Goal: Transaction & Acquisition: Purchase product/service

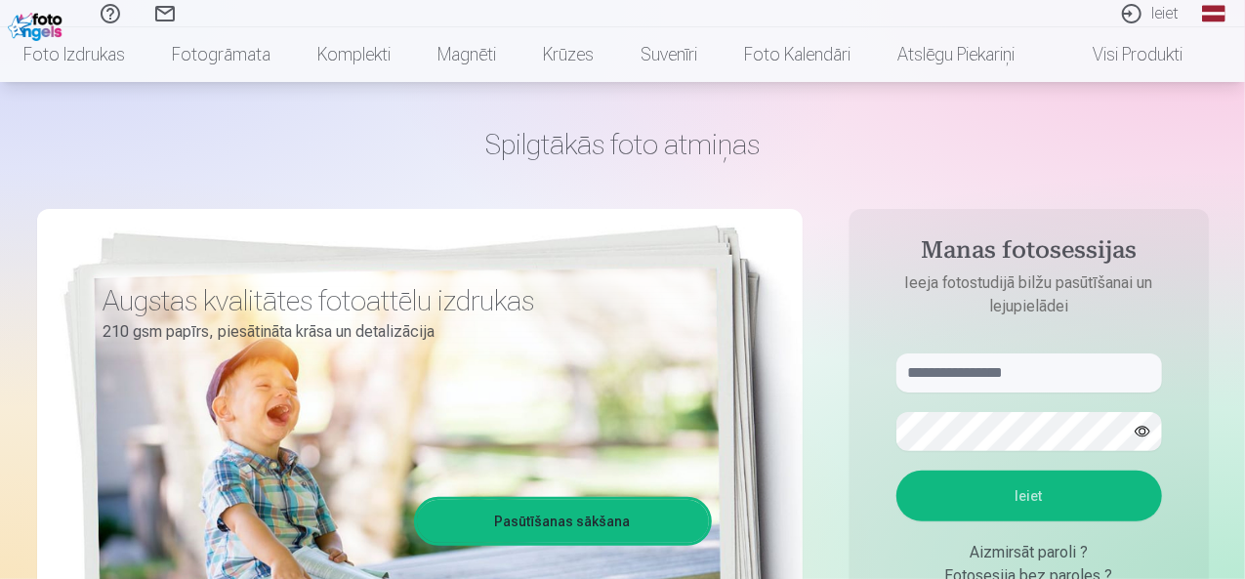
scroll to position [98, 0]
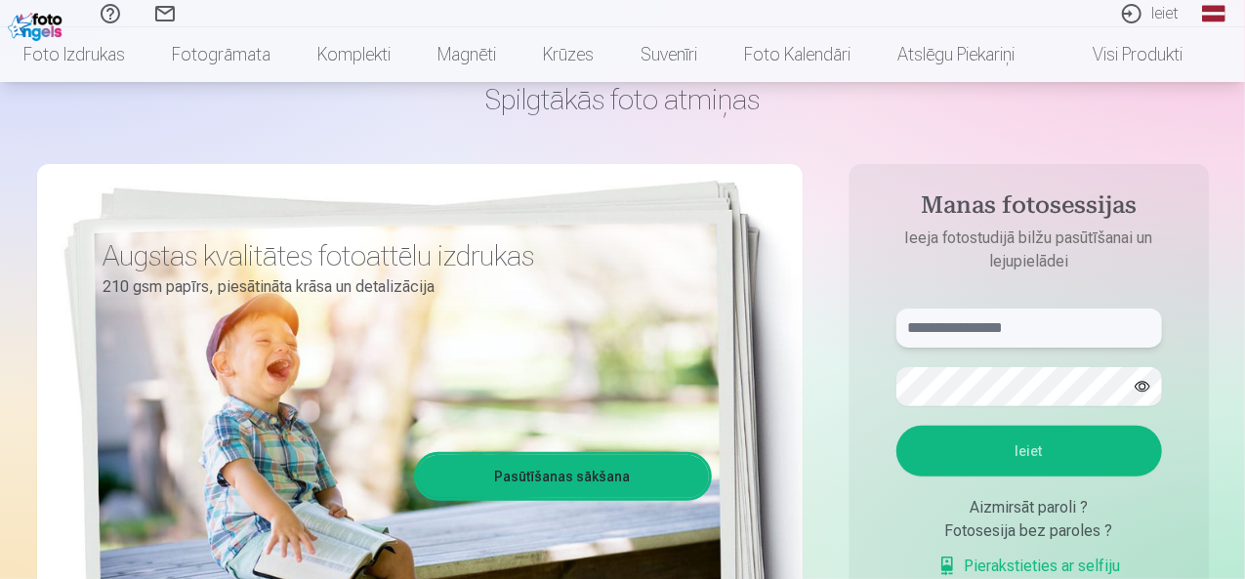
click at [950, 335] on input "text" at bounding box center [1028, 327] width 265 height 39
type input "**********"
click at [896, 426] on button "Ieiet" at bounding box center [1028, 451] width 265 height 51
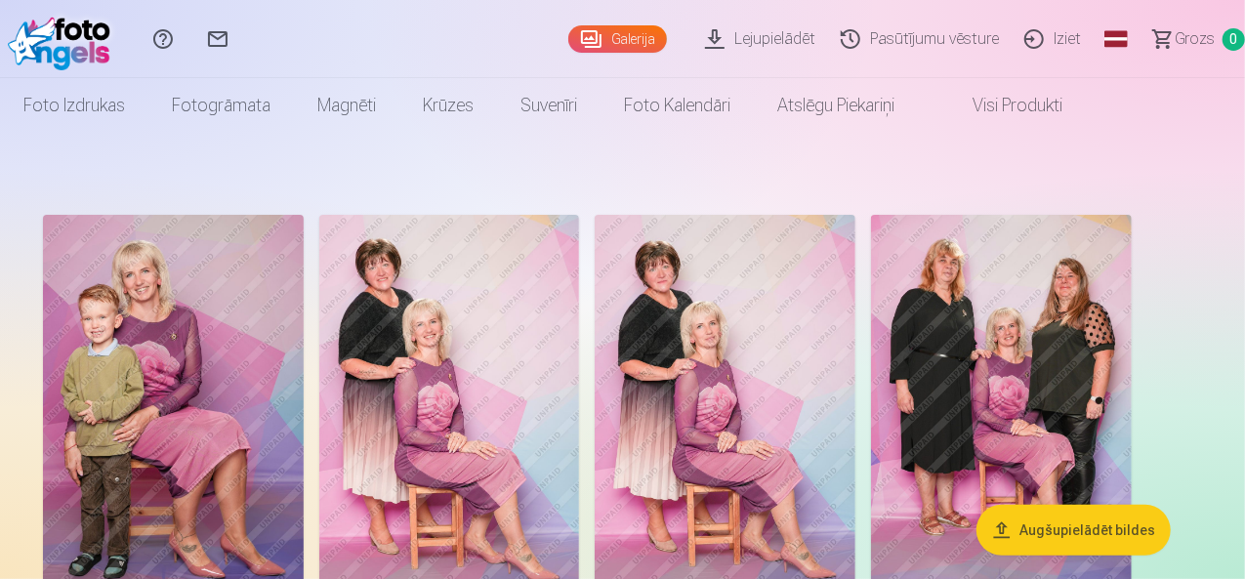
click at [1081, 537] on button "Augšupielādēt bildes" at bounding box center [1073, 530] width 194 height 51
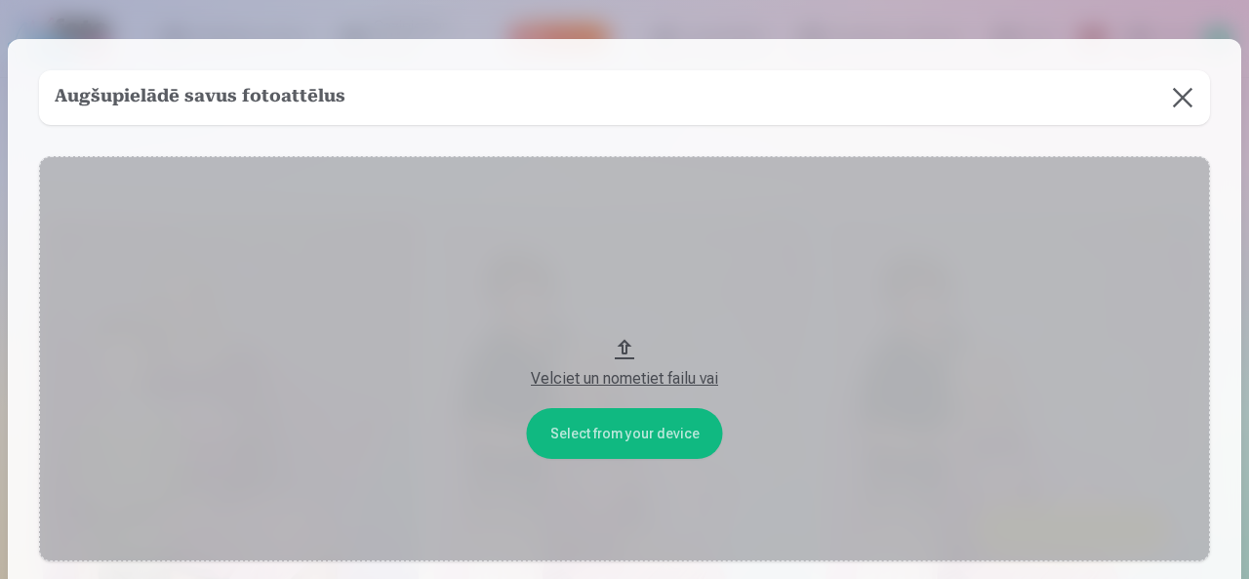
click at [629, 379] on div "Velciet un nometiet failu vai" at bounding box center [625, 378] width 1132 height 23
click at [619, 446] on button "Velciet un nometiet failu vai" at bounding box center [624, 358] width 1171 height 405
click at [1174, 99] on button at bounding box center [1183, 97] width 55 height 55
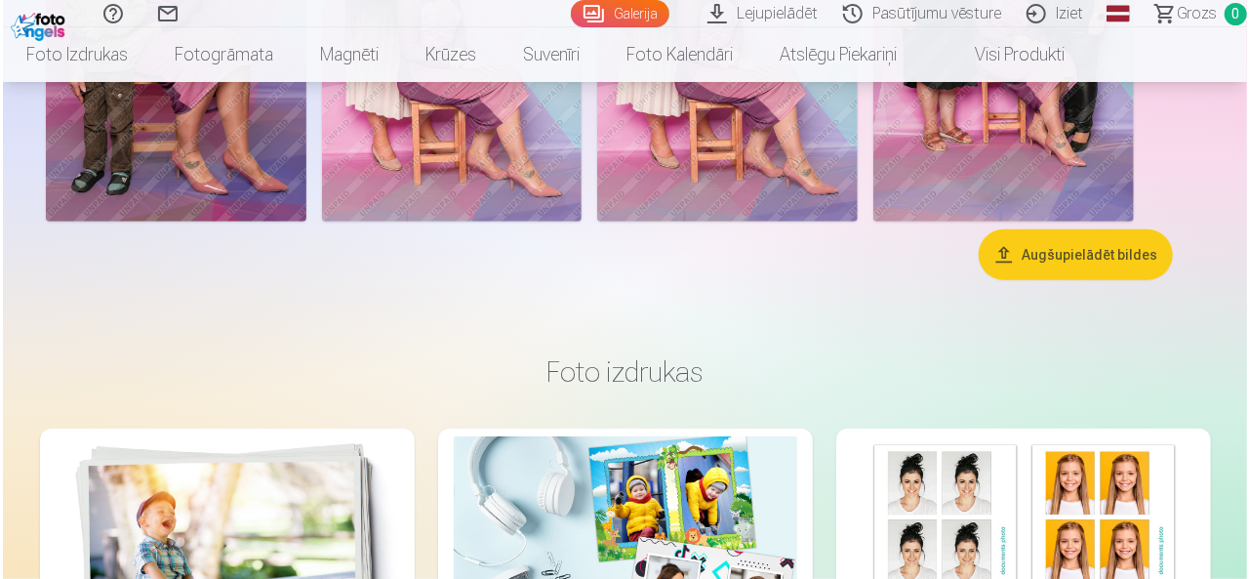
scroll to position [98, 0]
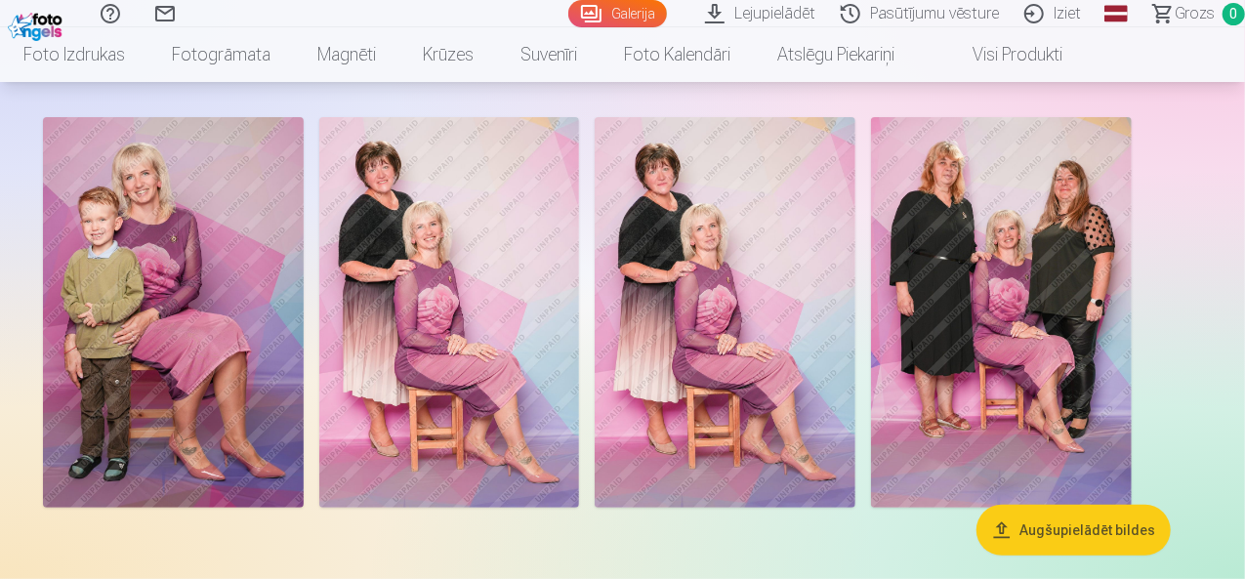
click at [580, 302] on img at bounding box center [449, 312] width 261 height 390
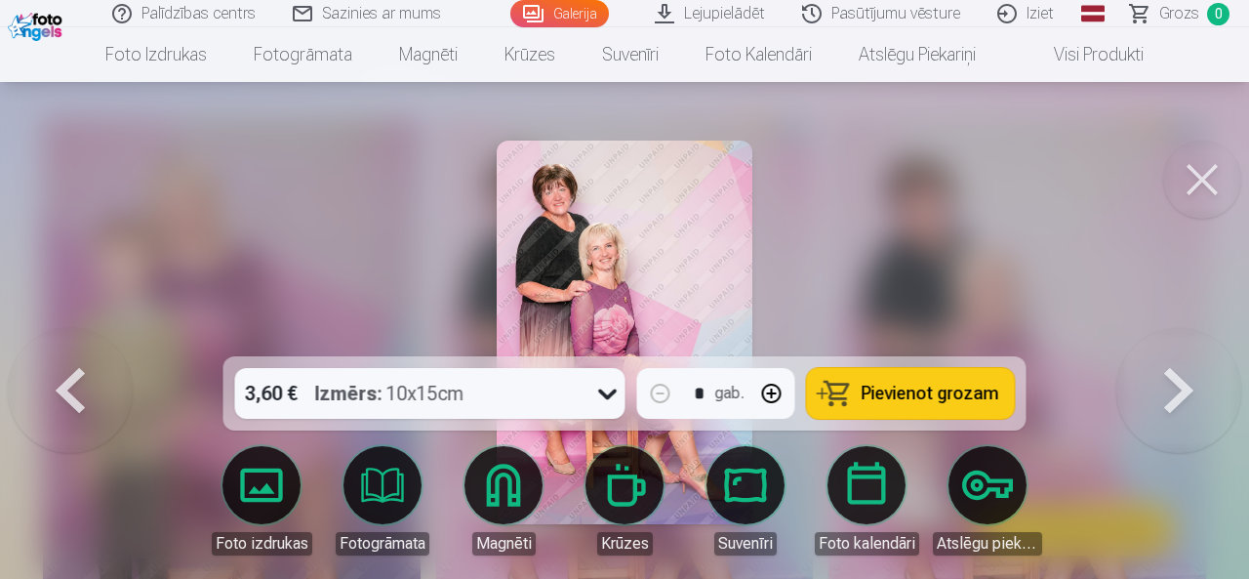
click at [613, 393] on icon at bounding box center [607, 394] width 19 height 11
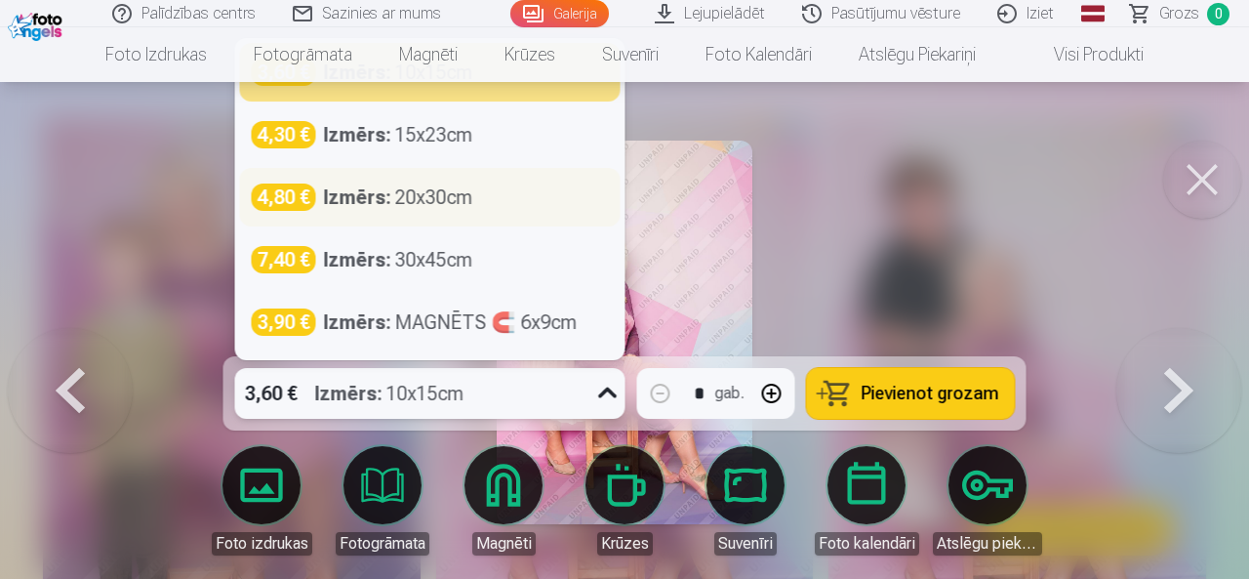
click at [483, 203] on div "4,80 € Izmērs : 20x30cm" at bounding box center [430, 197] width 357 height 27
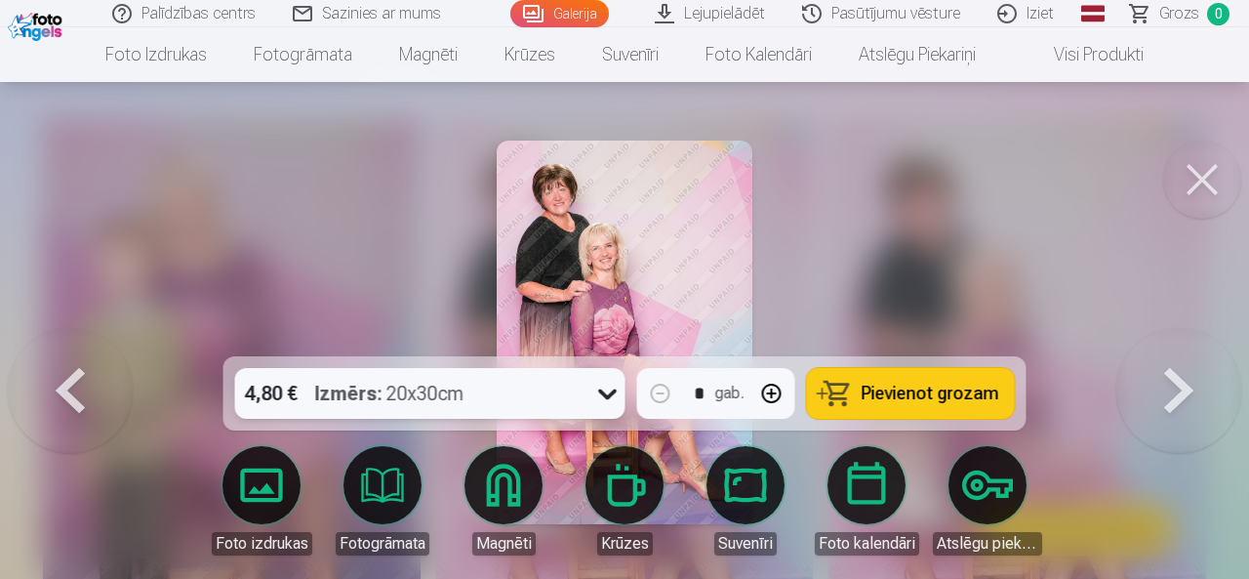
click at [606, 389] on icon at bounding box center [607, 393] width 31 height 31
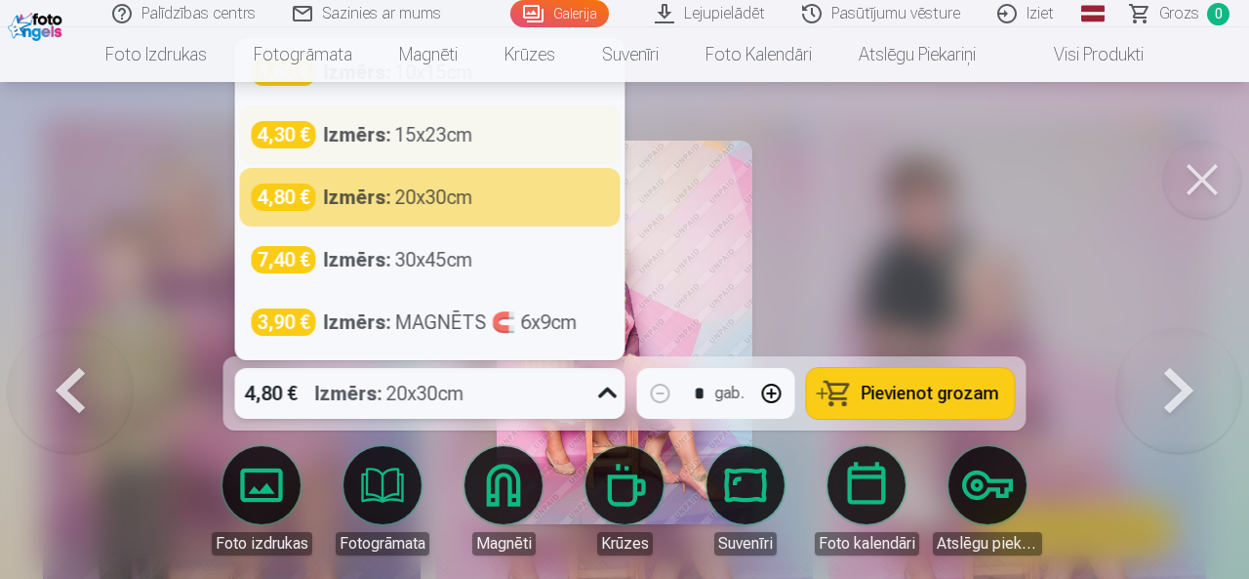
click at [435, 123] on div "Izmērs : 15x23cm" at bounding box center [398, 134] width 149 height 27
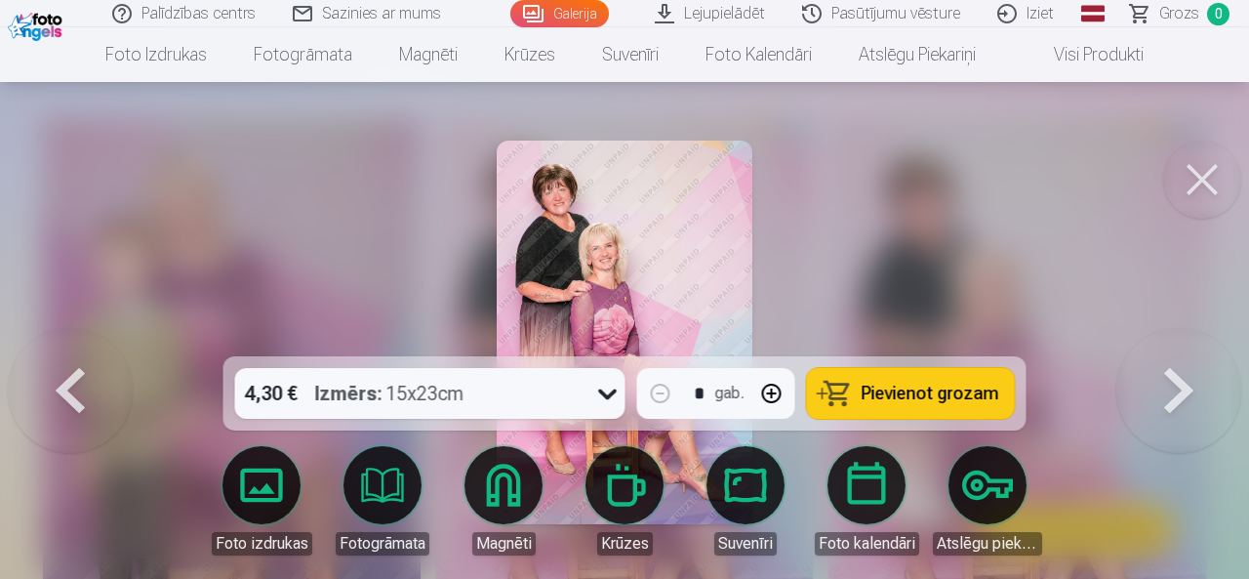
click at [970, 391] on span "Pievienot grozam" at bounding box center [931, 394] width 138 height 18
click at [1169, 337] on button at bounding box center [1179, 332] width 125 height 9
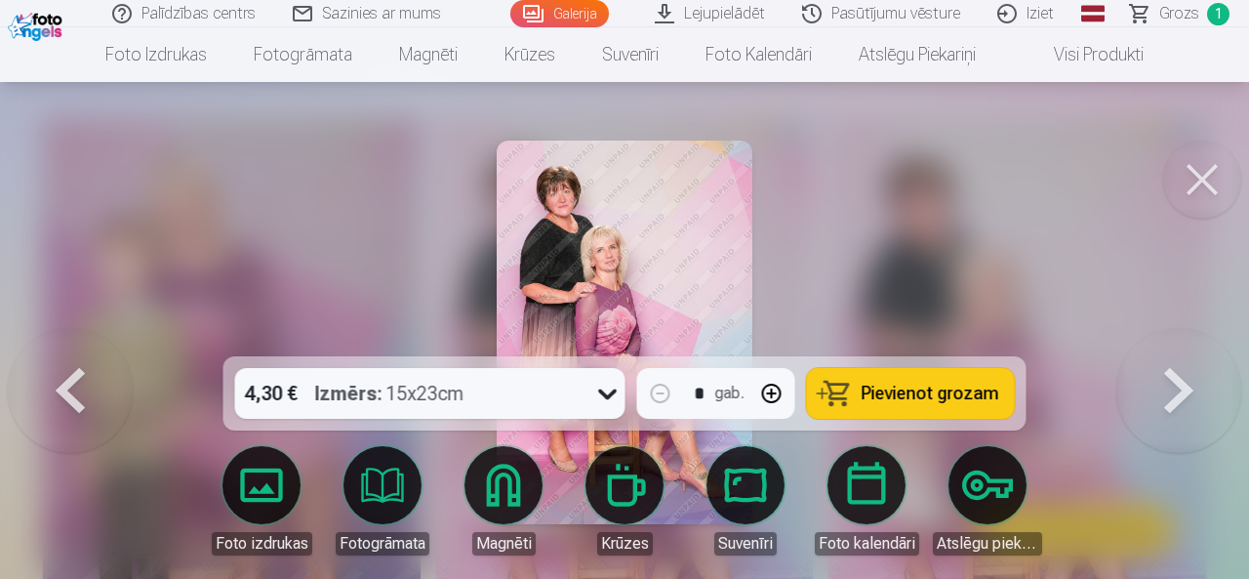
click at [1169, 337] on button at bounding box center [1179, 332] width 125 height 9
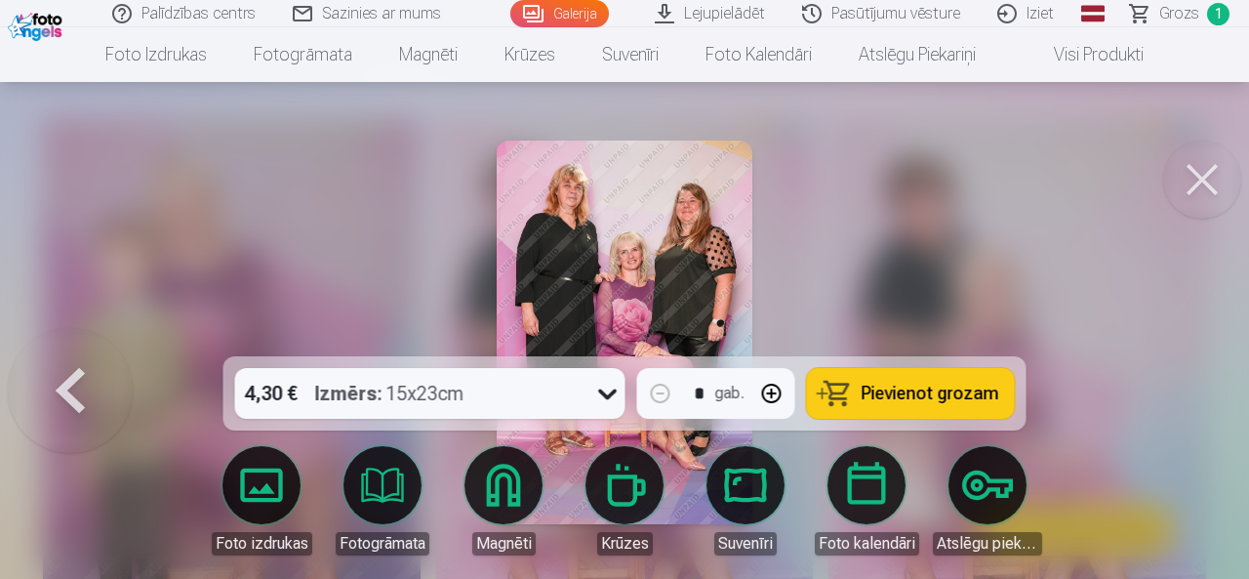
click at [927, 396] on span "Pievienot grozam" at bounding box center [931, 394] width 138 height 18
click at [84, 337] on button at bounding box center [70, 332] width 125 height 9
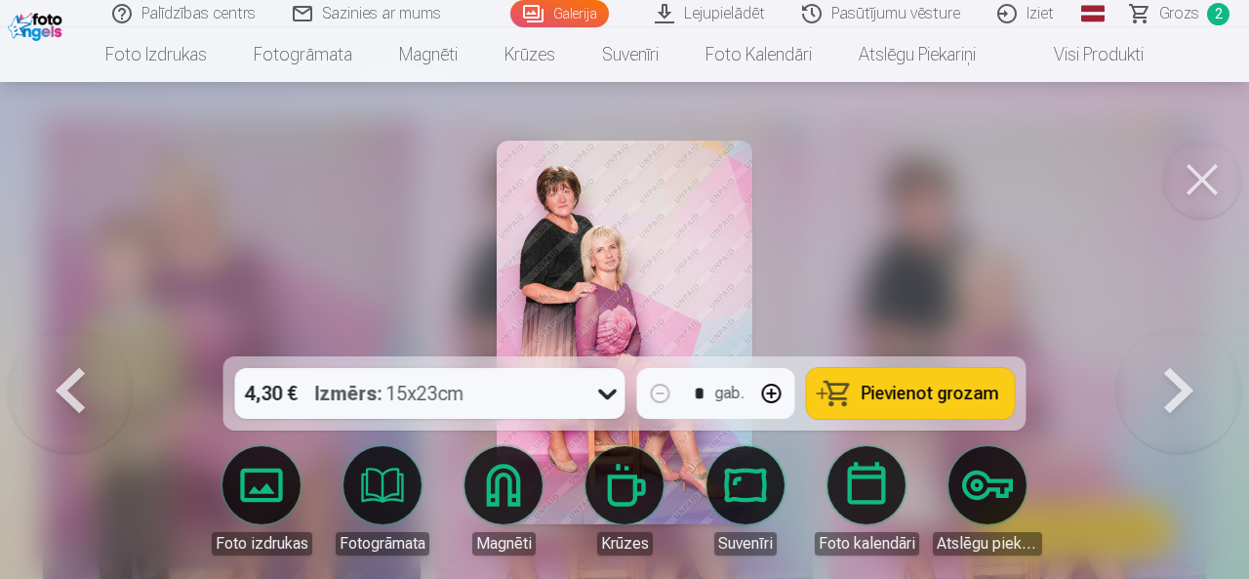
click at [84, 337] on button at bounding box center [70, 332] width 125 height 9
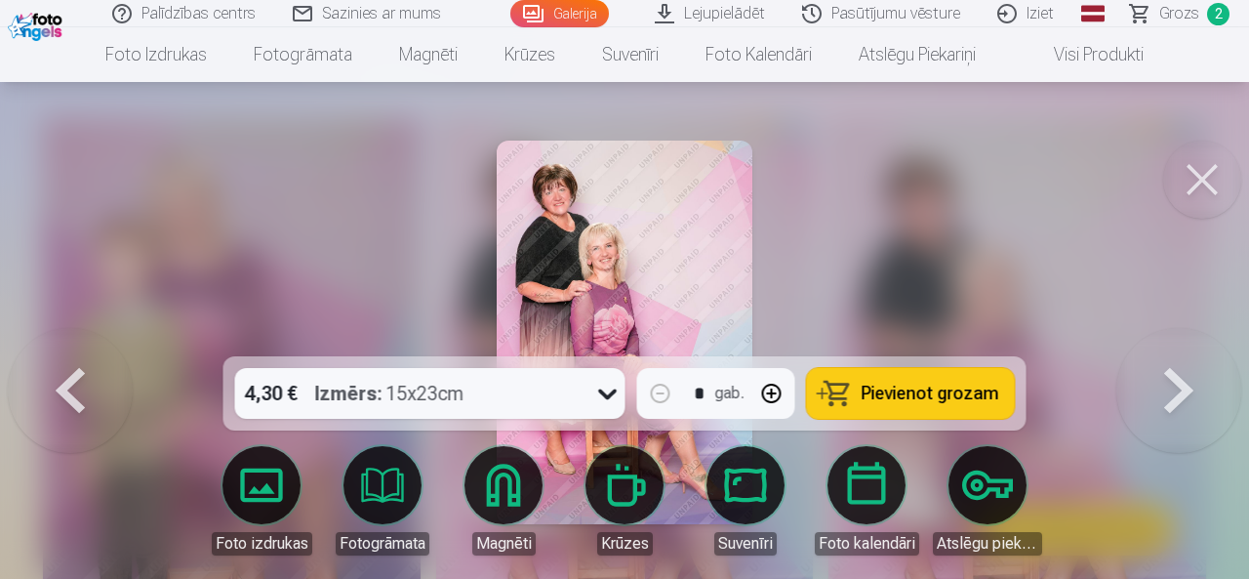
click at [84, 337] on button at bounding box center [70, 332] width 125 height 9
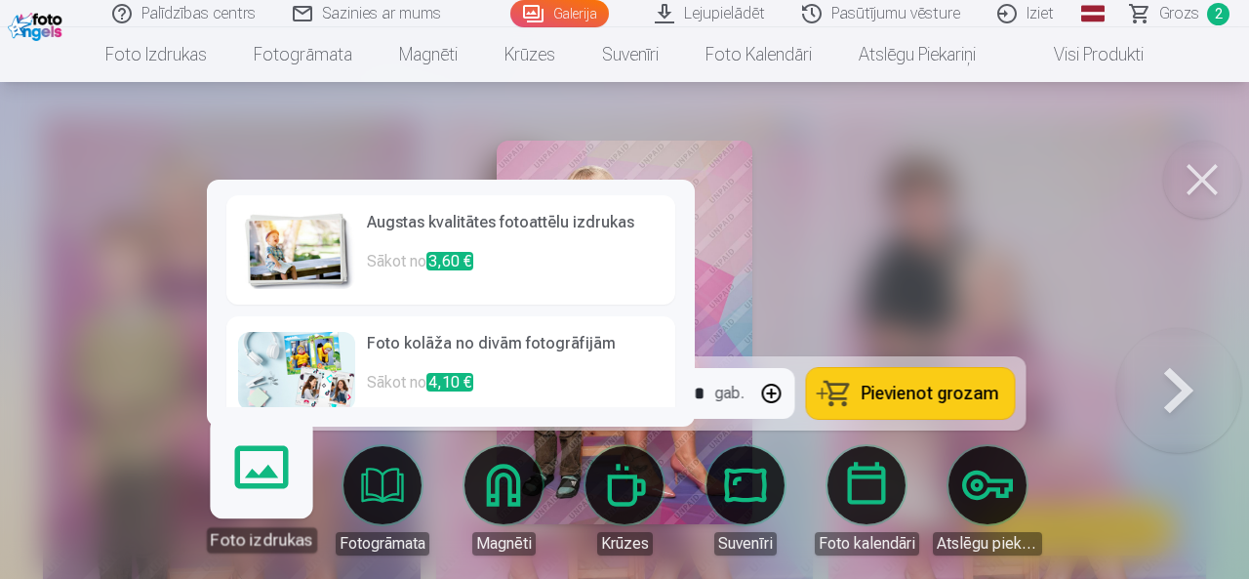
click at [306, 378] on img at bounding box center [296, 371] width 117 height 78
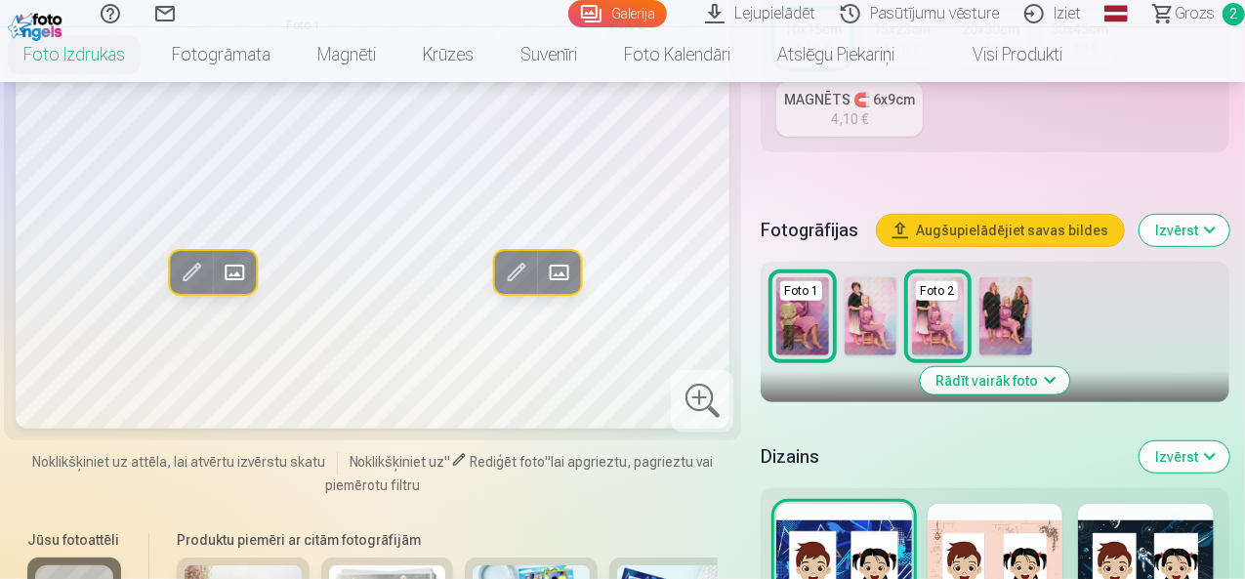
scroll to position [390, 0]
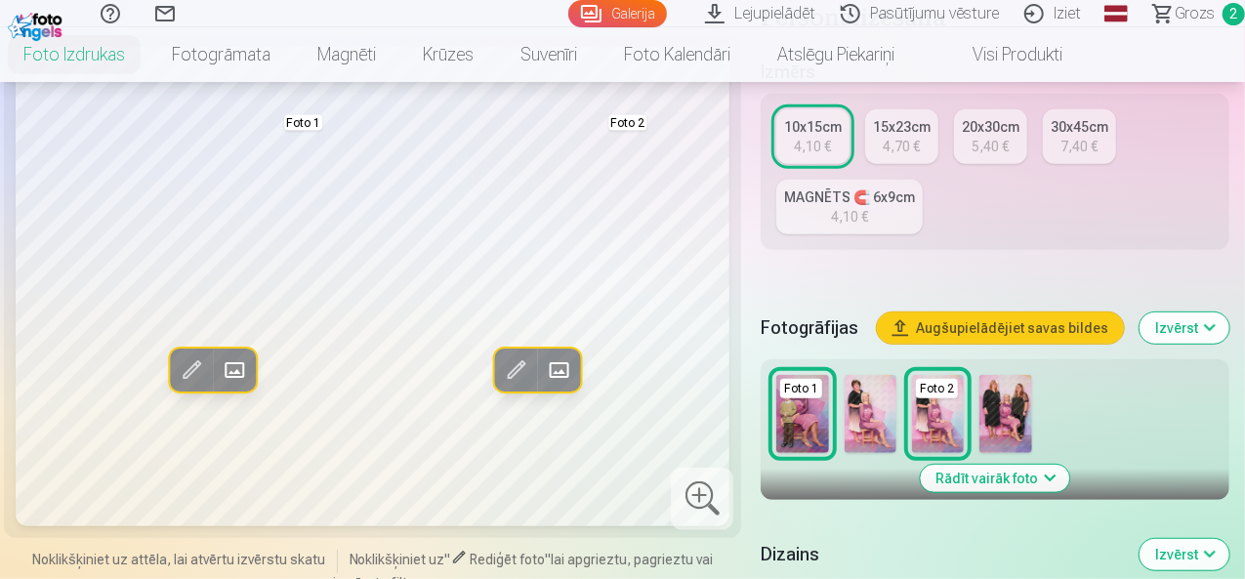
click at [886, 391] on img at bounding box center [870, 414] width 52 height 78
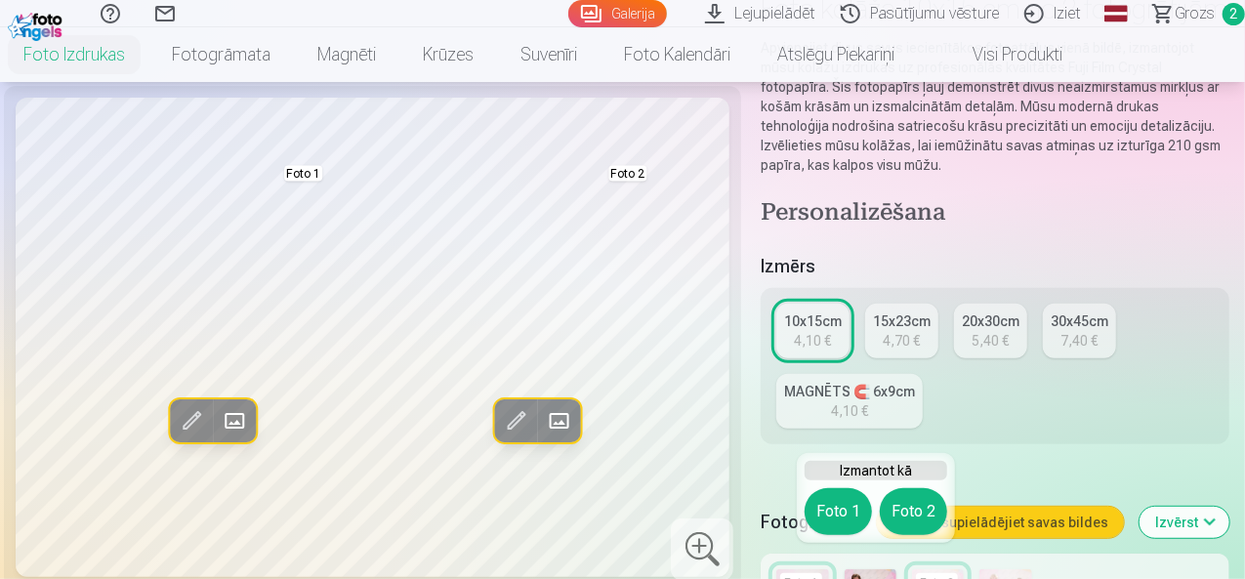
scroll to position [293, 0]
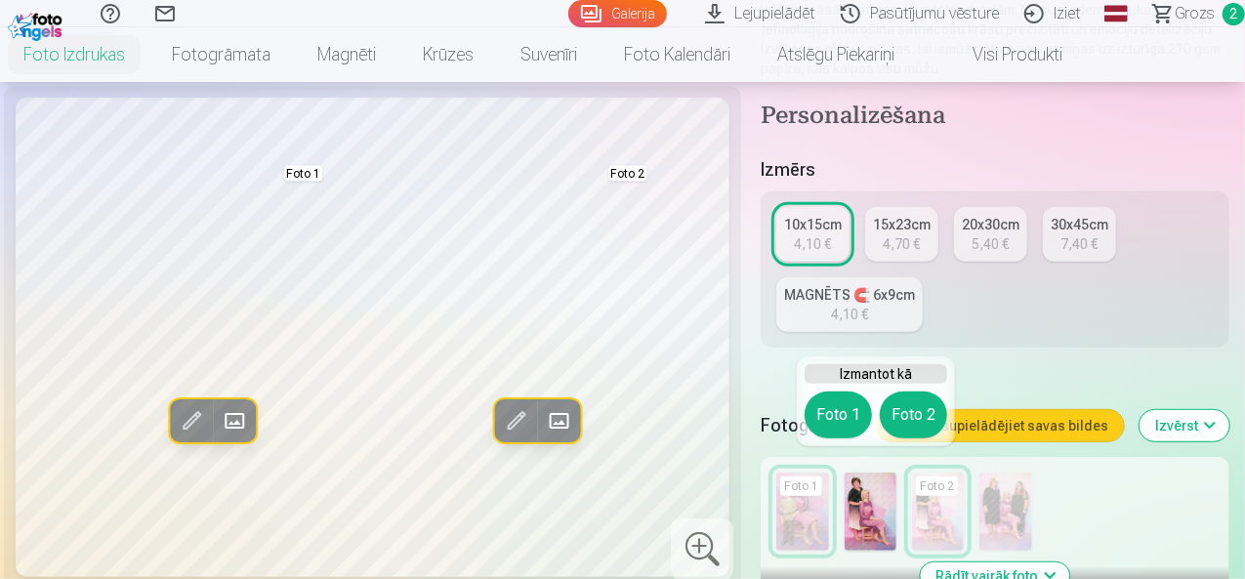
click at [871, 491] on img at bounding box center [870, 511] width 52 height 78
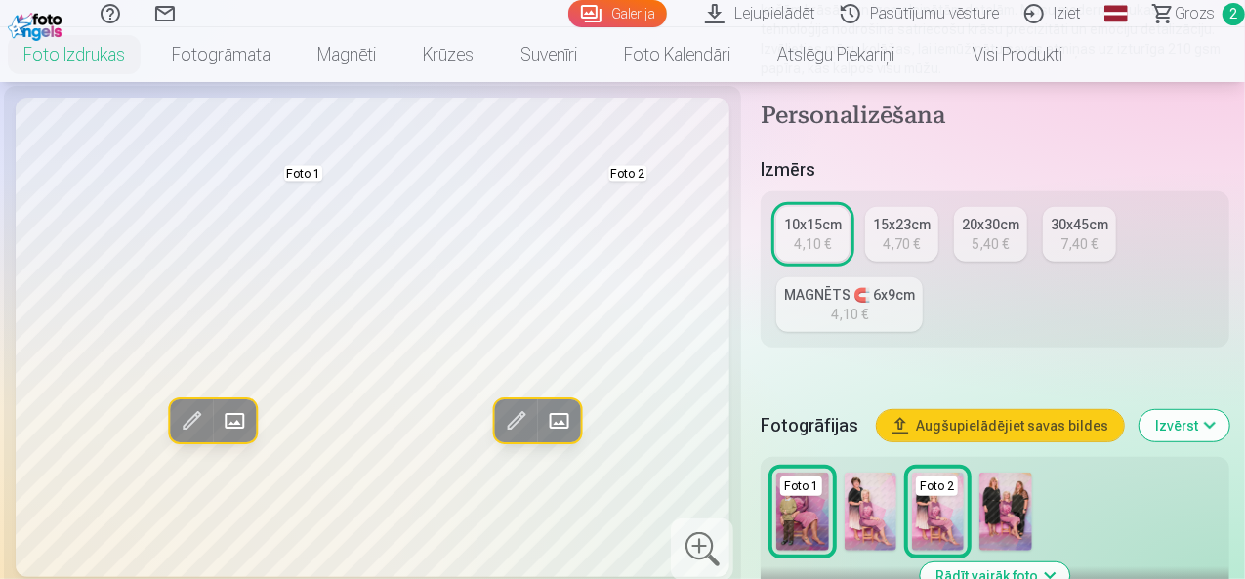
click at [866, 495] on img at bounding box center [870, 511] width 52 height 78
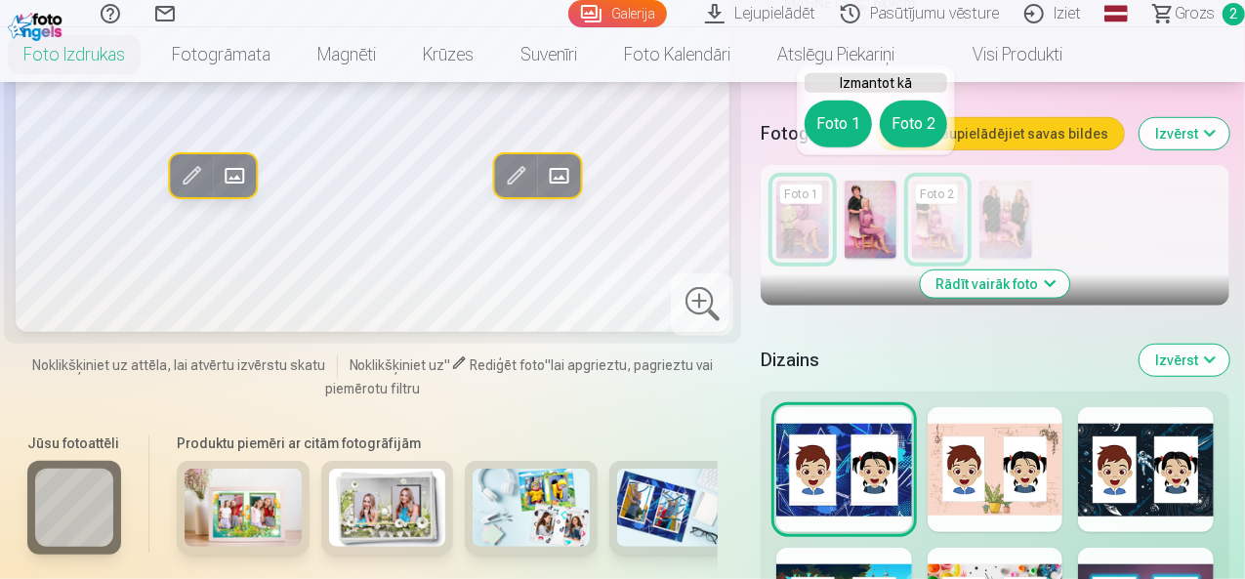
scroll to position [586, 0]
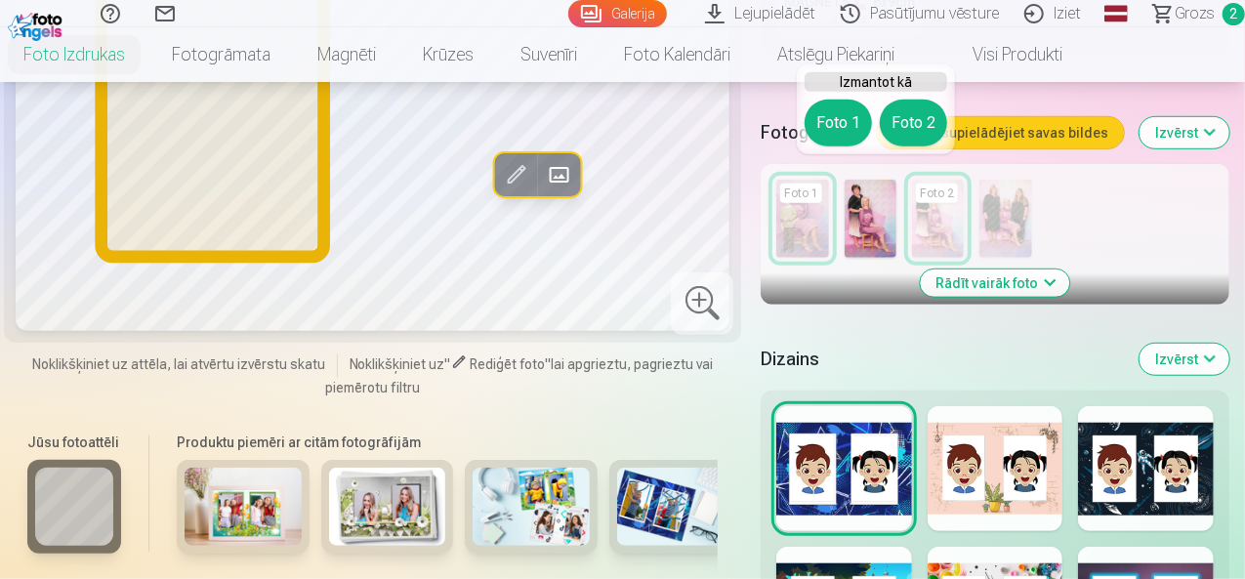
click at [836, 128] on button "Foto 1" at bounding box center [837, 123] width 67 height 47
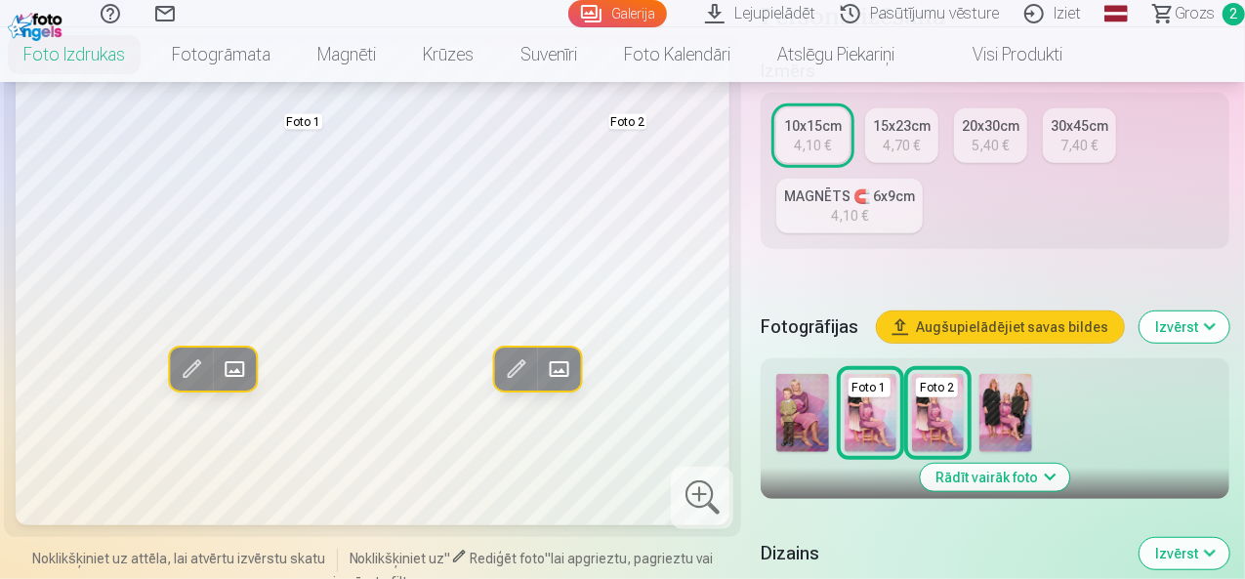
scroll to position [488, 0]
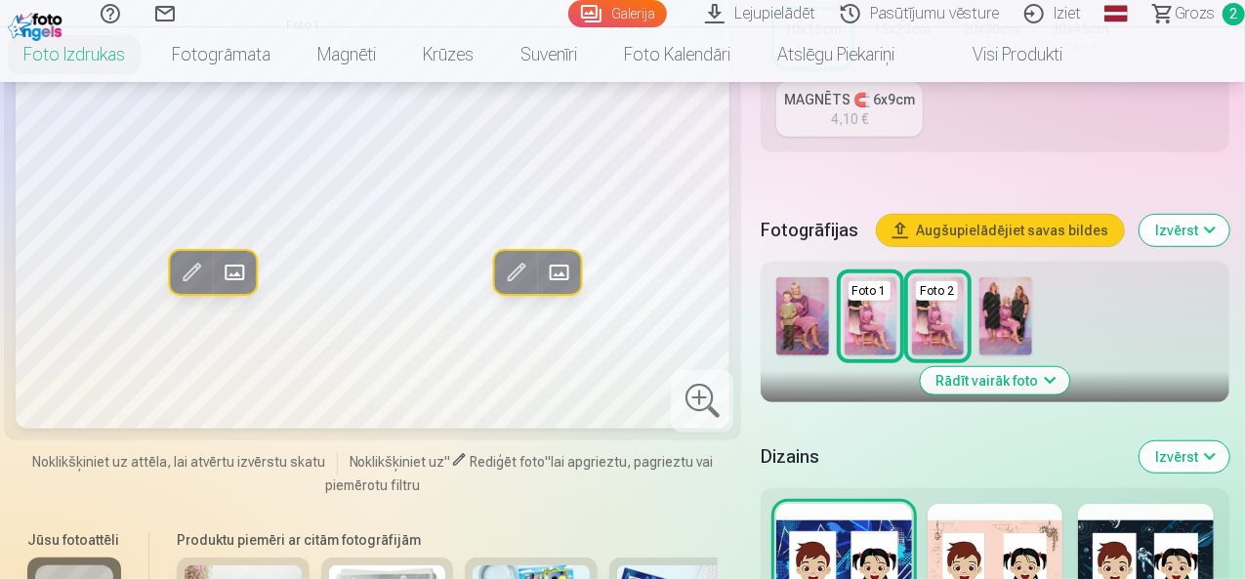
click at [941, 308] on img at bounding box center [938, 316] width 52 height 78
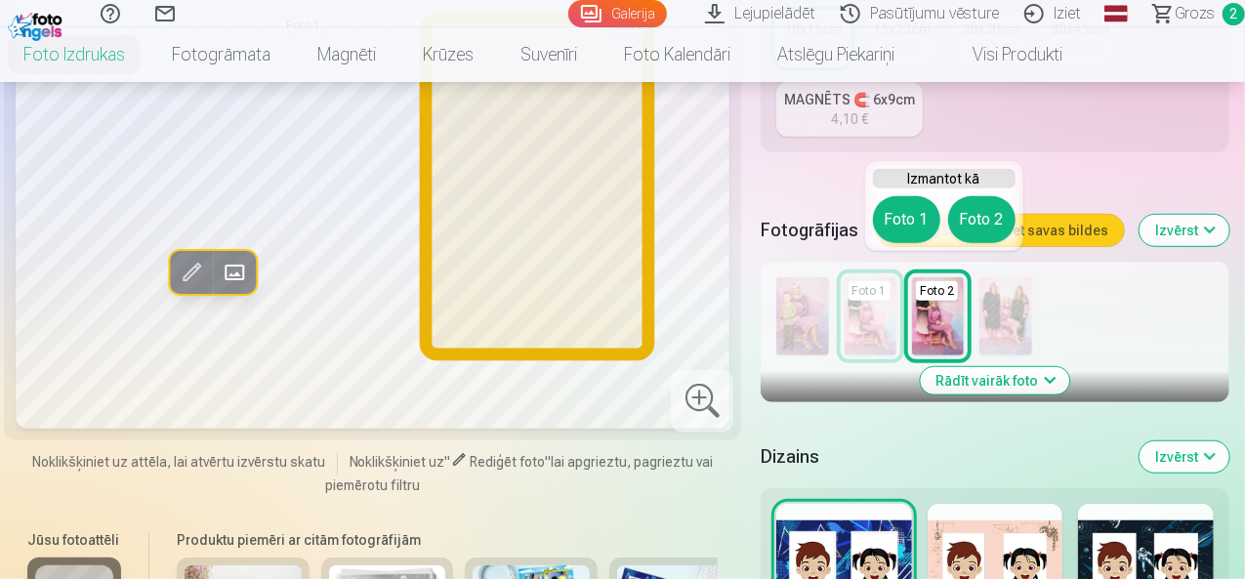
click at [976, 223] on button "Foto 2" at bounding box center [981, 219] width 67 height 47
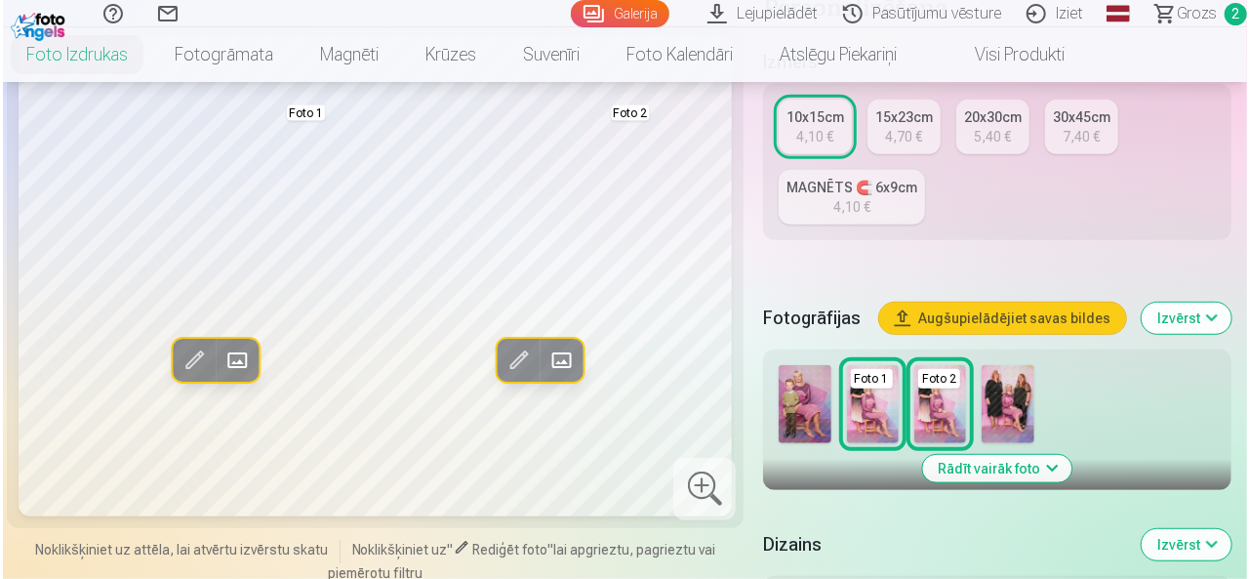
scroll to position [293, 0]
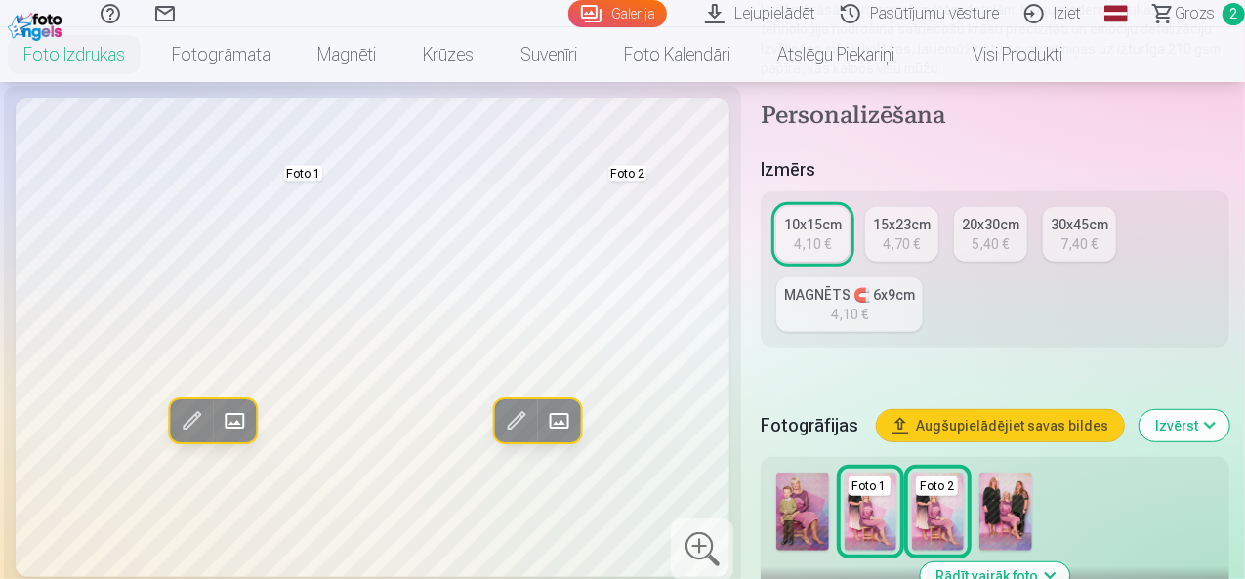
click at [501, 436] on span at bounding box center [515, 420] width 31 height 31
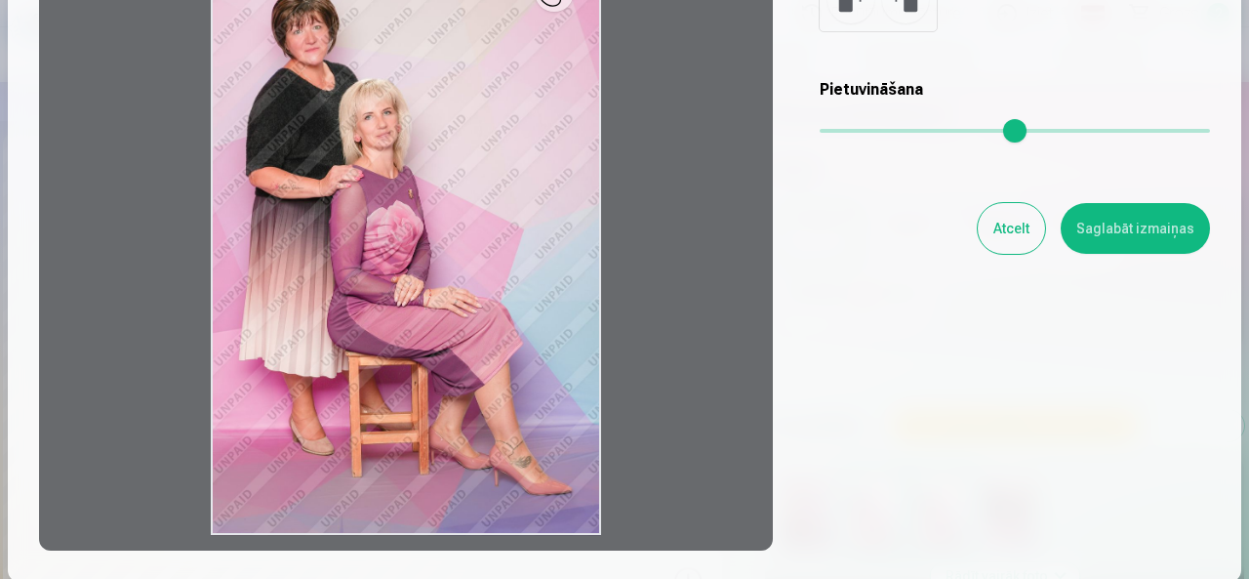
scroll to position [0, 0]
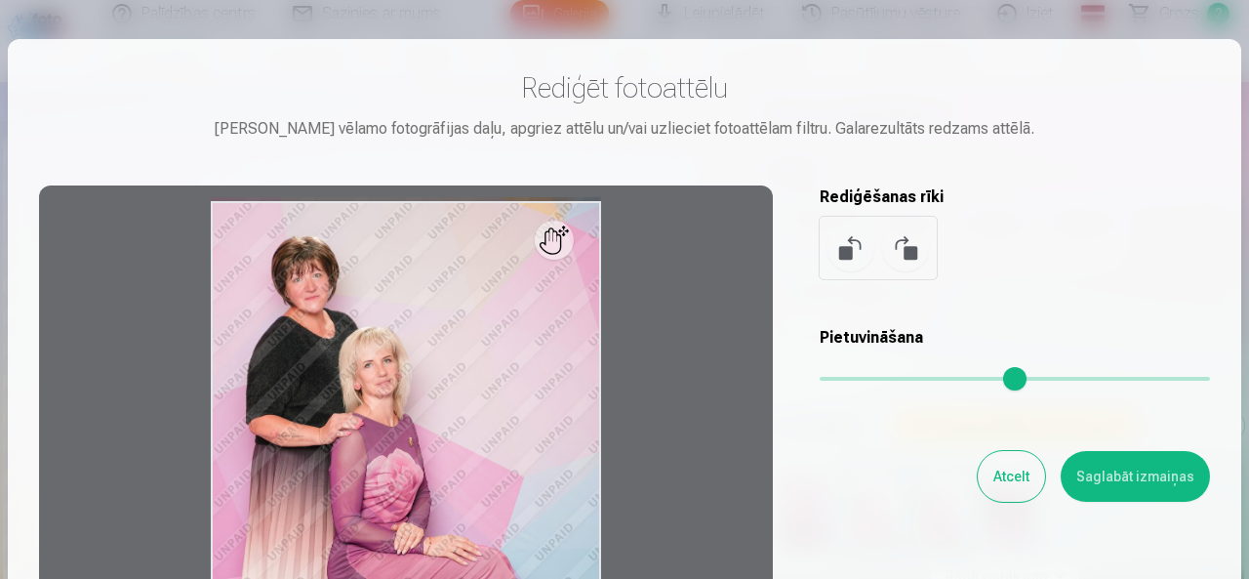
click at [562, 260] on div at bounding box center [406, 491] width 734 height 613
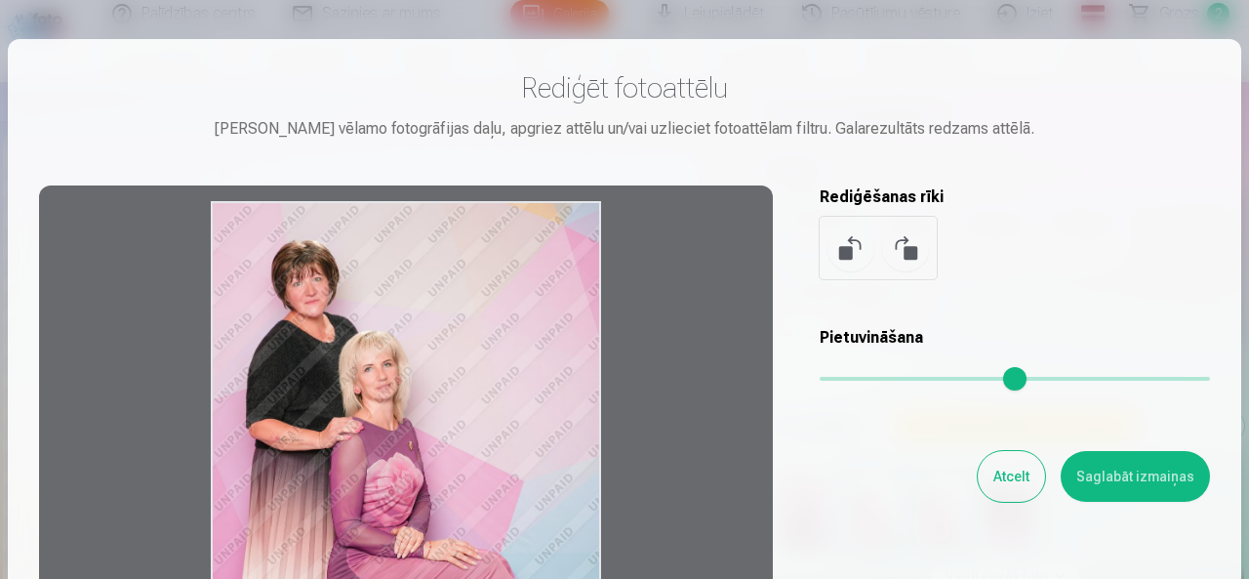
drag, startPoint x: 562, startPoint y: 260, endPoint x: 435, endPoint y: 436, distance: 217.5
click at [435, 436] on div at bounding box center [406, 491] width 734 height 613
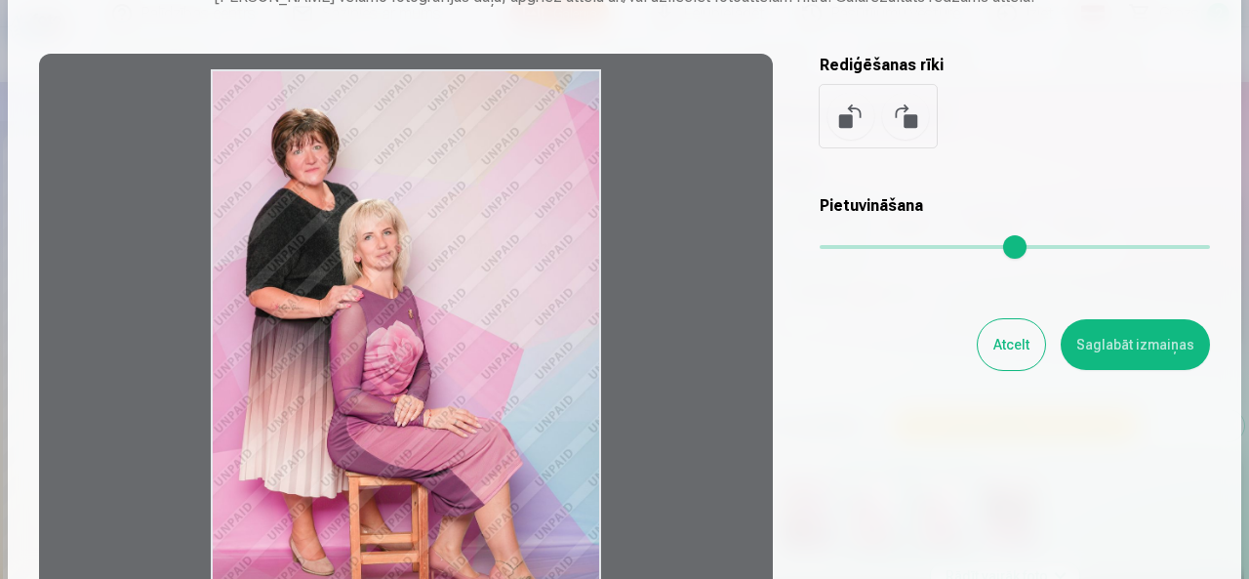
scroll to position [390, 0]
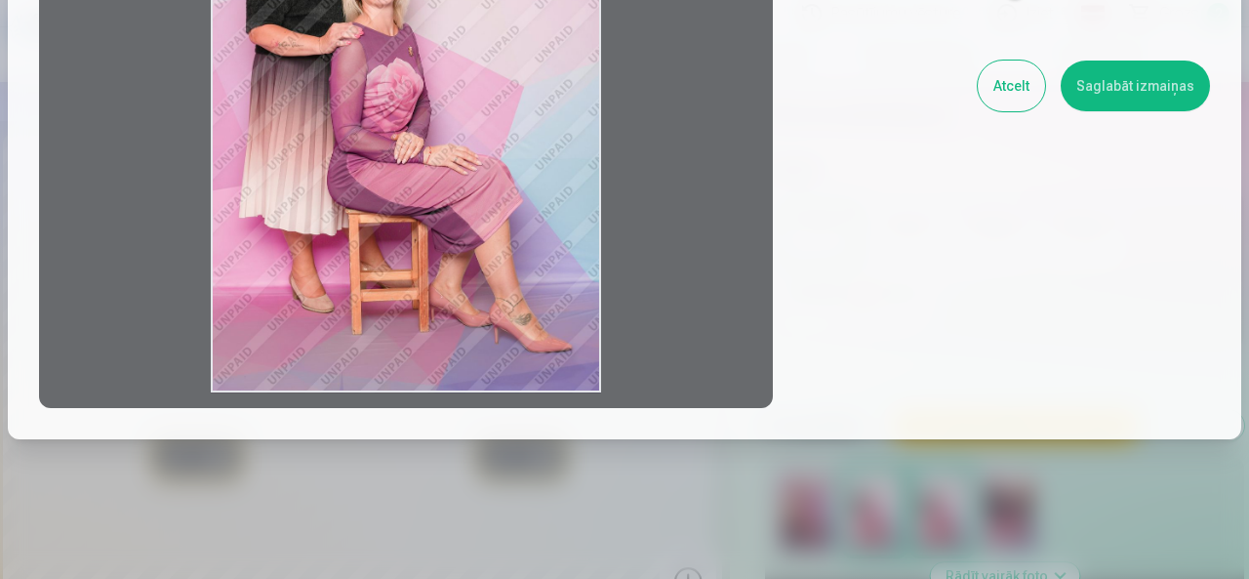
drag, startPoint x: 402, startPoint y: 286, endPoint x: 364, endPoint y: 227, distance: 69.9
click at [364, 227] on div at bounding box center [406, 101] width 734 height 613
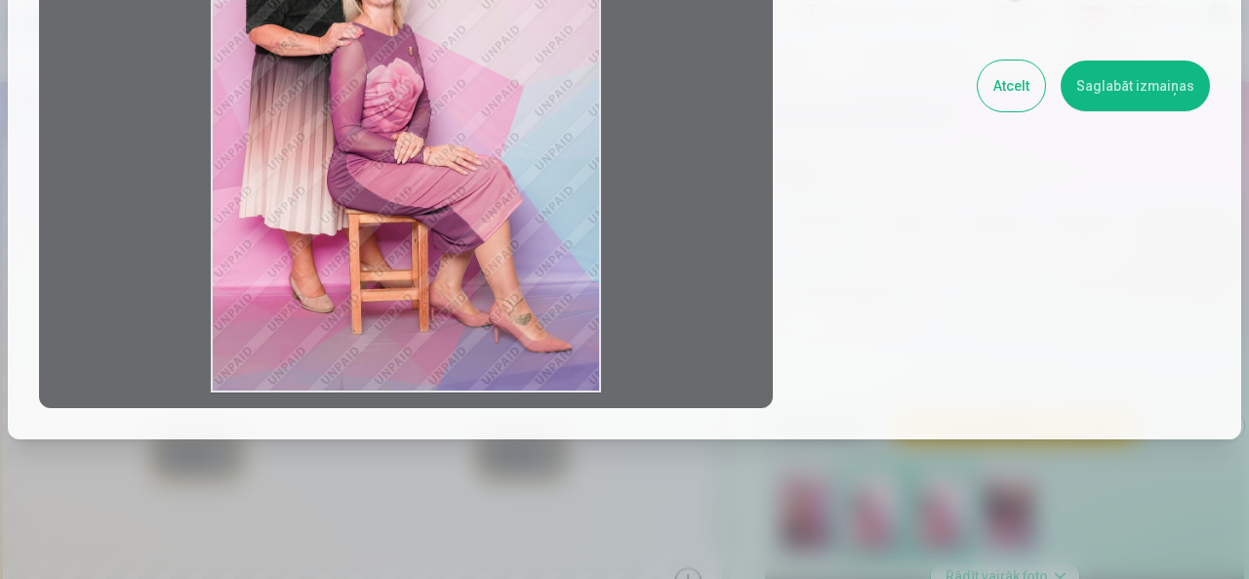
click at [364, 227] on div at bounding box center [406, 101] width 734 height 613
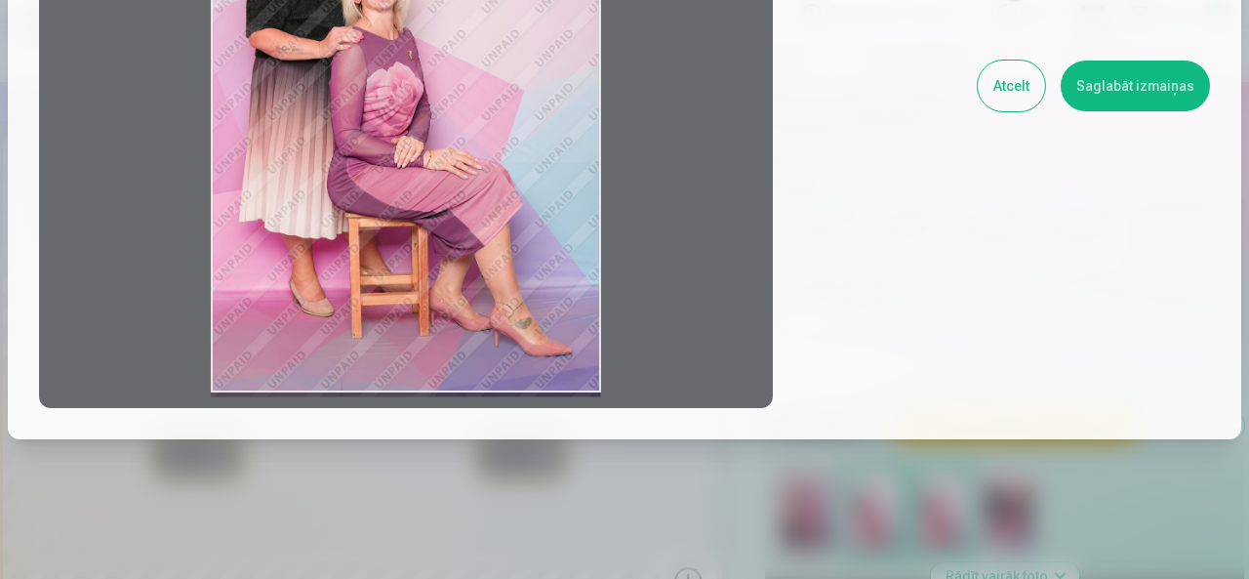
drag, startPoint x: 364, startPoint y: 227, endPoint x: 424, endPoint y: 296, distance: 90.6
click at [383, 311] on div at bounding box center [406, 101] width 734 height 613
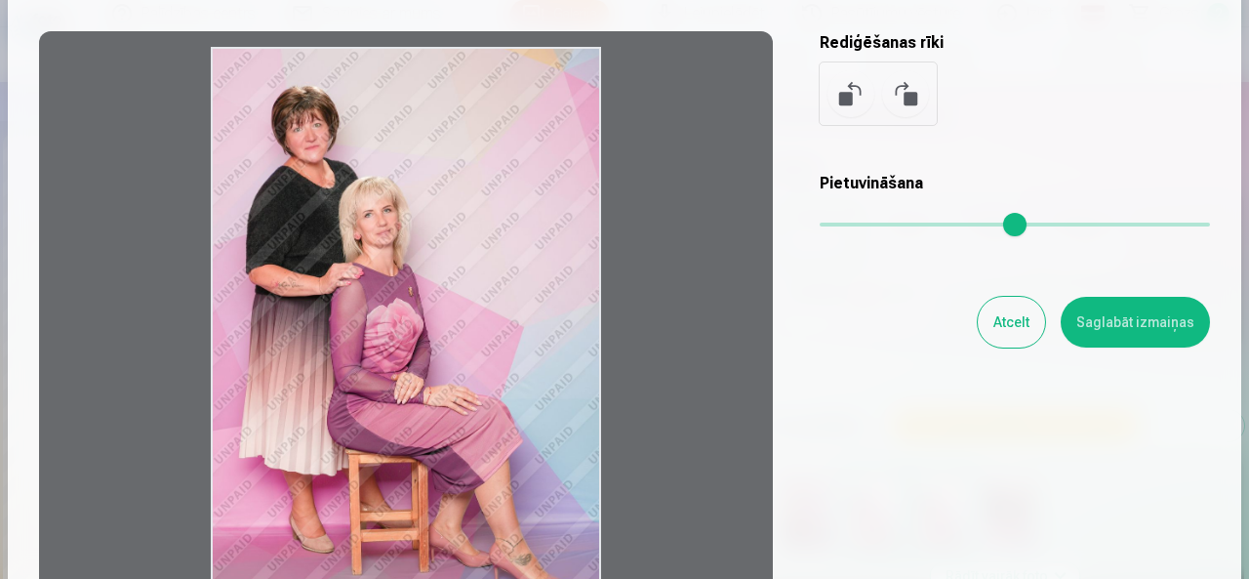
scroll to position [0, 0]
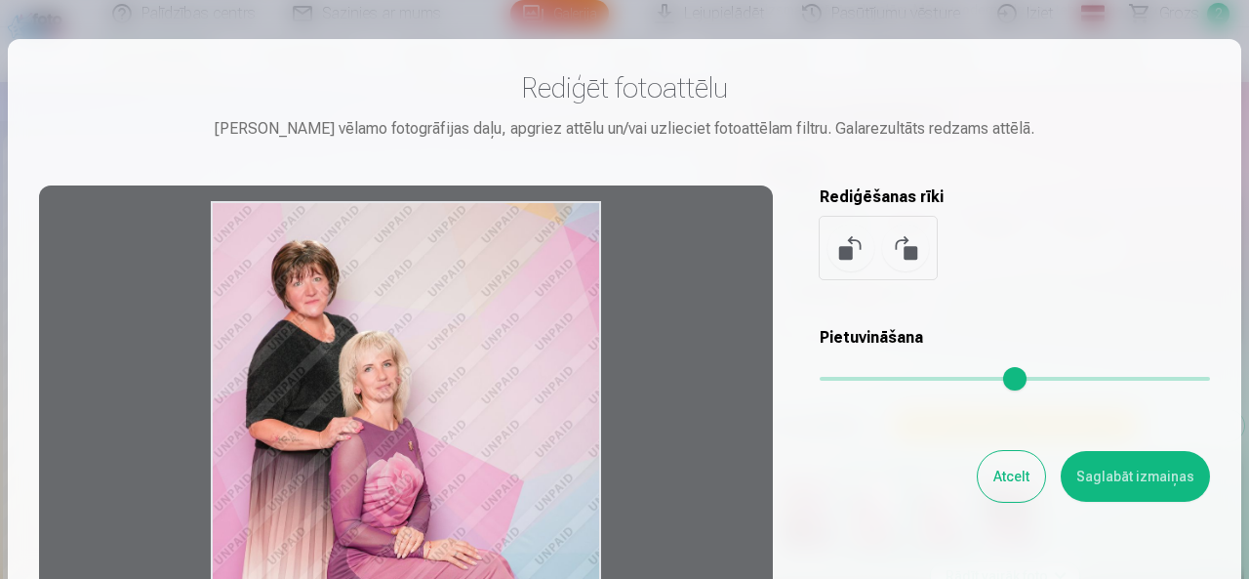
click at [898, 248] on button at bounding box center [905, 248] width 47 height 47
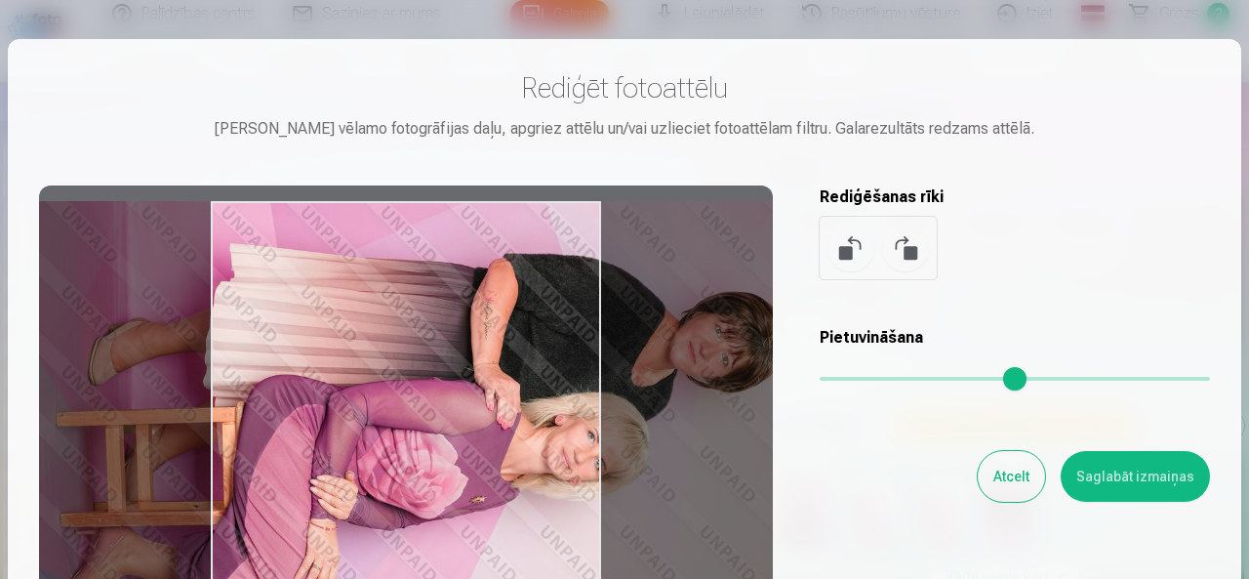
click at [843, 254] on button at bounding box center [851, 248] width 47 height 47
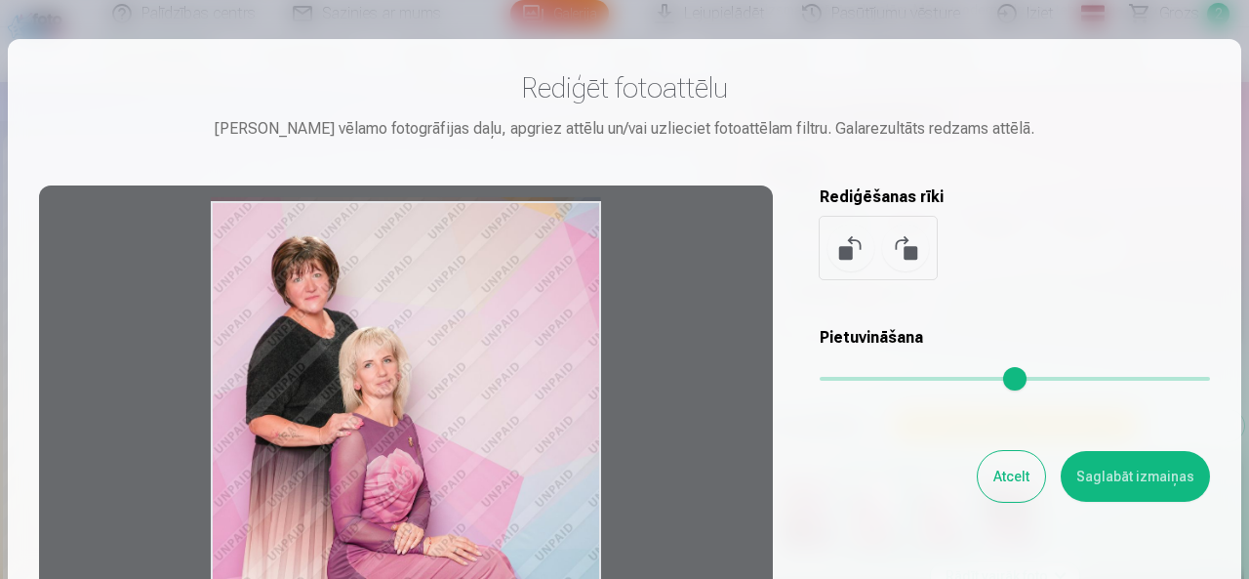
click at [843, 254] on button at bounding box center [851, 248] width 47 height 47
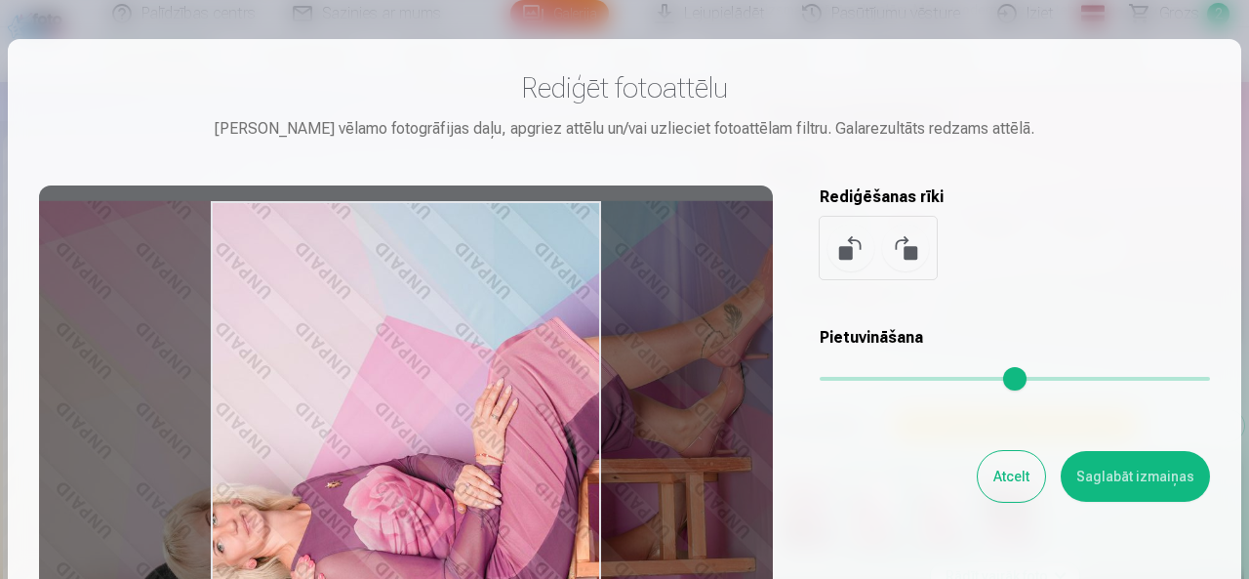
click at [843, 254] on button at bounding box center [851, 248] width 47 height 47
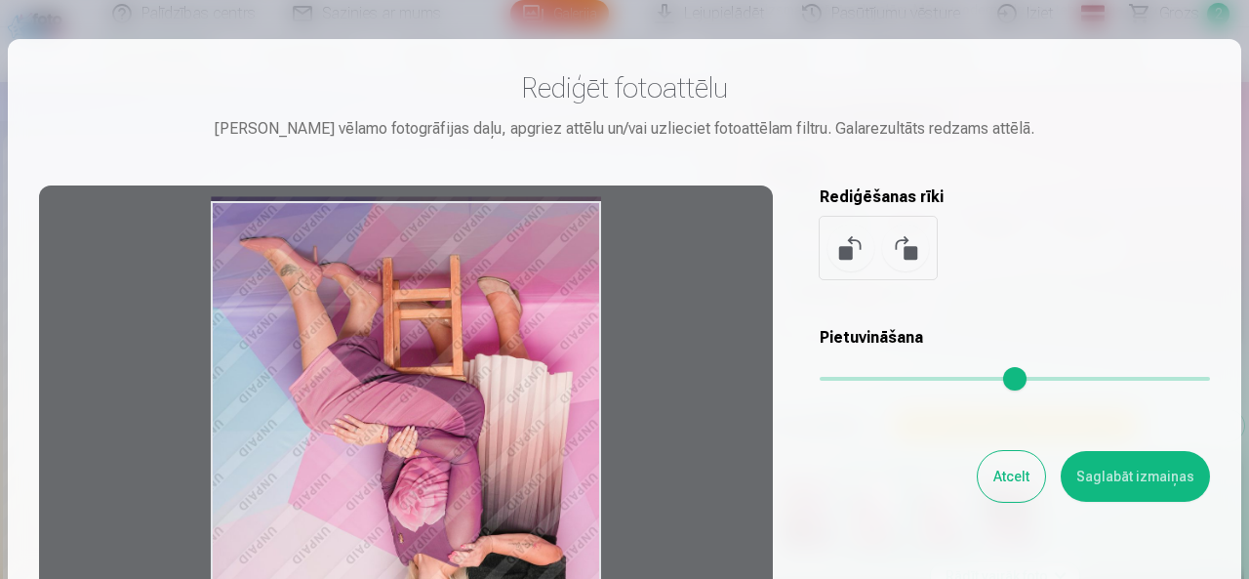
click at [843, 254] on button at bounding box center [851, 248] width 47 height 47
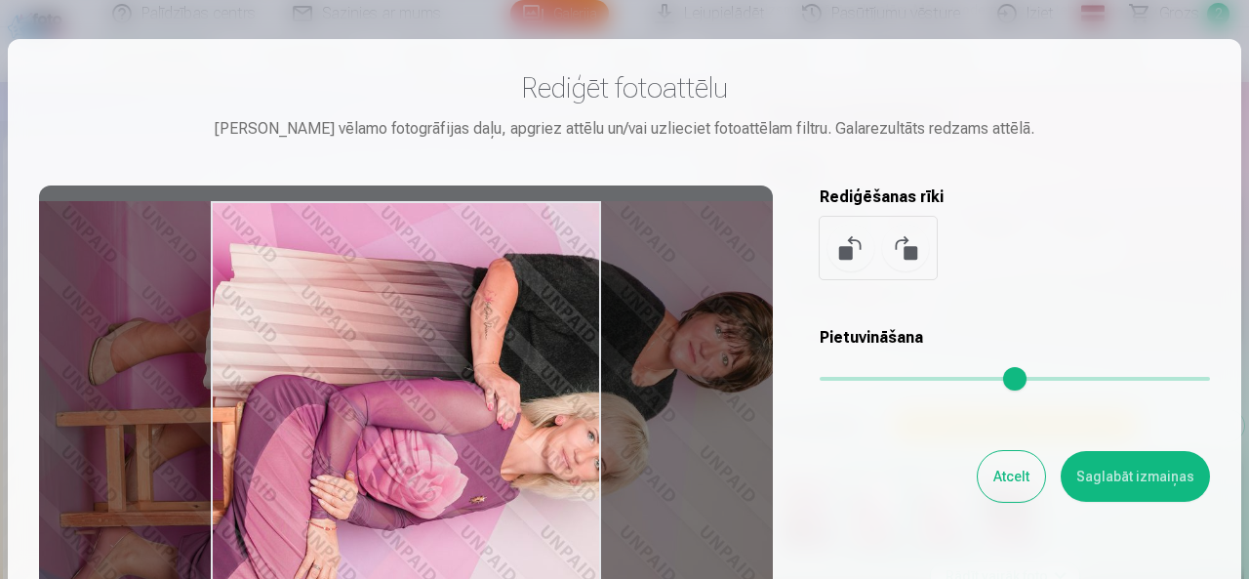
click at [843, 254] on button at bounding box center [851, 248] width 47 height 47
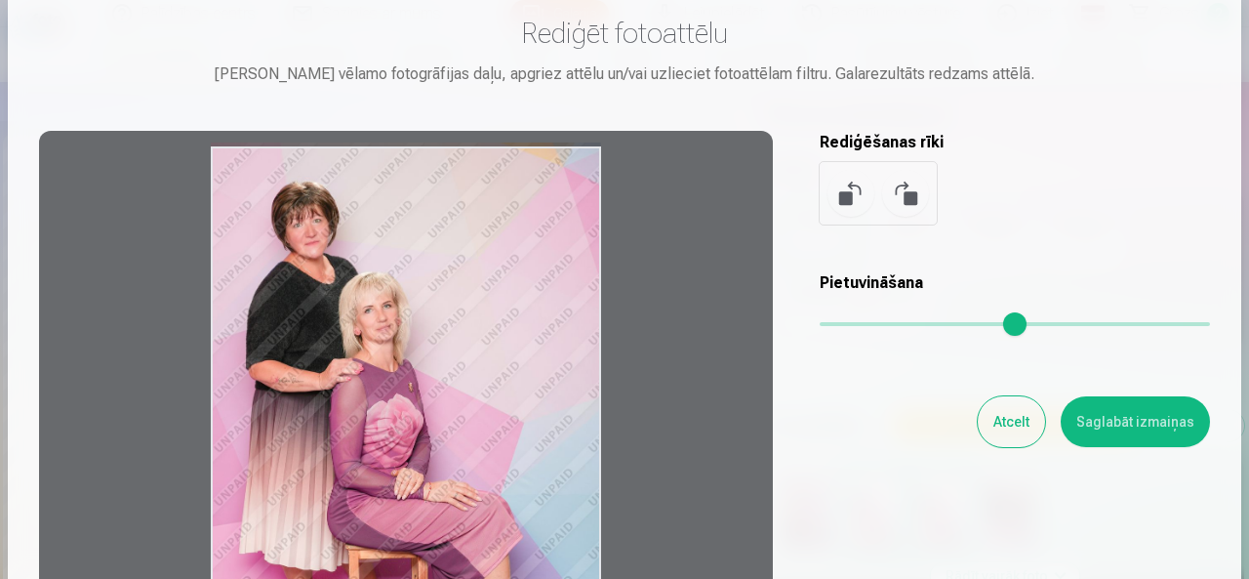
scroll to position [98, 0]
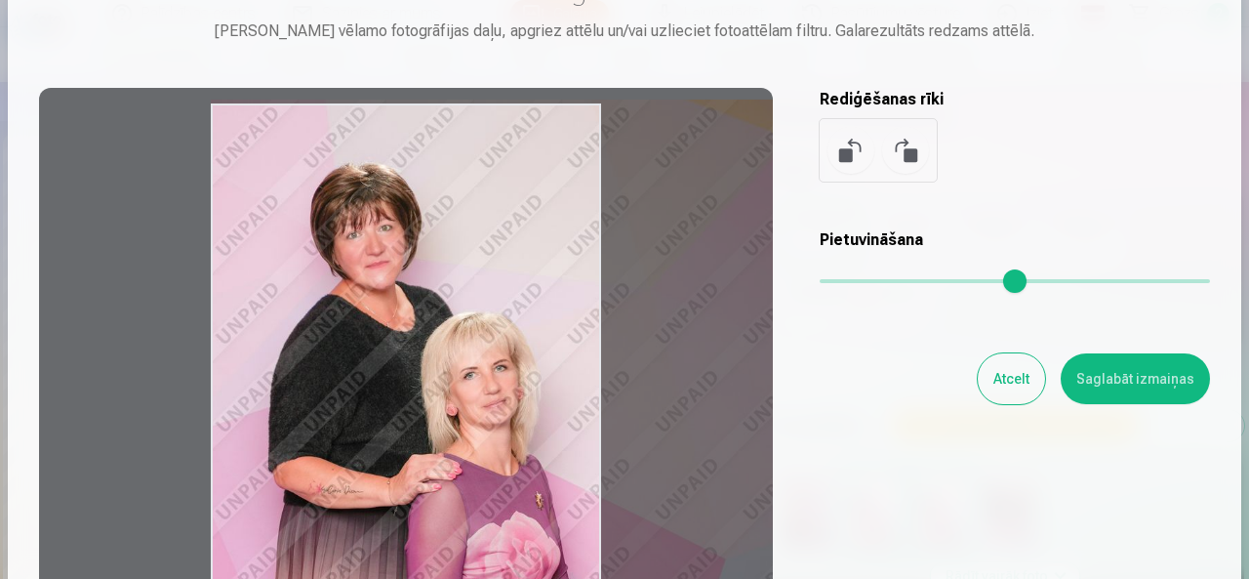
drag, startPoint x: 824, startPoint y: 281, endPoint x: 871, endPoint y: 282, distance: 46.9
click at [871, 282] on input "range" at bounding box center [1015, 281] width 390 height 4
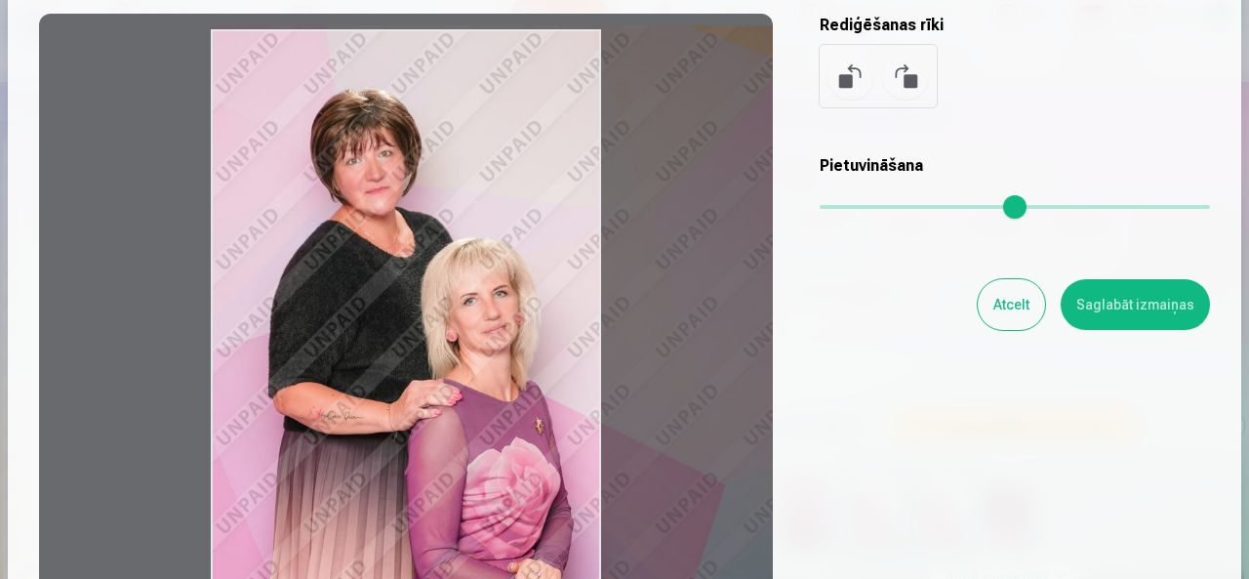
scroll to position [211, 0]
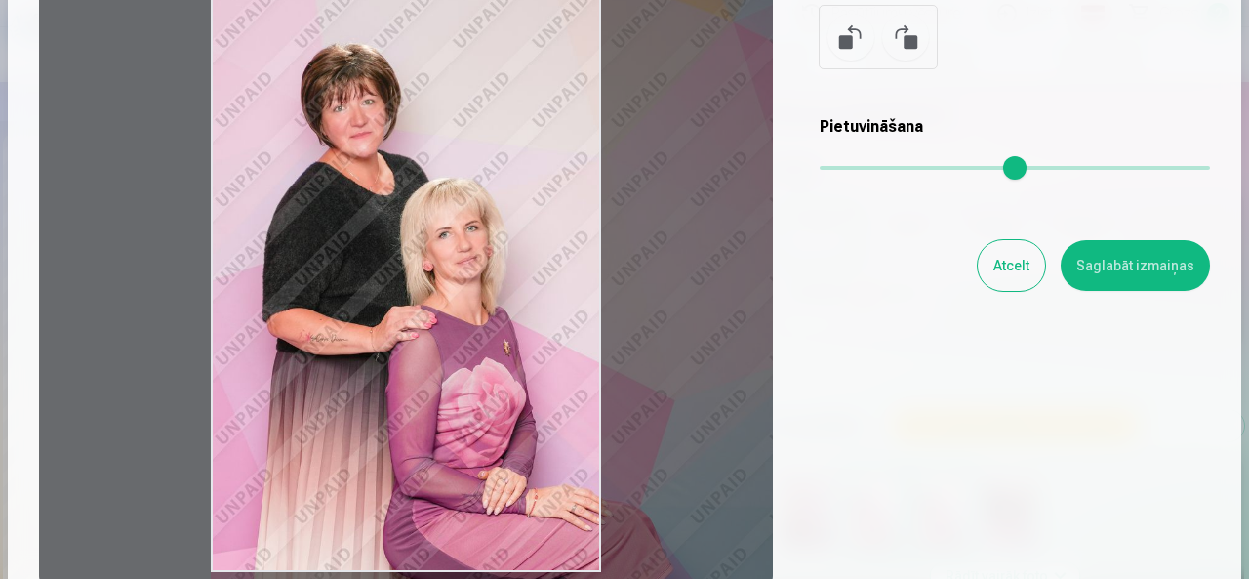
drag, startPoint x: 869, startPoint y: 173, endPoint x: 860, endPoint y: 180, distance: 11.1
click at [860, 170] on input "range" at bounding box center [1015, 168] width 390 height 4
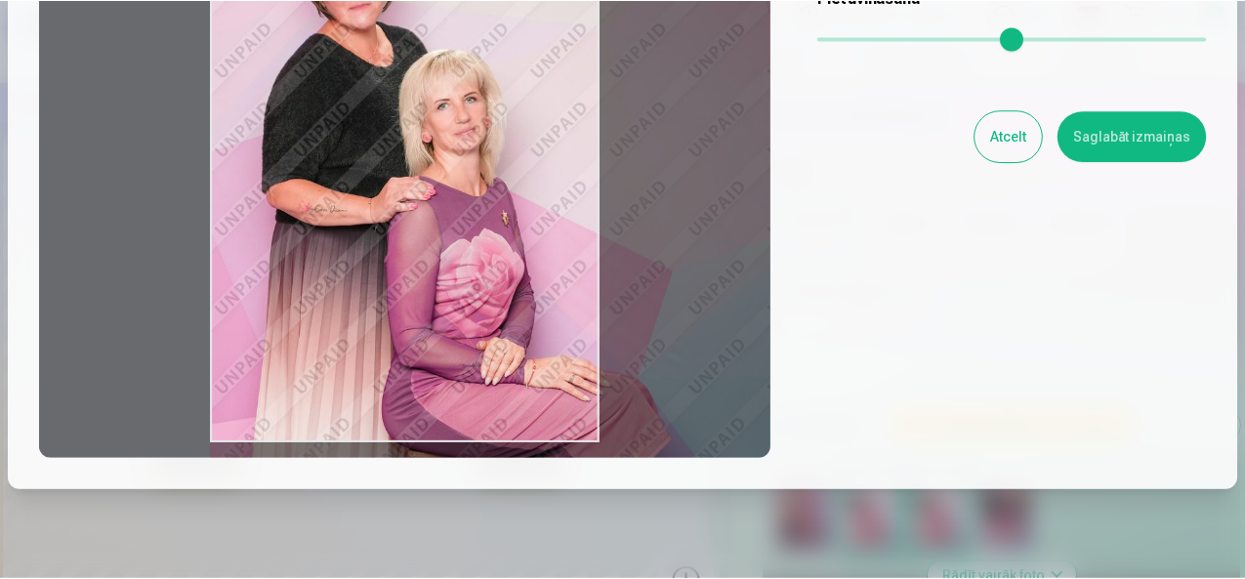
scroll to position [308, 0]
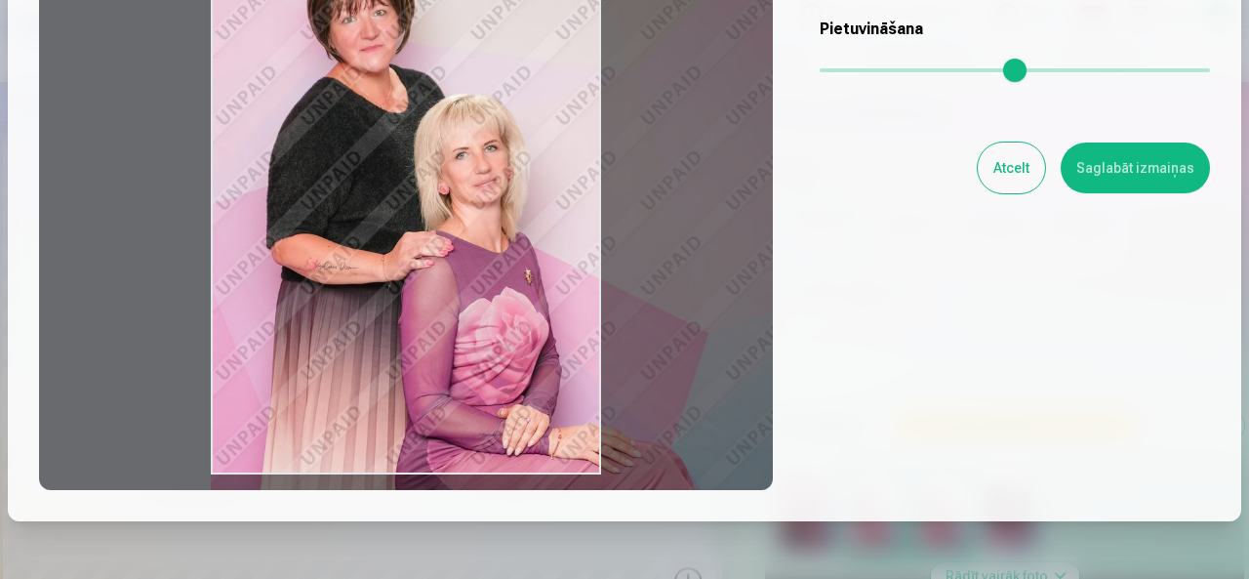
click at [866, 72] on input "range" at bounding box center [1015, 70] width 390 height 4
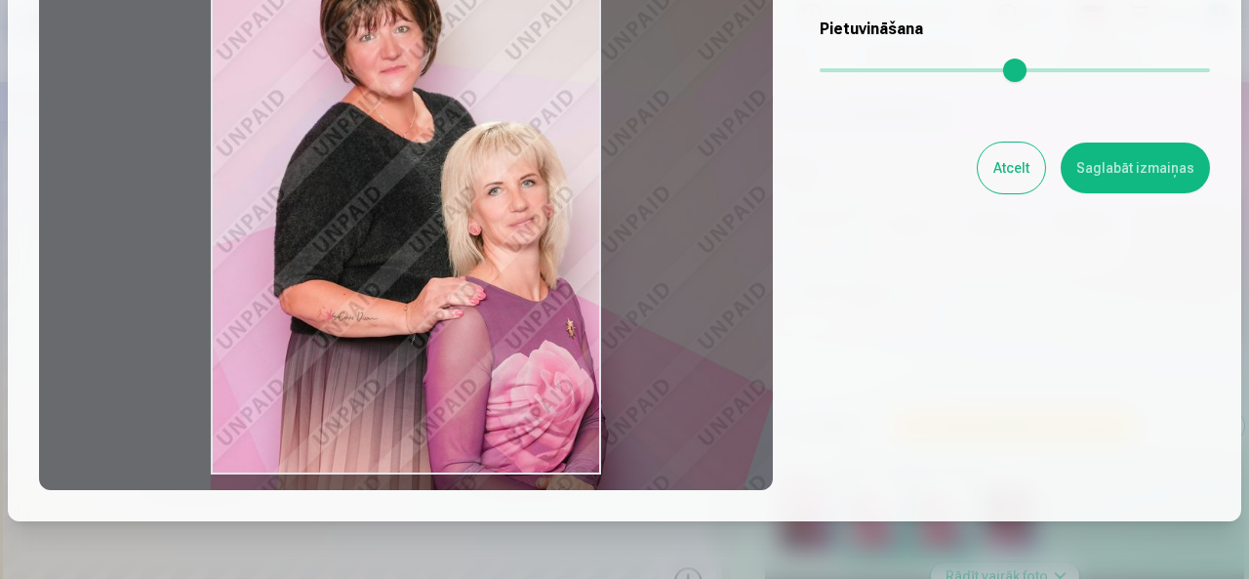
drag, startPoint x: 869, startPoint y: 58, endPoint x: 880, endPoint y: 63, distance: 13.1
click at [880, 68] on input "range" at bounding box center [1015, 70] width 390 height 4
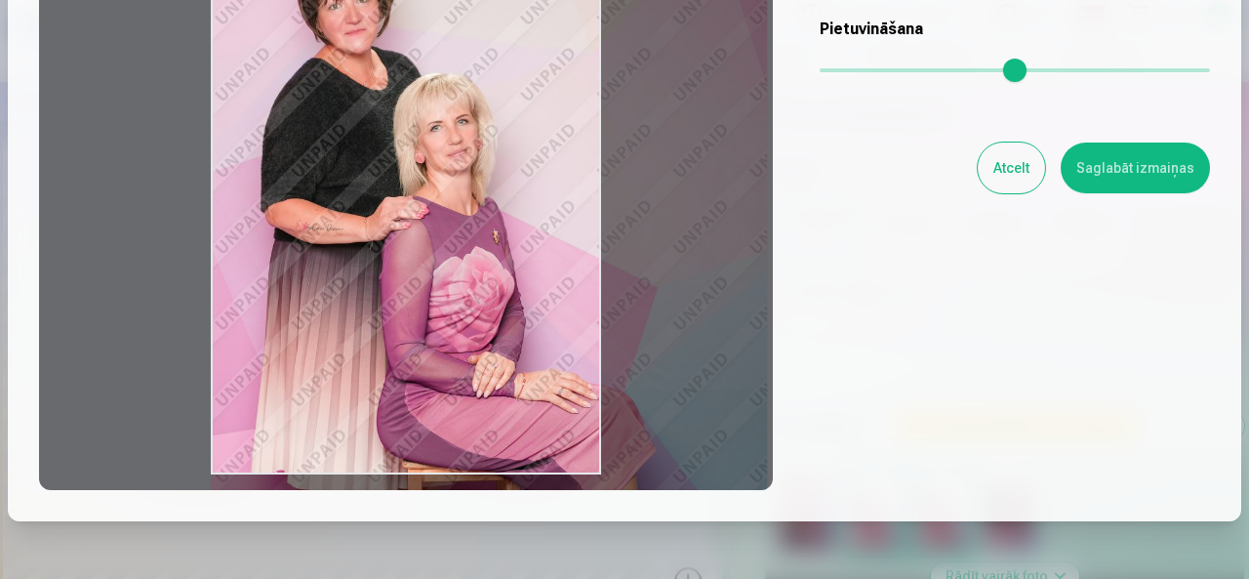
drag, startPoint x: 892, startPoint y: 71, endPoint x: 857, endPoint y: 91, distance: 40.2
type input "****"
click at [857, 72] on input "range" at bounding box center [1015, 70] width 390 height 4
click at [1019, 175] on button "Atcelt" at bounding box center [1011, 168] width 67 height 51
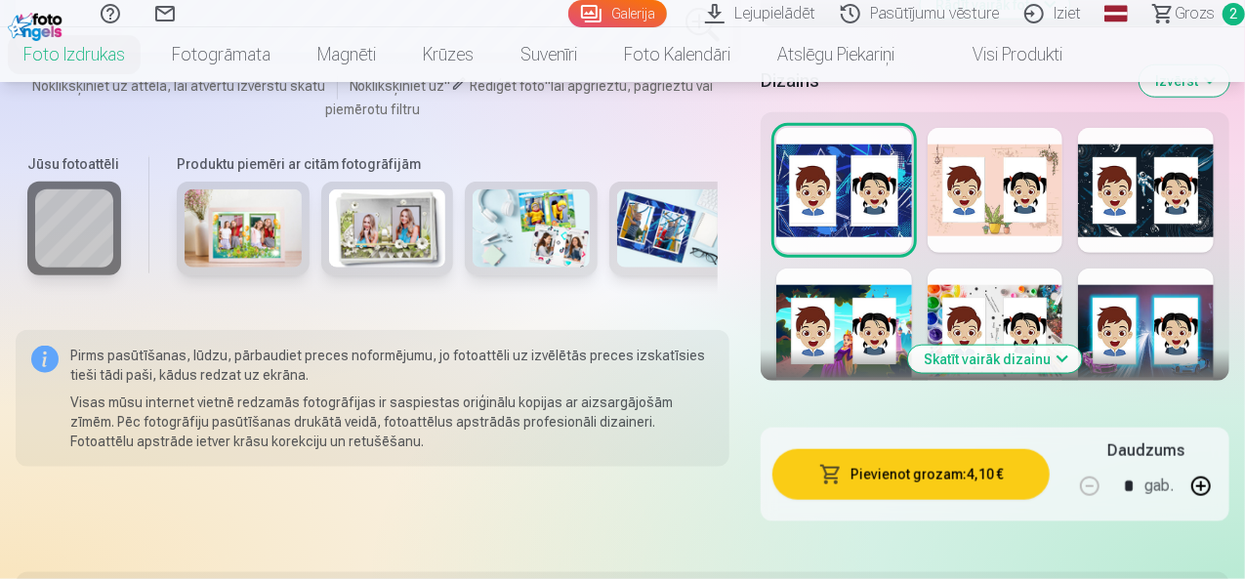
scroll to position [878, 0]
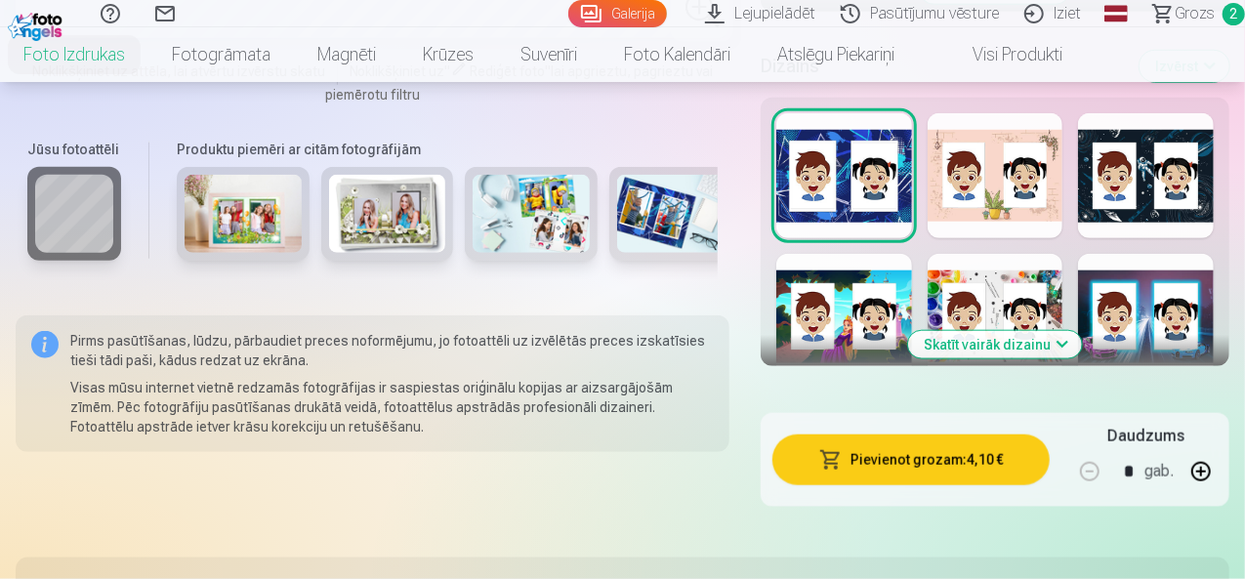
click at [984, 288] on div at bounding box center [995, 316] width 136 height 125
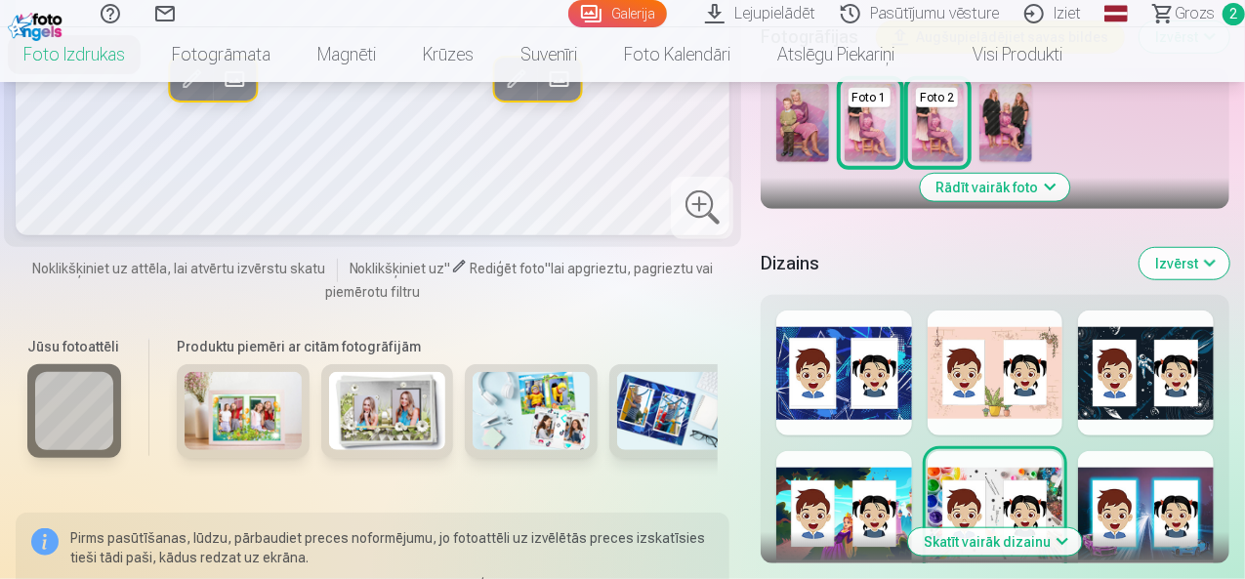
scroll to position [683, 0]
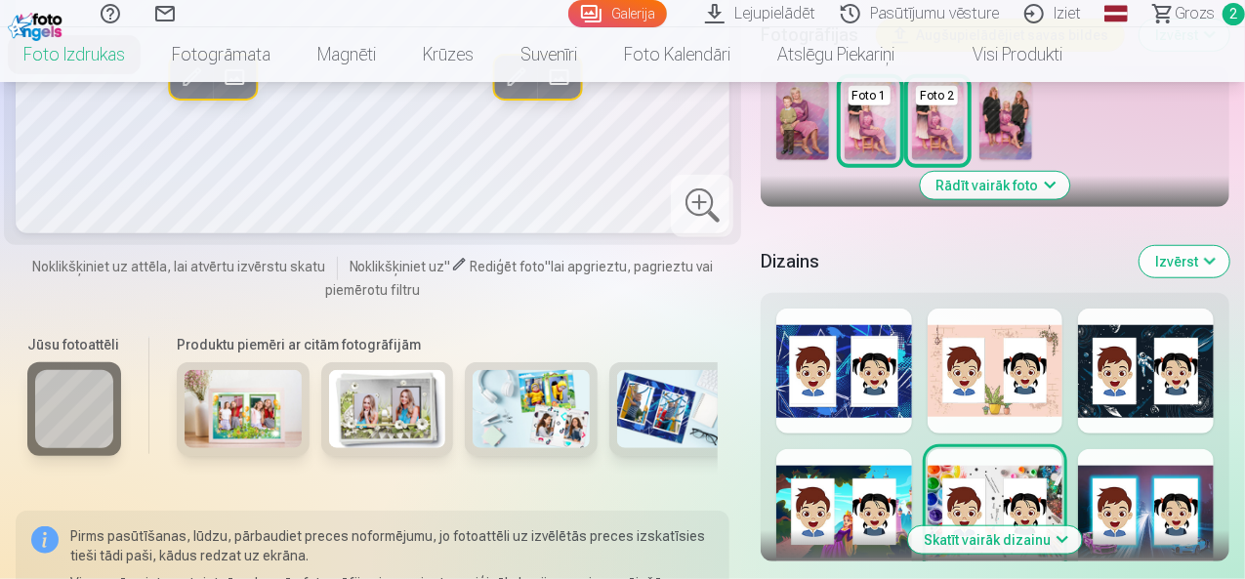
click at [1025, 358] on div at bounding box center [995, 370] width 136 height 125
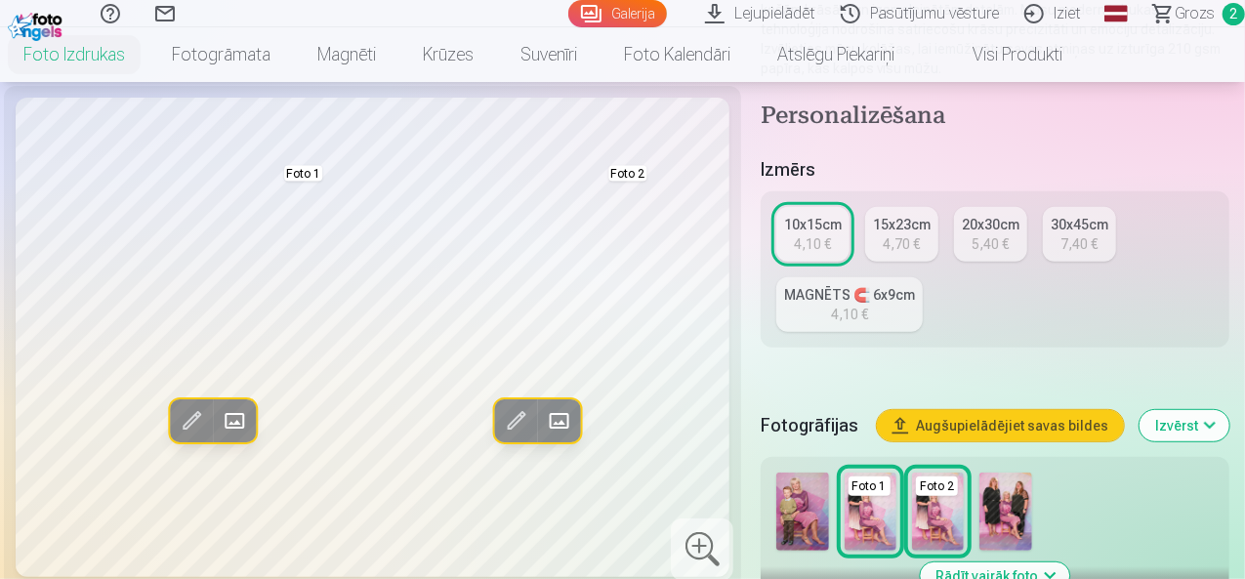
scroll to position [390, 0]
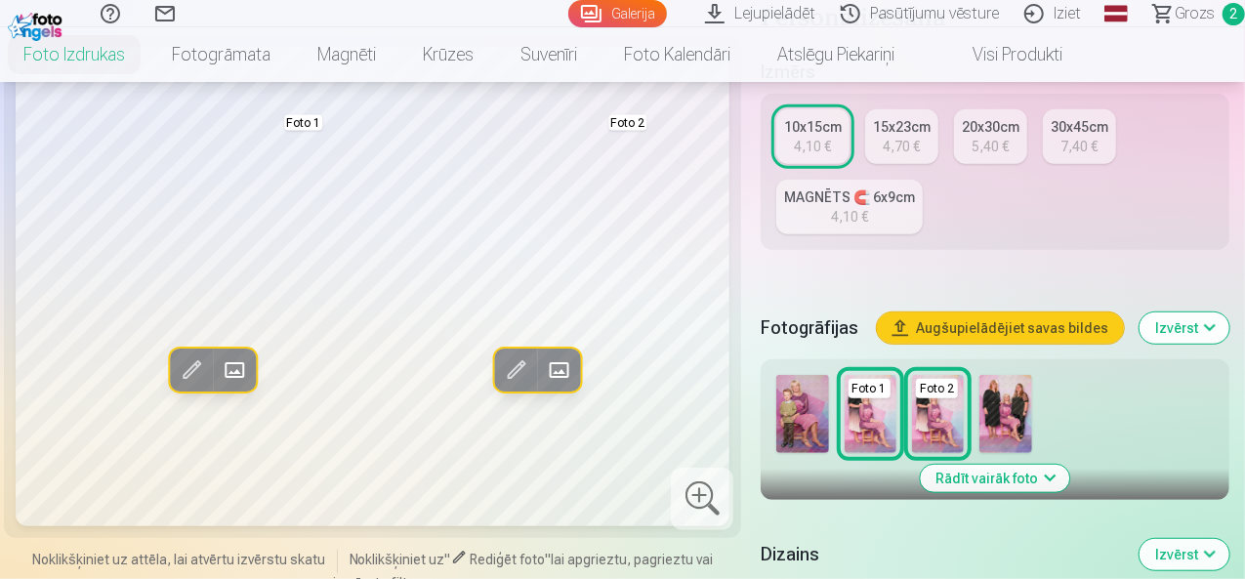
click at [933, 408] on img at bounding box center [938, 414] width 52 height 78
click at [543, 354] on span at bounding box center [558, 369] width 31 height 31
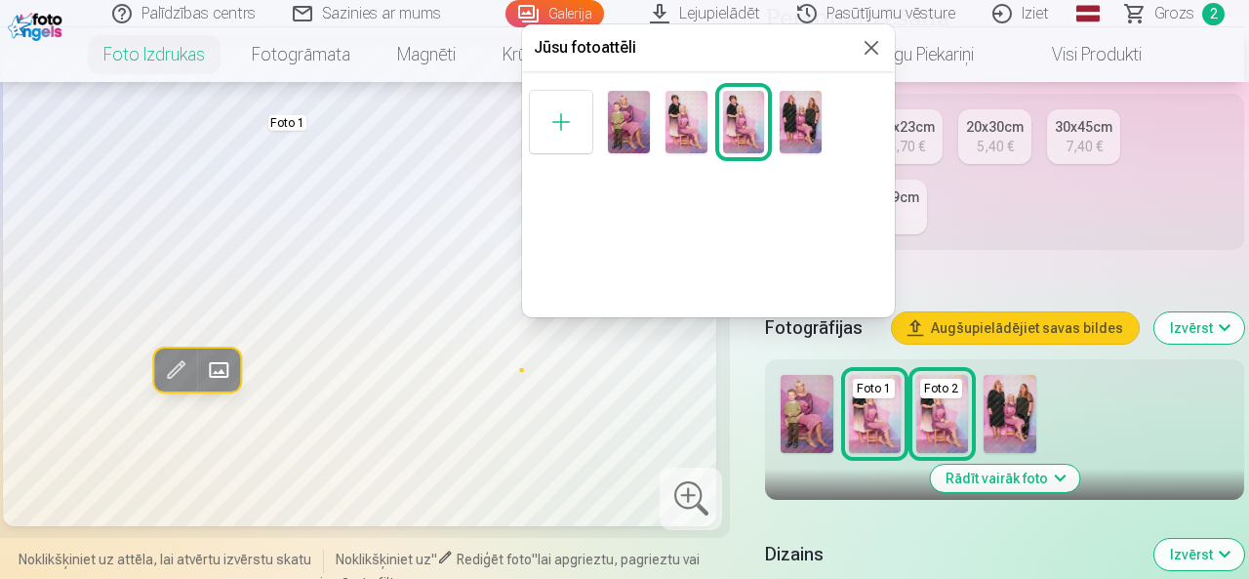
click at [879, 49] on button at bounding box center [871, 47] width 23 height 23
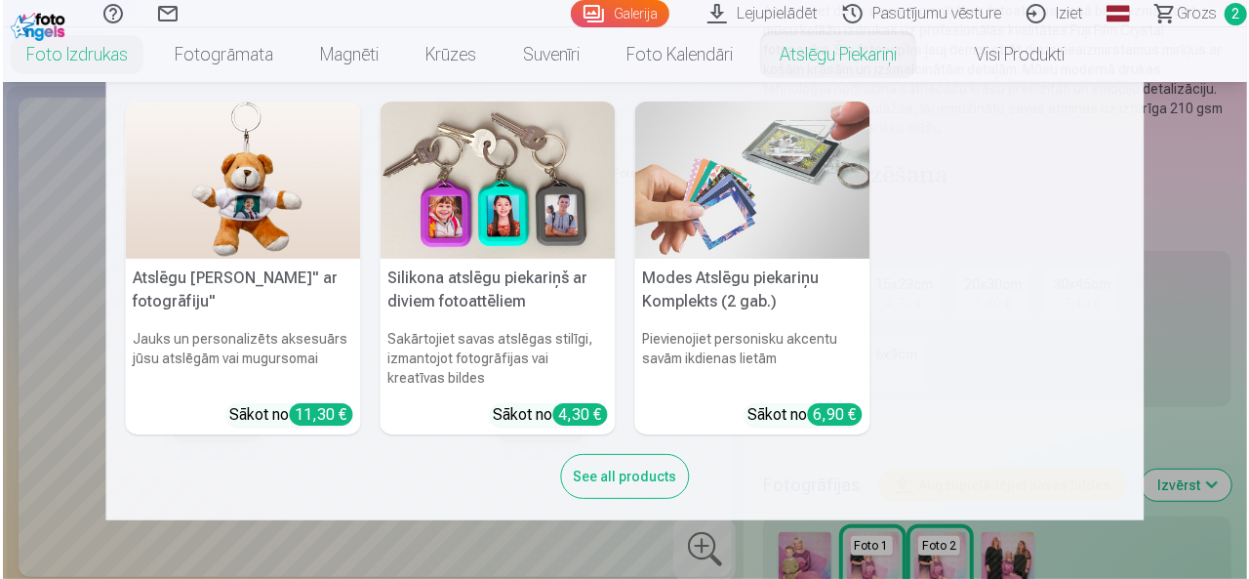
scroll to position [98, 0]
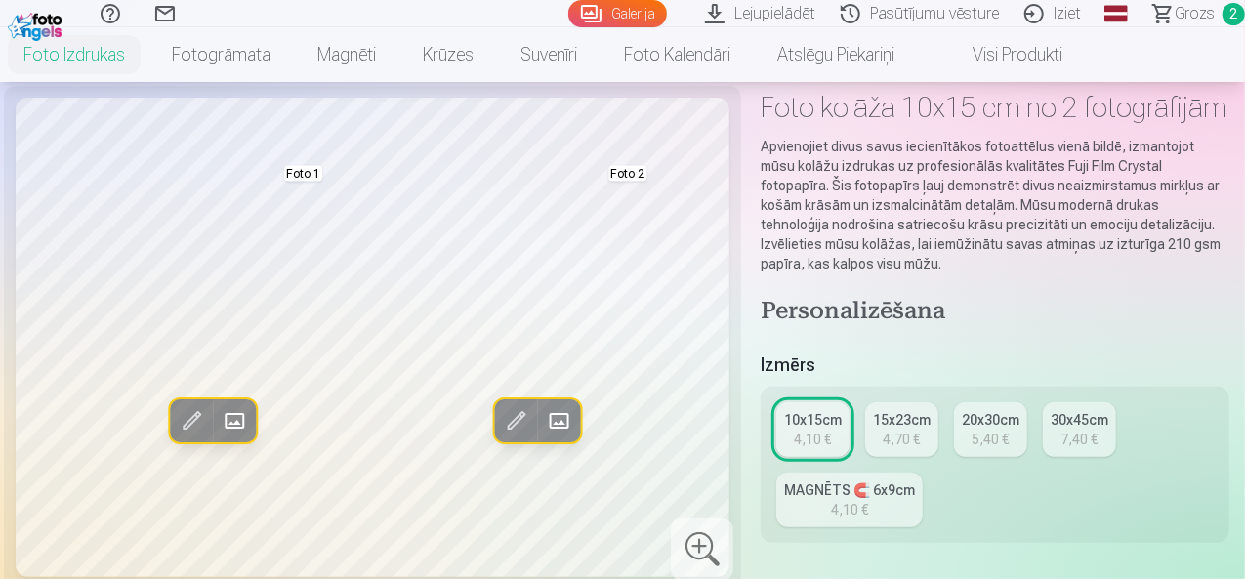
click at [501, 436] on span at bounding box center [515, 420] width 31 height 31
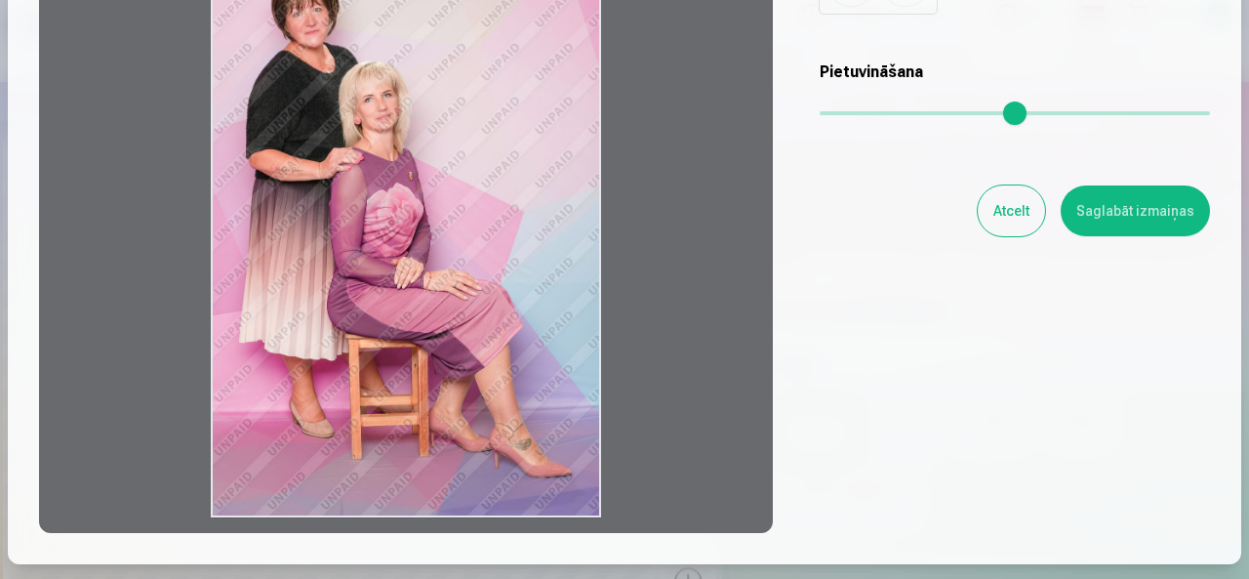
scroll to position [195, 0]
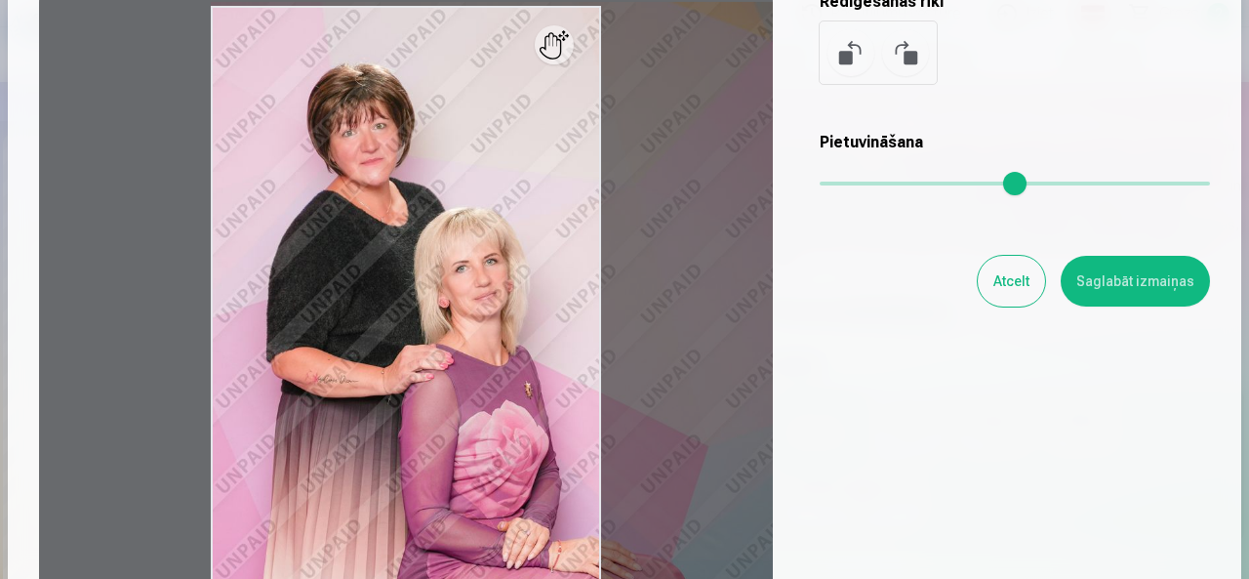
drag, startPoint x: 828, startPoint y: 181, endPoint x: 867, endPoint y: 181, distance: 39.0
click at [867, 182] on input "range" at bounding box center [1015, 184] width 390 height 4
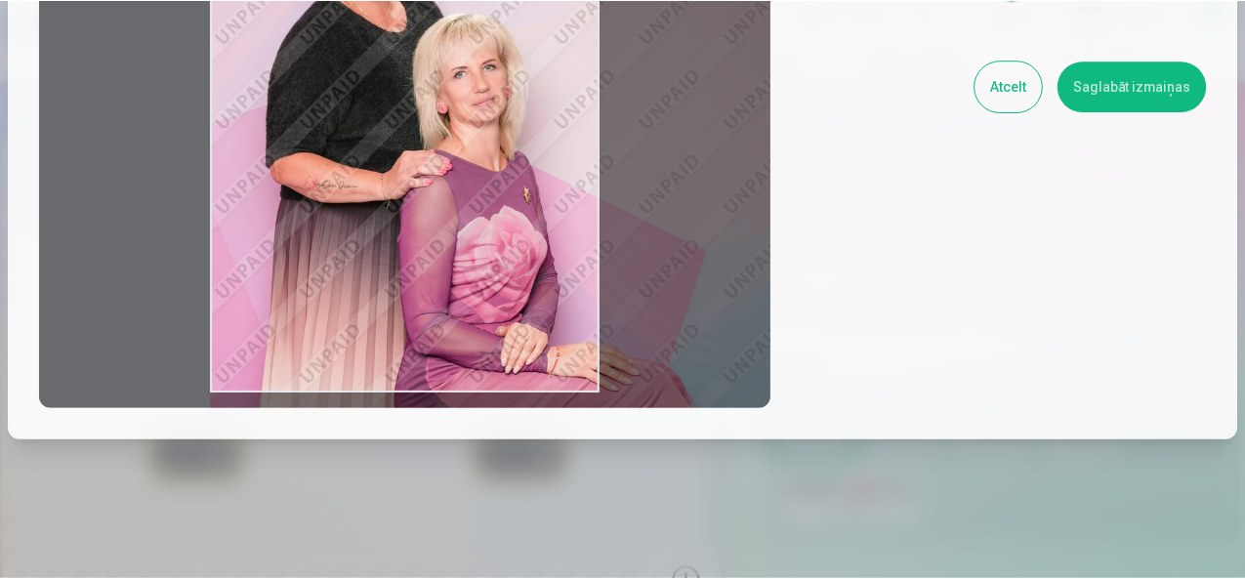
scroll to position [293, 0]
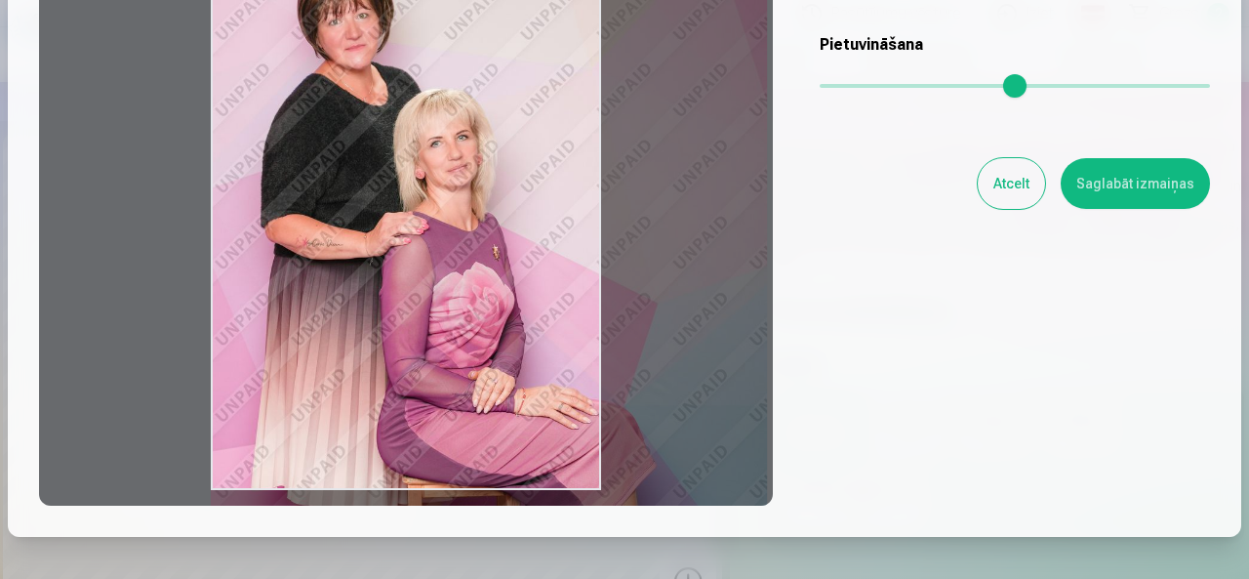
drag, startPoint x: 865, startPoint y: 82, endPoint x: 857, endPoint y: 93, distance: 13.3
type input "****"
click at [857, 88] on input "range" at bounding box center [1015, 86] width 390 height 4
click at [1108, 173] on button "Saglabāt izmaiņas" at bounding box center [1135, 183] width 149 height 51
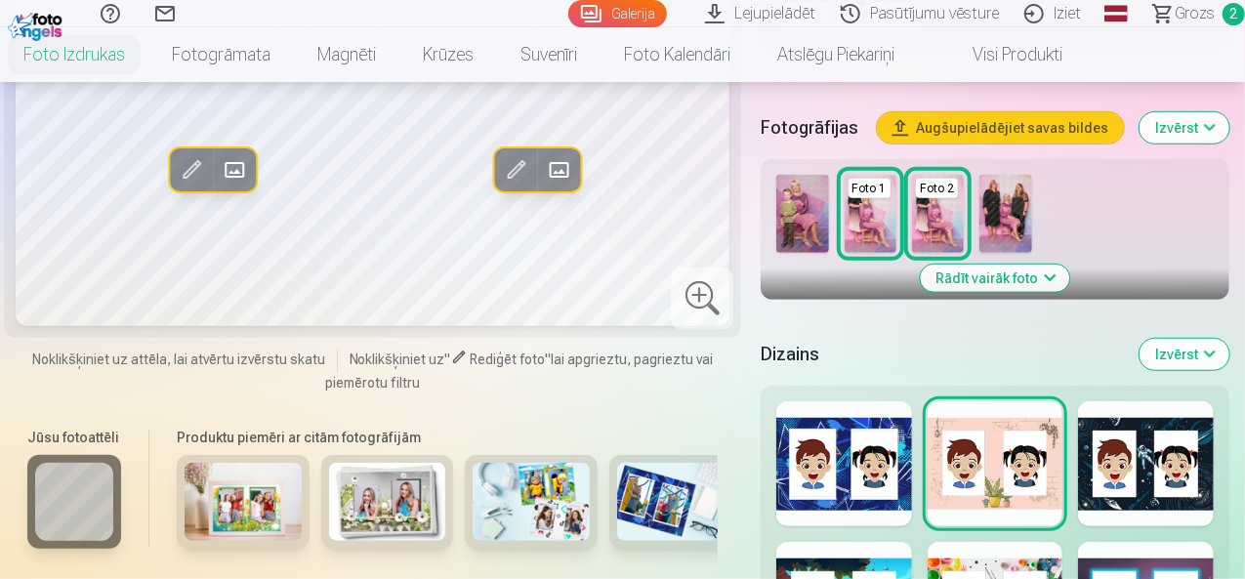
scroll to position [683, 0]
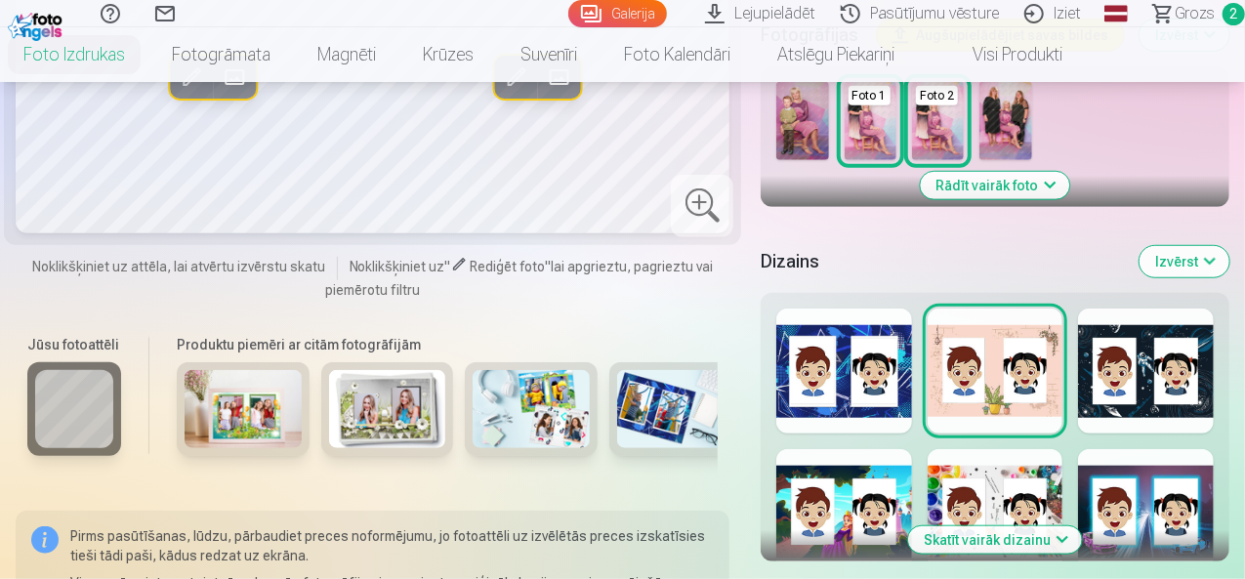
click at [1006, 475] on div at bounding box center [995, 511] width 136 height 125
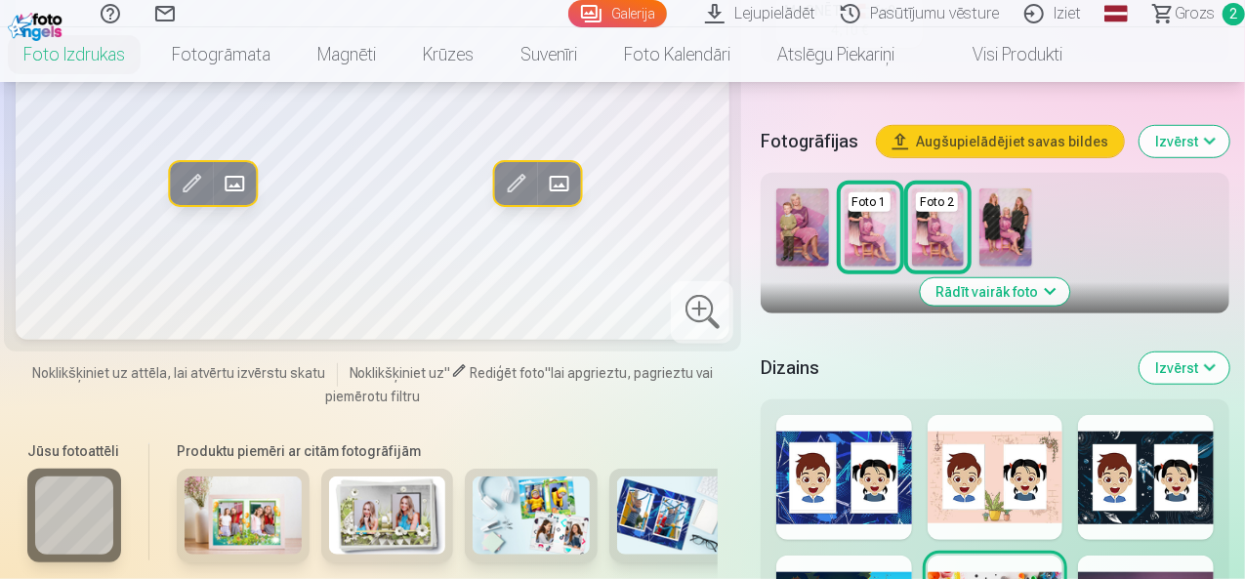
scroll to position [586, 0]
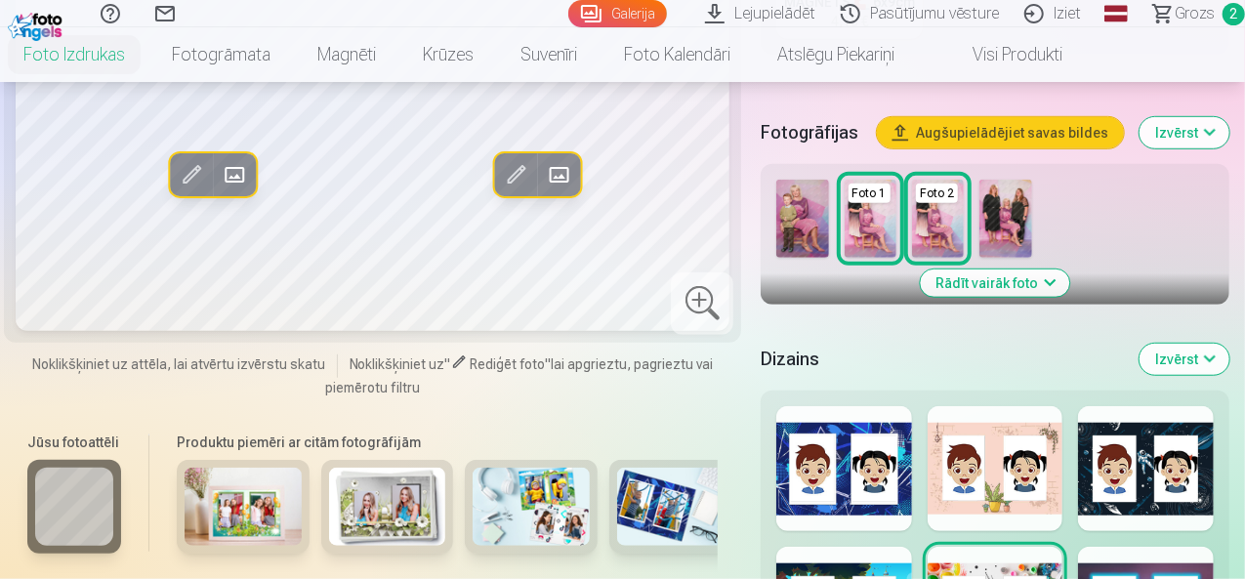
click at [852, 442] on div at bounding box center [844, 468] width 136 height 125
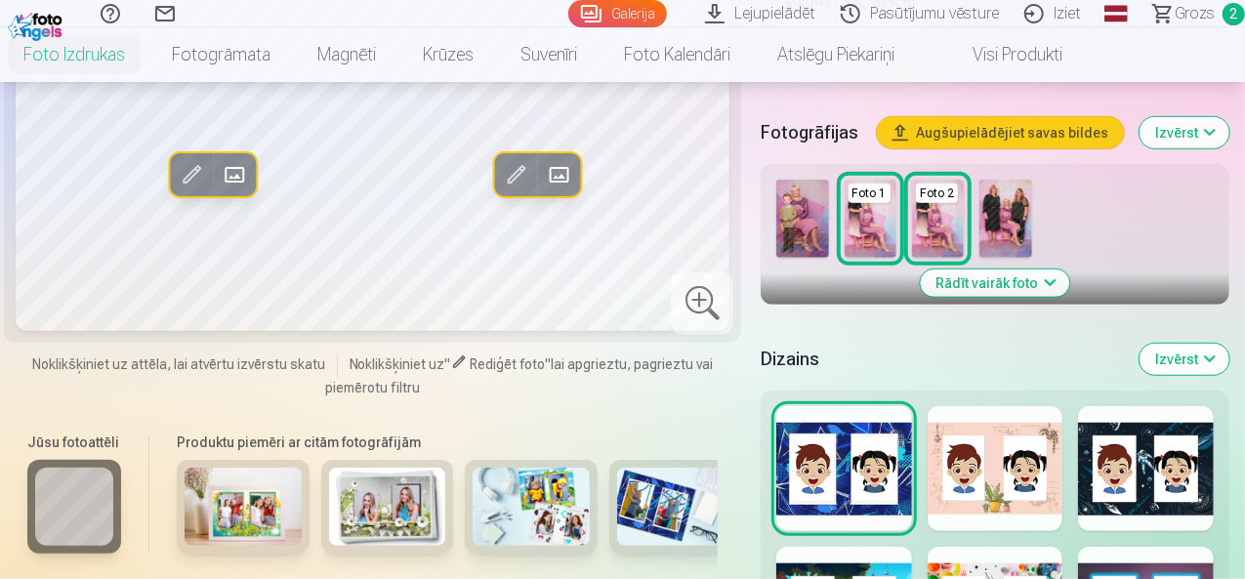
click at [536, 491] on img at bounding box center [530, 507] width 117 height 78
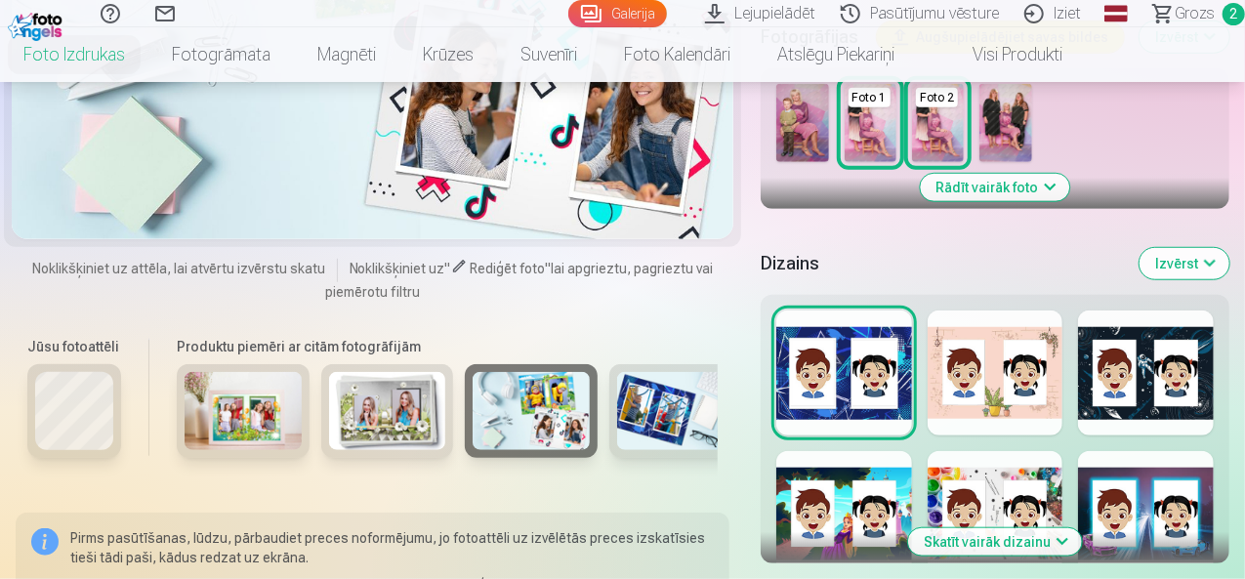
scroll to position [683, 0]
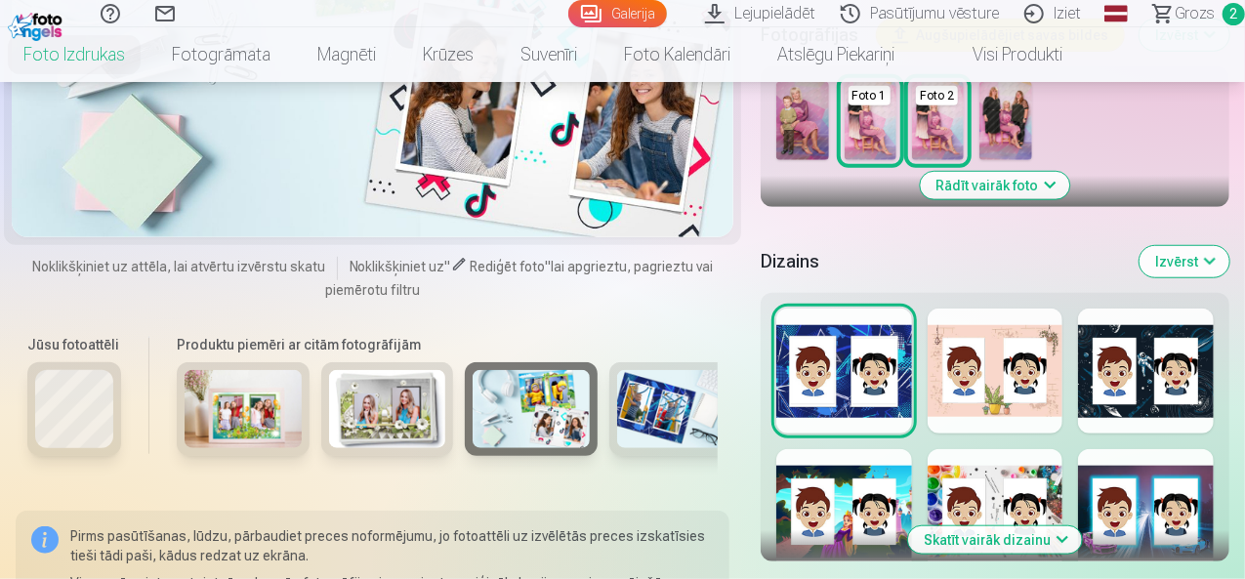
click at [363, 374] on img at bounding box center [387, 409] width 117 height 78
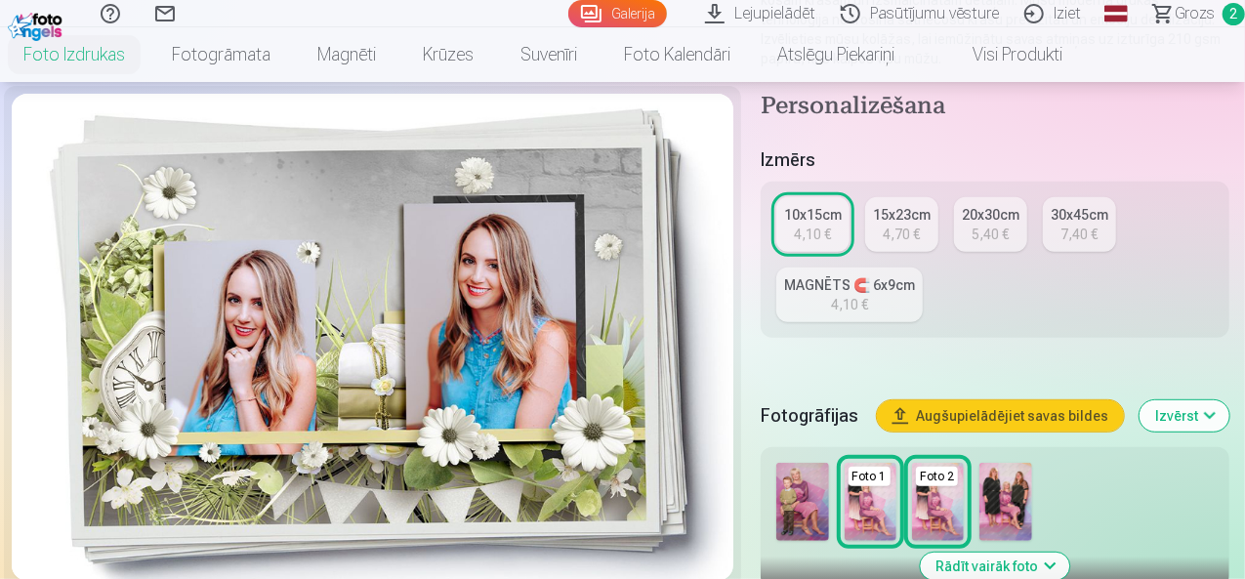
scroll to position [293, 0]
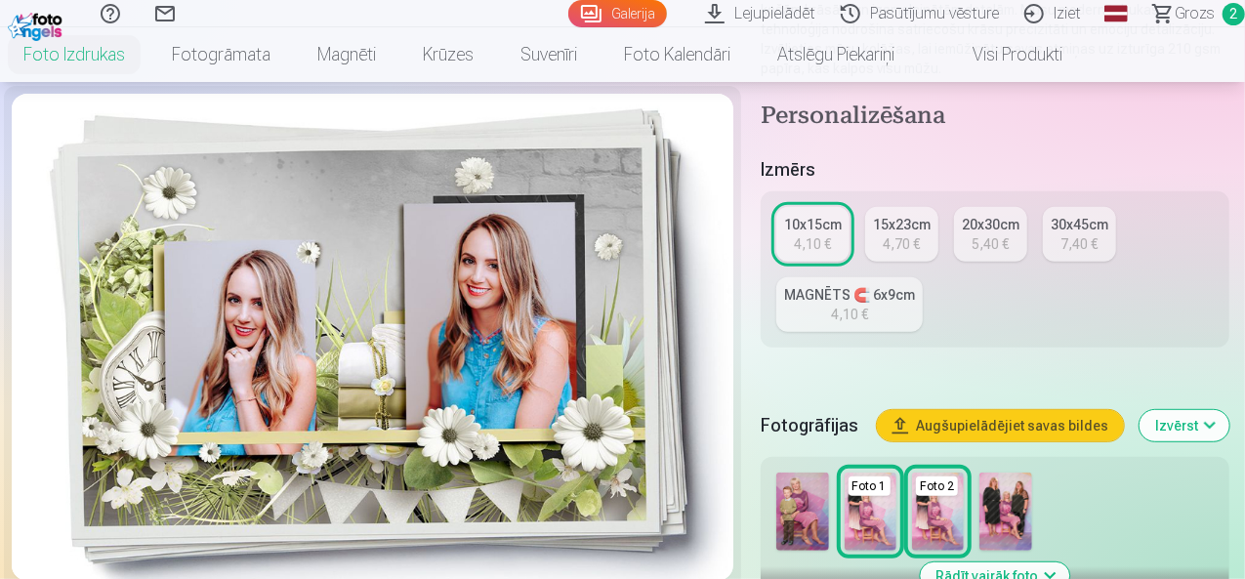
click at [504, 373] on div at bounding box center [372, 337] width 721 height 487
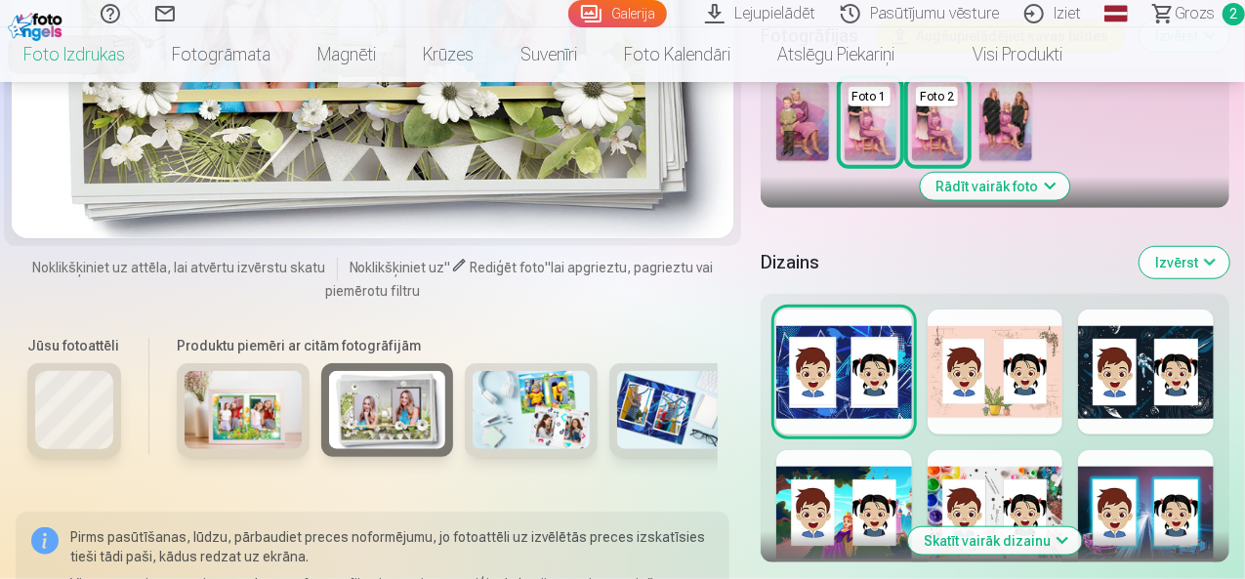
scroll to position [683, 0]
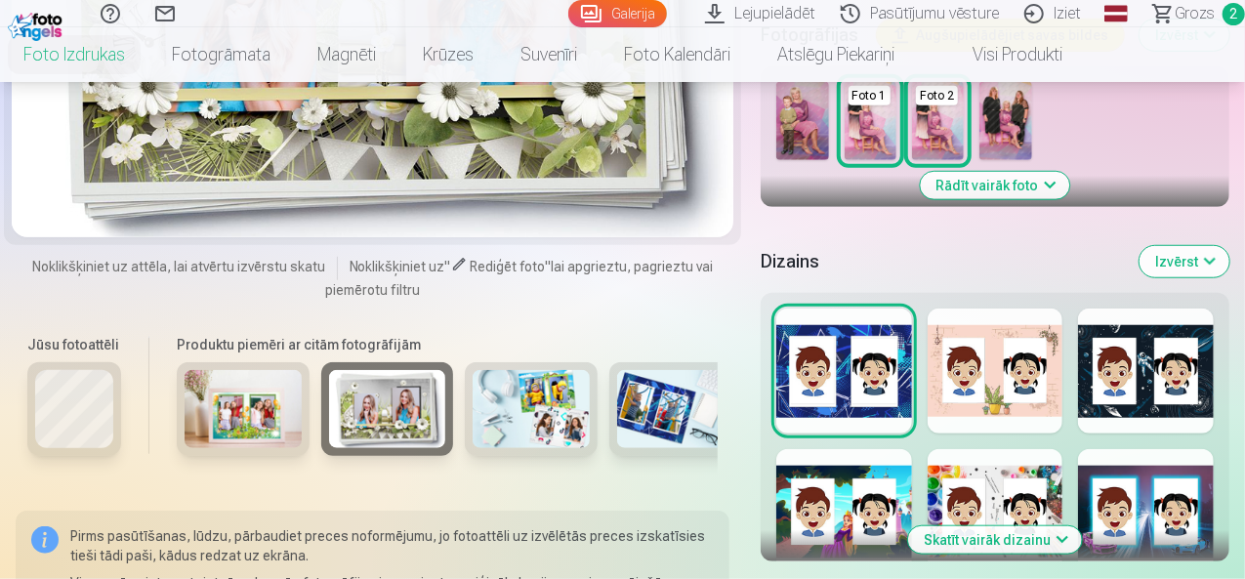
click at [1033, 526] on button "Skatīt vairāk dizainu" at bounding box center [995, 539] width 174 height 27
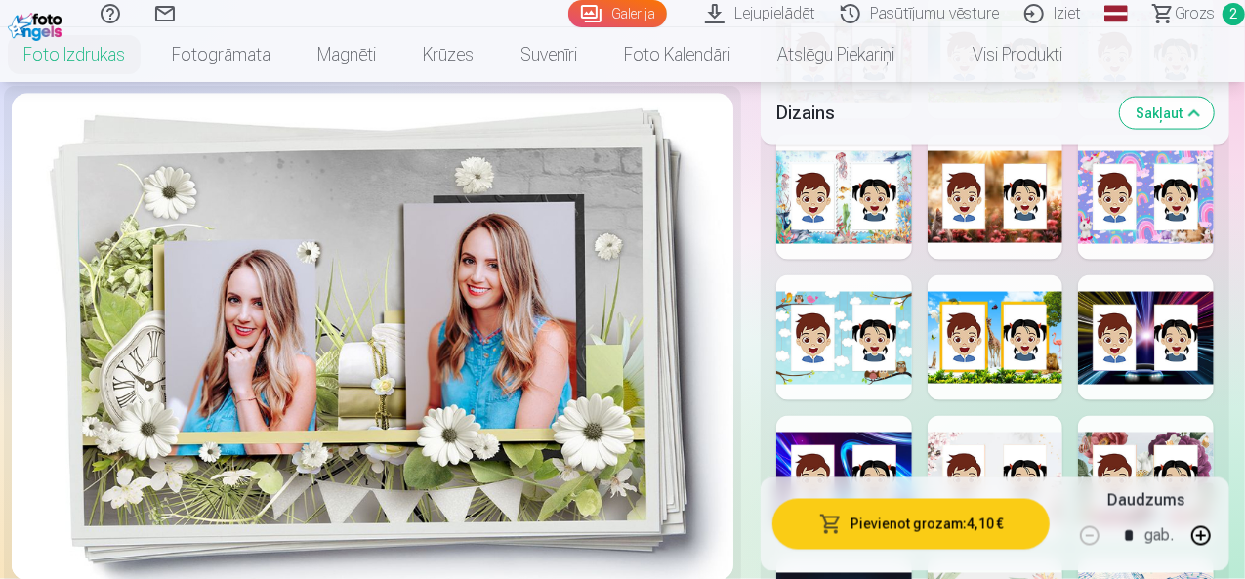
scroll to position [1367, 0]
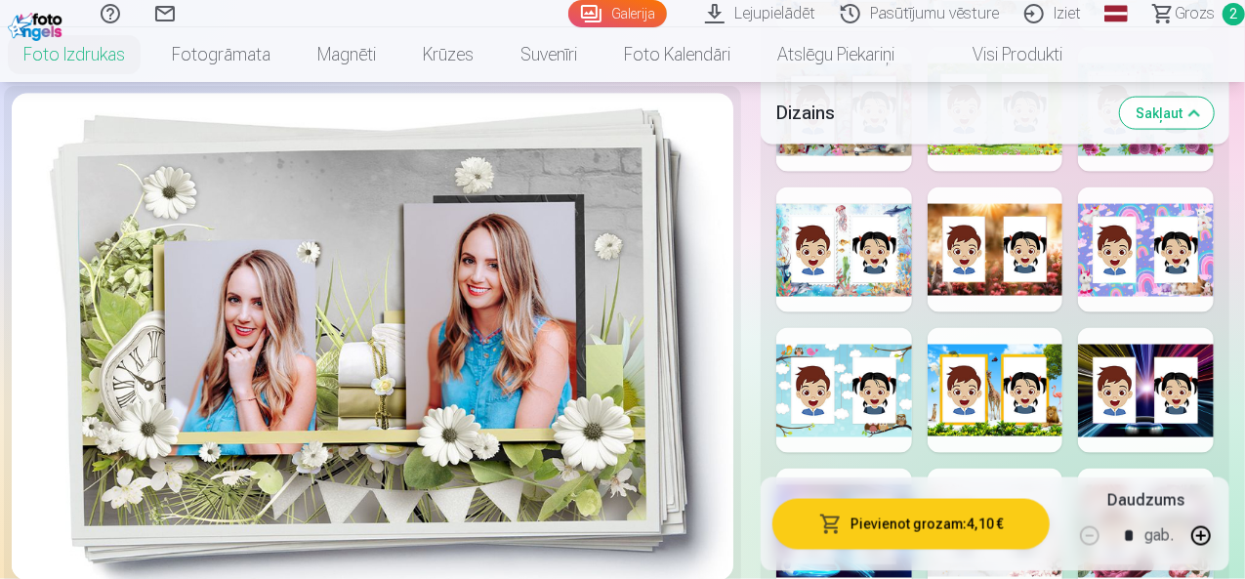
click at [1063, 379] on div at bounding box center [995, 390] width 136 height 125
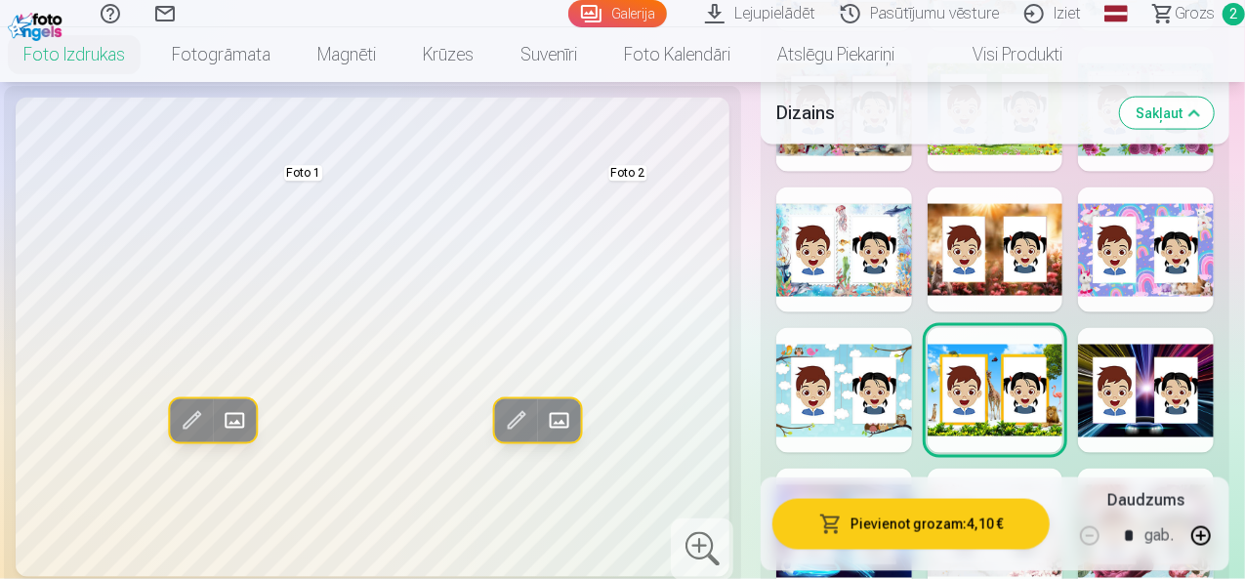
click at [861, 381] on div at bounding box center [844, 390] width 136 height 125
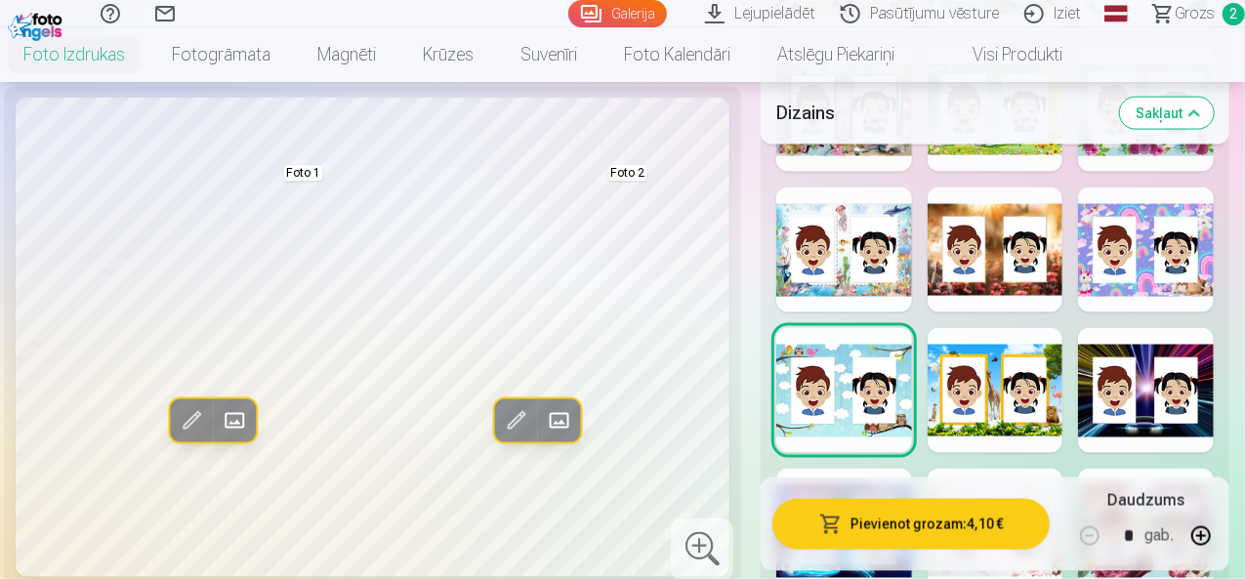
click at [1133, 265] on div at bounding box center [1146, 249] width 136 height 125
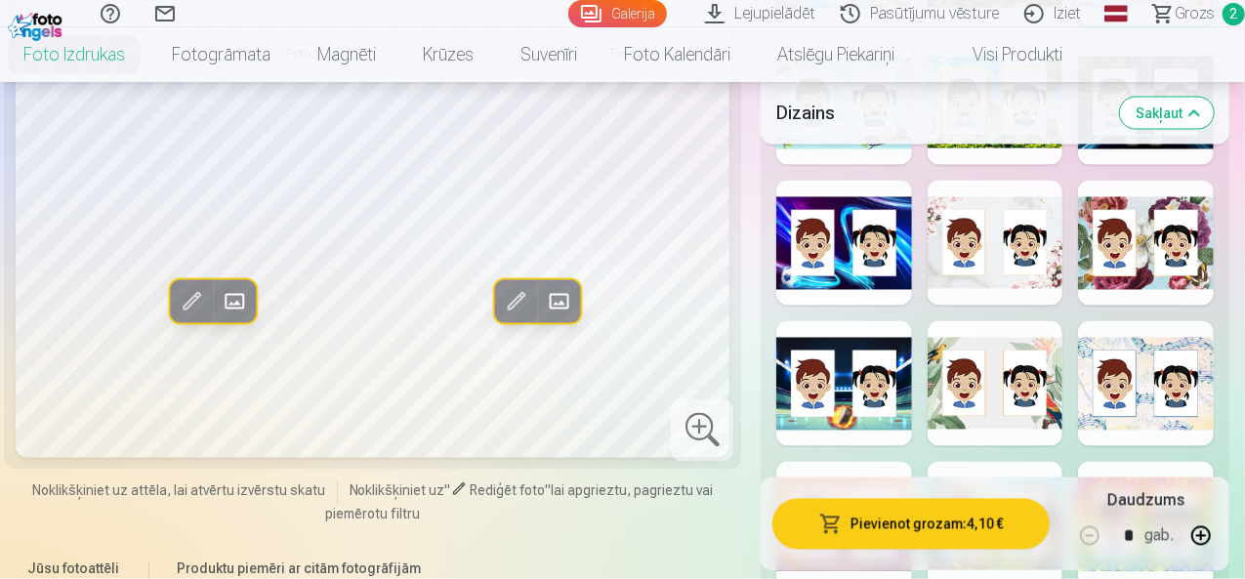
scroll to position [1659, 0]
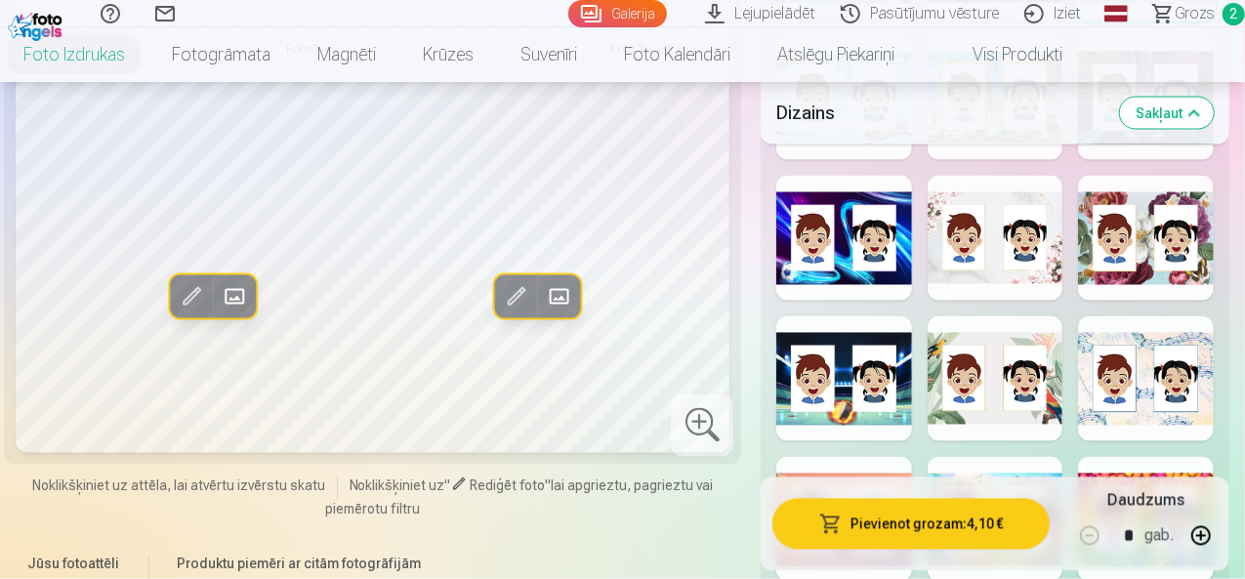
click at [1047, 250] on div at bounding box center [995, 238] width 136 height 125
click at [1139, 362] on div at bounding box center [1146, 378] width 136 height 125
click at [1173, 241] on div at bounding box center [1146, 238] width 136 height 125
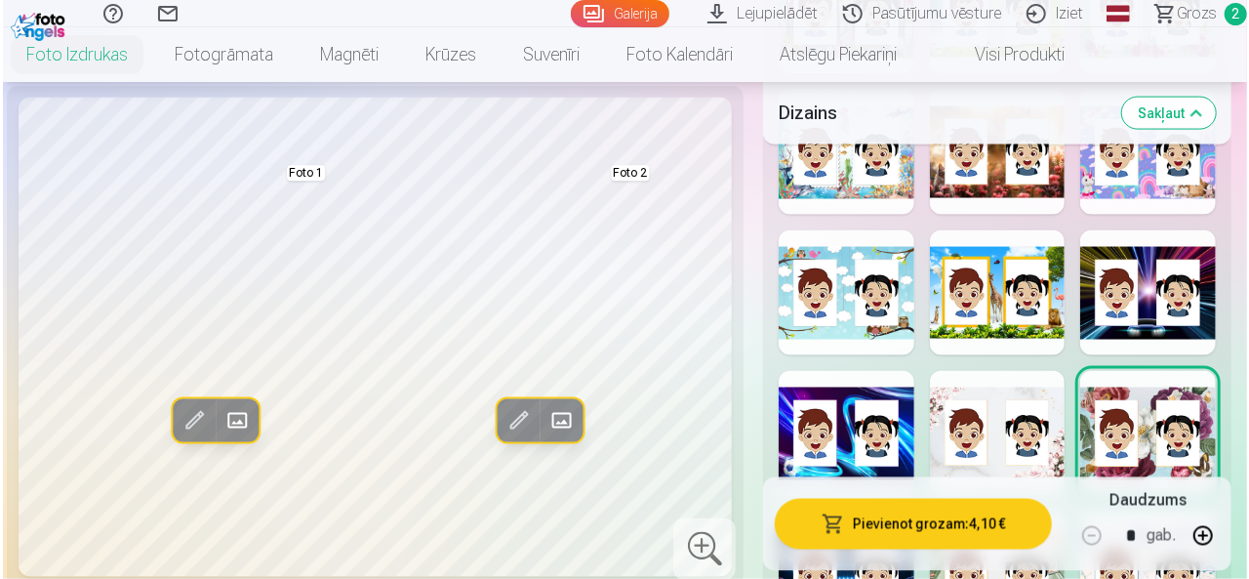
scroll to position [1562, 0]
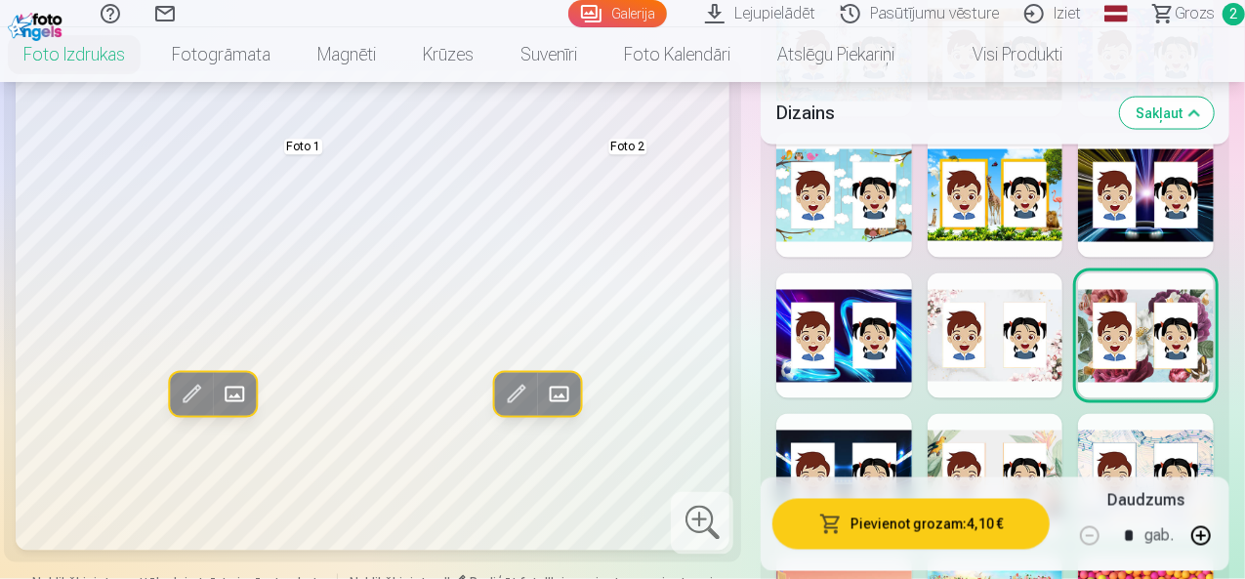
click at [1013, 351] on div at bounding box center [995, 335] width 136 height 125
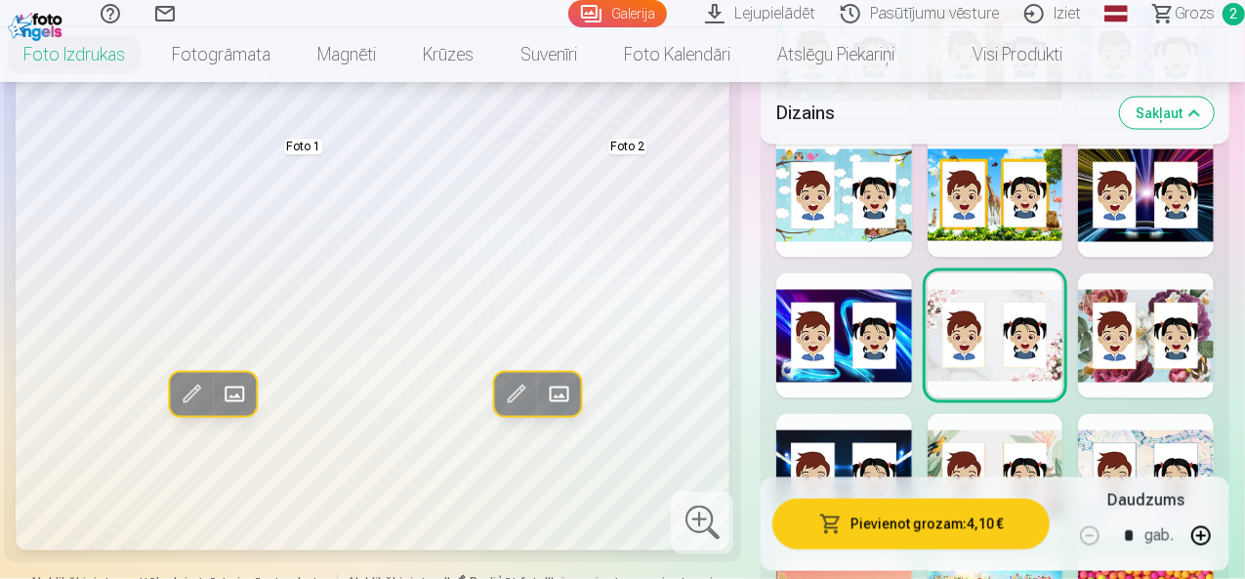
click at [699, 492] on div at bounding box center [702, 523] width 62 height 62
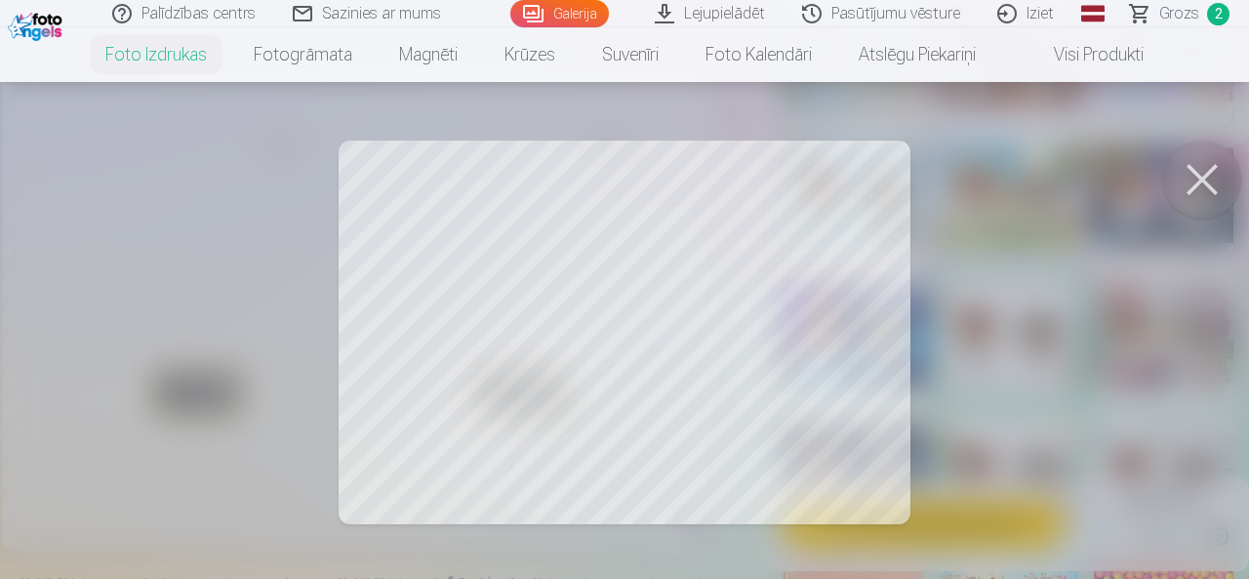
click at [1197, 173] on button at bounding box center [1203, 180] width 78 height 78
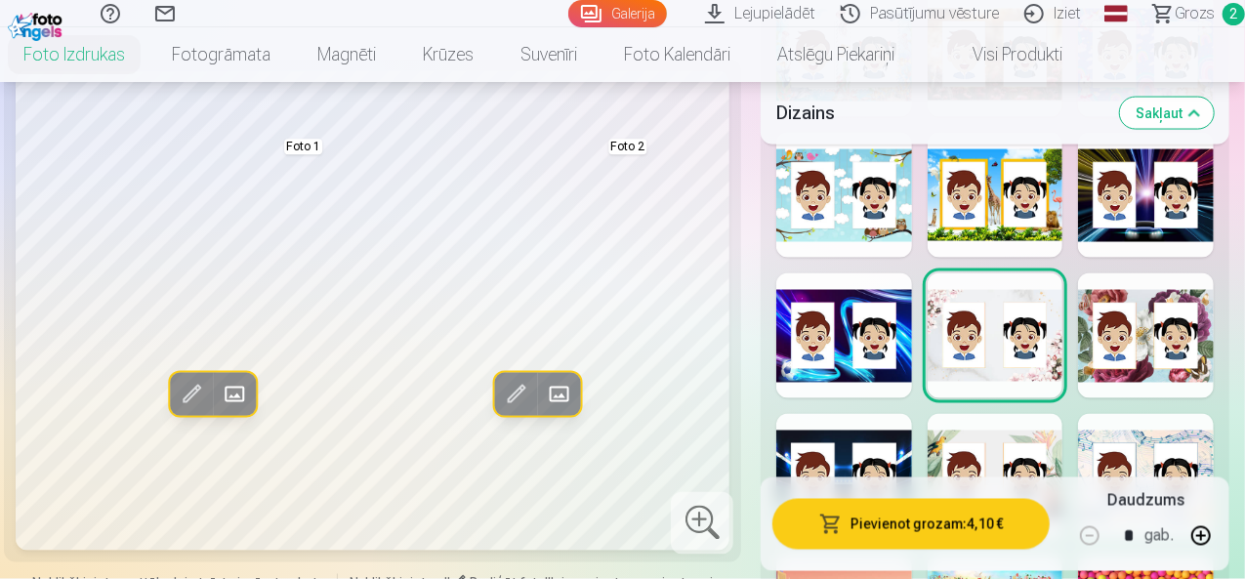
click at [500, 379] on span at bounding box center [515, 394] width 31 height 31
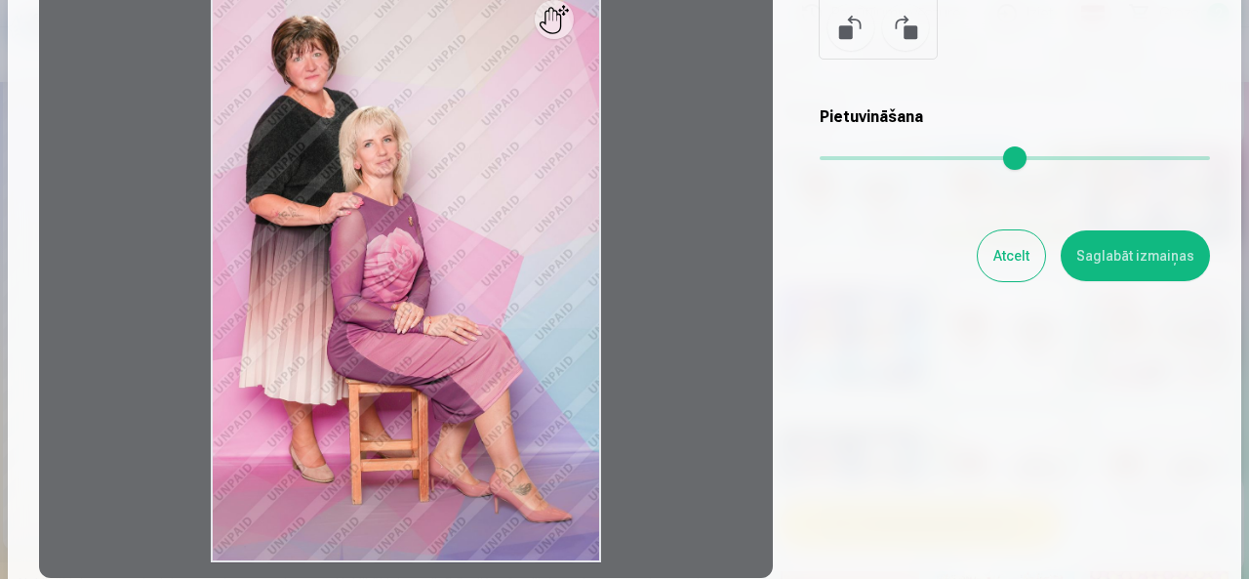
scroll to position [195, 0]
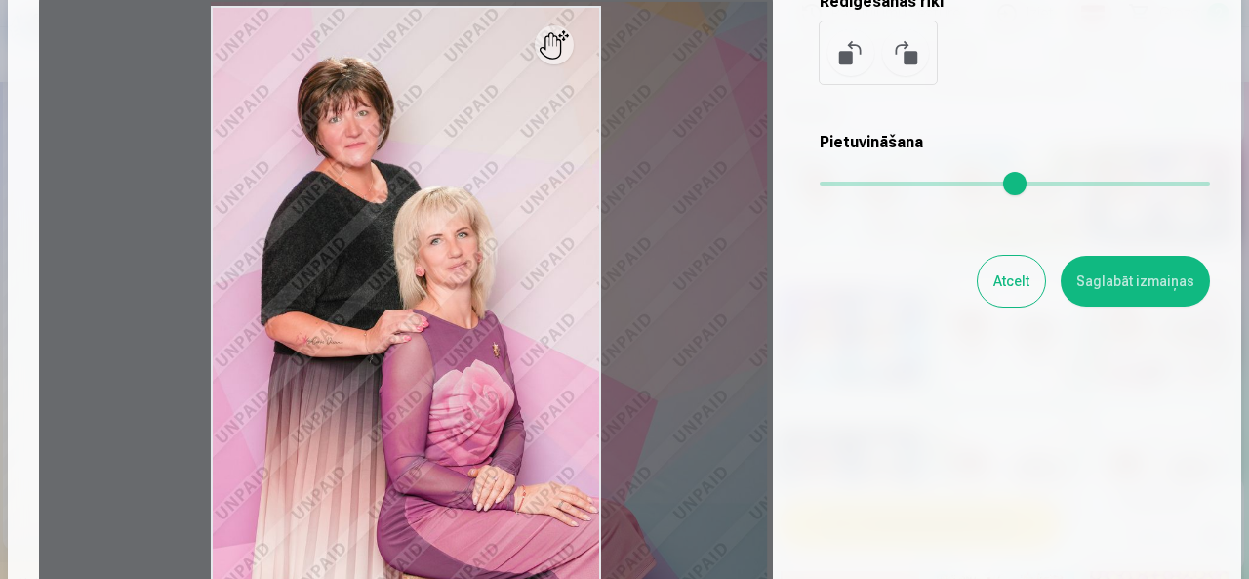
drag, startPoint x: 828, startPoint y: 185, endPoint x: 855, endPoint y: 181, distance: 27.8
click at [855, 182] on input "range" at bounding box center [1015, 184] width 390 height 4
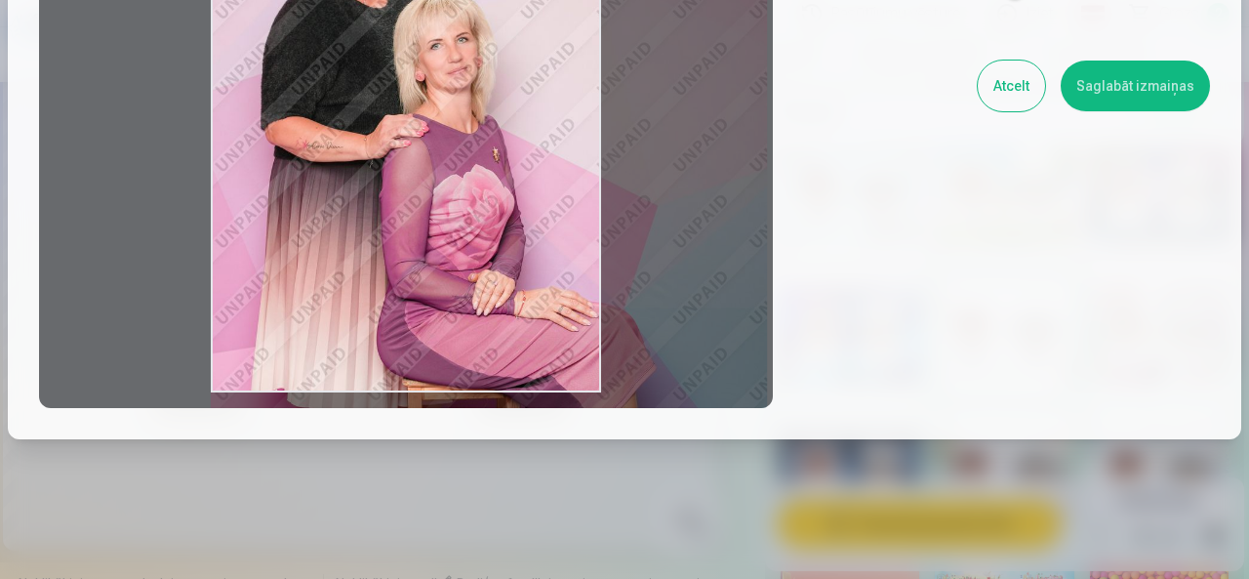
scroll to position [293, 0]
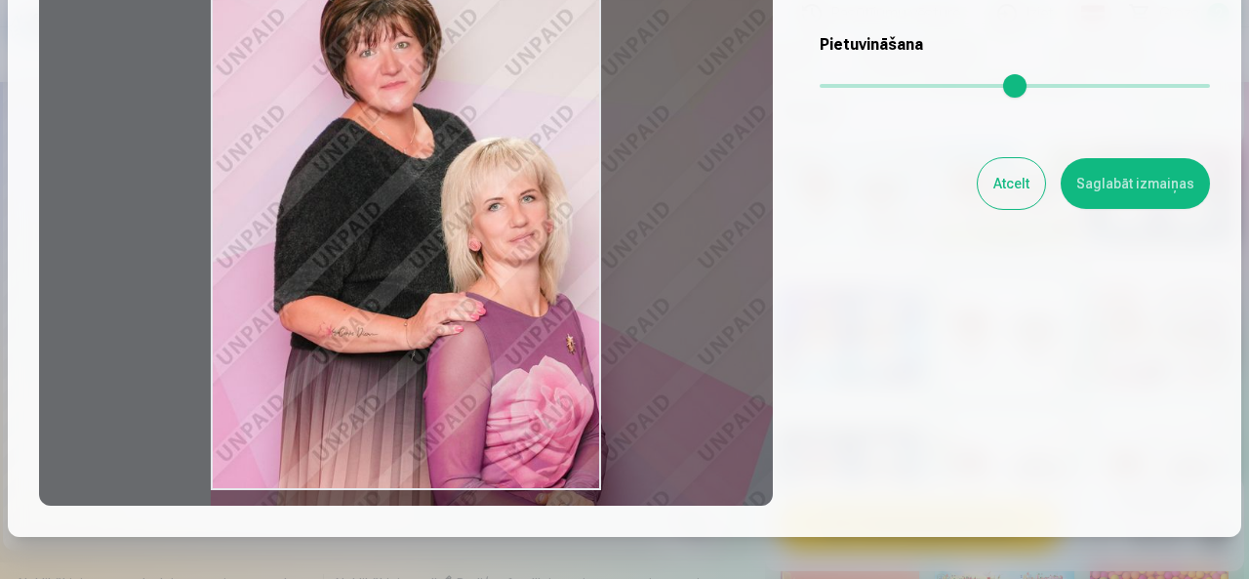
drag, startPoint x: 856, startPoint y: 87, endPoint x: 883, endPoint y: 95, distance: 28.4
click at [883, 88] on input "range" at bounding box center [1015, 86] width 390 height 4
type input "****"
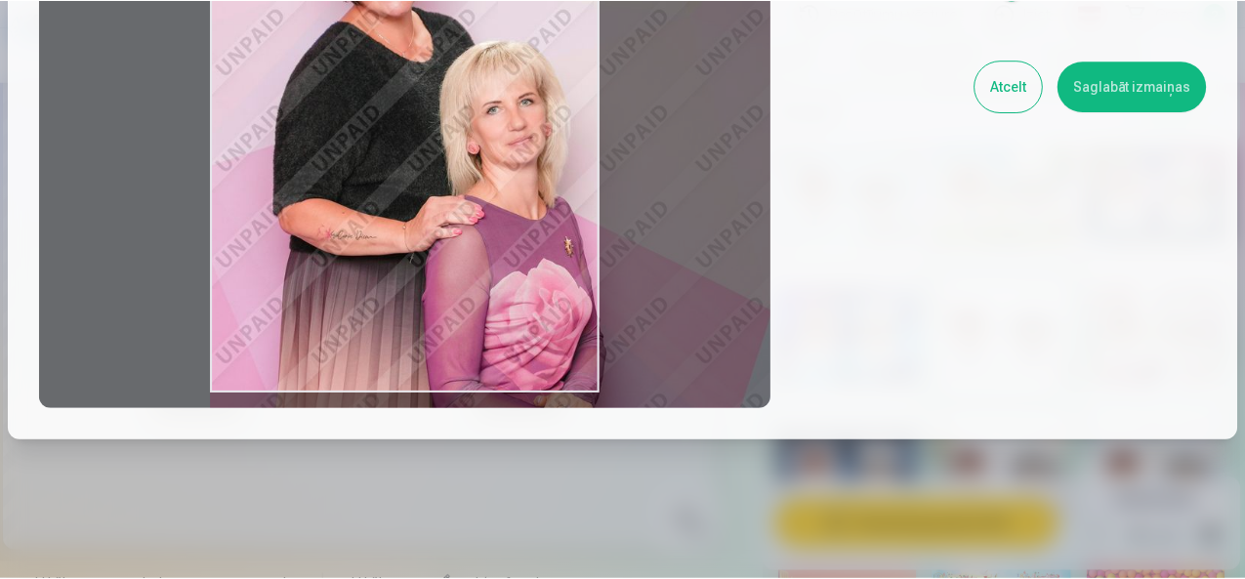
scroll to position [406, 0]
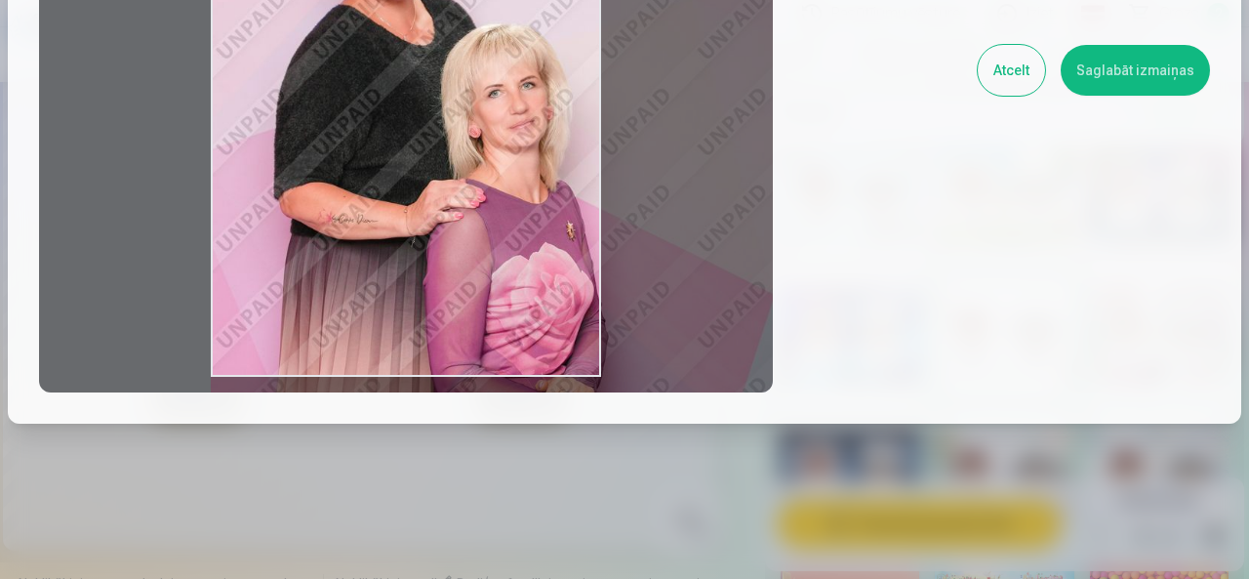
click at [1154, 71] on button "Saglabāt izmaiņas" at bounding box center [1135, 70] width 149 height 51
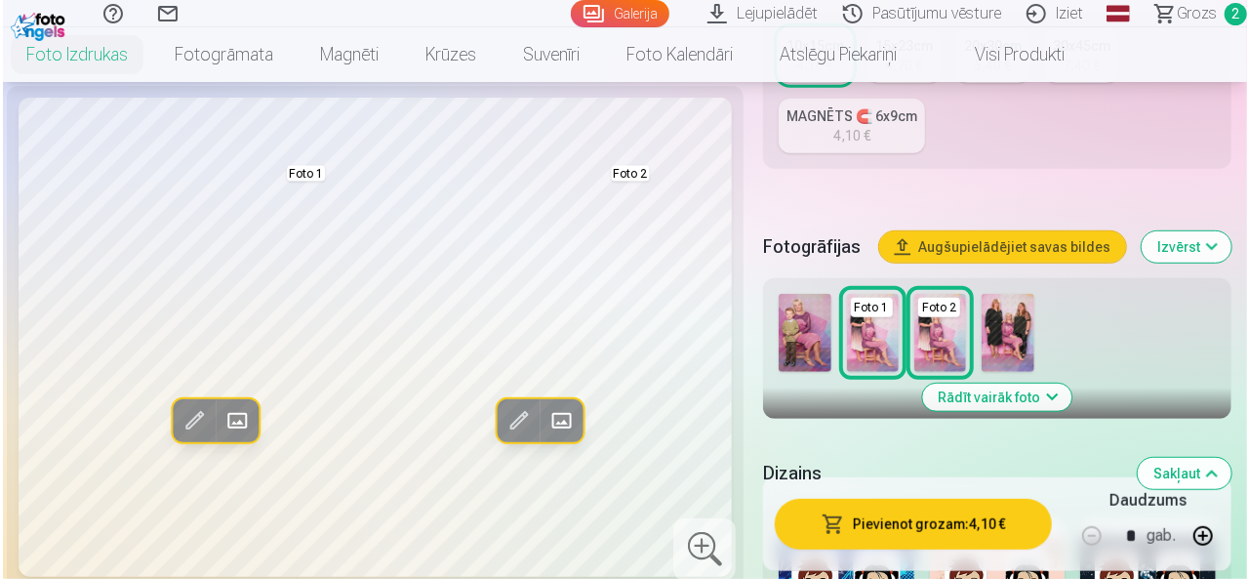
scroll to position [488, 0]
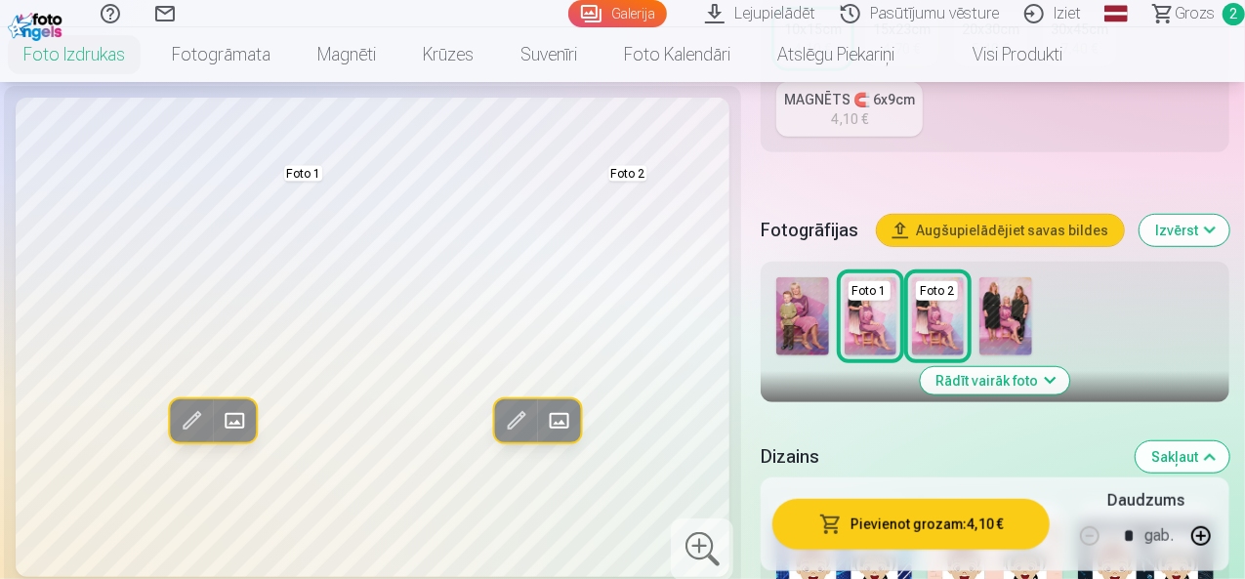
click at [500, 436] on span at bounding box center [515, 420] width 31 height 31
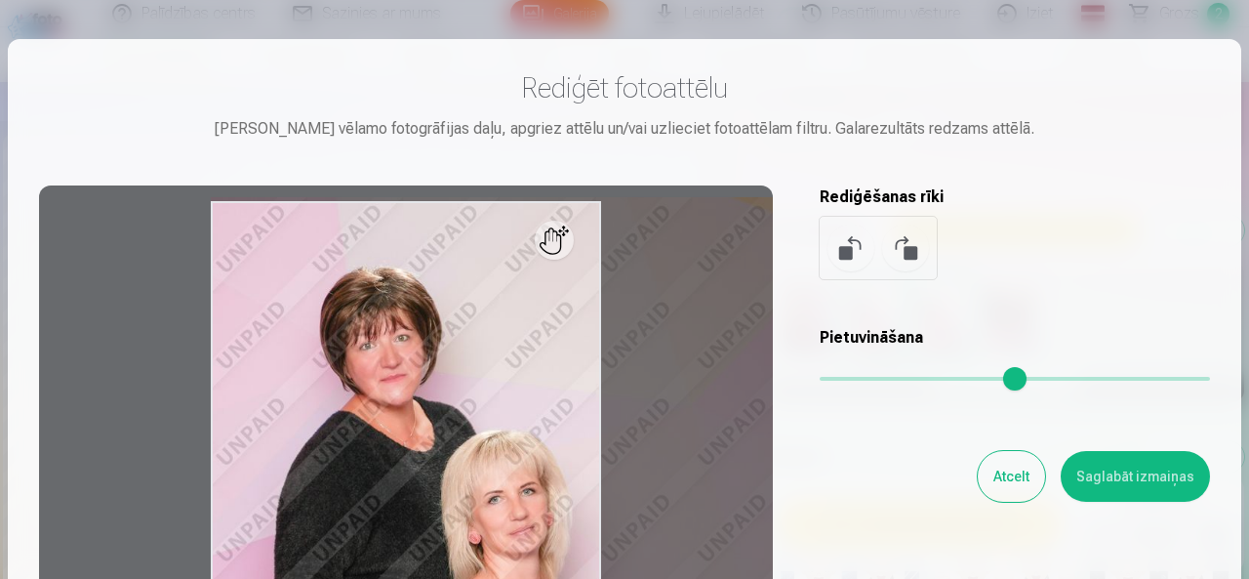
scroll to position [195, 0]
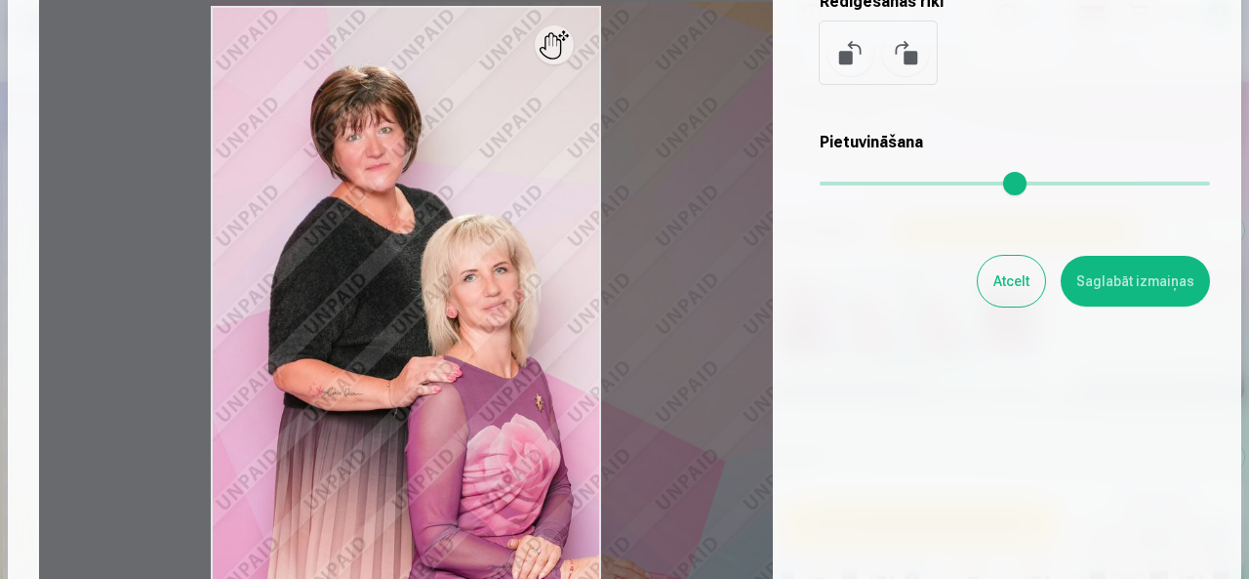
drag, startPoint x: 876, startPoint y: 177, endPoint x: 870, endPoint y: 192, distance: 16.7
click at [870, 185] on input "range" at bounding box center [1015, 184] width 390 height 4
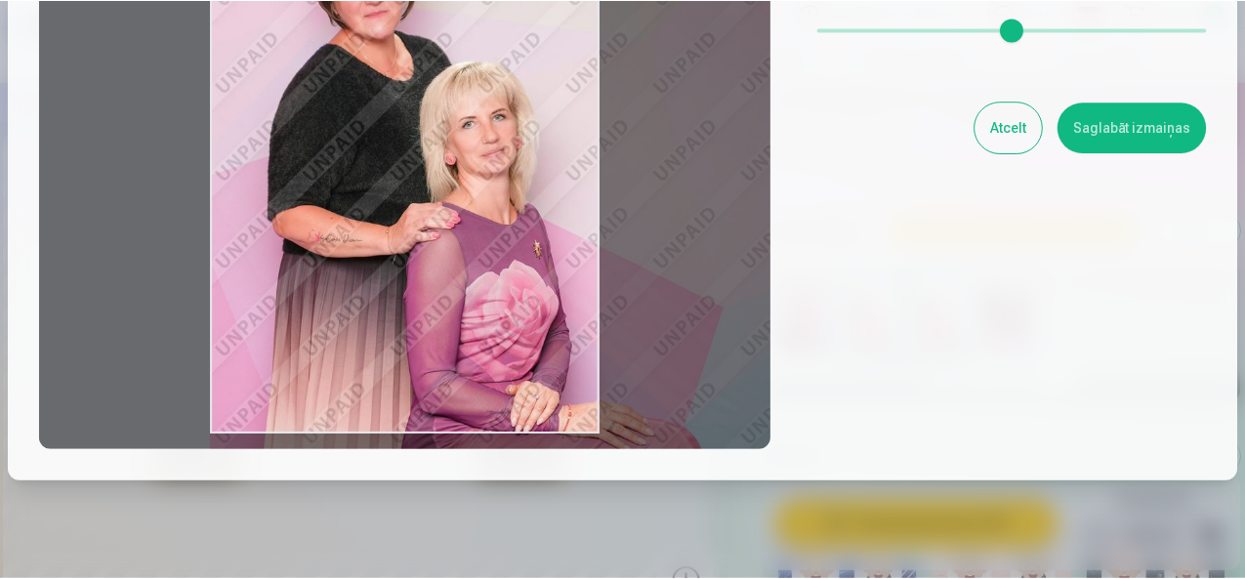
scroll to position [308, 0]
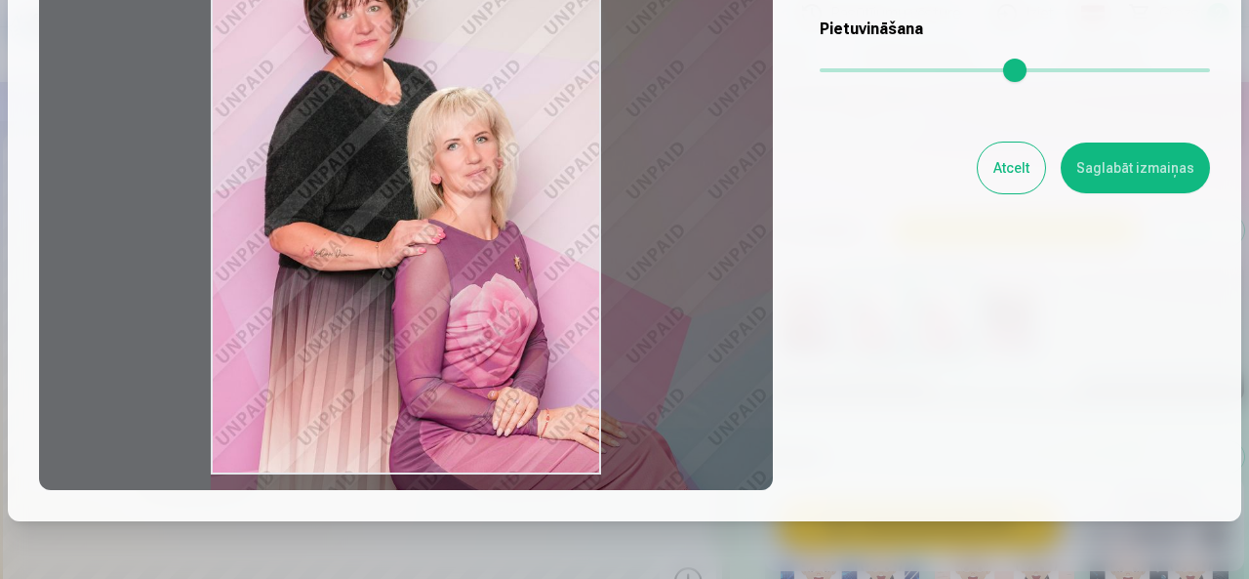
click at [863, 69] on input "range" at bounding box center [1015, 70] width 390 height 4
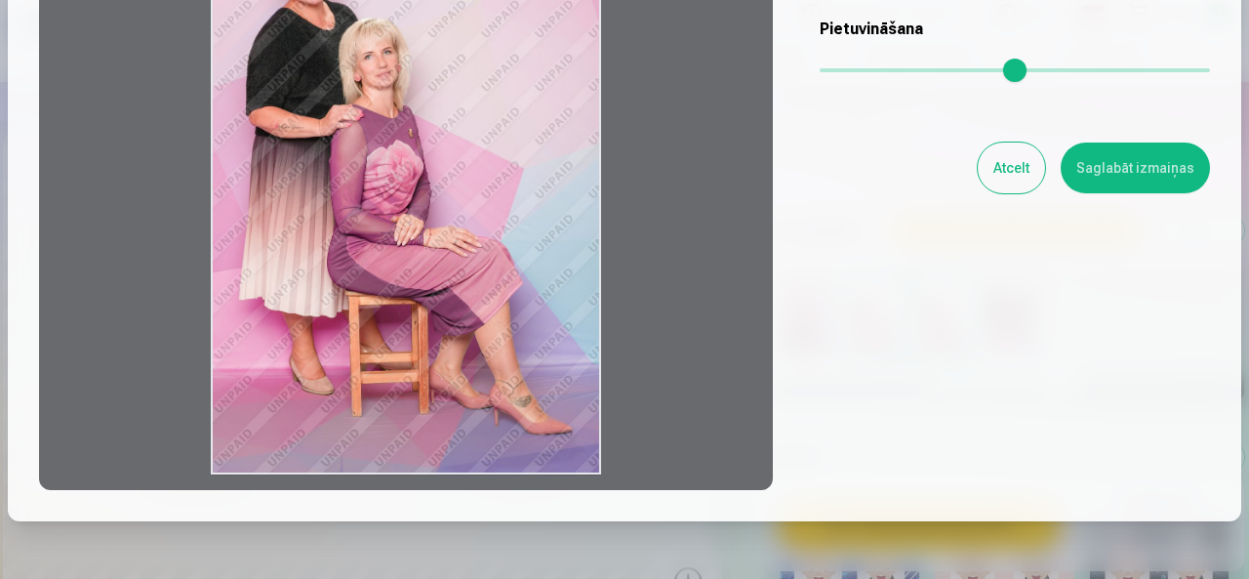
drag, startPoint x: 871, startPoint y: 71, endPoint x: 814, endPoint y: 83, distance: 57.8
type input "*"
click at [820, 72] on input "range" at bounding box center [1015, 70] width 390 height 4
click at [1123, 175] on button "Saglabāt izmaiņas" at bounding box center [1135, 168] width 149 height 51
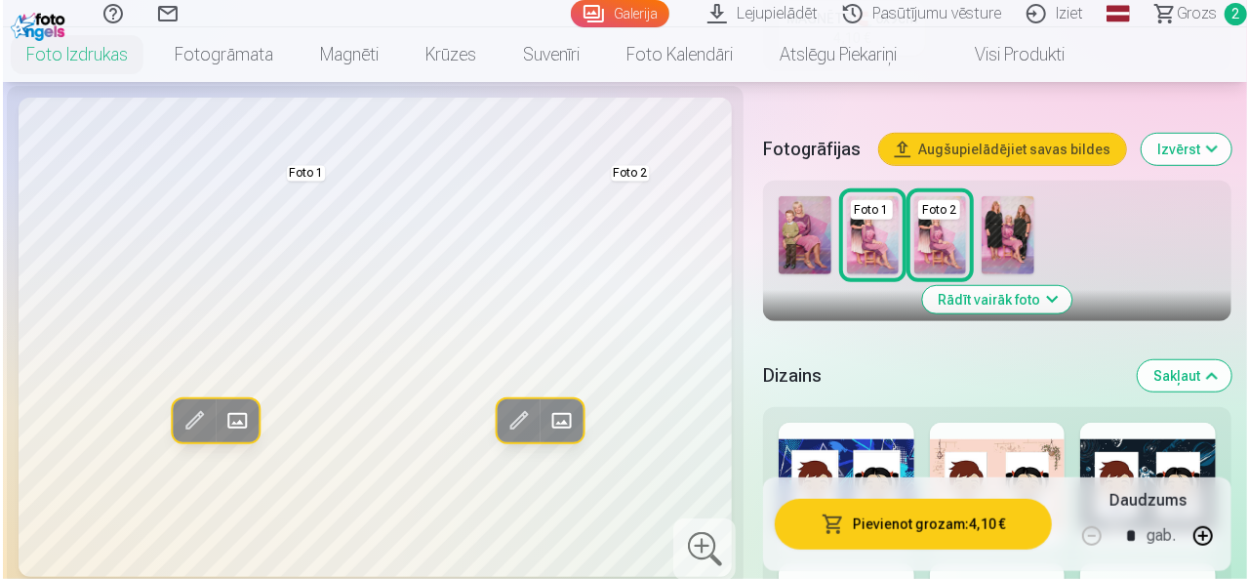
scroll to position [683, 0]
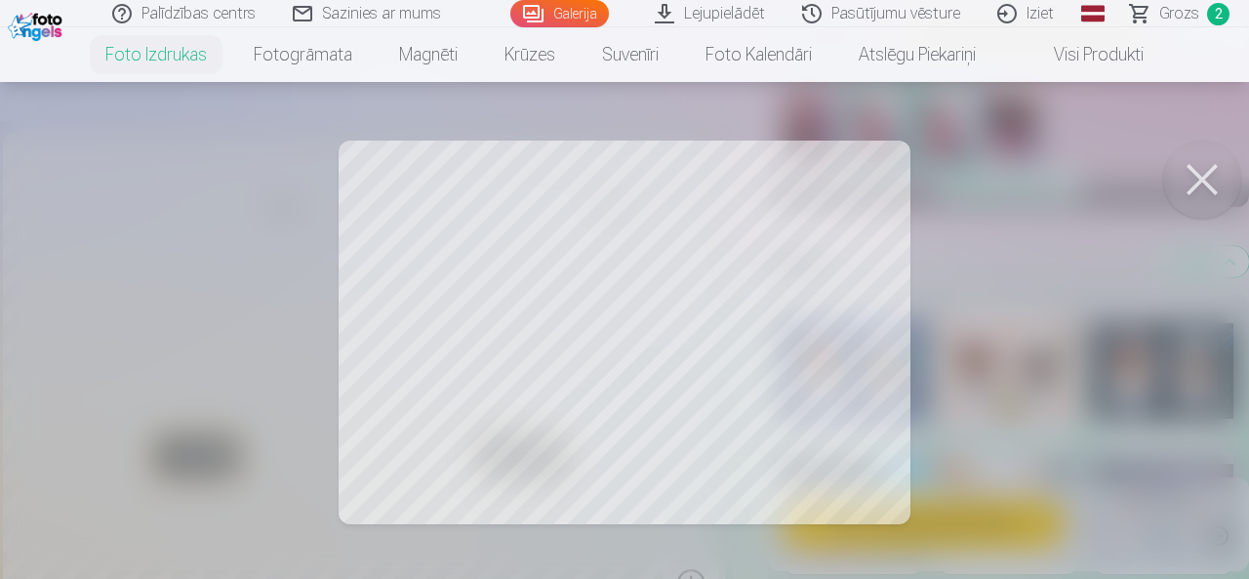
click at [1191, 181] on button at bounding box center [1203, 180] width 78 height 78
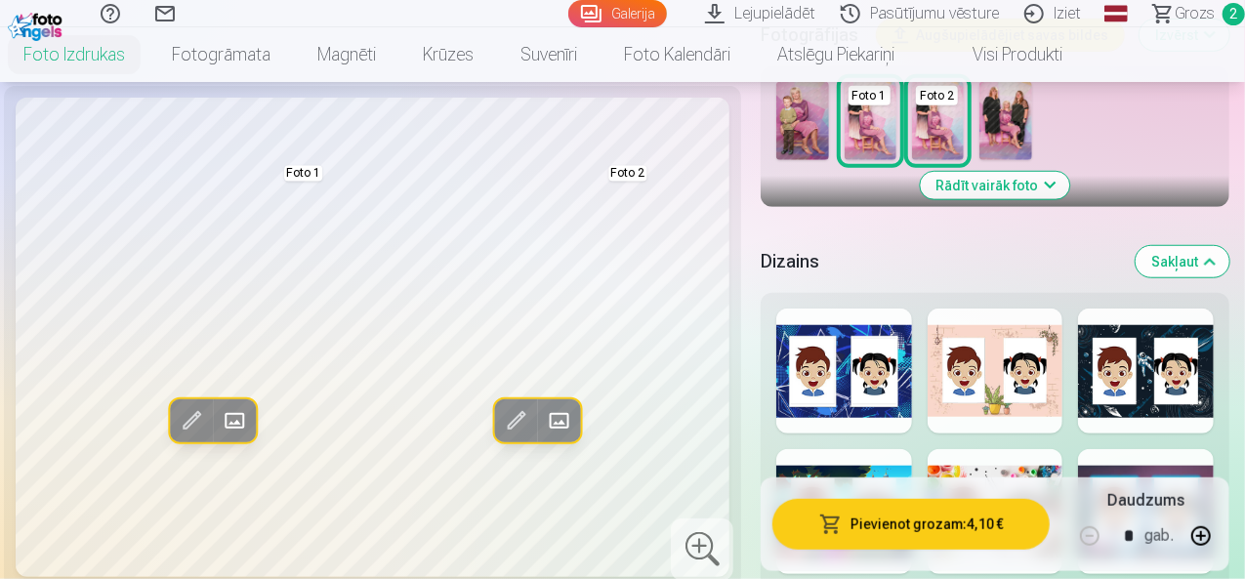
click at [514, 442] on button "Rediģēt foto" at bounding box center [515, 420] width 43 height 43
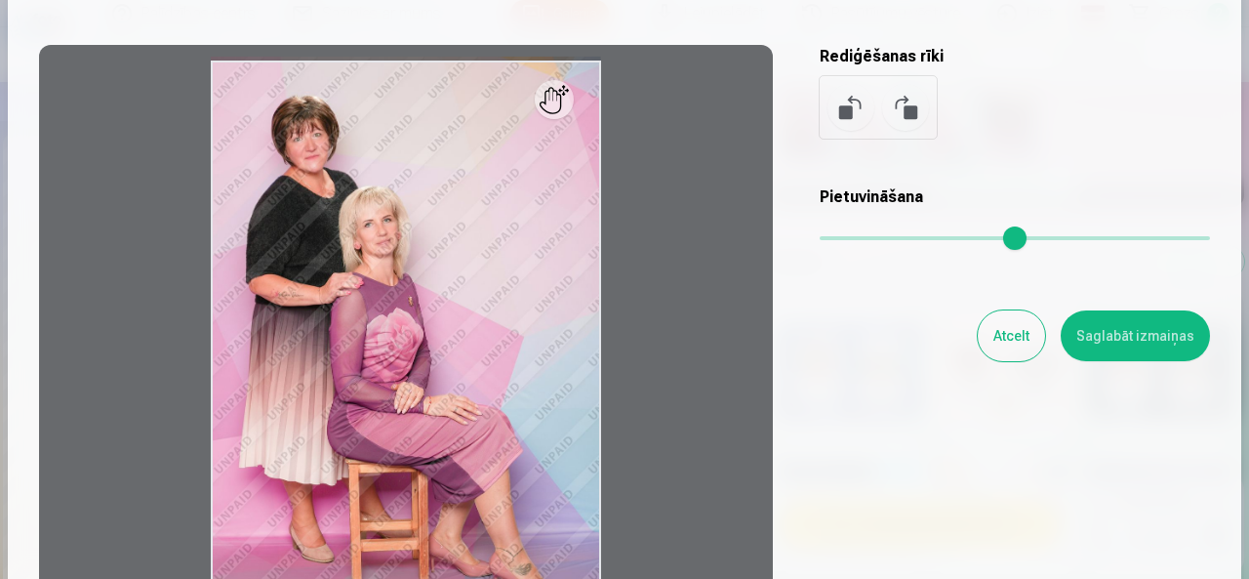
scroll to position [0, 0]
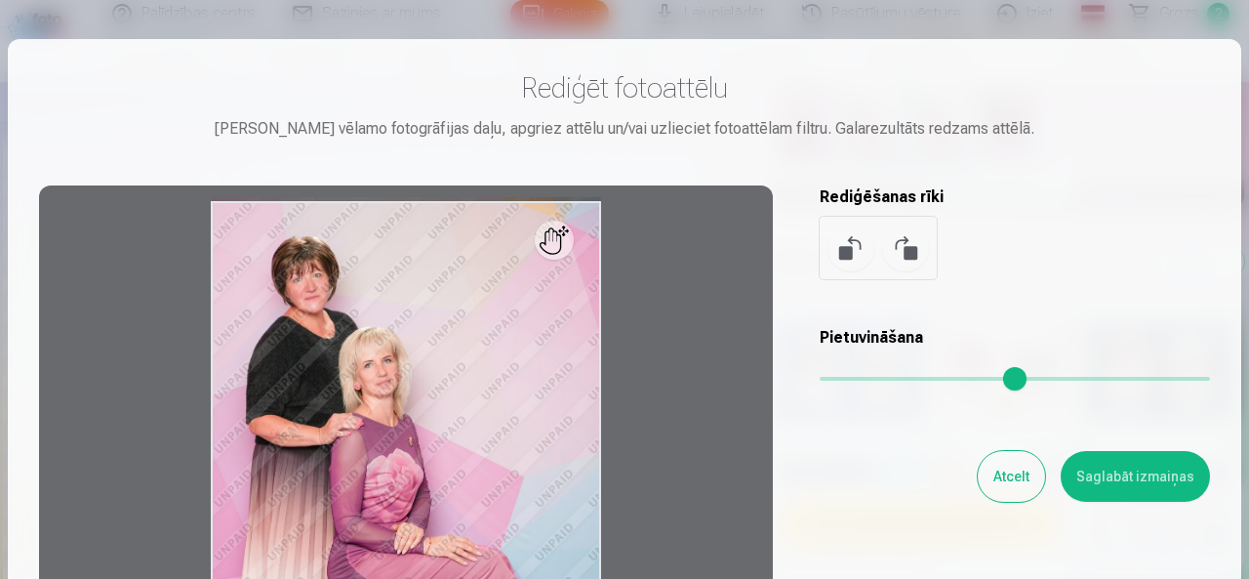
click at [910, 253] on button at bounding box center [905, 248] width 47 height 47
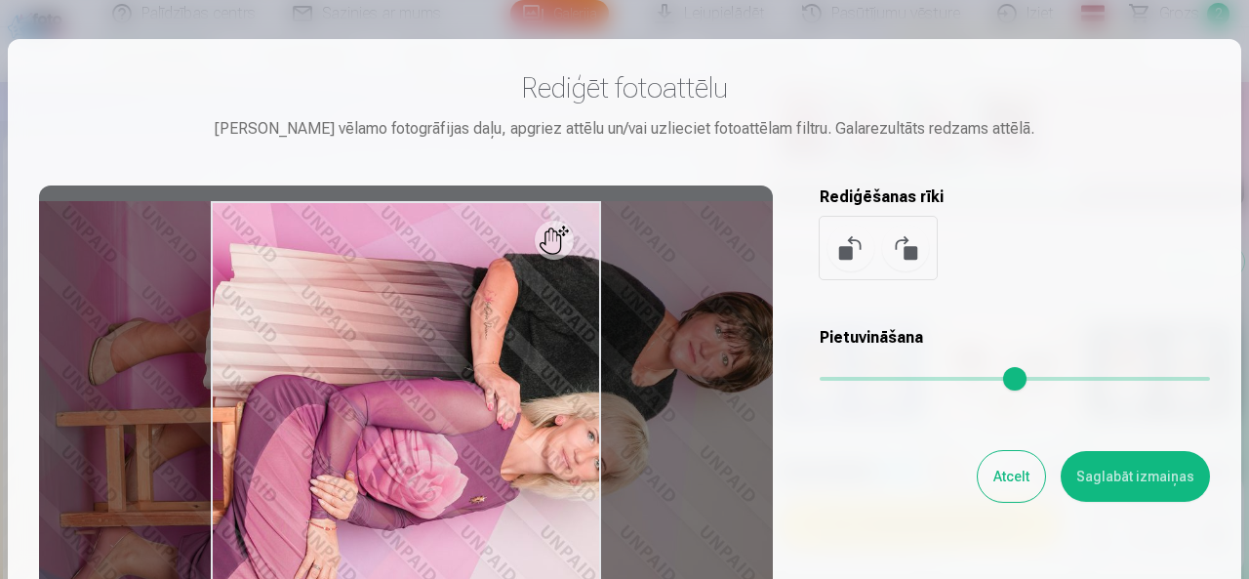
click at [910, 253] on button at bounding box center [905, 248] width 47 height 47
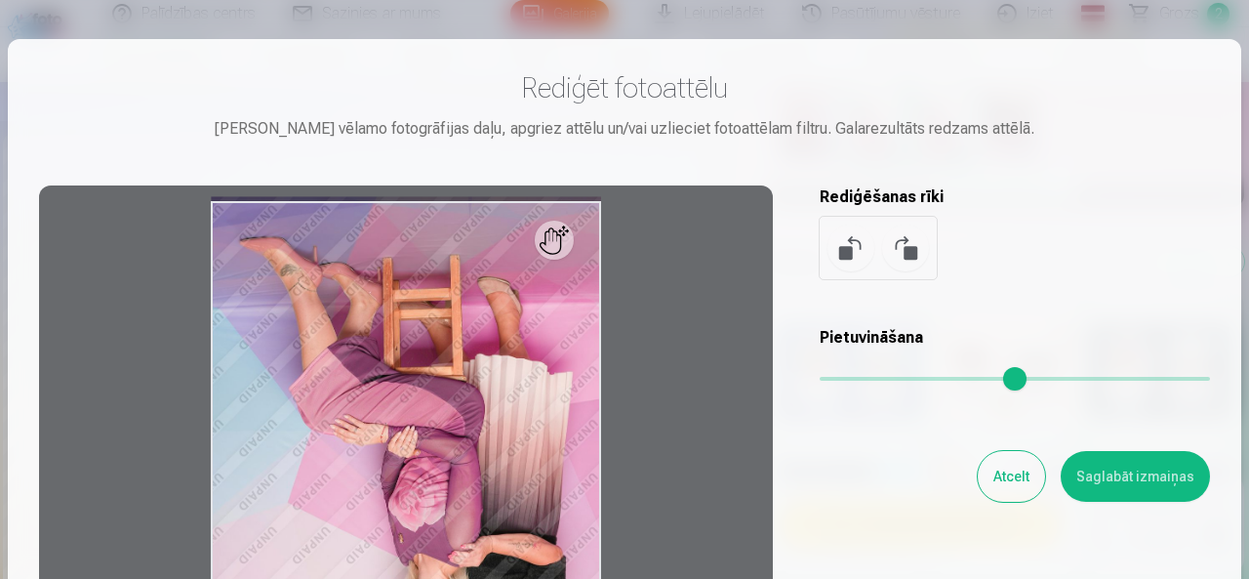
click at [910, 253] on button at bounding box center [905, 248] width 47 height 47
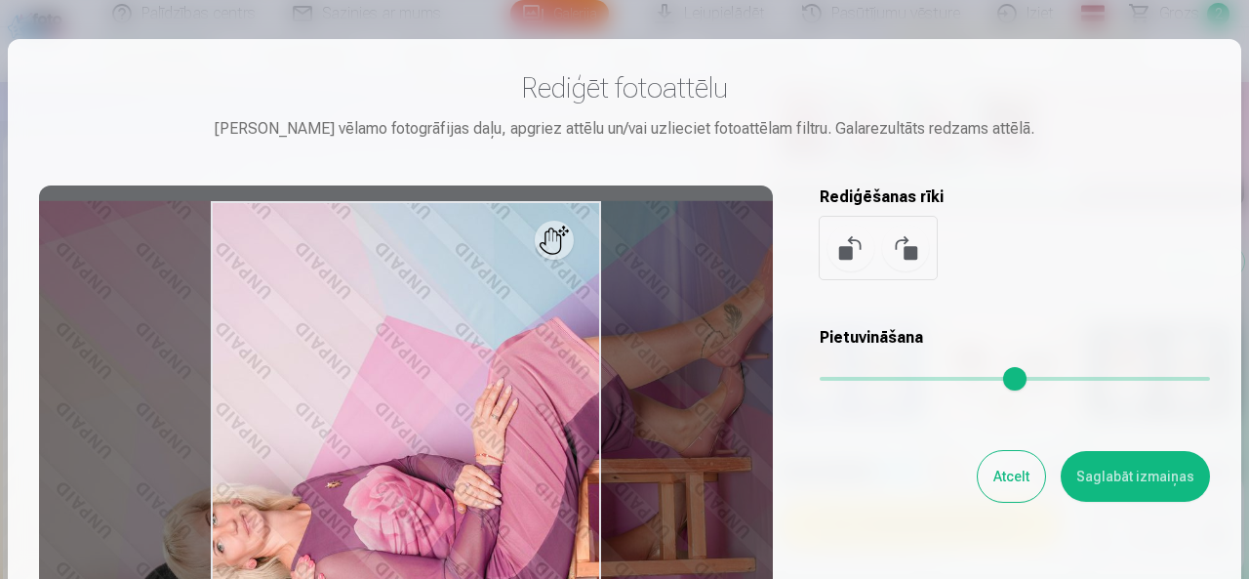
click at [910, 253] on button at bounding box center [905, 248] width 47 height 47
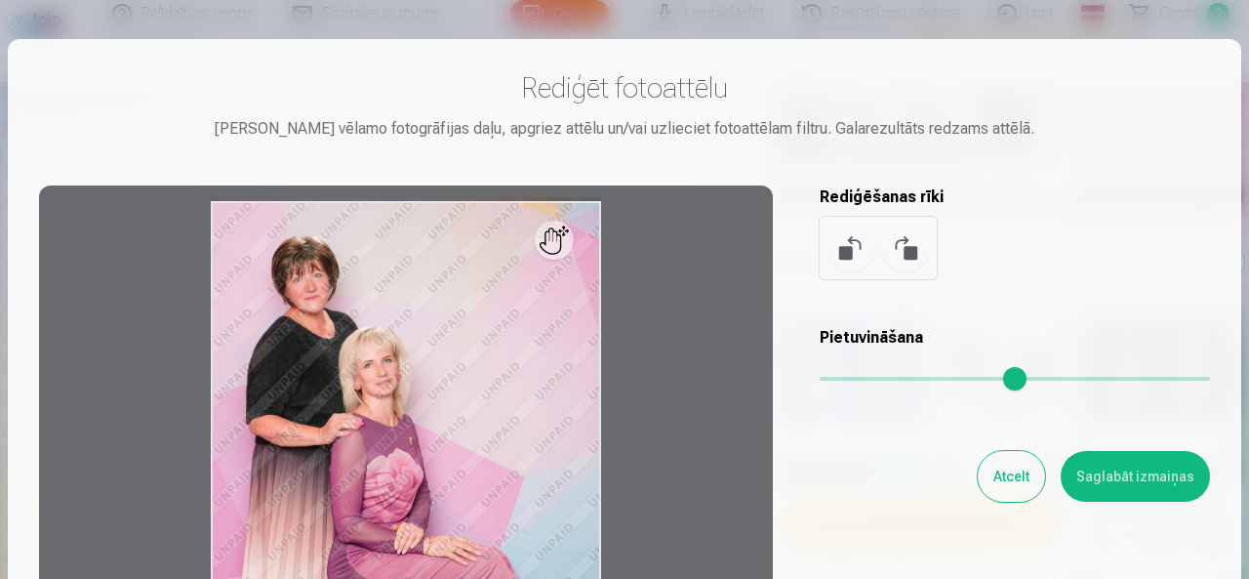
click at [562, 253] on div at bounding box center [406, 491] width 734 height 613
click at [578, 245] on div at bounding box center [406, 491] width 734 height 613
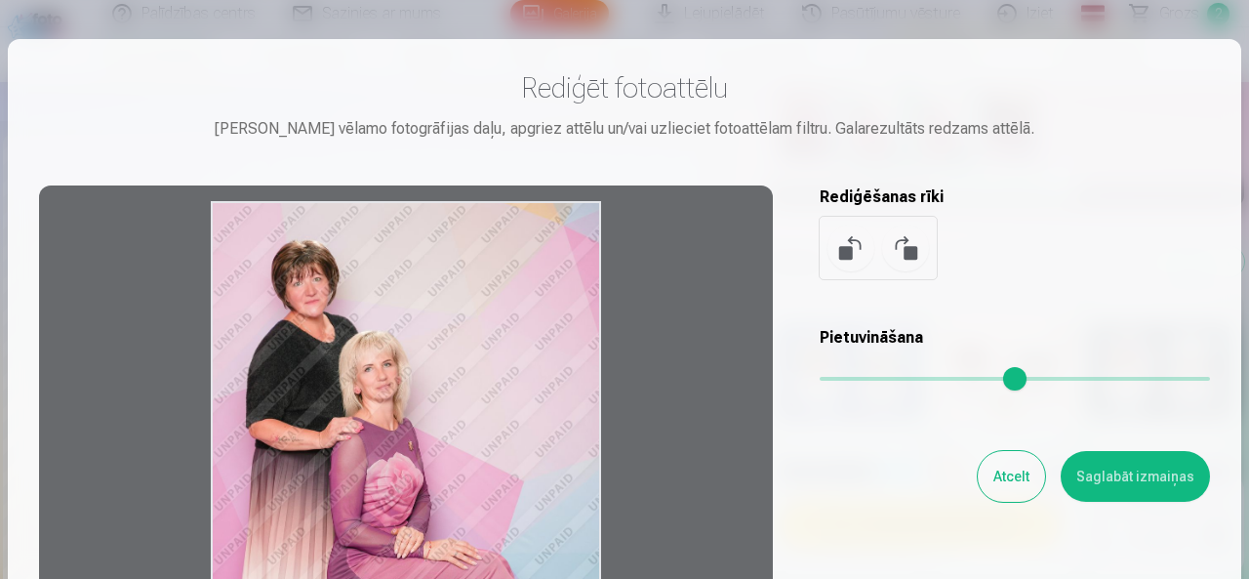
drag, startPoint x: 560, startPoint y: 229, endPoint x: 406, endPoint y: 350, distance: 196.0
click at [406, 350] on div at bounding box center [406, 491] width 734 height 613
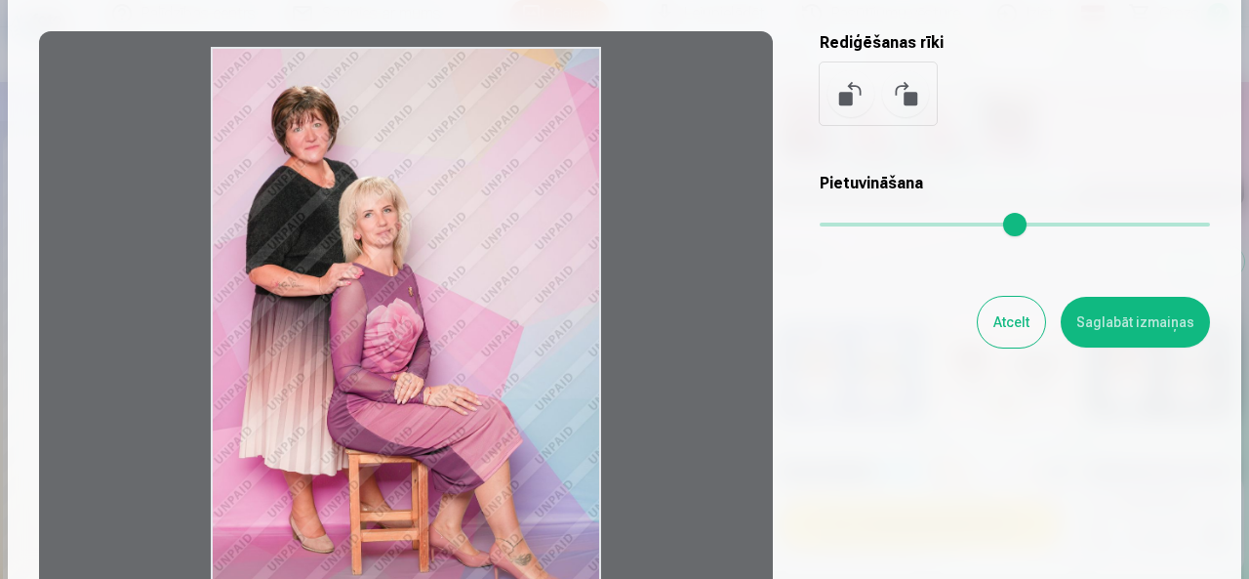
scroll to position [195, 0]
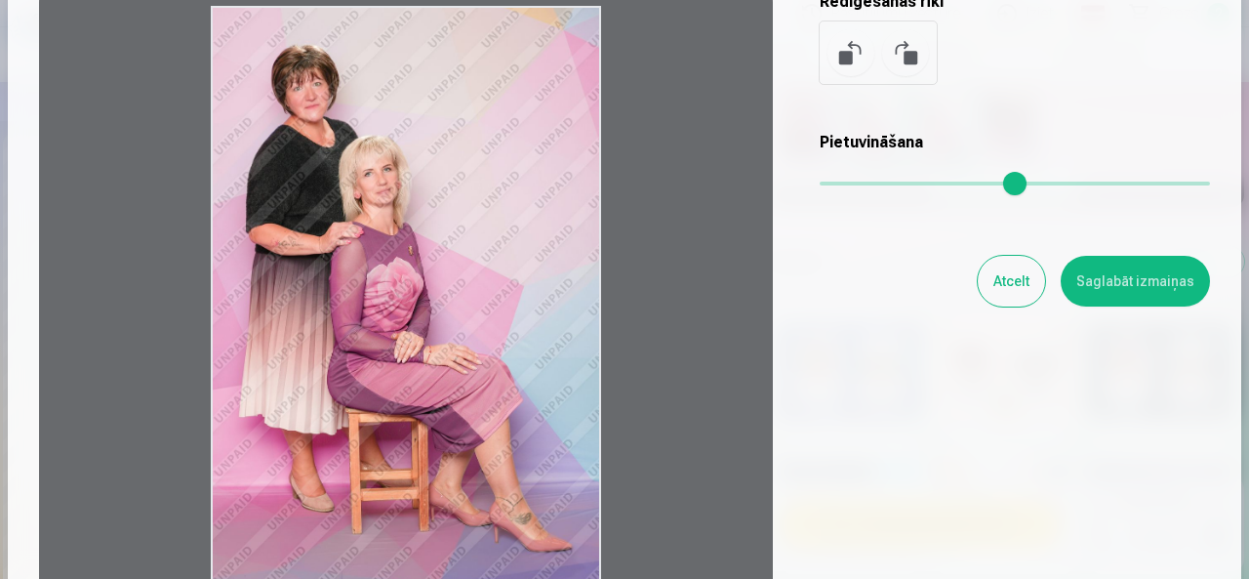
drag, startPoint x: 375, startPoint y: 328, endPoint x: 322, endPoint y: 429, distance: 114.4
click at [322, 429] on div at bounding box center [406, 296] width 734 height 613
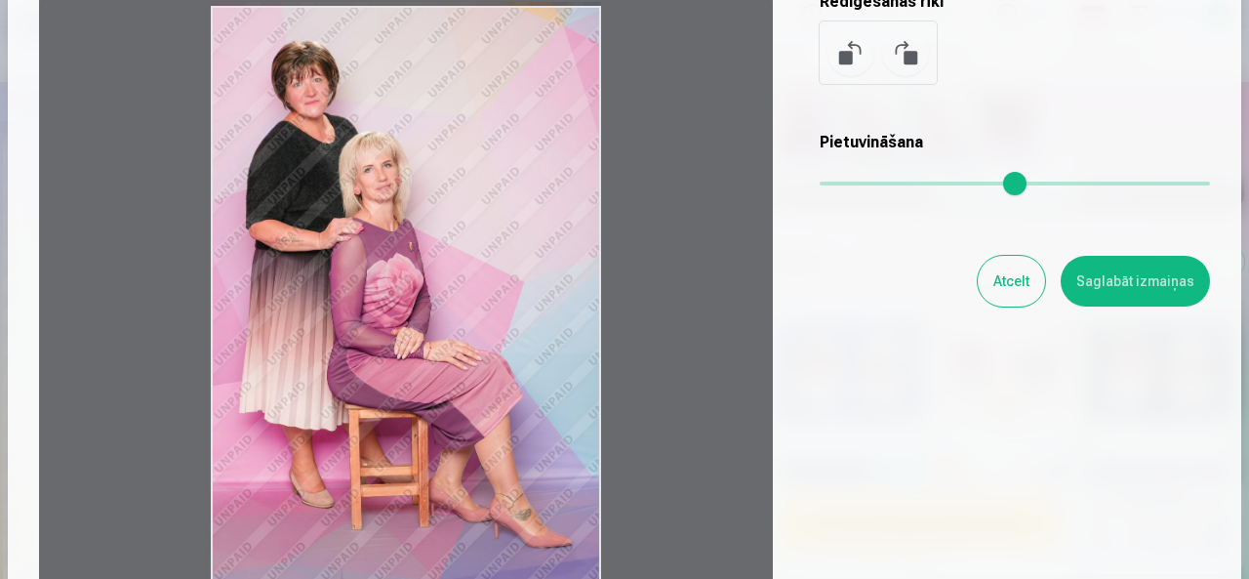
drag, startPoint x: 363, startPoint y: 426, endPoint x: 535, endPoint y: 389, distance: 175.5
click at [535, 389] on div at bounding box center [406, 296] width 734 height 613
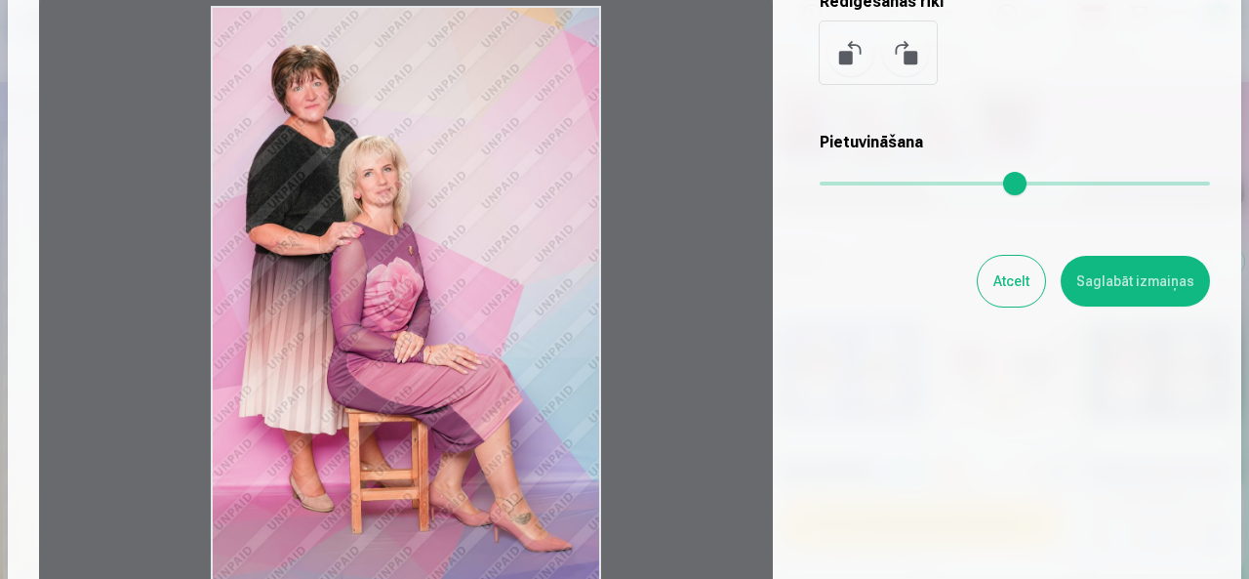
drag, startPoint x: 435, startPoint y: 423, endPoint x: 422, endPoint y: 511, distance: 89.9
click at [422, 511] on div at bounding box center [406, 296] width 734 height 613
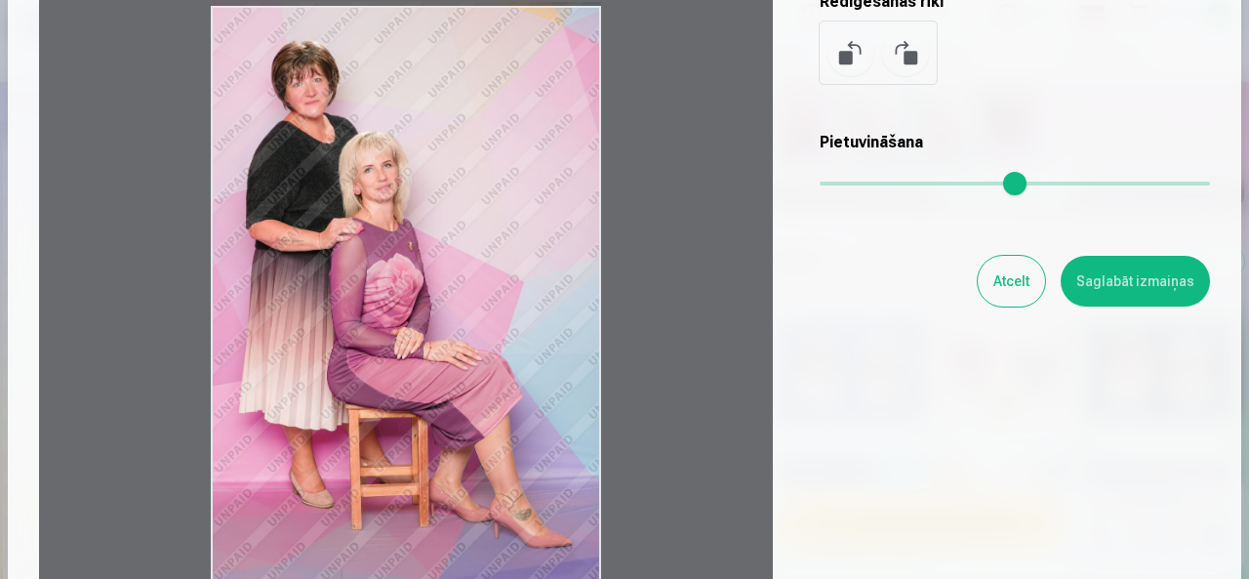
drag, startPoint x: 347, startPoint y: 274, endPoint x: 497, endPoint y: 267, distance: 149.5
click at [497, 267] on div at bounding box center [406, 296] width 734 height 613
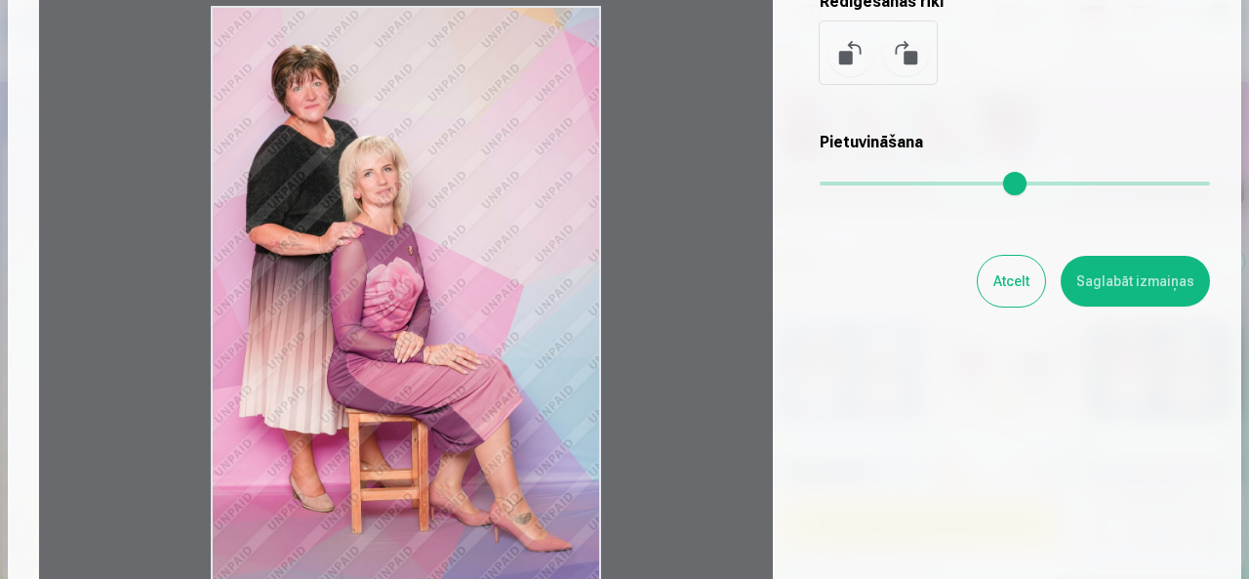
drag, startPoint x: 503, startPoint y: 181, endPoint x: 484, endPoint y: 243, distance: 65.2
click at [503, 239] on div at bounding box center [406, 296] width 734 height 613
click at [839, 53] on button at bounding box center [851, 52] width 47 height 47
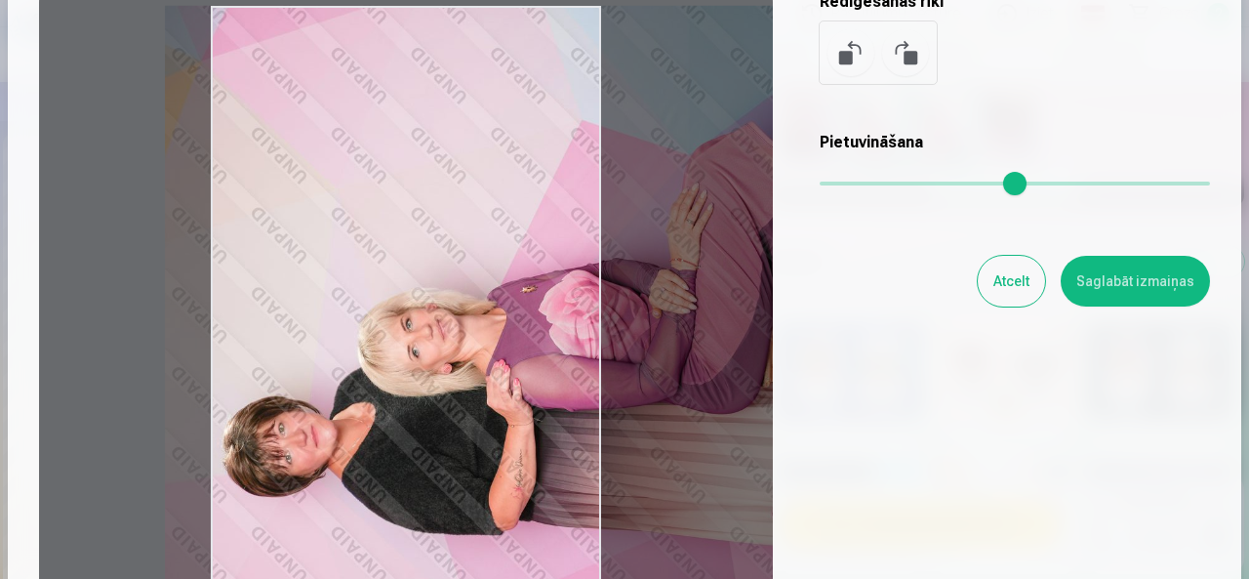
drag, startPoint x: 322, startPoint y: 258, endPoint x: 517, endPoint y: 281, distance: 196.6
click at [517, 281] on div at bounding box center [406, 296] width 734 height 613
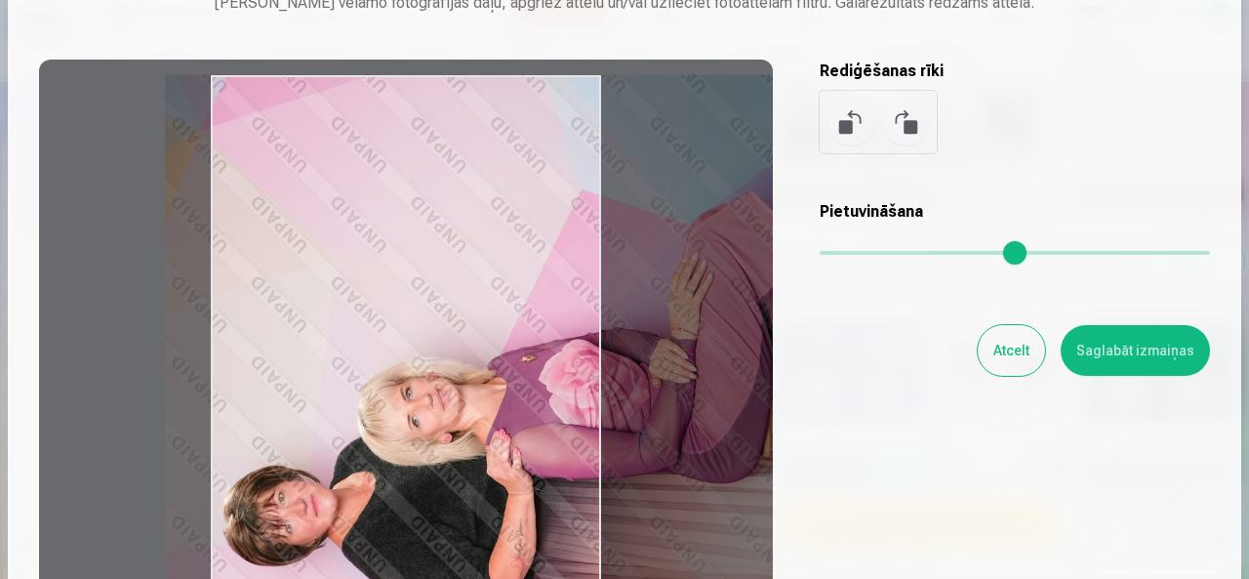
scroll to position [98, 0]
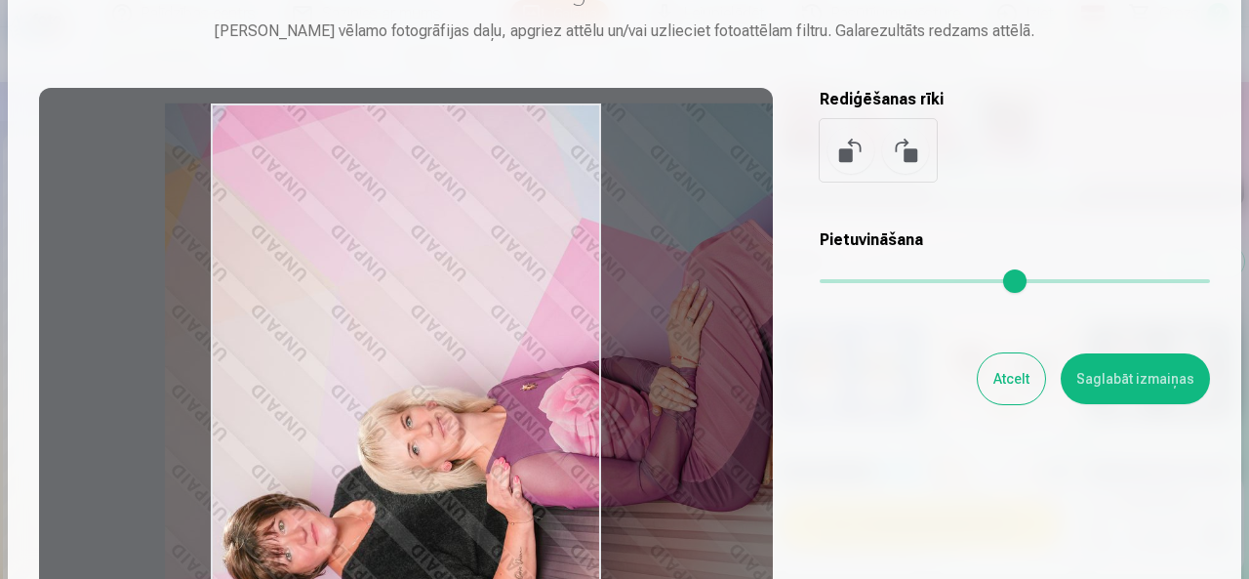
click at [431, 186] on div at bounding box center [406, 394] width 734 height 613
click at [646, 162] on div at bounding box center [406, 394] width 734 height 613
click at [620, 134] on div at bounding box center [406, 394] width 734 height 613
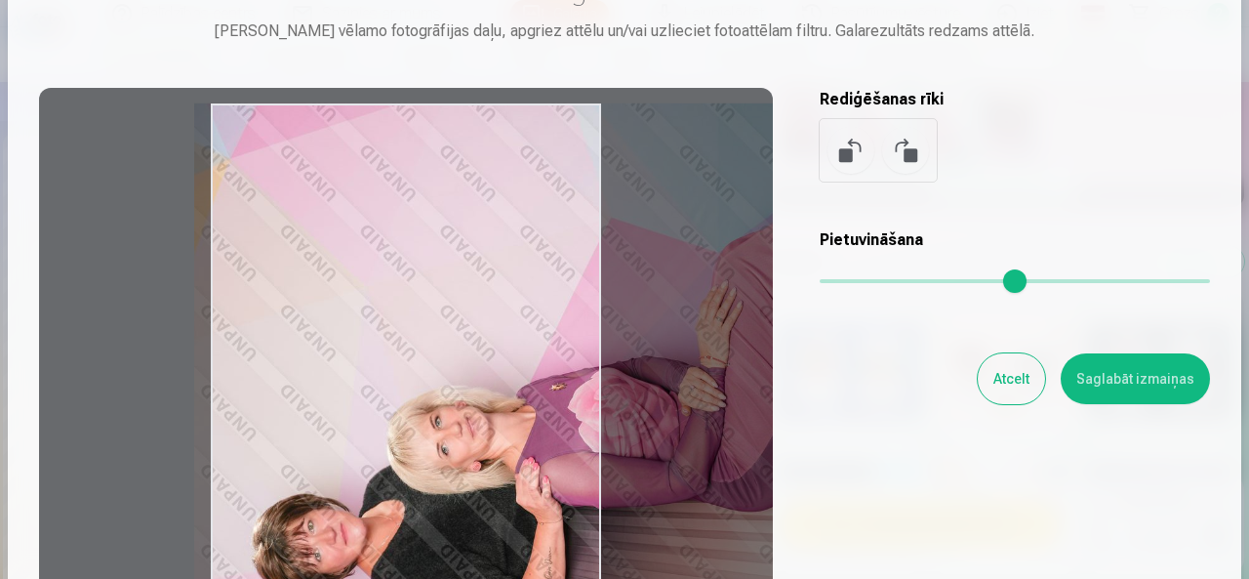
drag, startPoint x: 596, startPoint y: 112, endPoint x: 626, endPoint y: 266, distance: 157.0
click at [626, 266] on div at bounding box center [406, 394] width 734 height 613
click at [898, 147] on button at bounding box center [905, 150] width 47 height 47
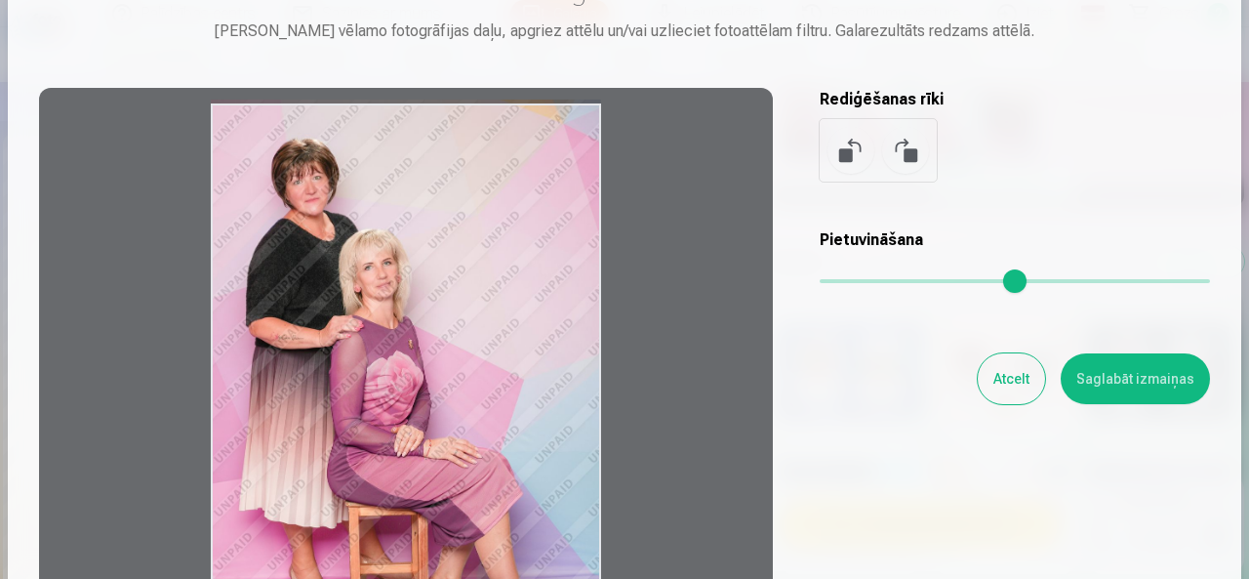
click at [898, 147] on button at bounding box center [905, 150] width 47 height 47
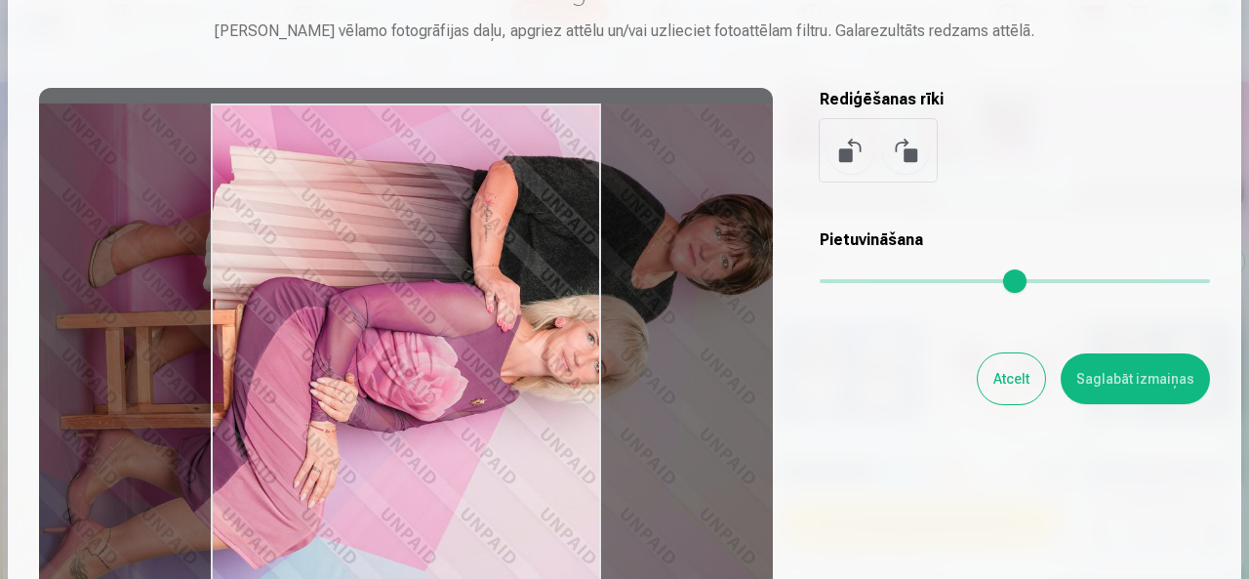
click at [896, 148] on button at bounding box center [905, 150] width 47 height 47
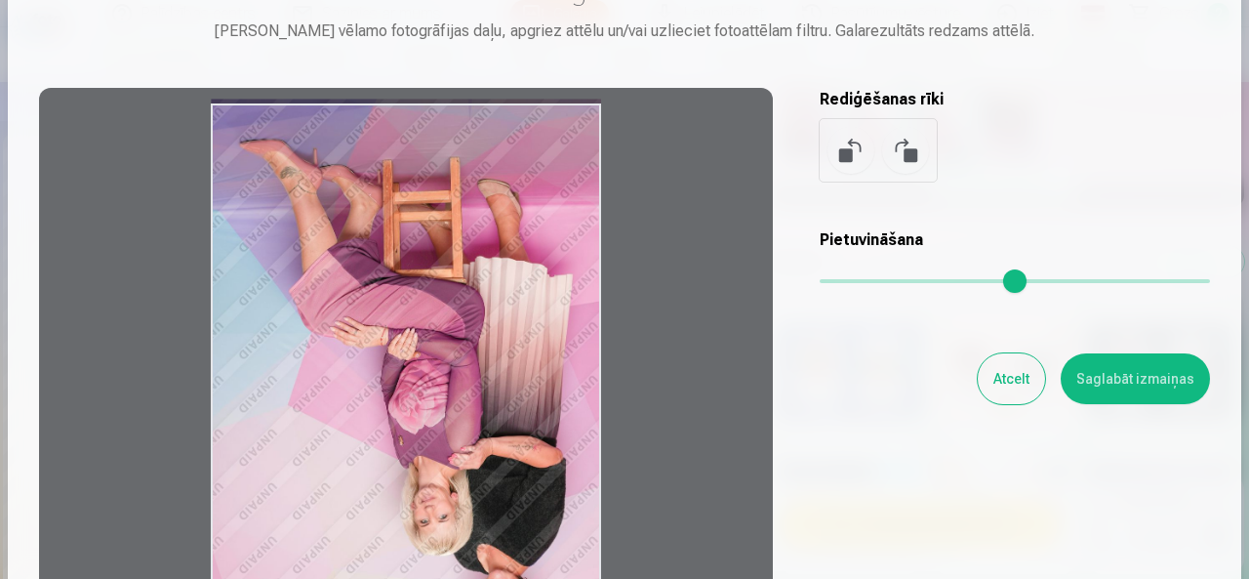
click at [896, 148] on button at bounding box center [905, 150] width 47 height 47
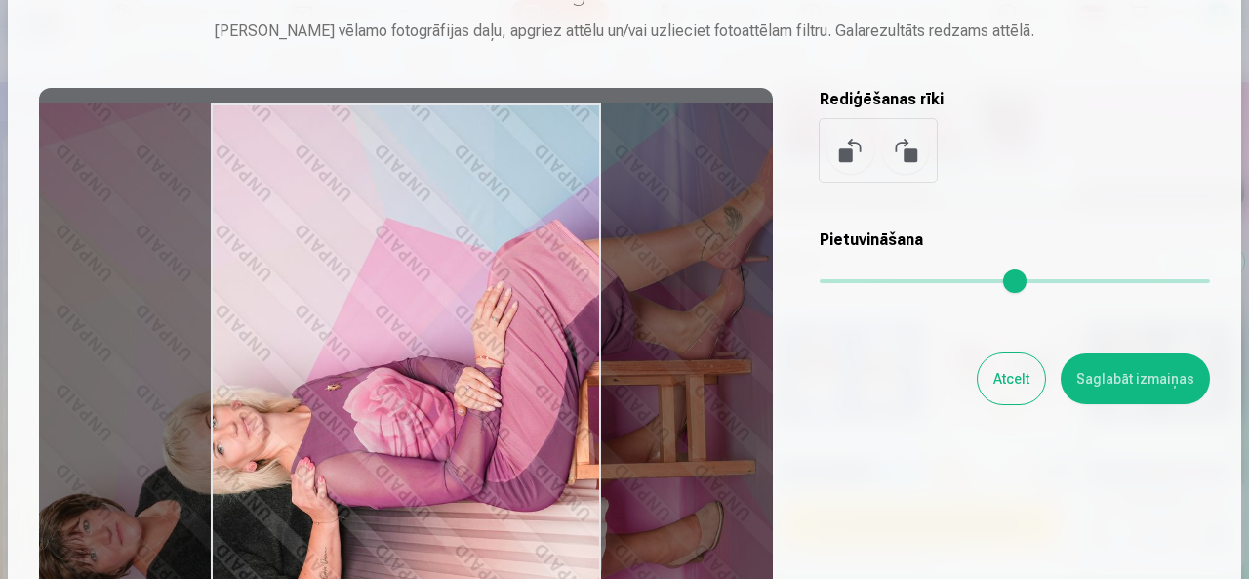
click at [896, 148] on button at bounding box center [905, 150] width 47 height 47
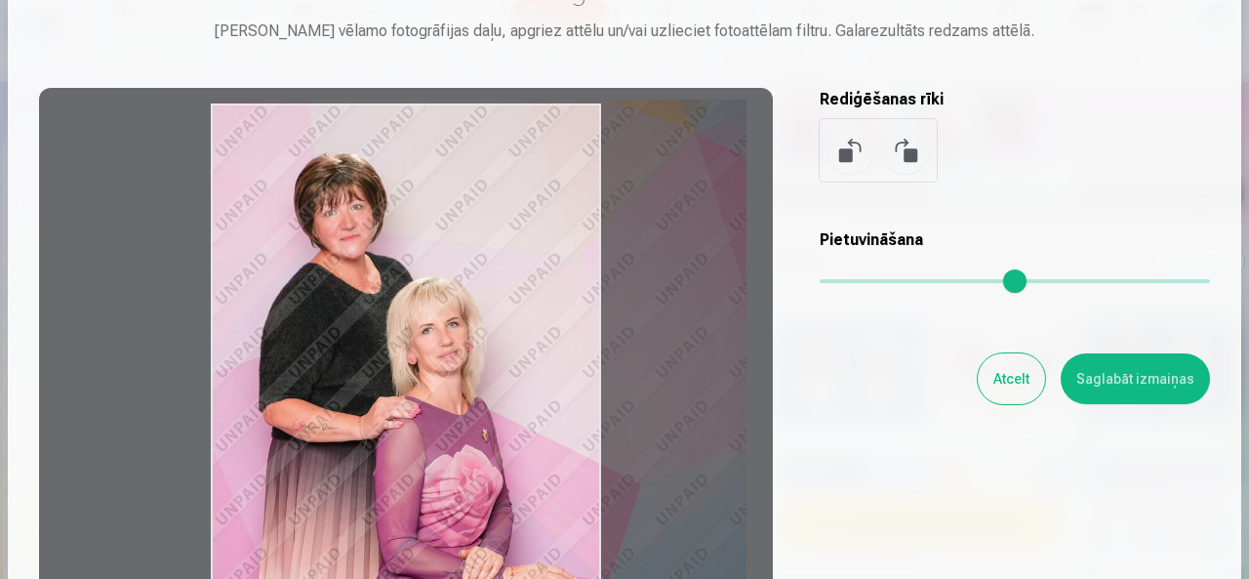
drag, startPoint x: 832, startPoint y: 281, endPoint x: 853, endPoint y: 280, distance: 21.5
click at [853, 280] on input "range" at bounding box center [1015, 281] width 390 height 4
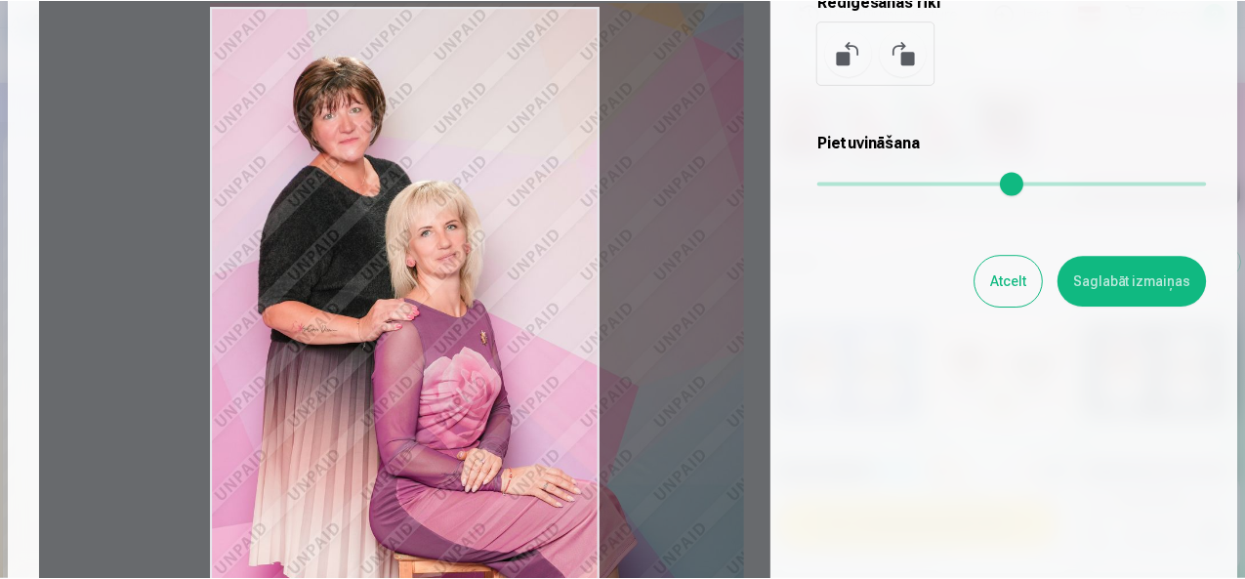
scroll to position [293, 0]
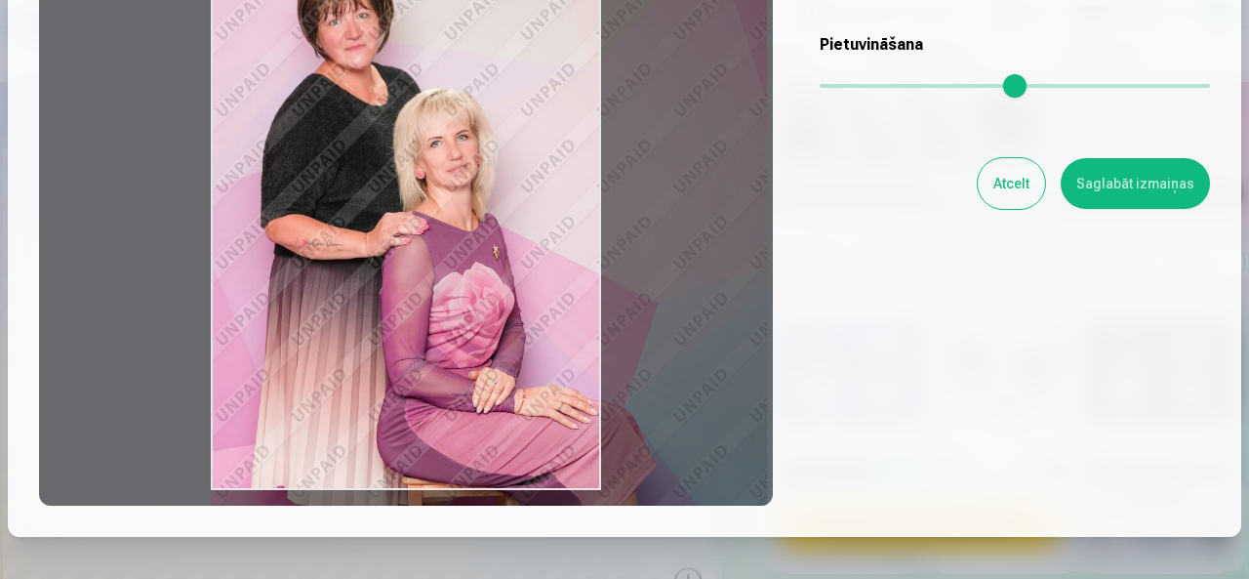
drag, startPoint x: 850, startPoint y: 83, endPoint x: 857, endPoint y: 92, distance: 11.1
type input "****"
click at [857, 88] on input "range" at bounding box center [1015, 86] width 390 height 4
click at [1096, 186] on button "Saglabāt izmaiņas" at bounding box center [1135, 183] width 149 height 51
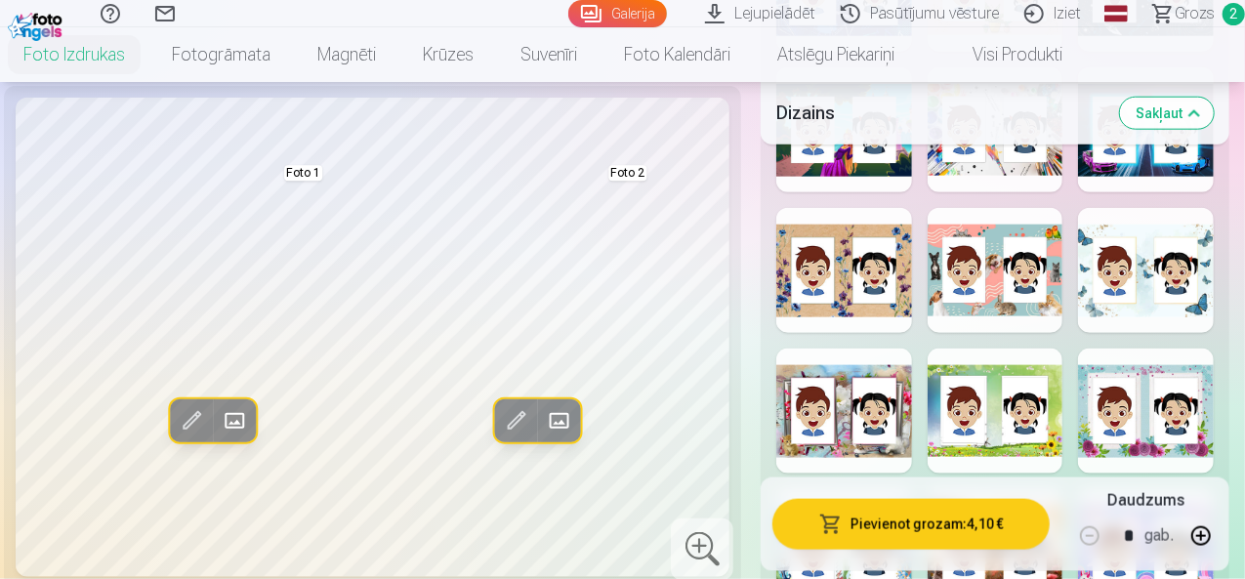
scroll to position [1074, 0]
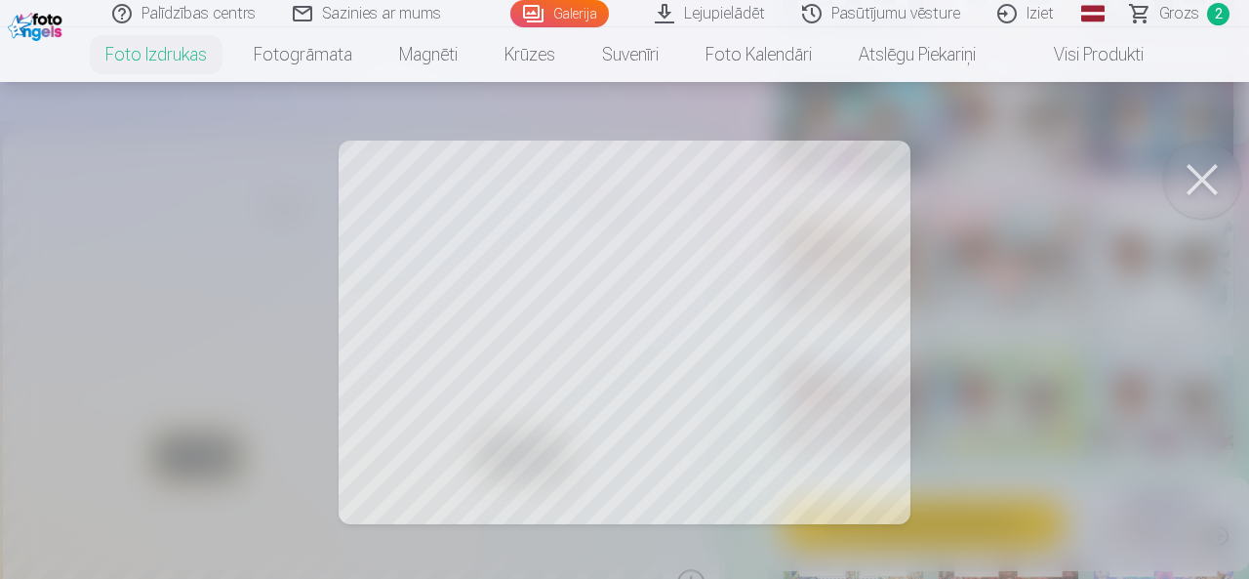
click at [1207, 177] on button at bounding box center [1203, 180] width 78 height 78
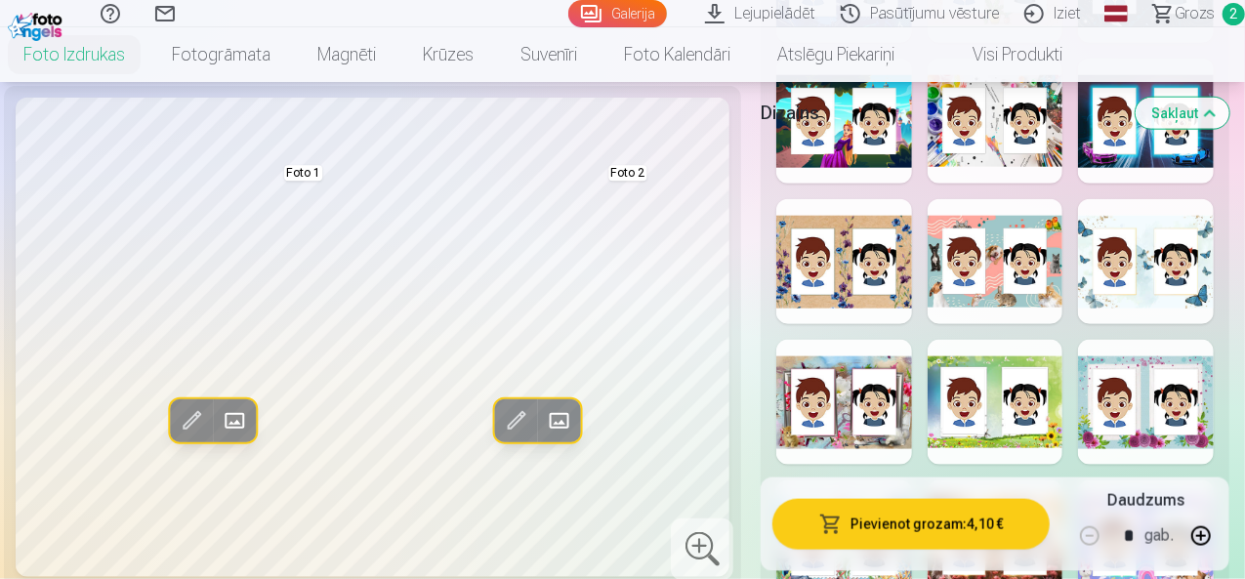
scroll to position [98, 0]
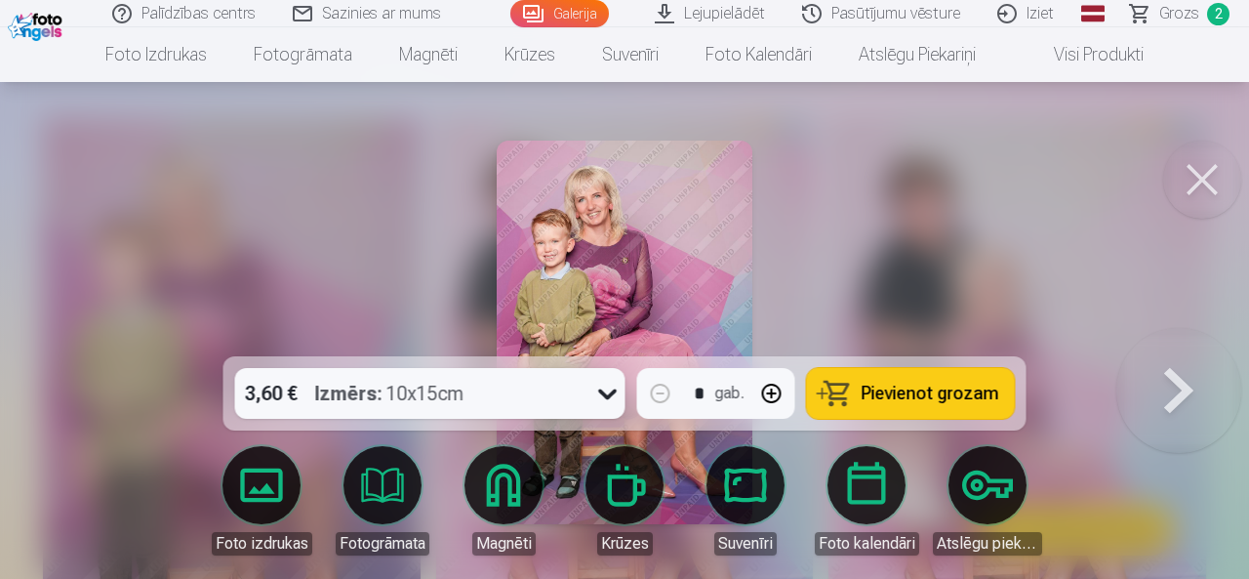
click at [1195, 165] on button at bounding box center [1203, 180] width 78 height 78
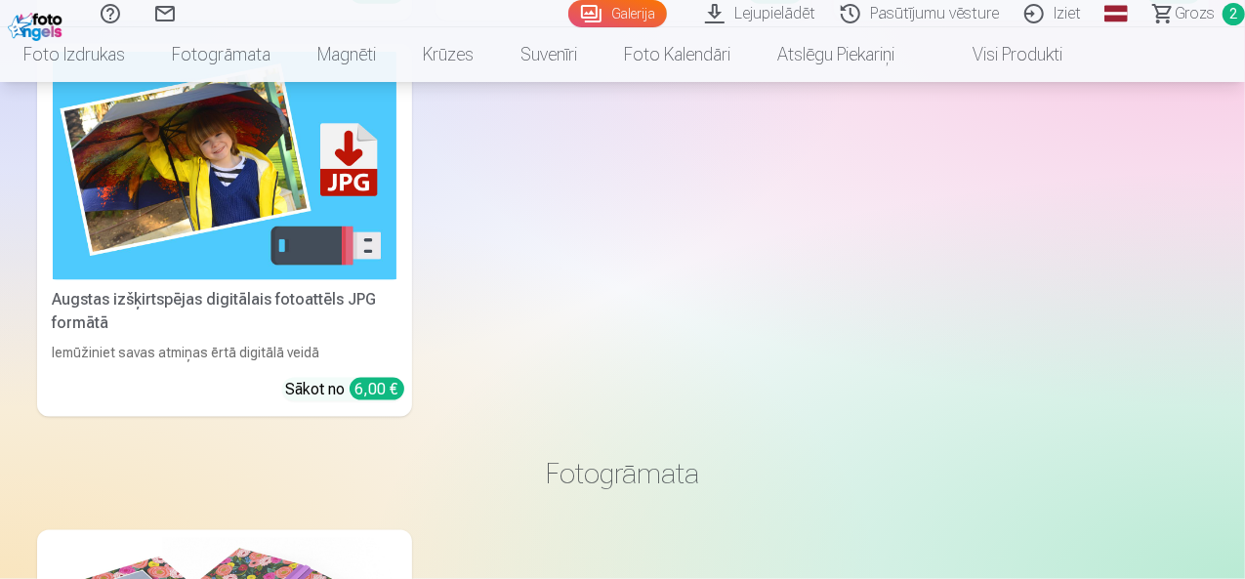
scroll to position [1367, 0]
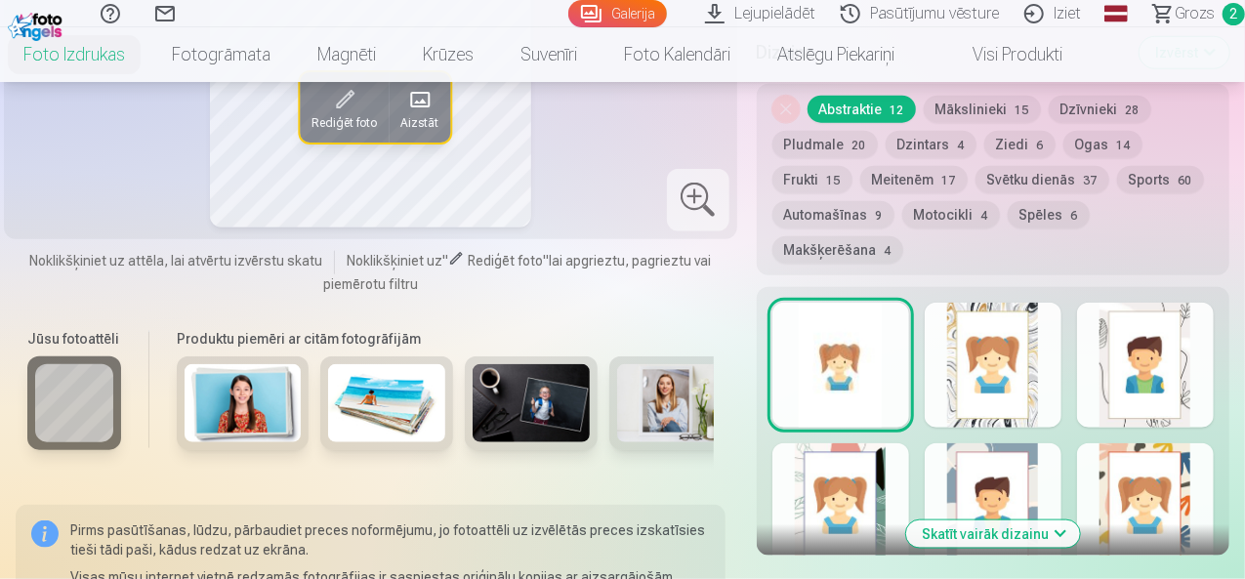
scroll to position [1074, 0]
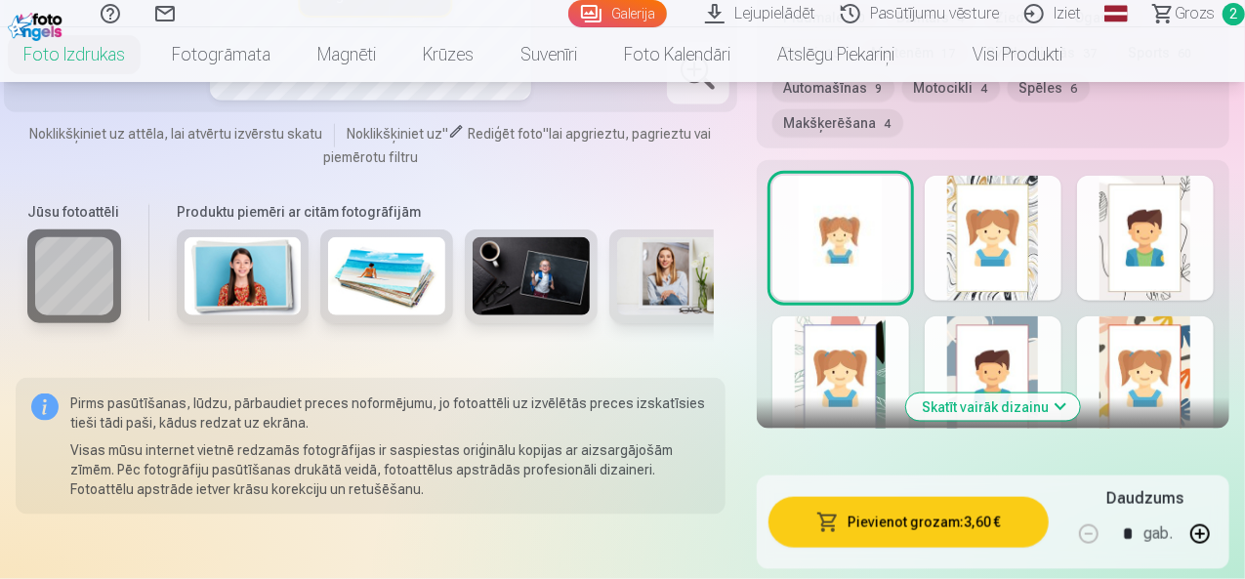
click at [1151, 323] on div at bounding box center [1145, 378] width 137 height 125
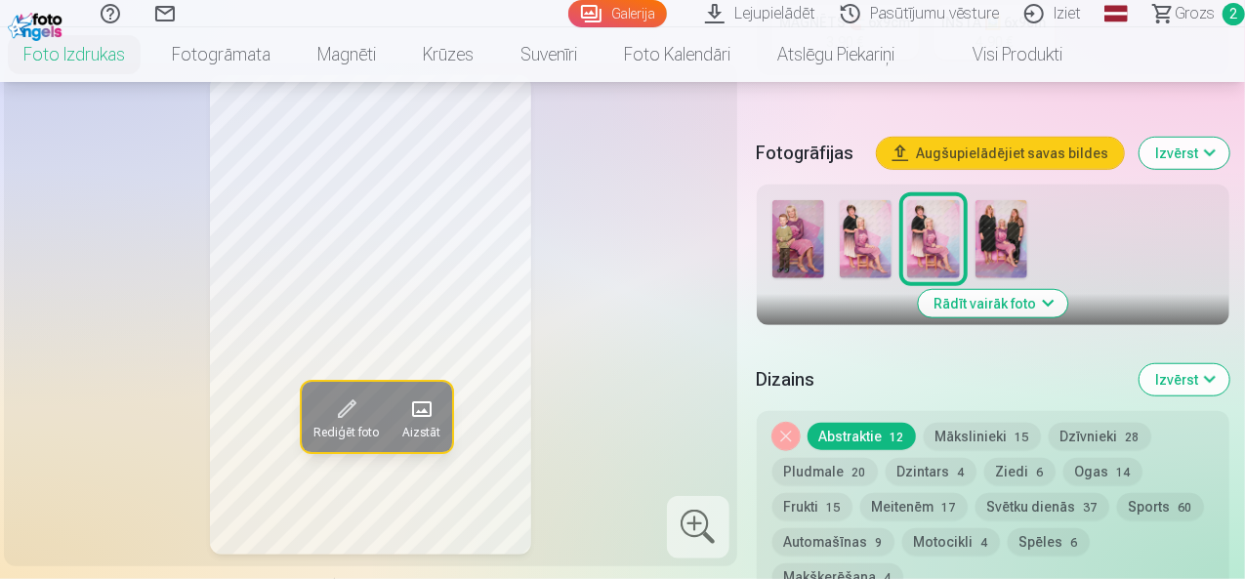
scroll to position [878, 0]
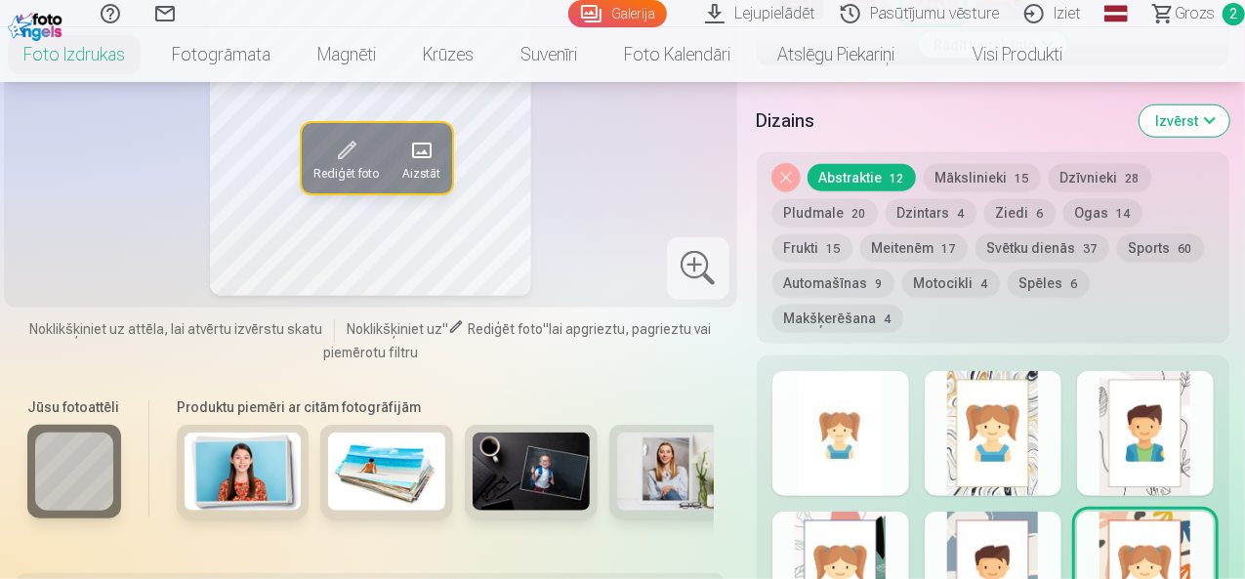
click at [1057, 511] on div at bounding box center [992, 573] width 137 height 125
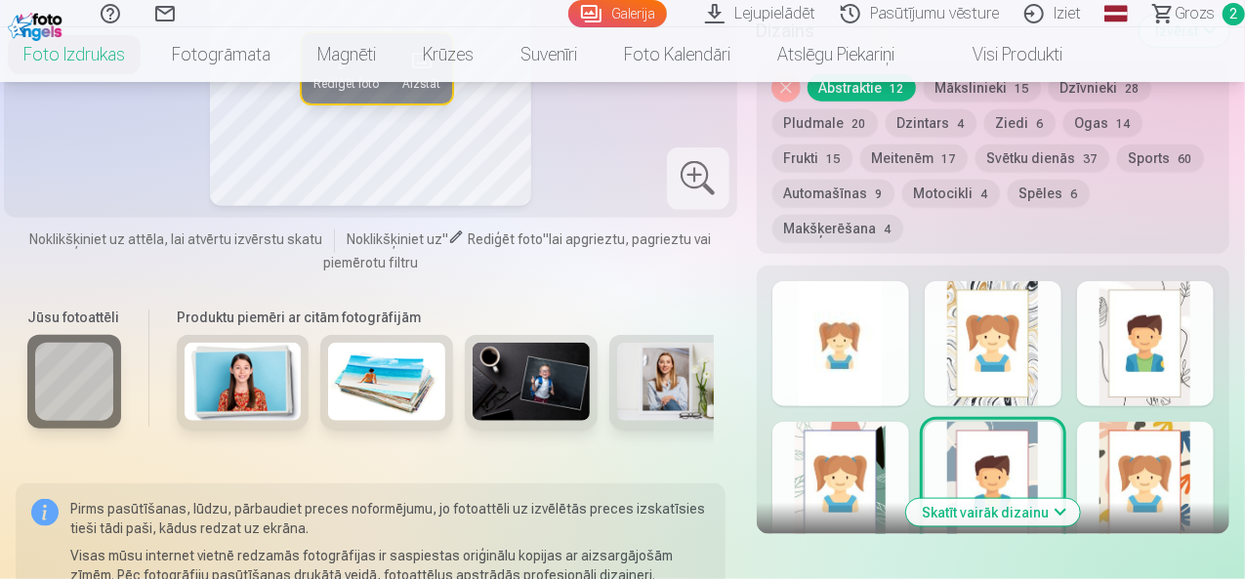
scroll to position [1074, 0]
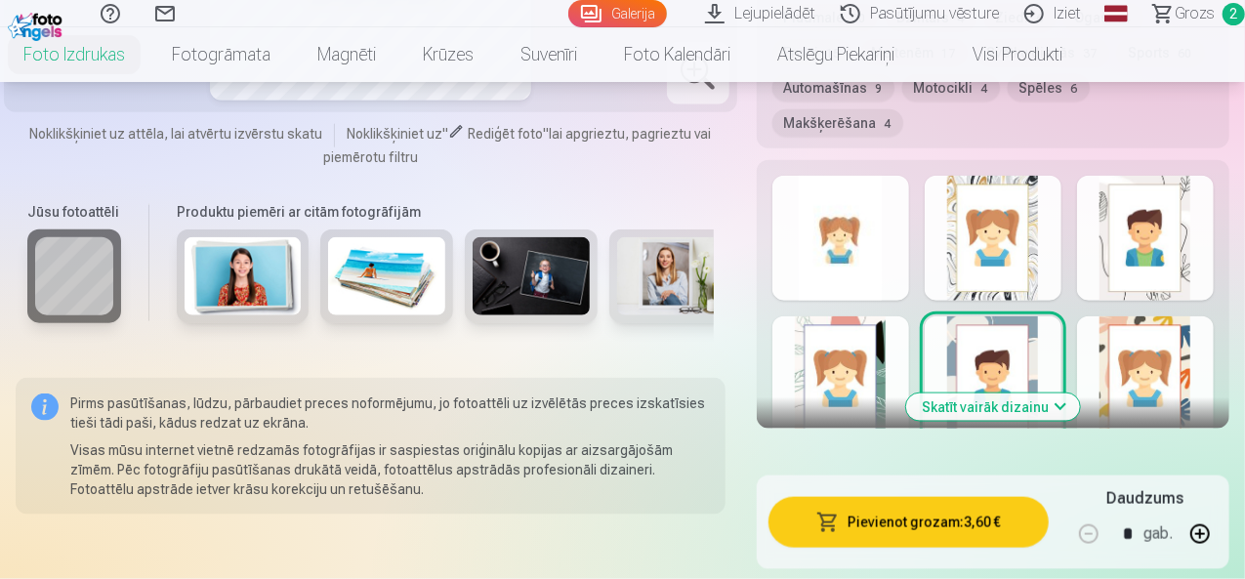
click at [1066, 393] on button "Skatīt vairāk dizainu" at bounding box center [993, 406] width 174 height 27
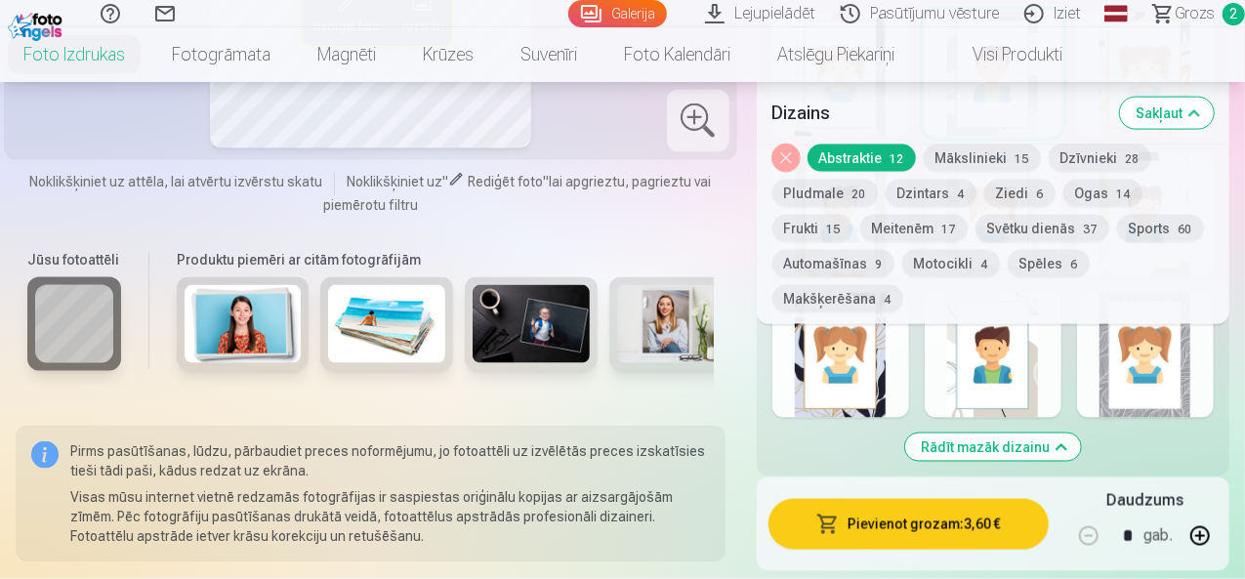
scroll to position [1171, 0]
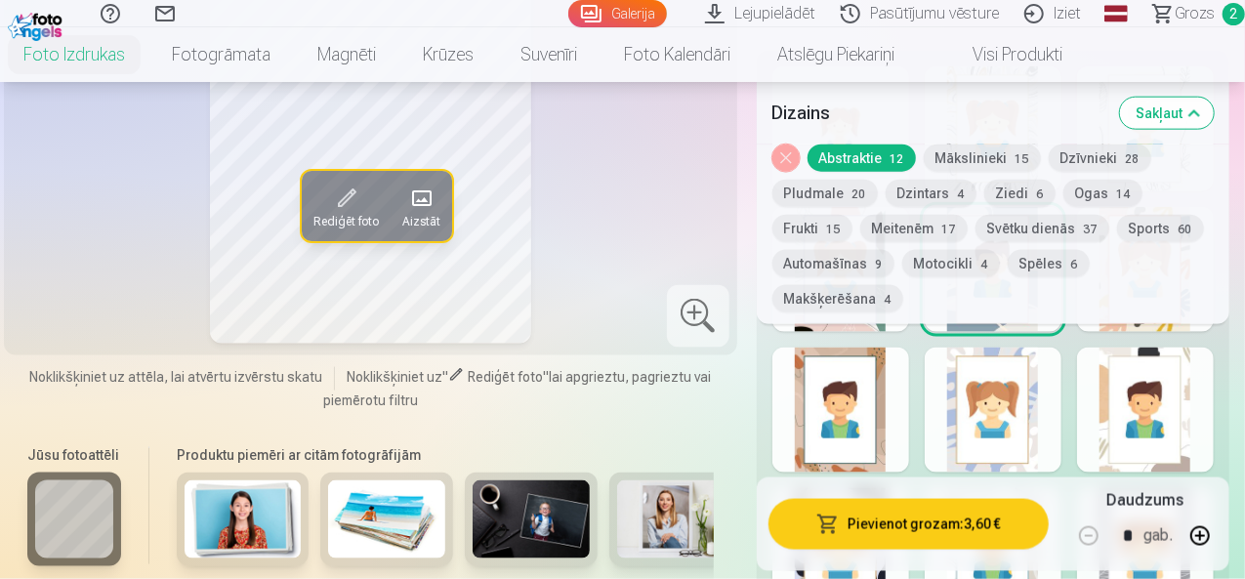
click at [1027, 194] on button "Ziedi 6" at bounding box center [1019, 193] width 71 height 27
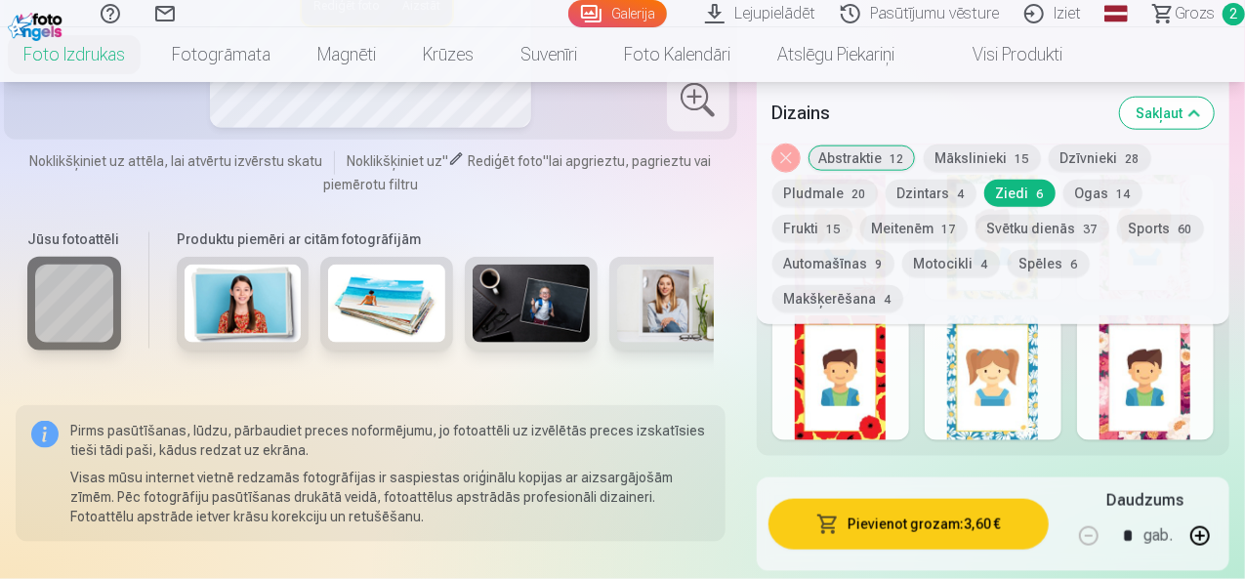
scroll to position [1074, 0]
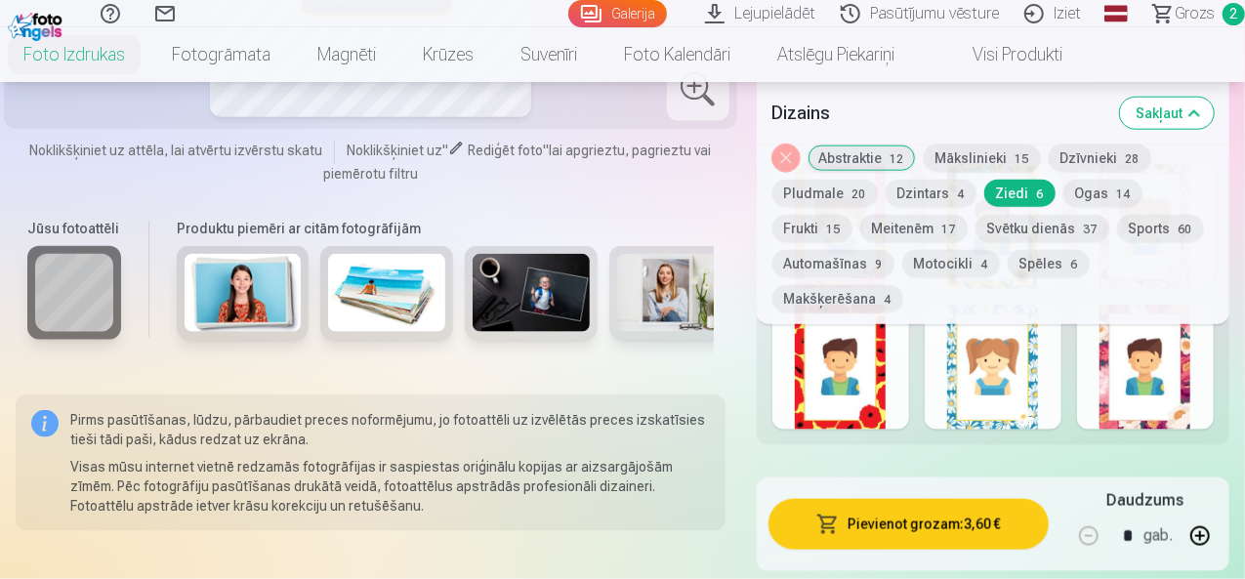
click at [1010, 338] on div at bounding box center [992, 367] width 137 height 125
click at [875, 347] on div at bounding box center [840, 367] width 137 height 125
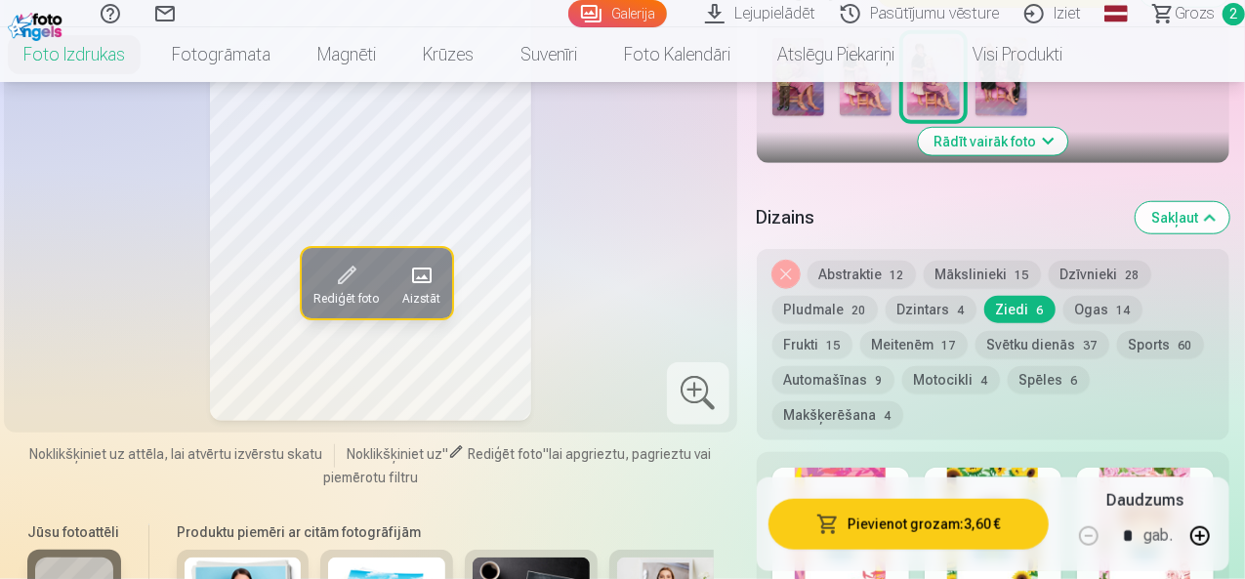
scroll to position [878, 0]
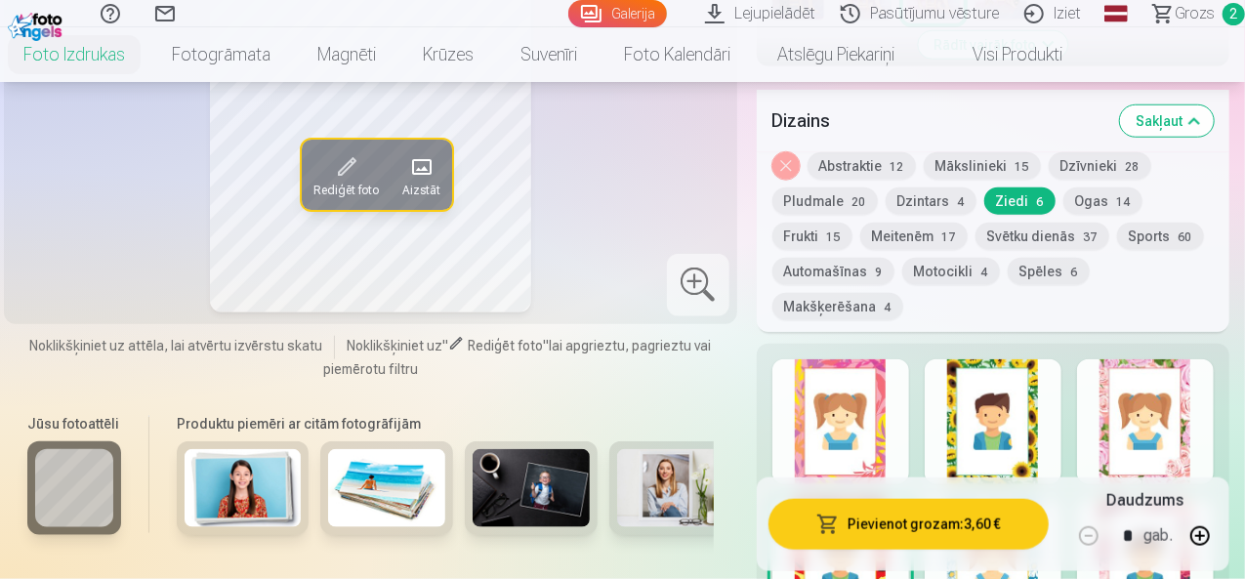
click at [1158, 374] on div at bounding box center [1145, 421] width 137 height 125
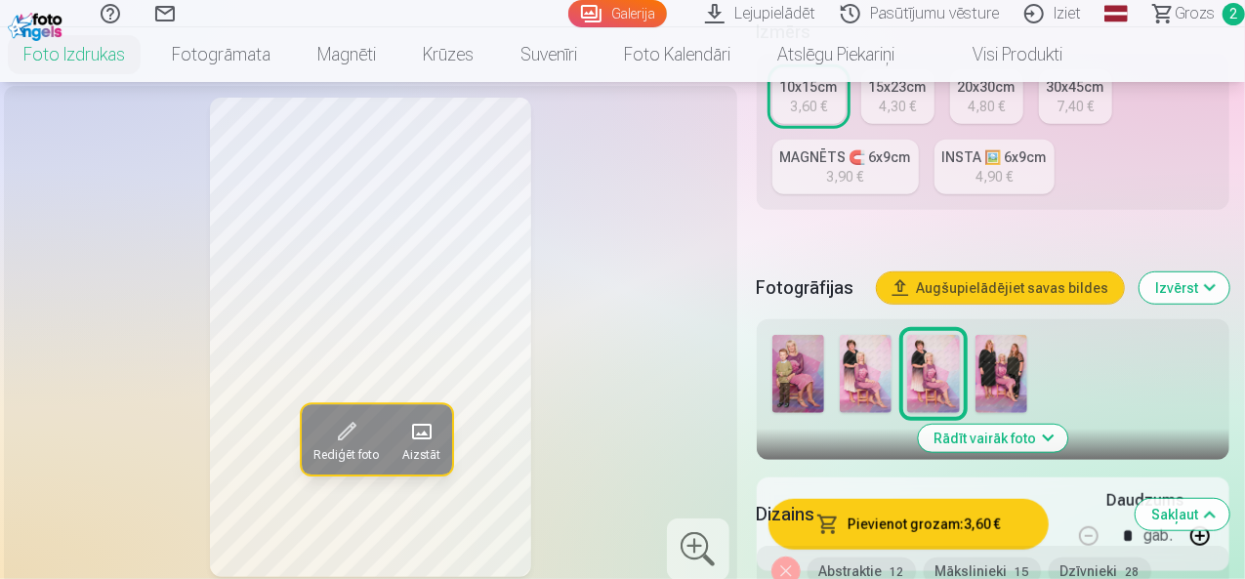
scroll to position [488, 0]
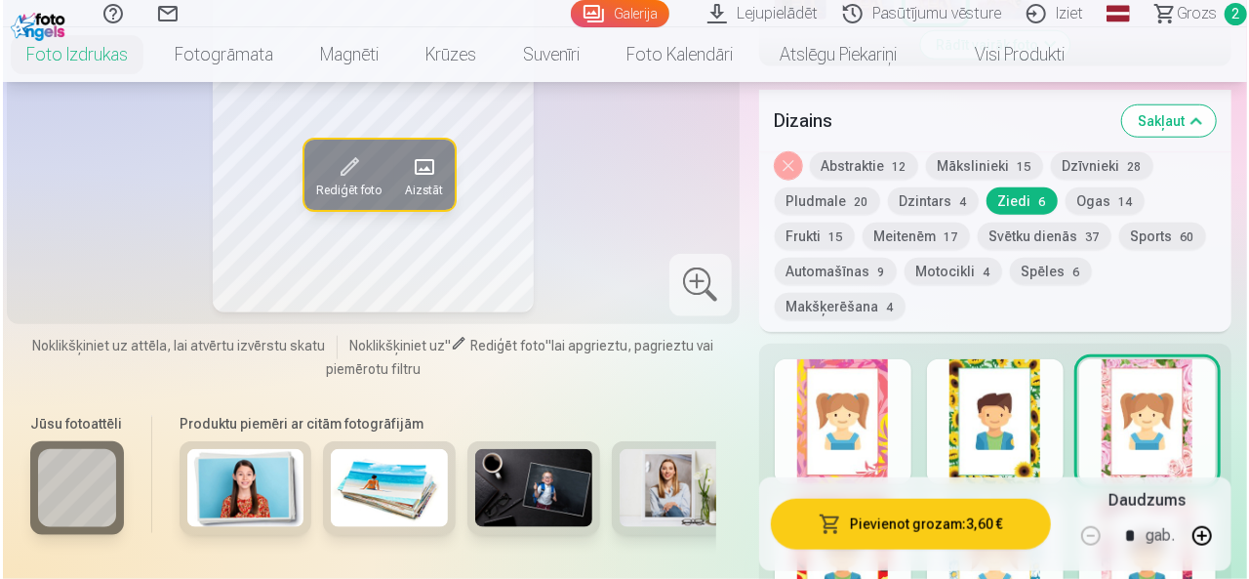
scroll to position [1074, 0]
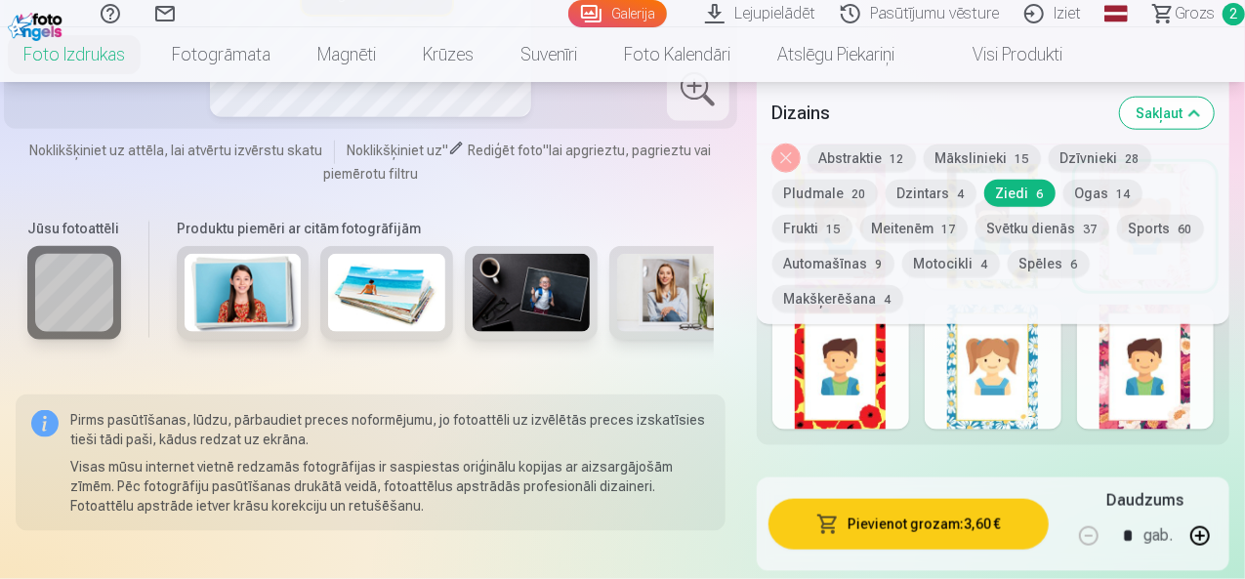
click at [1012, 499] on button "Pievienot grozam : 3,60 €" at bounding box center [908, 524] width 280 height 51
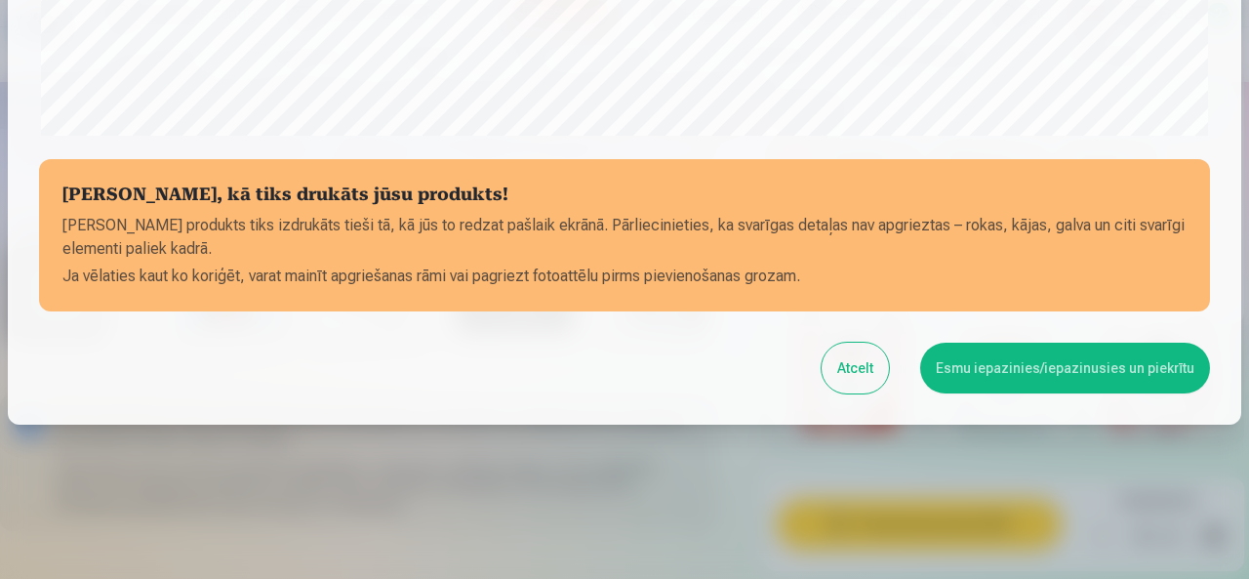
scroll to position [811, 0]
click at [1034, 373] on button "Esmu iepazinies/iepazinusies un piekrītu" at bounding box center [1065, 367] width 290 height 51
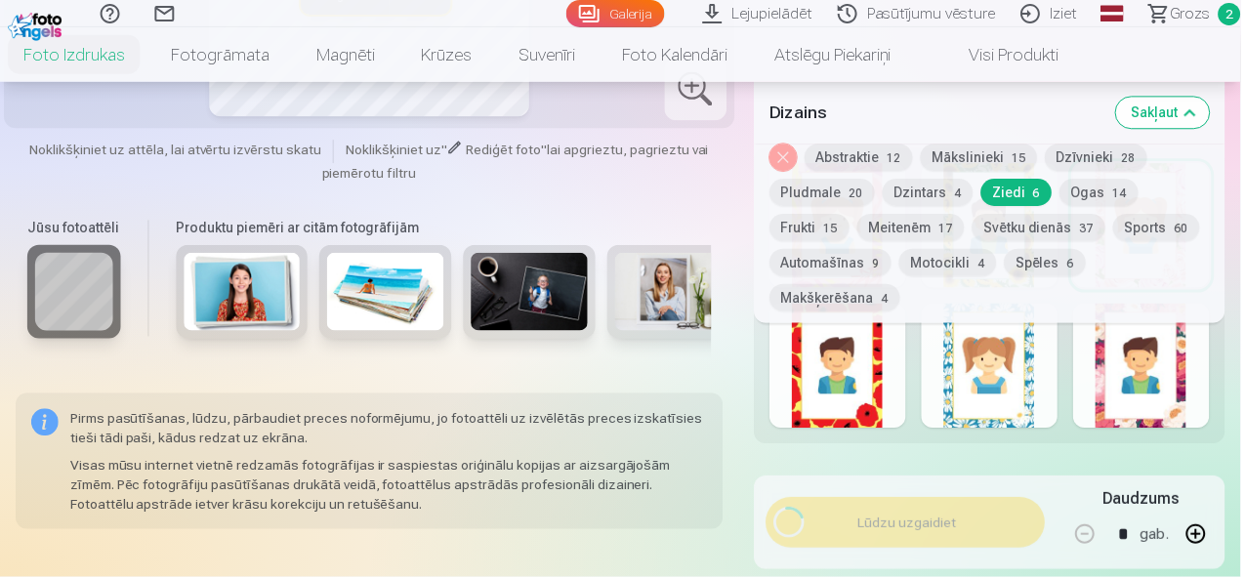
scroll to position [808, 0]
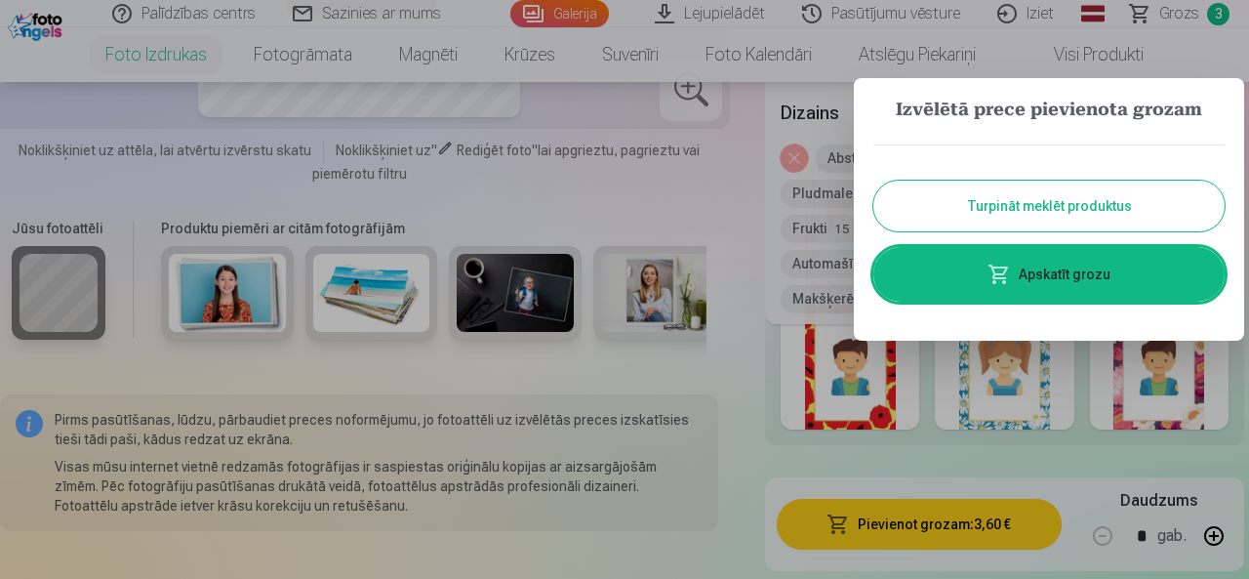
click at [1044, 276] on link "Apskatīt grozu" at bounding box center [1049, 274] width 351 height 55
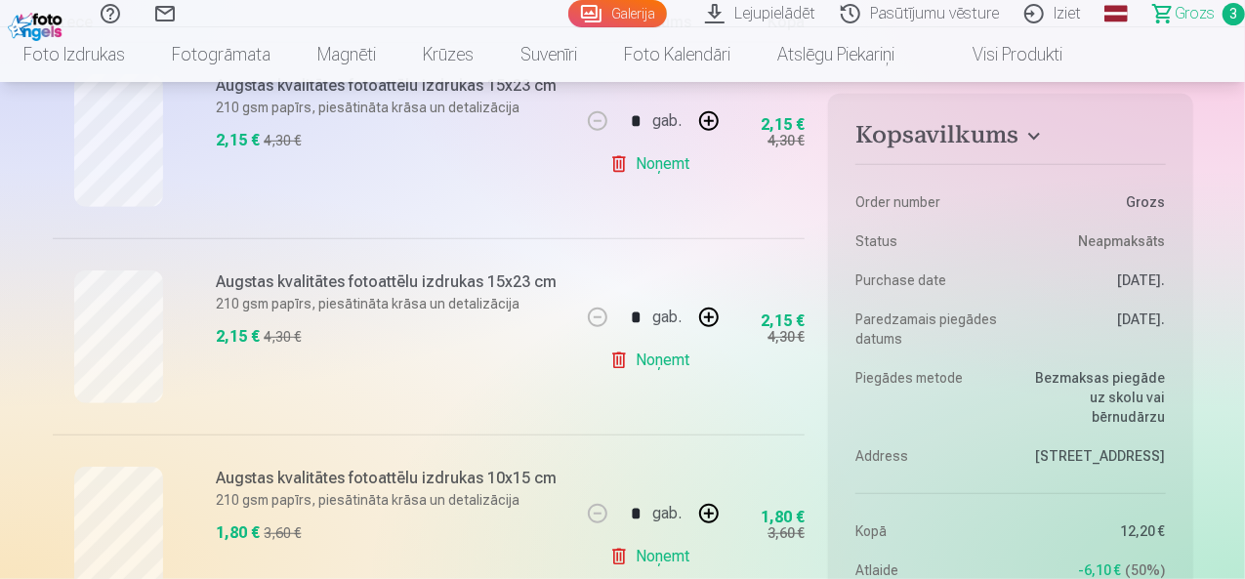
scroll to position [293, 0]
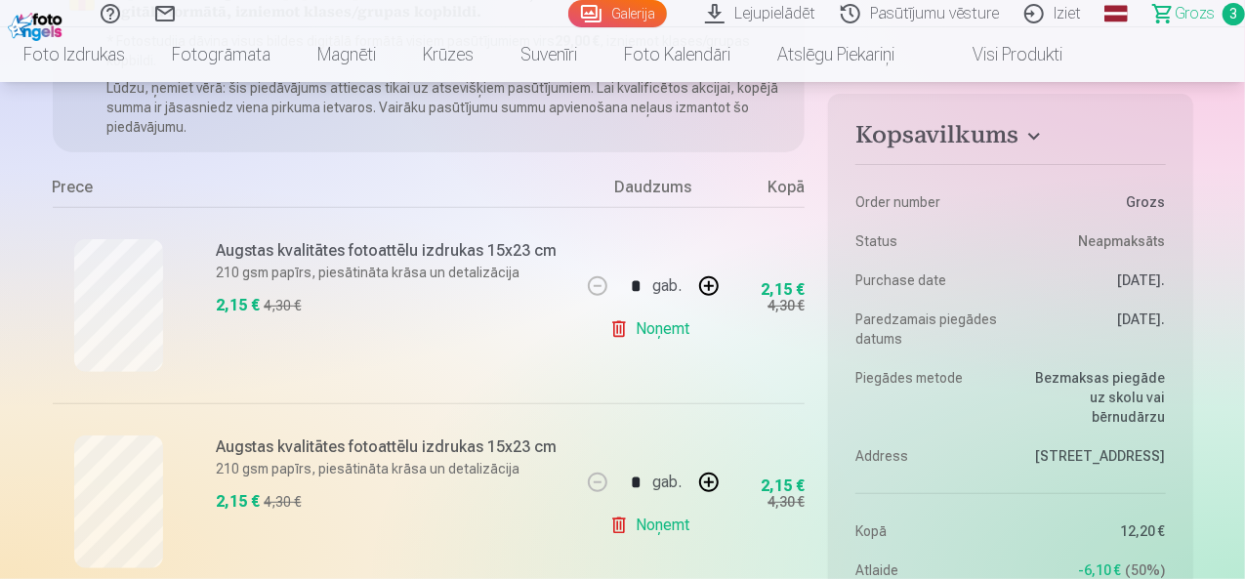
click at [617, 335] on link "Noņemt" at bounding box center [653, 328] width 89 height 39
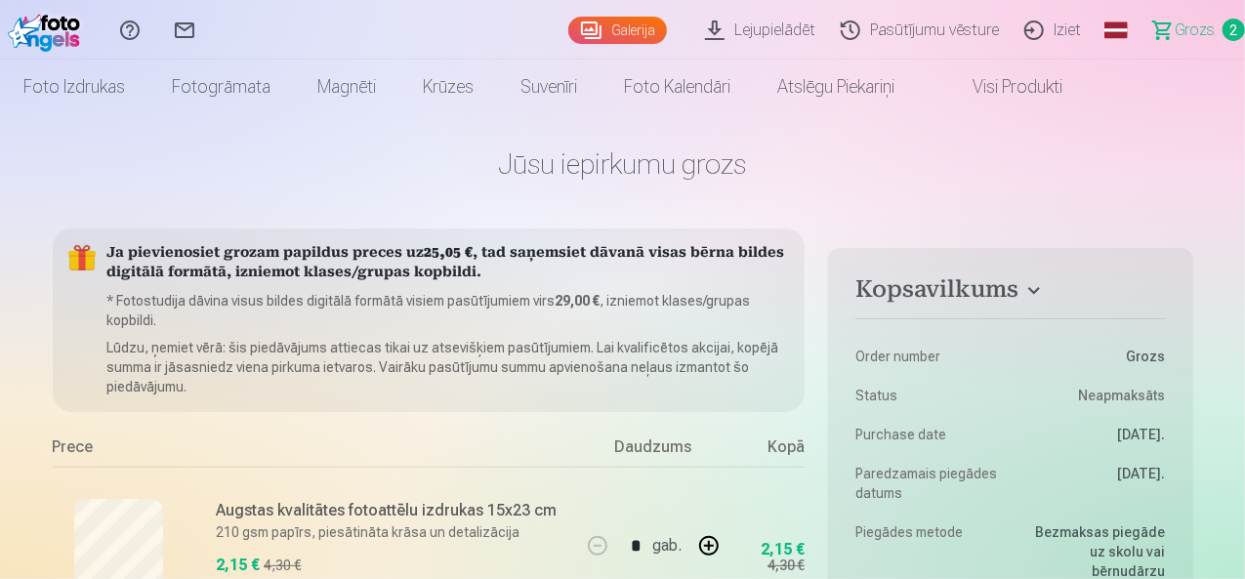
scroll to position [0, 0]
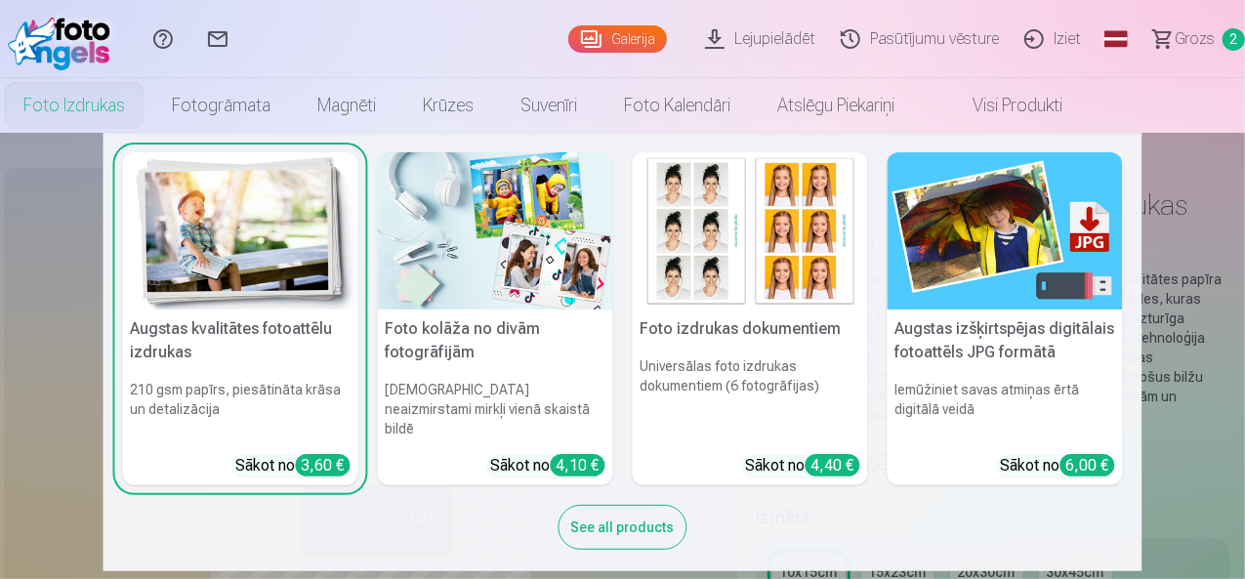
click at [119, 104] on link "Foto izdrukas" at bounding box center [74, 105] width 148 height 55
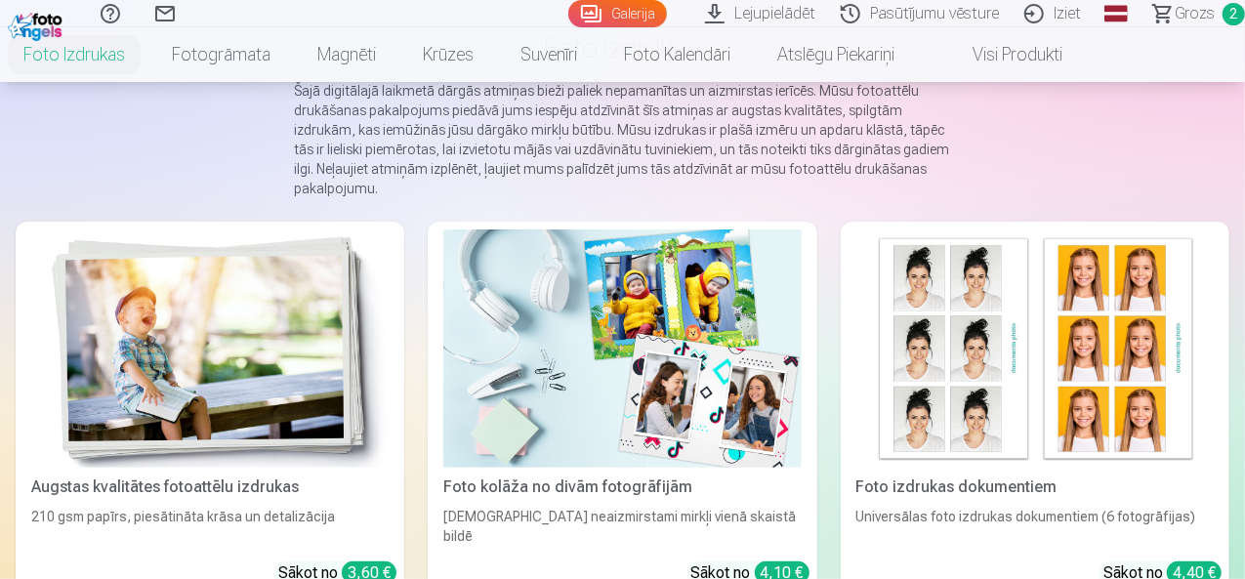
scroll to position [293, 0]
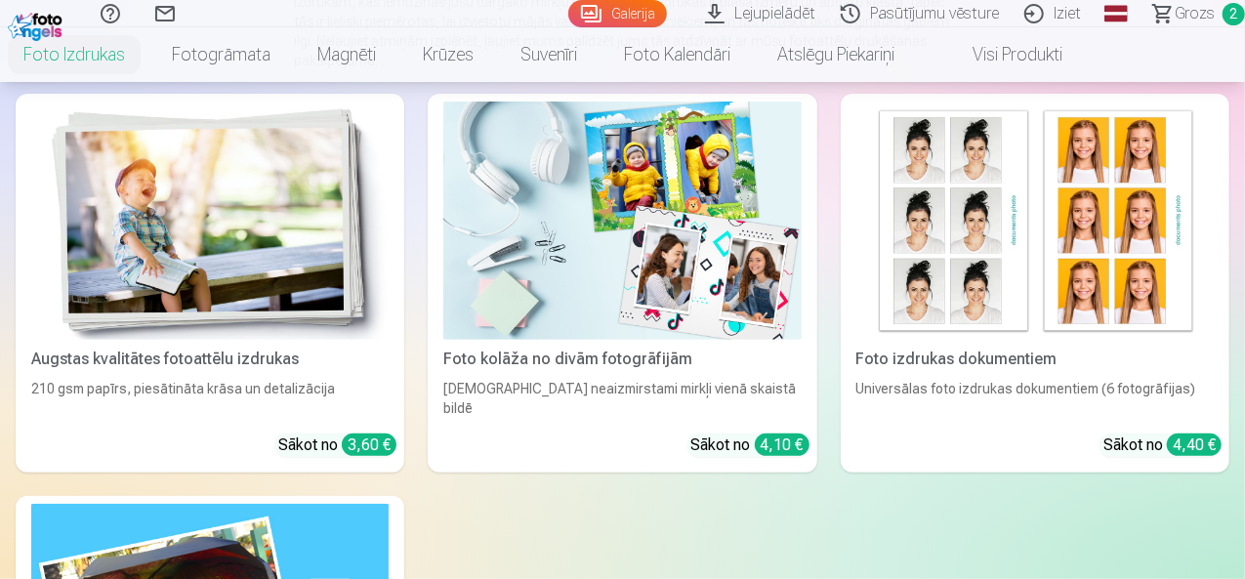
click at [245, 347] on div "Augstas kvalitātes fotoattēlu izdrukas" at bounding box center [209, 358] width 373 height 23
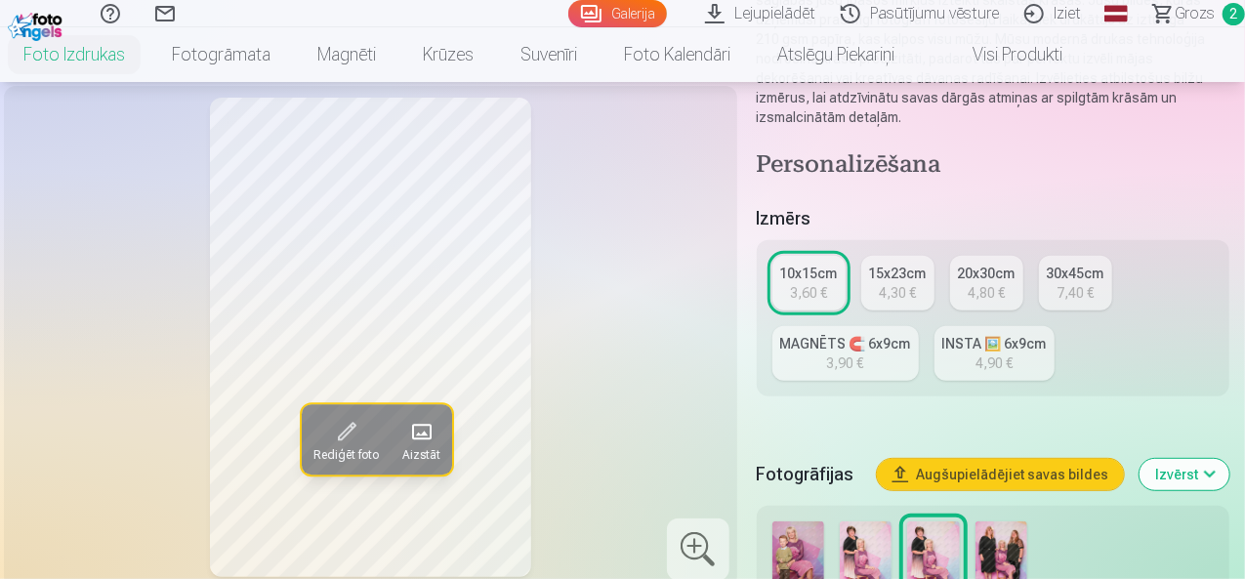
scroll to position [488, 0]
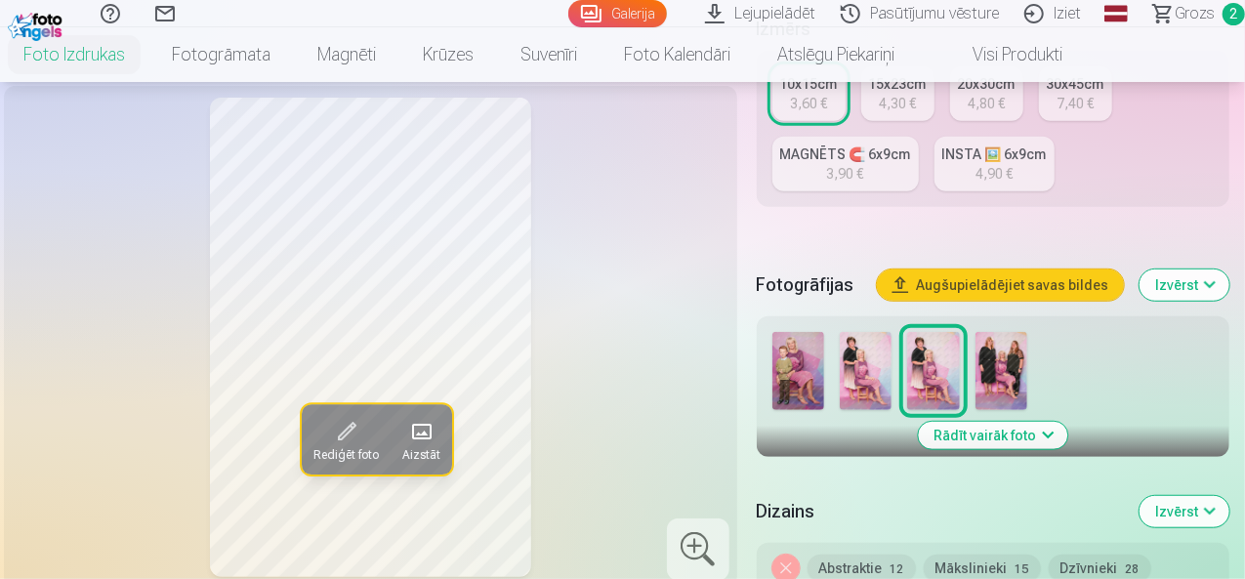
click at [1027, 358] on img at bounding box center [1001, 371] width 52 height 78
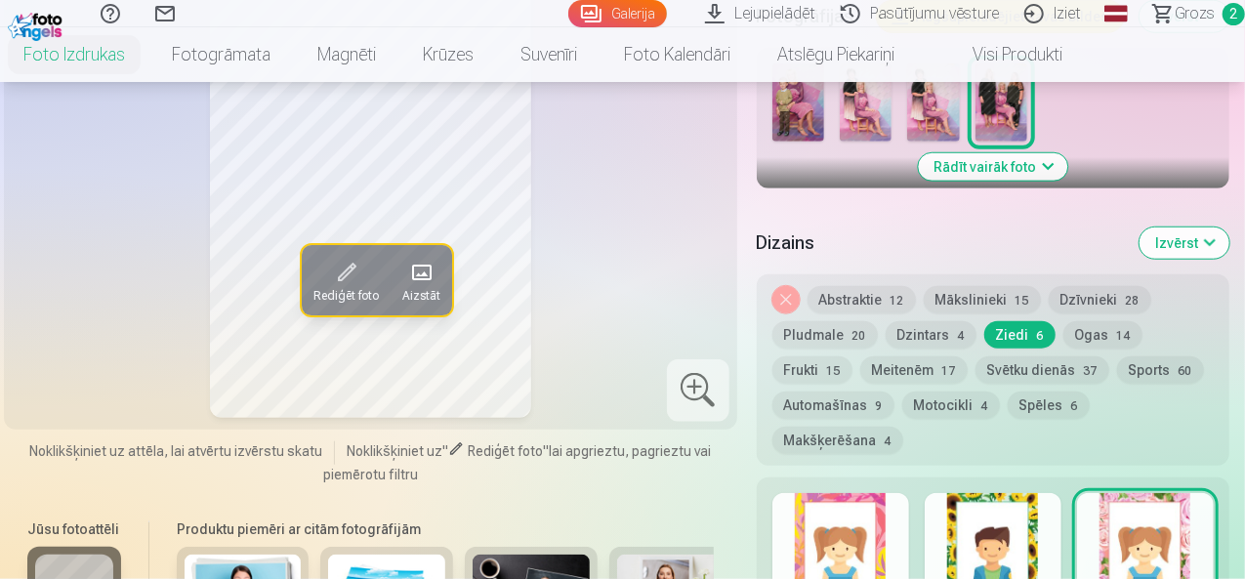
scroll to position [878, 0]
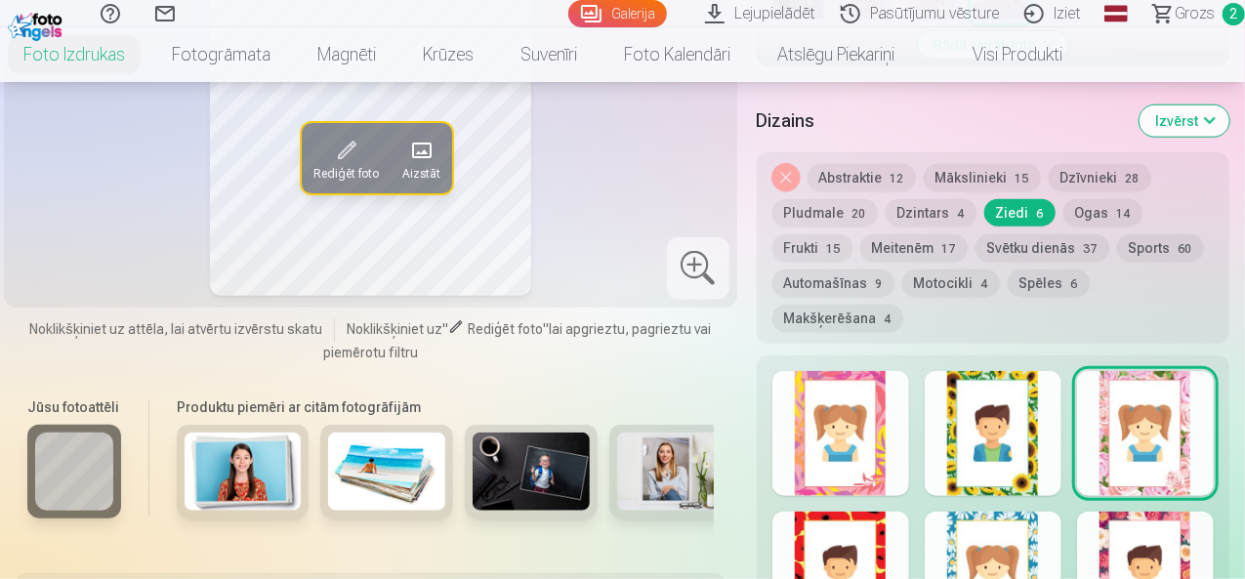
click at [960, 415] on div at bounding box center [992, 433] width 137 height 125
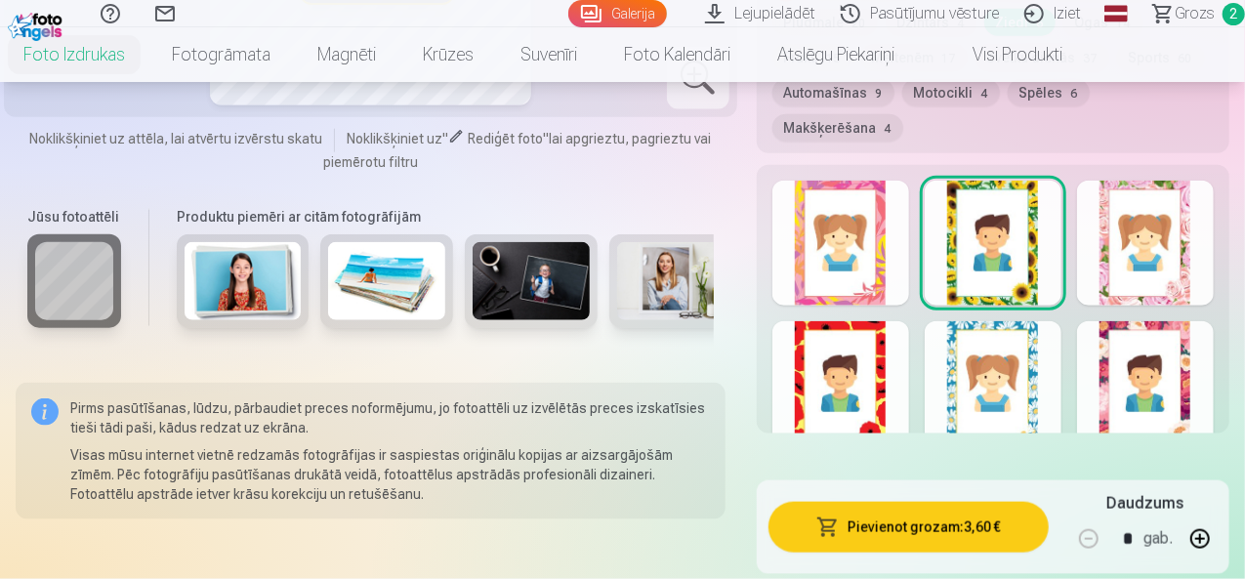
scroll to position [1074, 0]
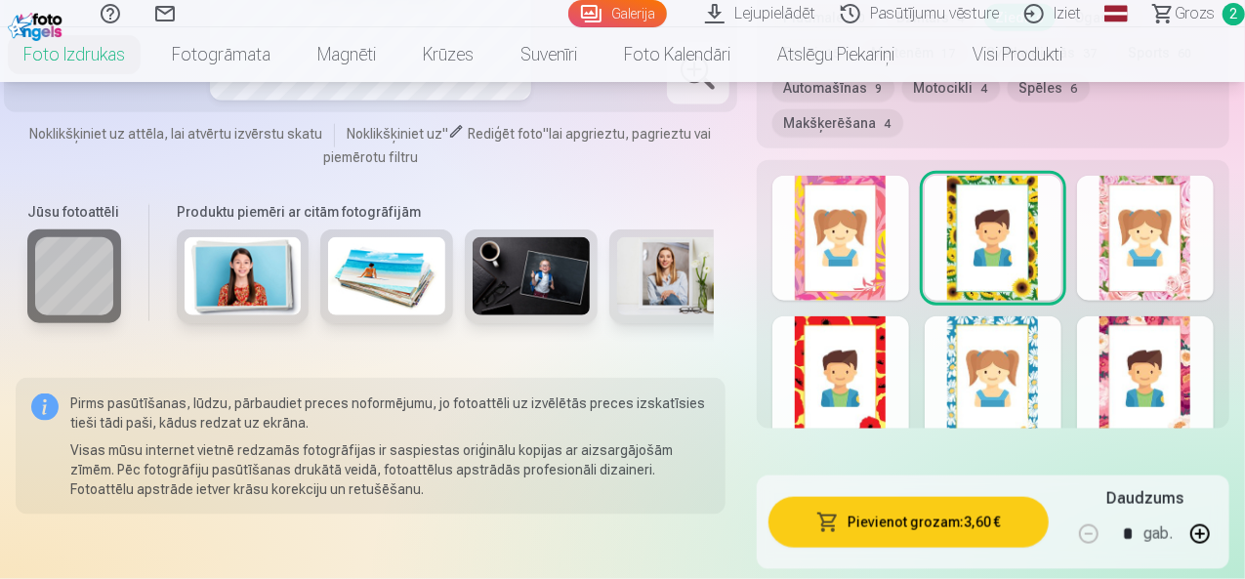
click at [1120, 342] on div at bounding box center [1145, 378] width 137 height 125
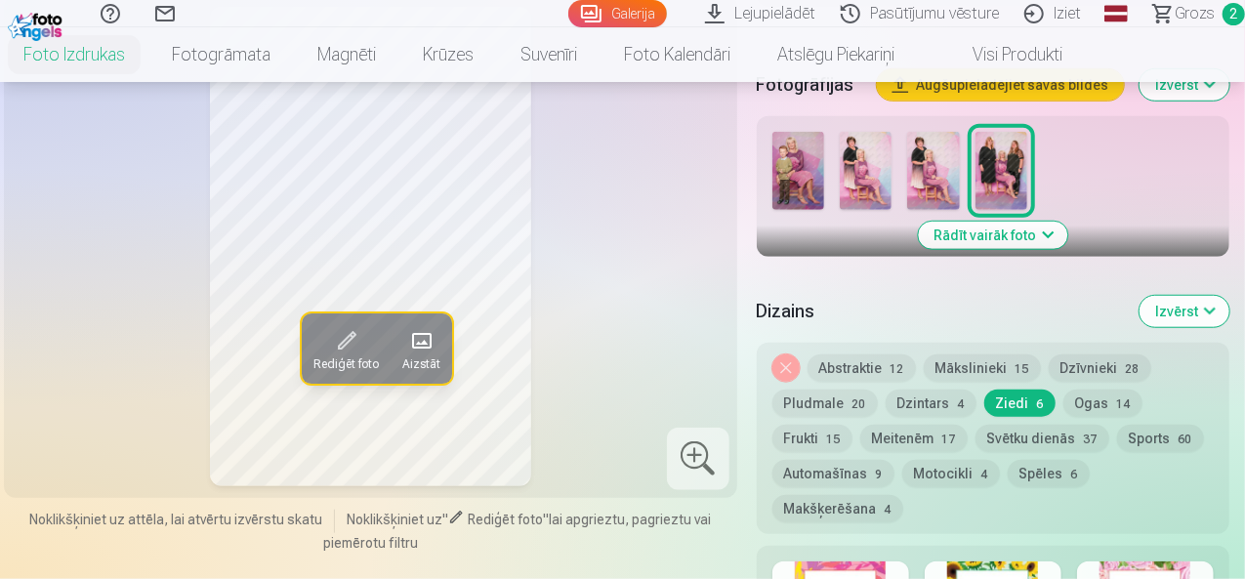
scroll to position [781, 0]
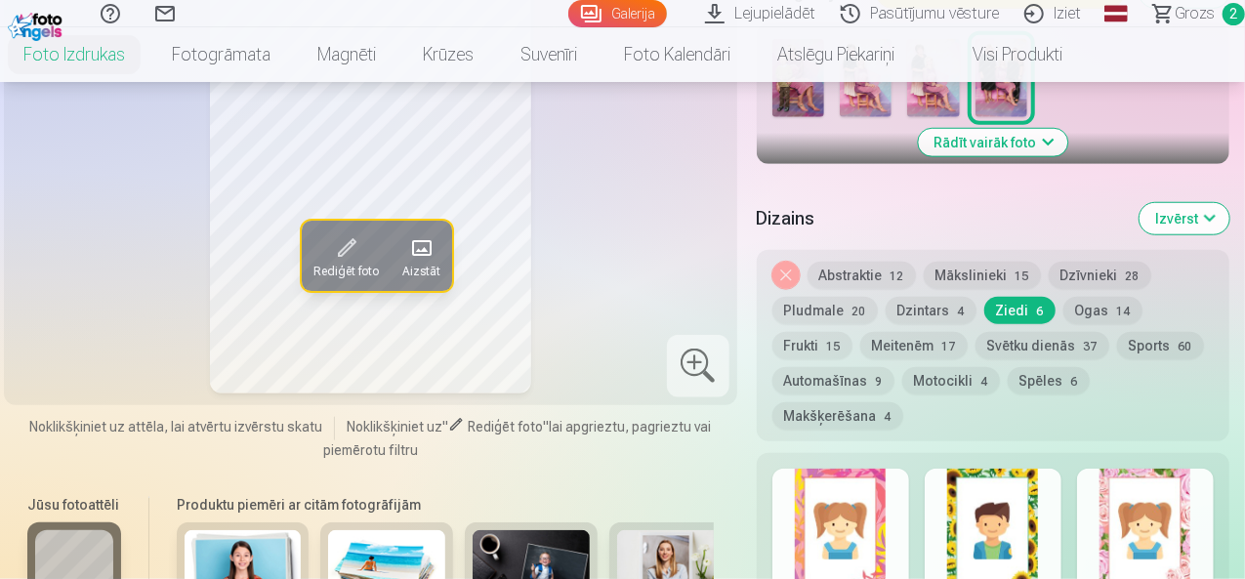
click at [840, 262] on button "Abstraktie 12" at bounding box center [861, 275] width 108 height 27
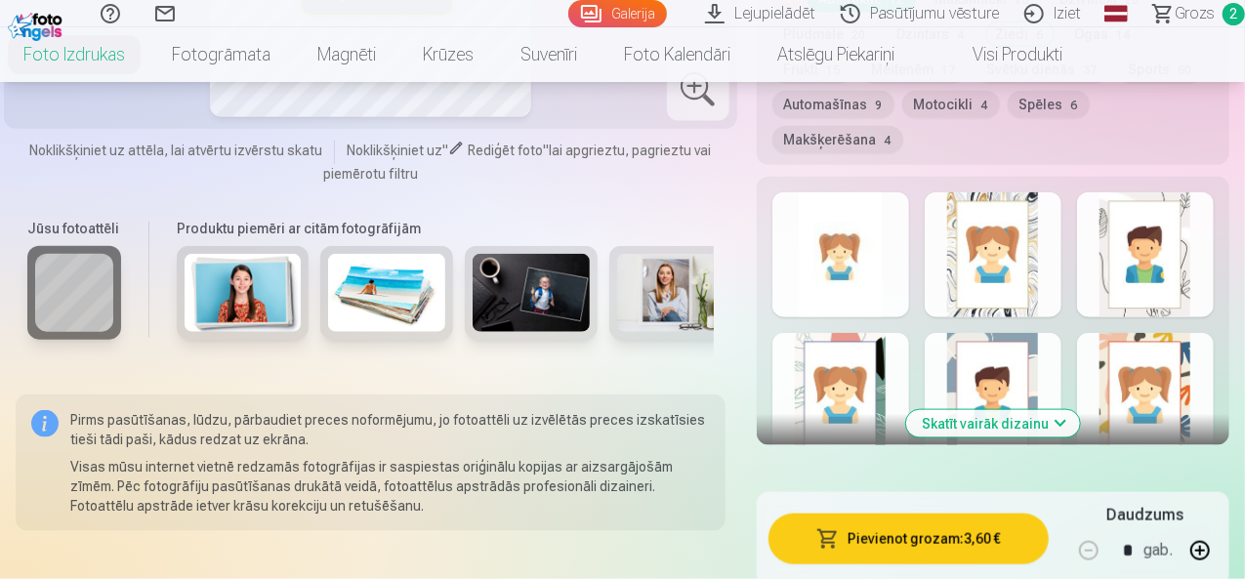
scroll to position [1171, 0]
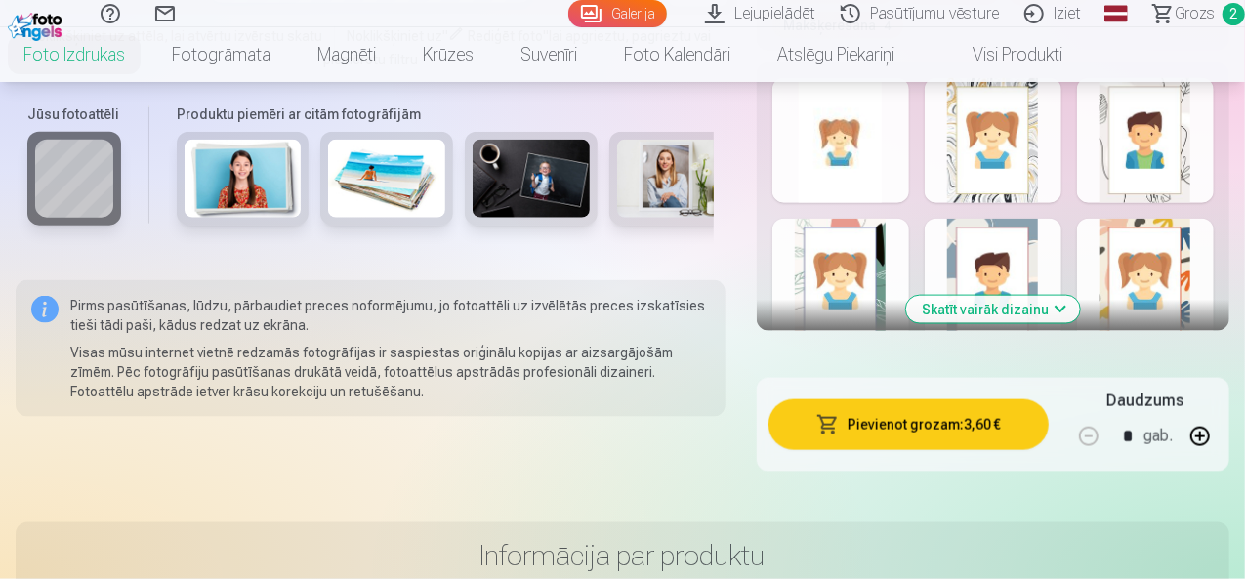
click at [1036, 296] on button "Skatīt vairāk dizainu" at bounding box center [993, 309] width 174 height 27
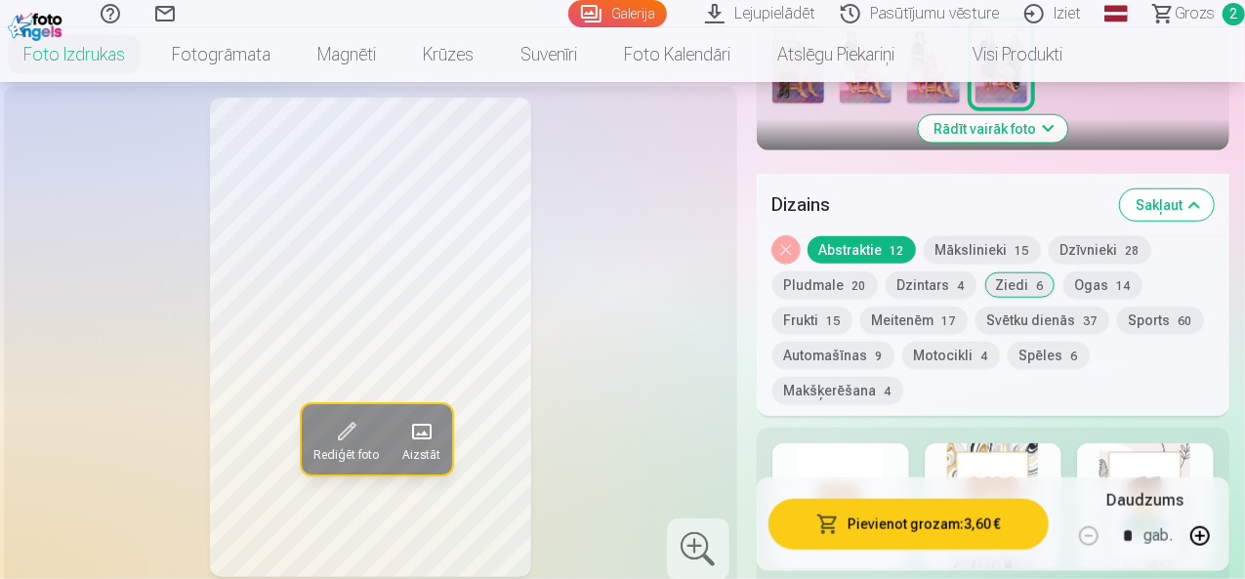
scroll to position [781, 0]
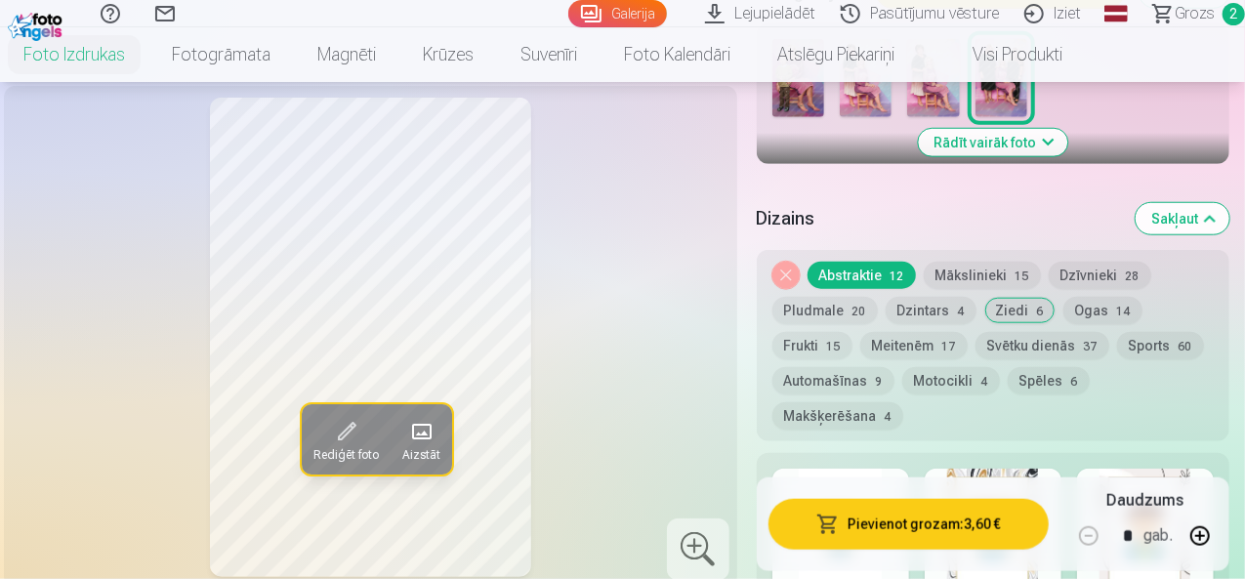
click at [1095, 297] on button "Ogas 14" at bounding box center [1102, 310] width 79 height 27
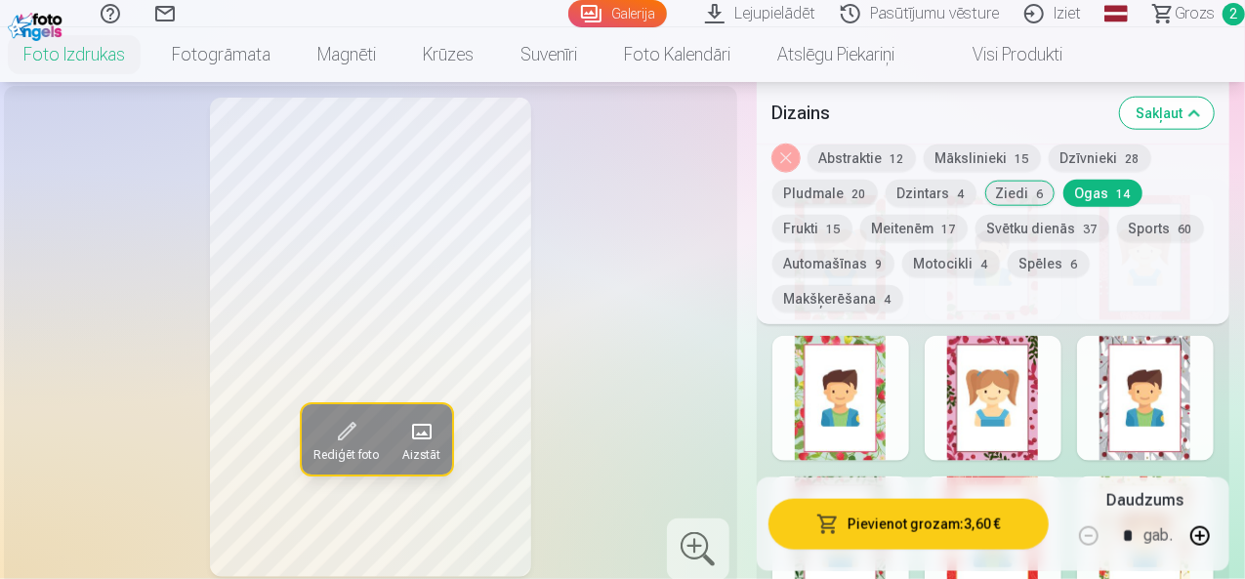
scroll to position [1074, 0]
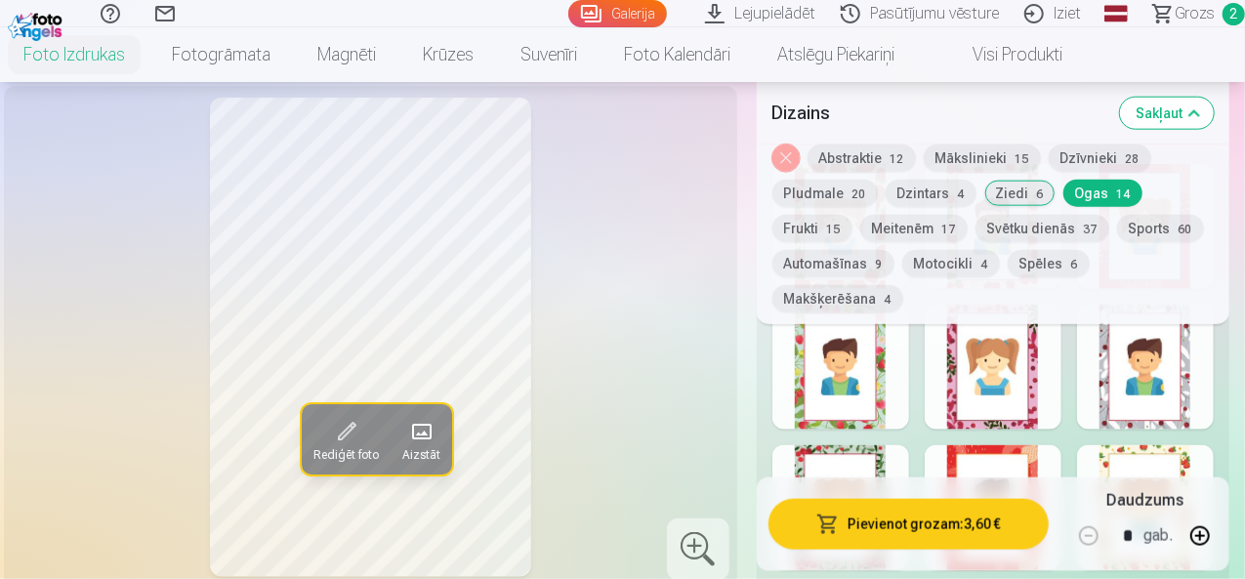
click at [984, 370] on div at bounding box center [992, 367] width 137 height 125
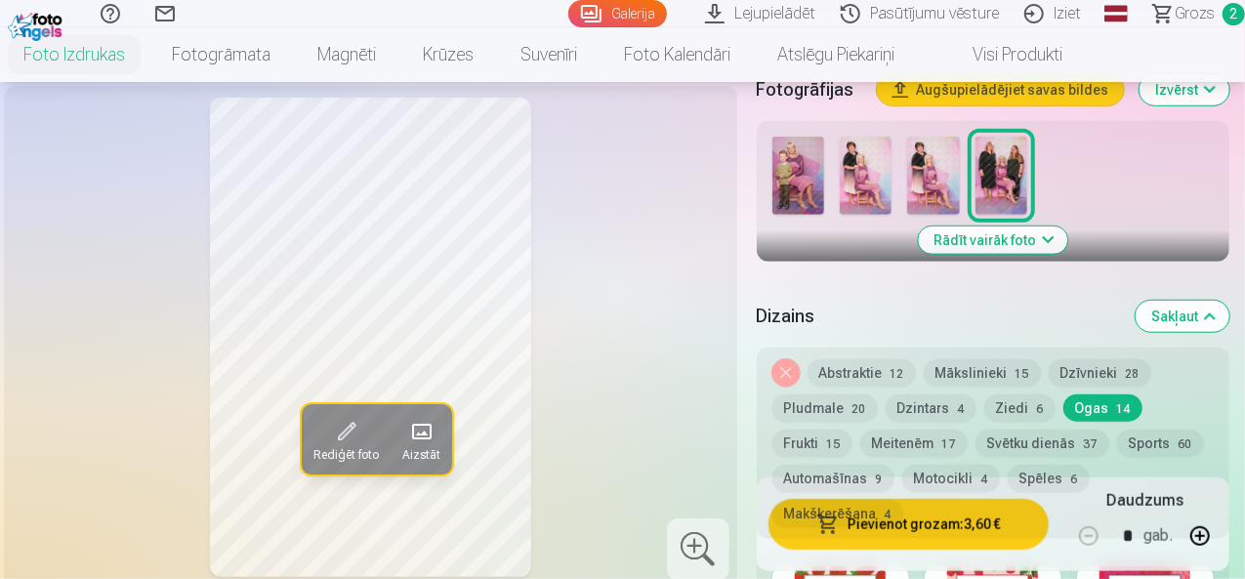
scroll to position [683, 0]
click at [860, 359] on button "Abstraktie 12" at bounding box center [861, 372] width 108 height 27
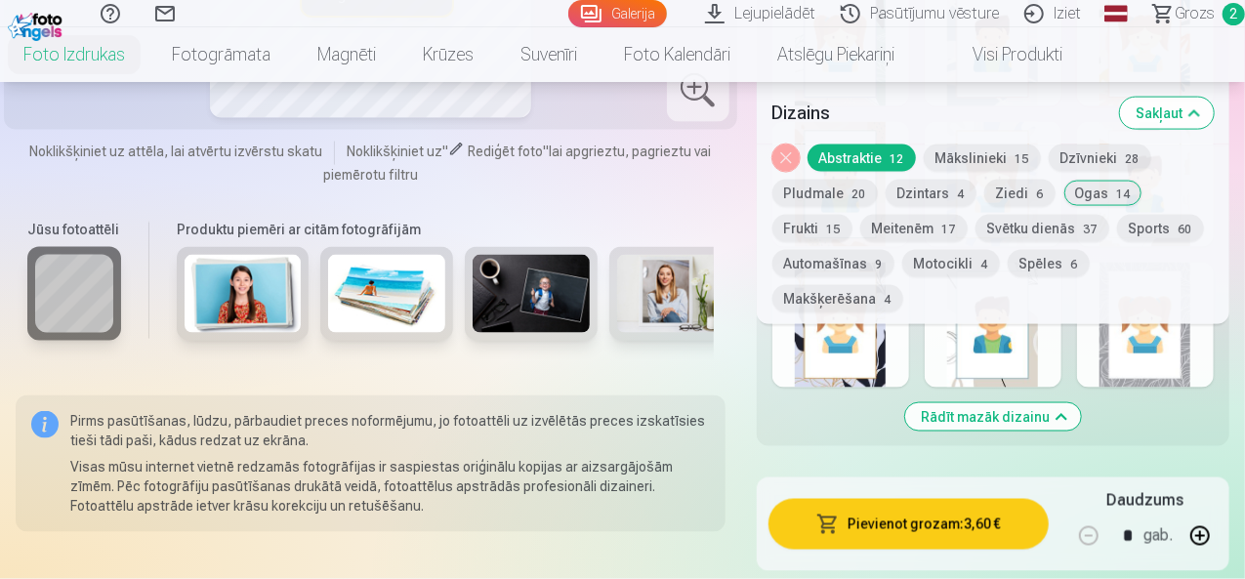
scroll to position [1269, 0]
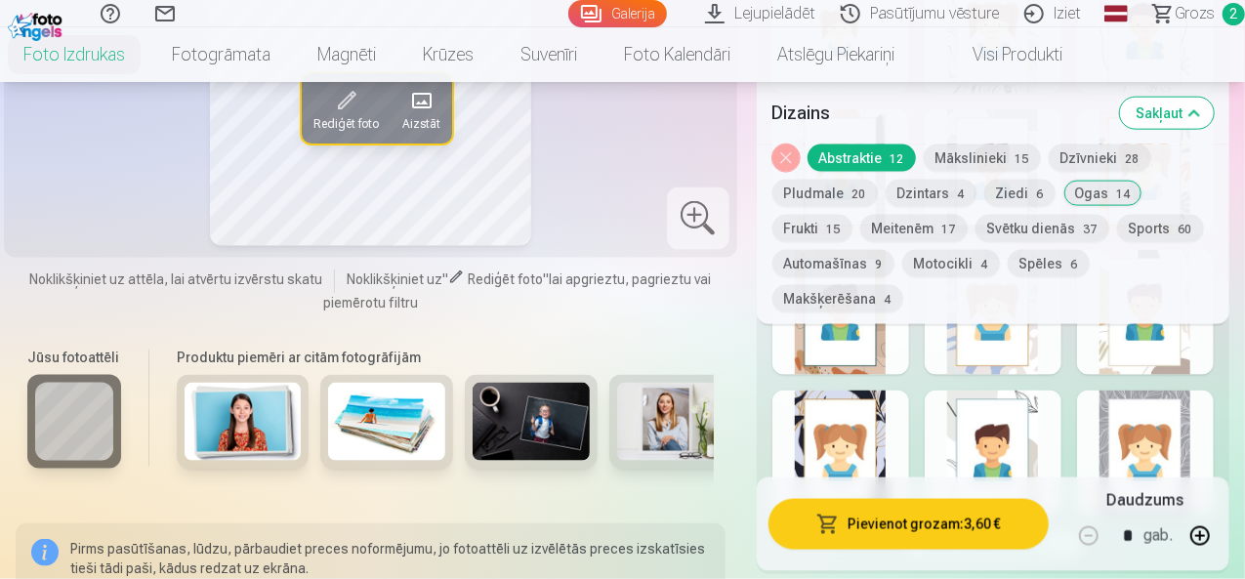
click at [925, 192] on button "Dzintars 4" at bounding box center [930, 193] width 91 height 27
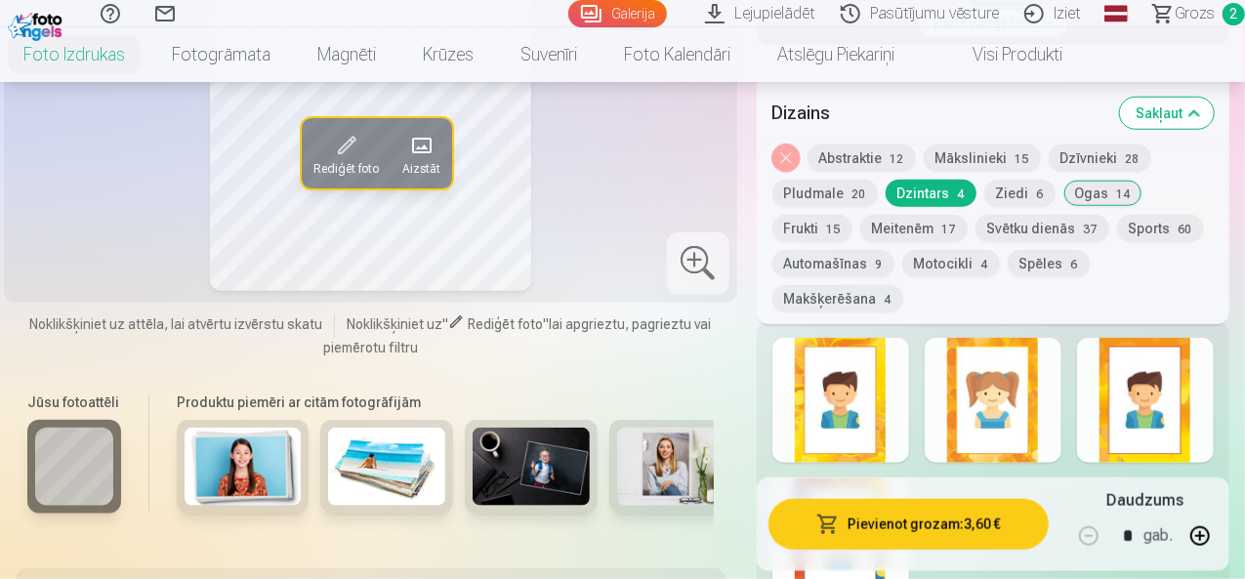
scroll to position [781, 0]
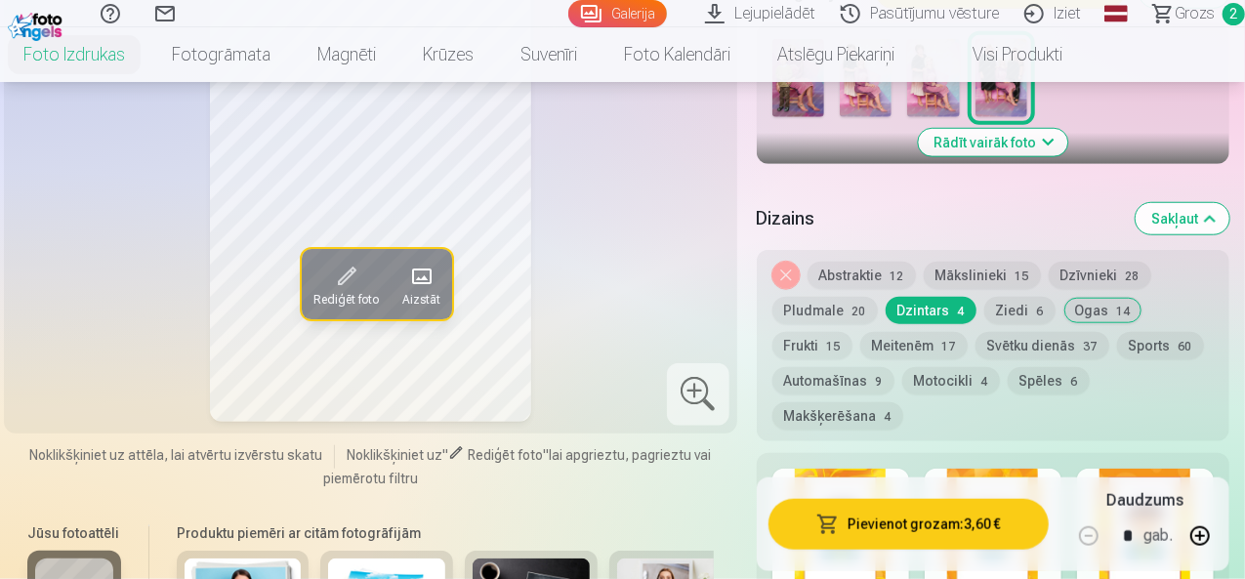
click at [1007, 469] on div at bounding box center [992, 531] width 137 height 125
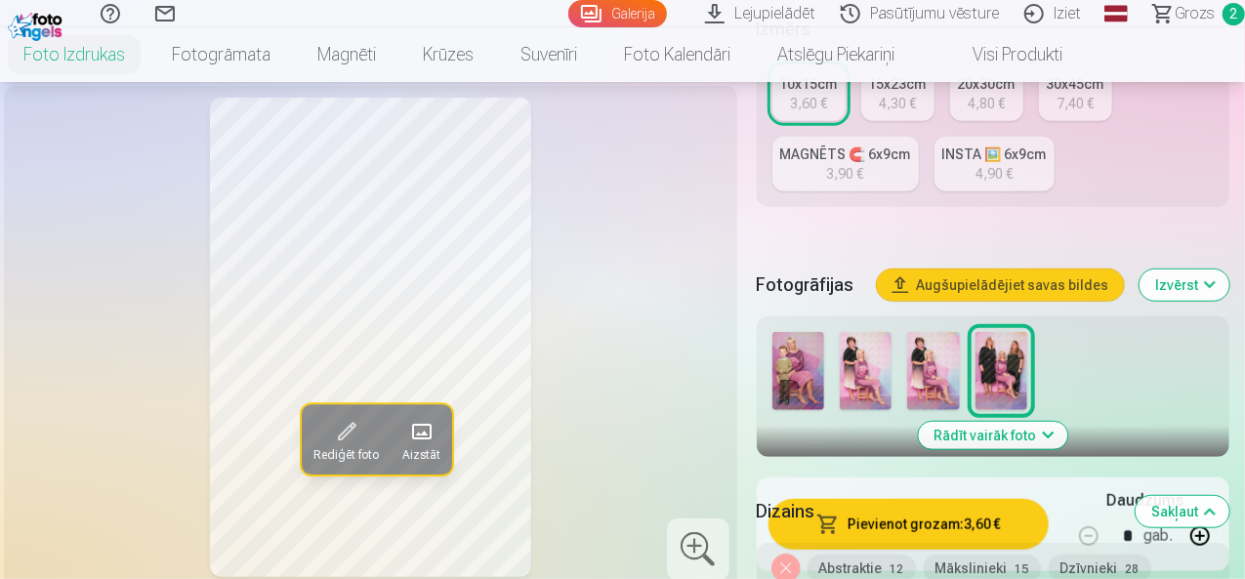
scroll to position [683, 0]
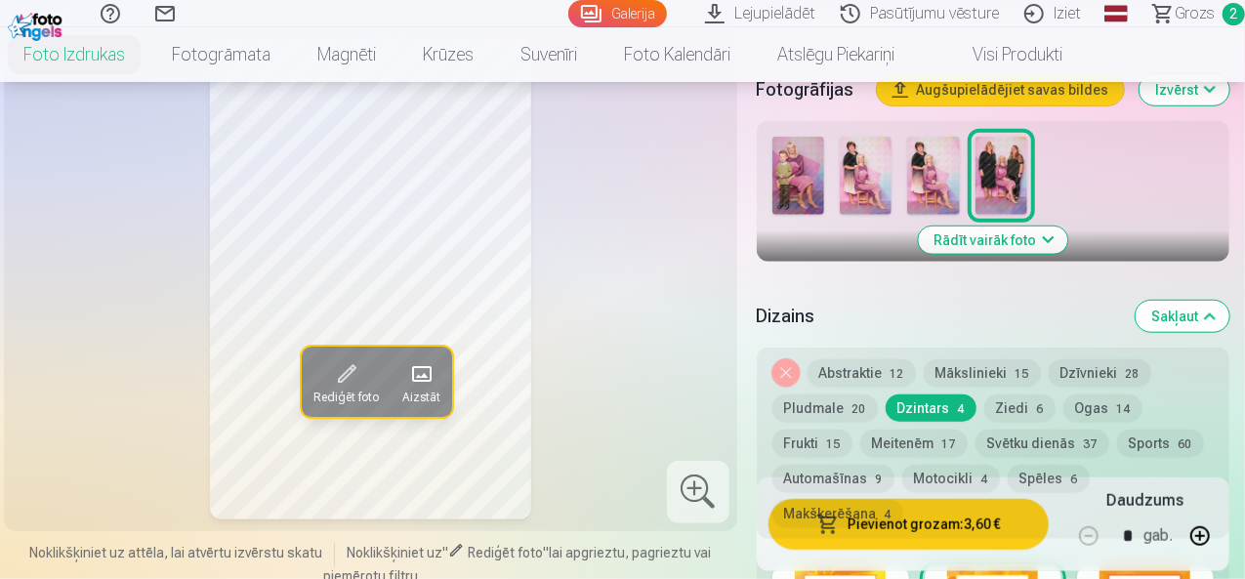
click at [1017, 394] on button "Ziedi 6" at bounding box center [1019, 407] width 71 height 27
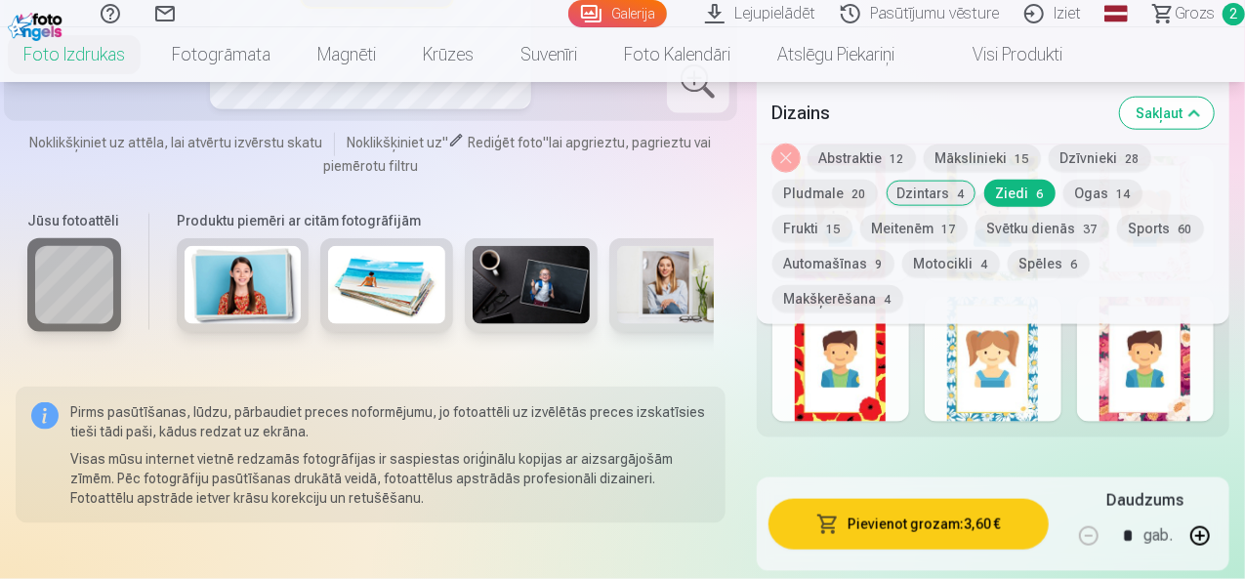
scroll to position [976, 0]
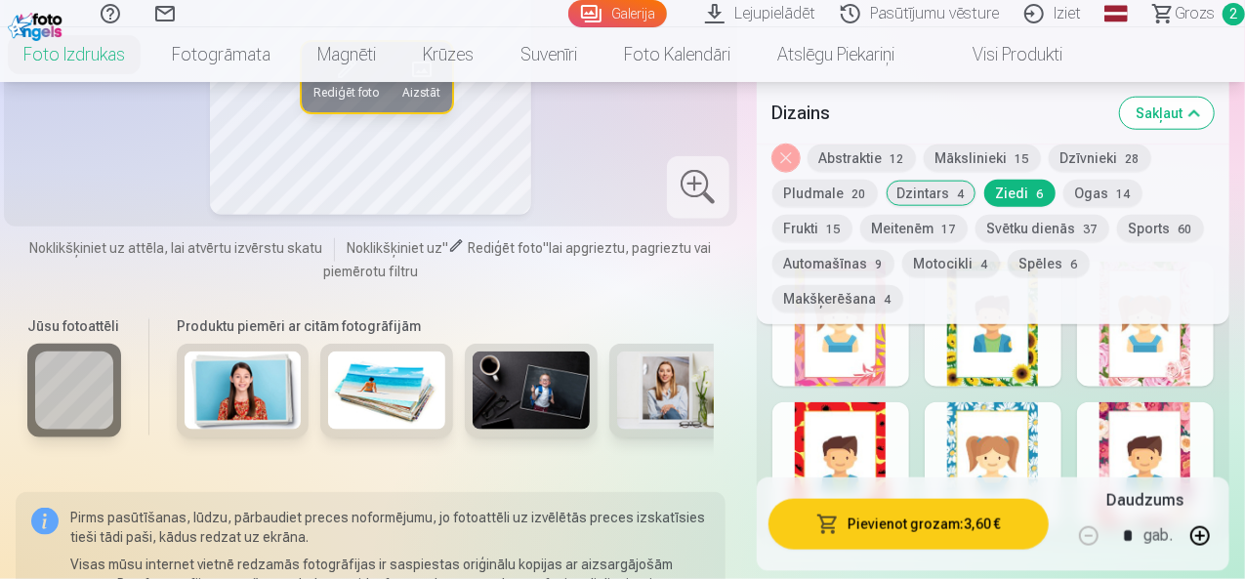
click at [1146, 319] on div at bounding box center [1145, 324] width 137 height 125
click at [1123, 434] on div at bounding box center [1145, 464] width 137 height 125
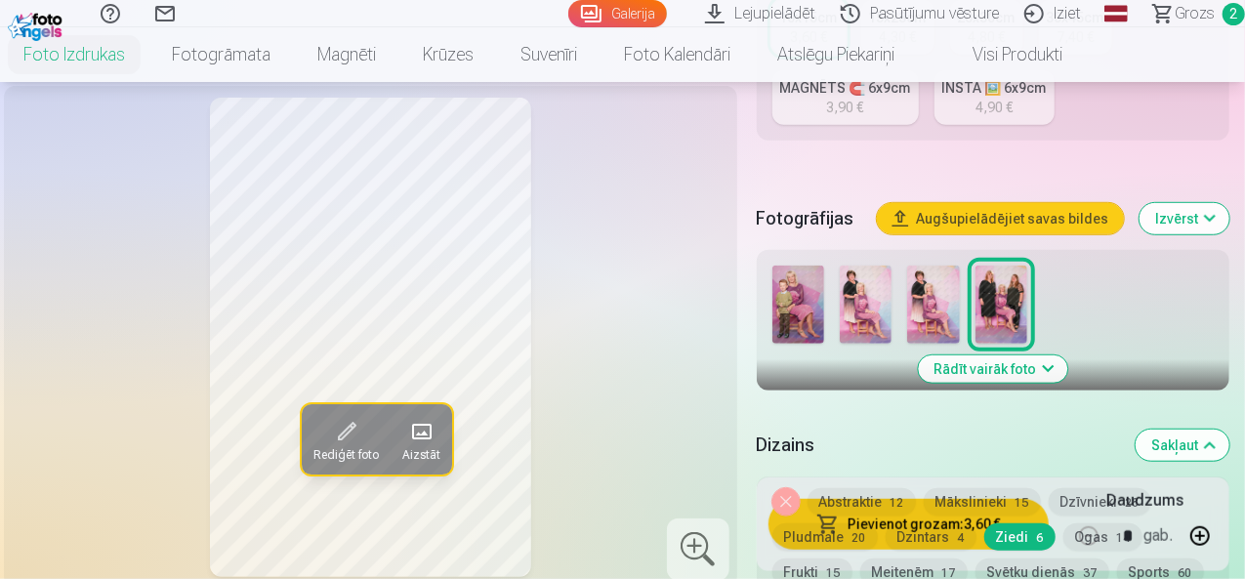
scroll to position [586, 0]
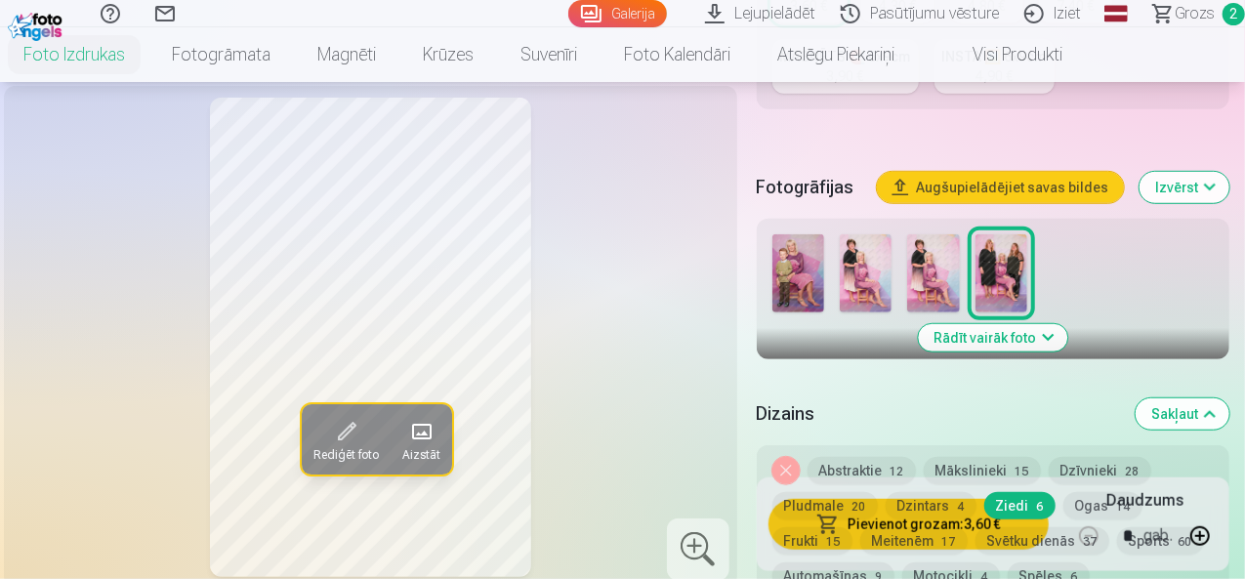
click at [975, 530] on button "Svētku dienās 37" at bounding box center [1042, 540] width 134 height 27
click at [975, 527] on button "Svētku dienās 37" at bounding box center [1042, 540] width 134 height 27
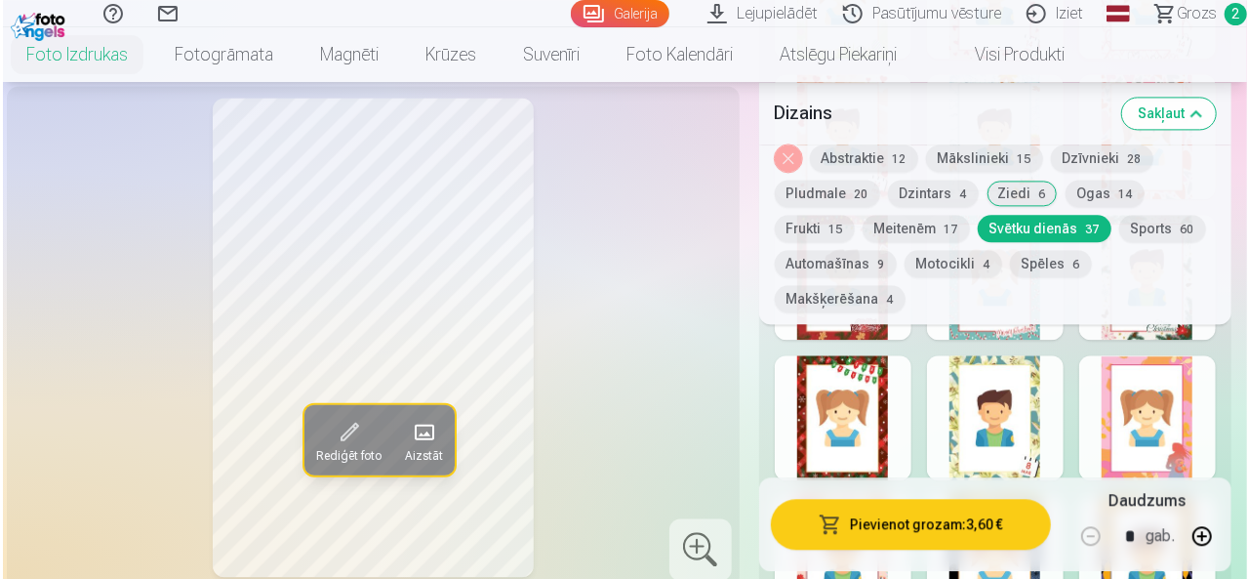
scroll to position [1855, 0]
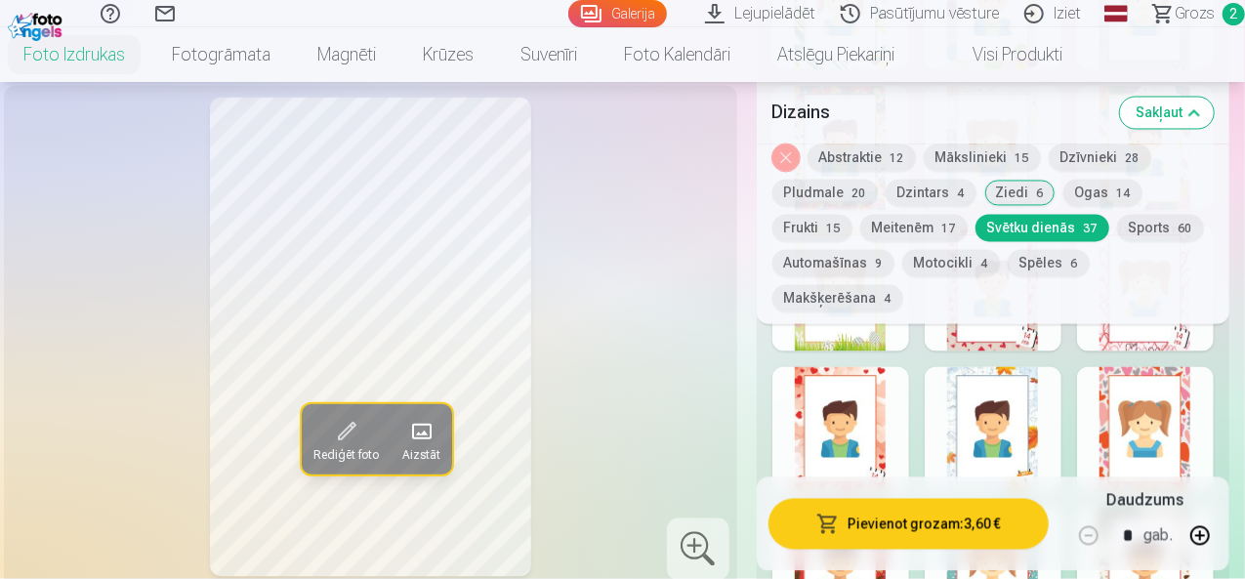
click at [961, 533] on button "Pievienot grozam : 3,60 €" at bounding box center [908, 524] width 280 height 51
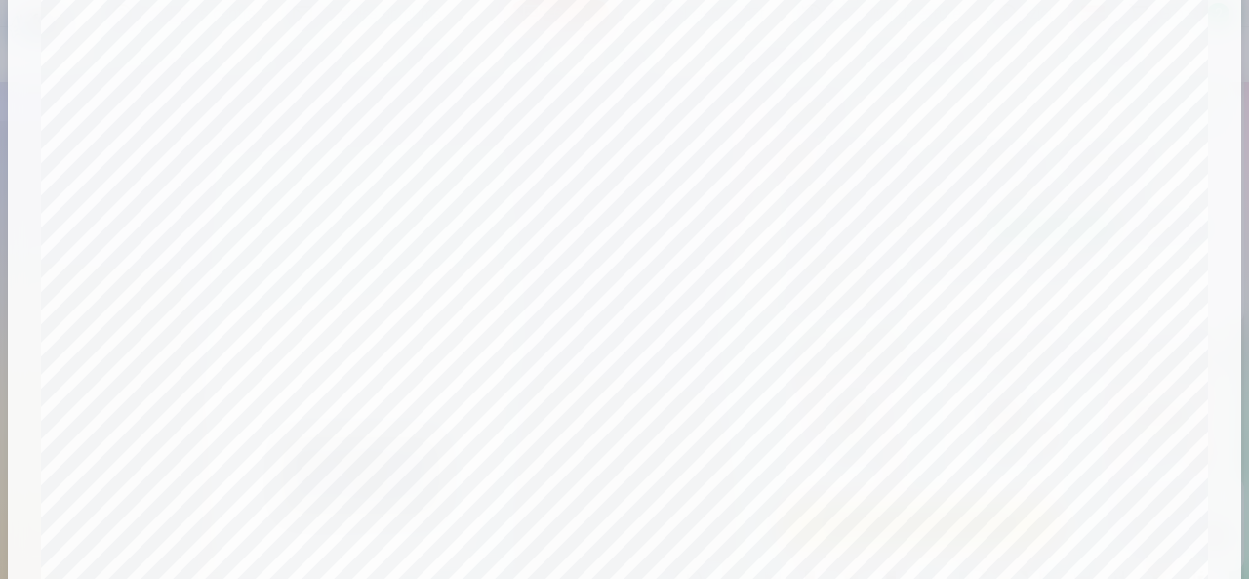
scroll to position [128, 0]
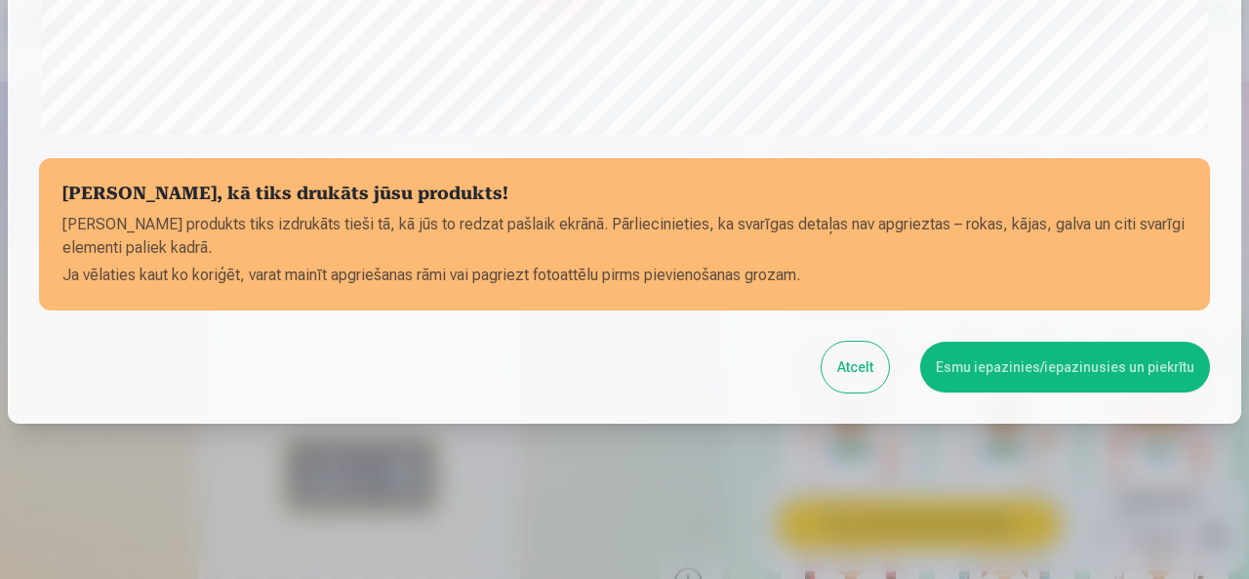
click at [1002, 358] on button "Esmu iepazinies/iepazinusies un piekrītu" at bounding box center [1065, 367] width 290 height 51
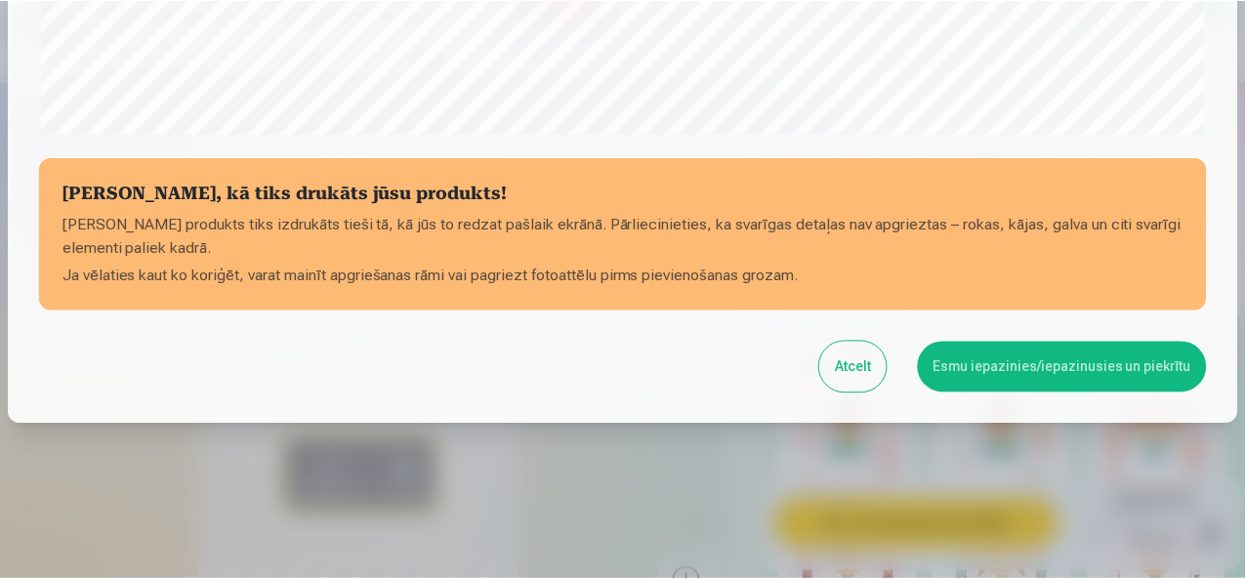
scroll to position [808, 0]
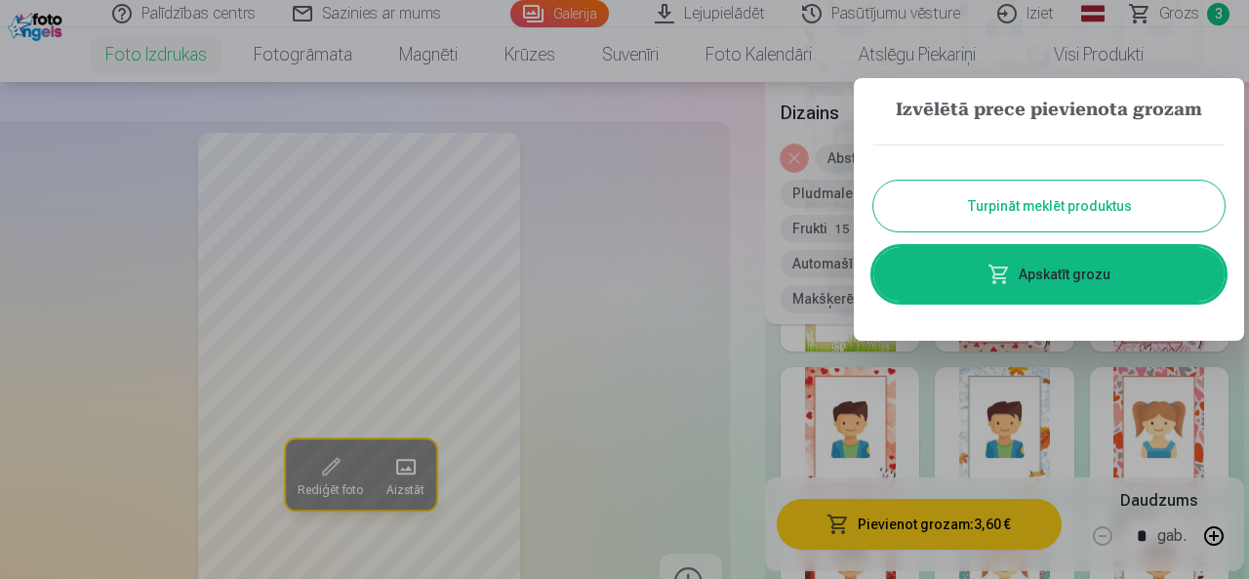
click at [1095, 267] on link "Apskatīt grozu" at bounding box center [1049, 274] width 351 height 55
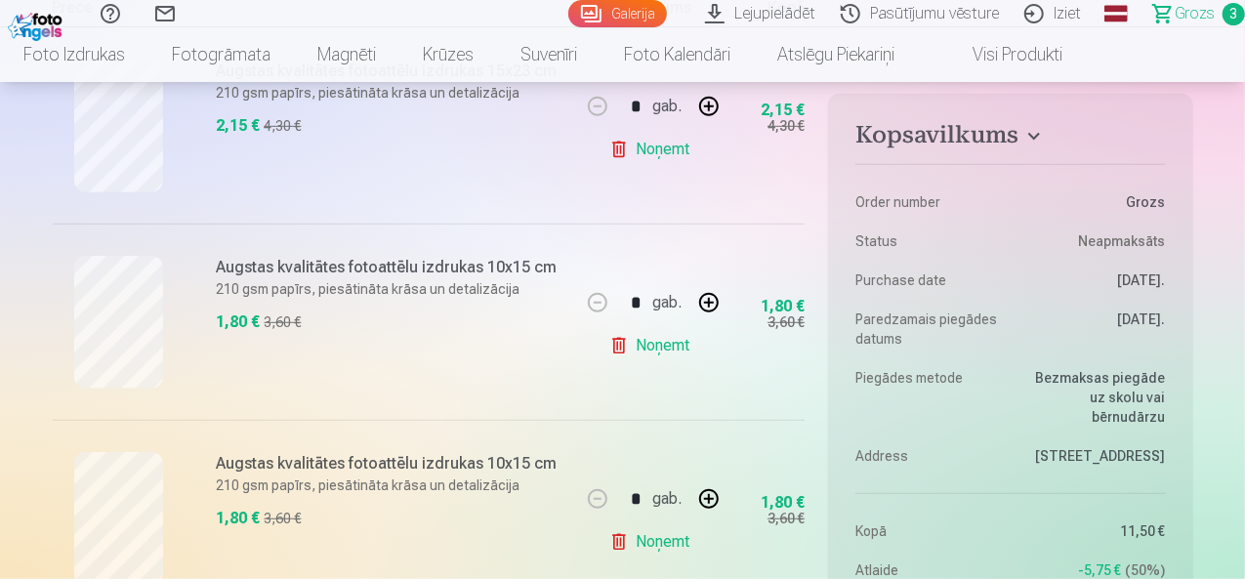
scroll to position [293, 0]
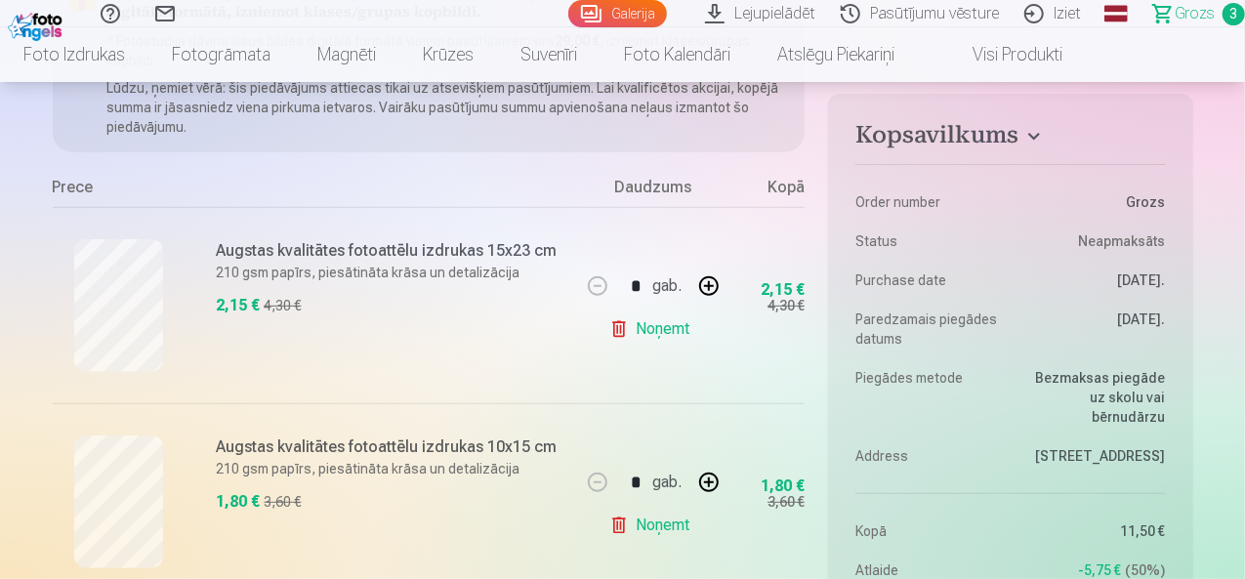
click at [664, 328] on link "Noņemt" at bounding box center [653, 328] width 89 height 39
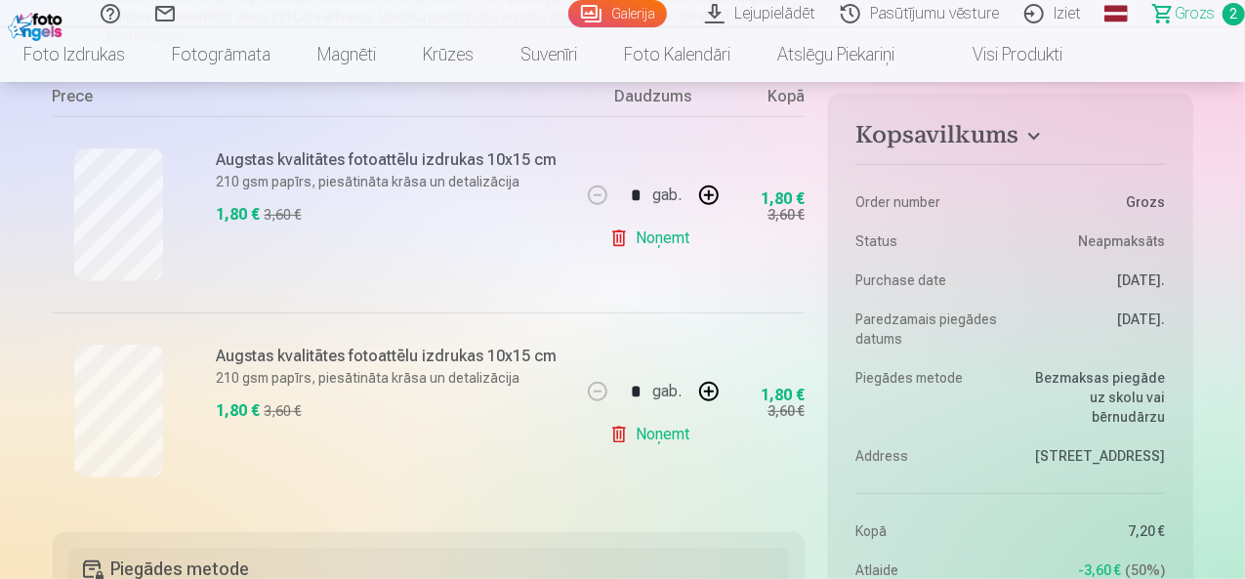
scroll to position [488, 0]
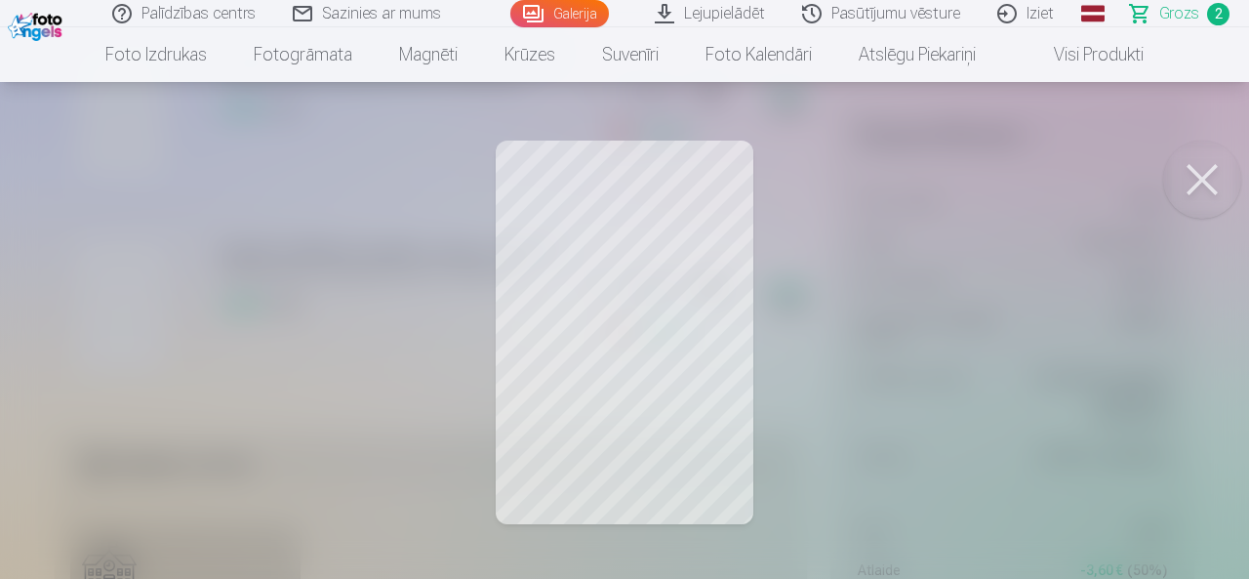
click at [1202, 185] on button at bounding box center [1203, 180] width 78 height 78
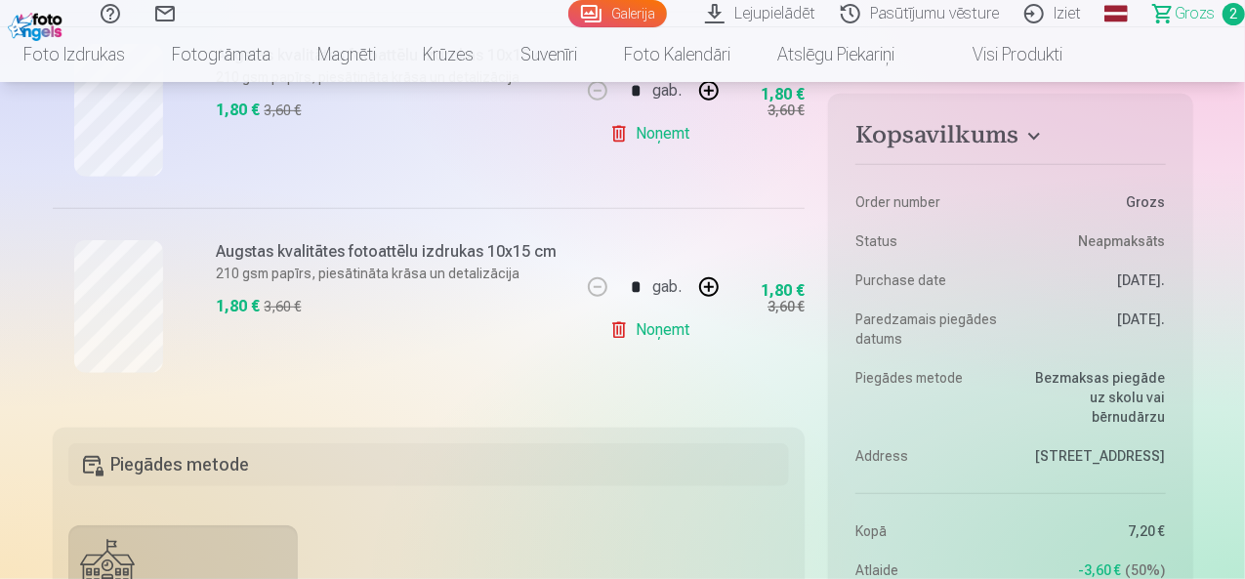
click at [703, 288] on button "button" at bounding box center [708, 287] width 47 height 47
type input "*"
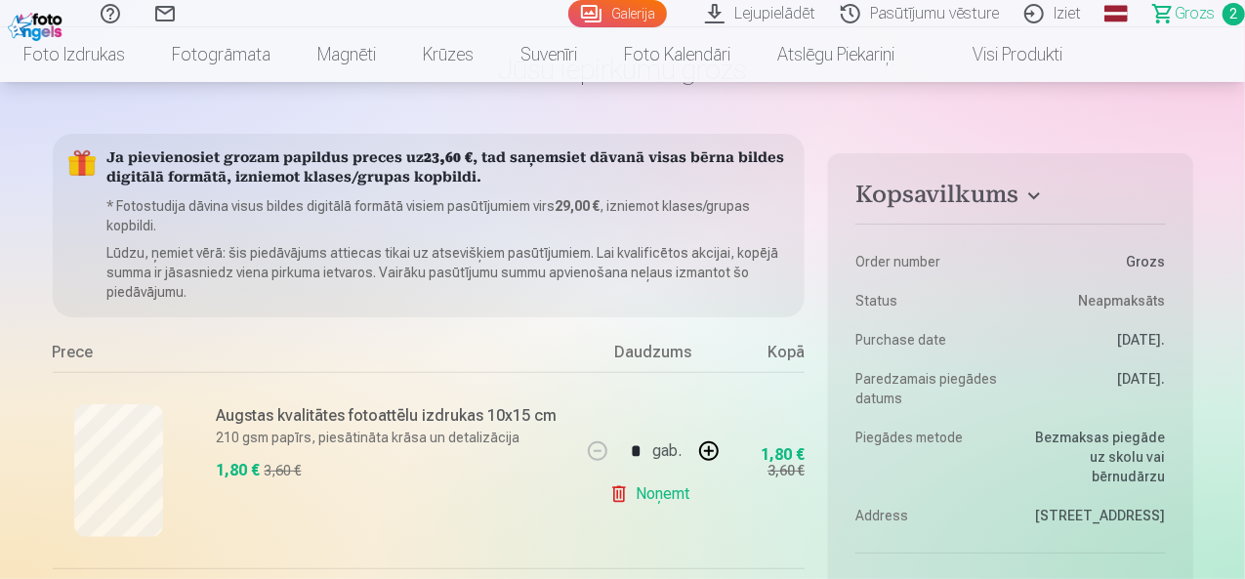
scroll to position [98, 0]
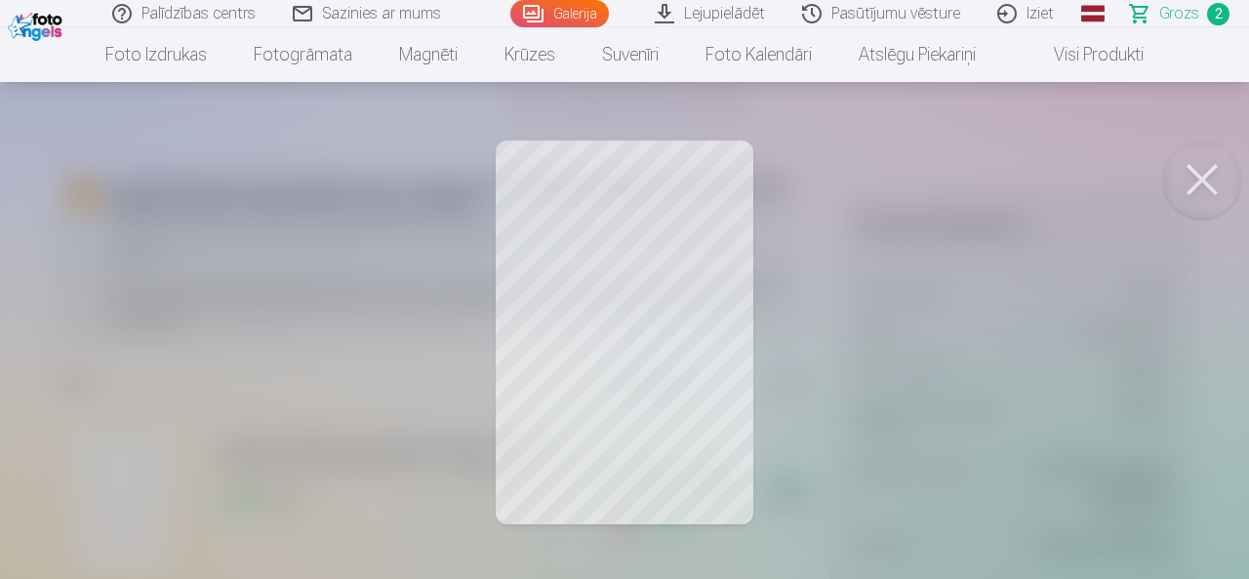
click at [1205, 183] on button at bounding box center [1203, 180] width 78 height 78
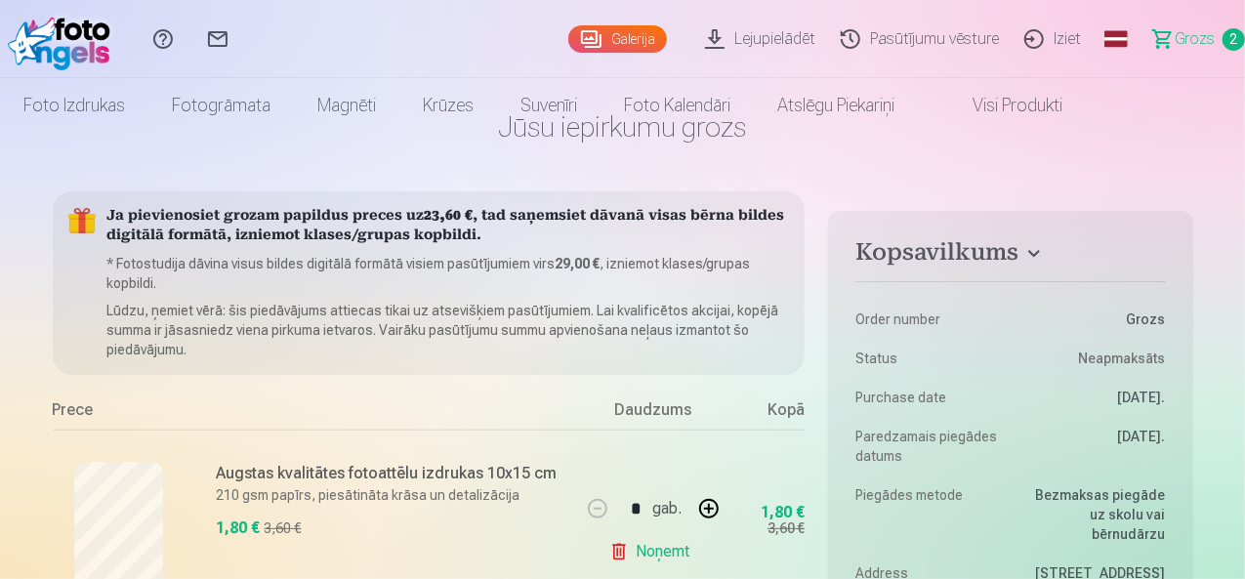
scroll to position [0, 0]
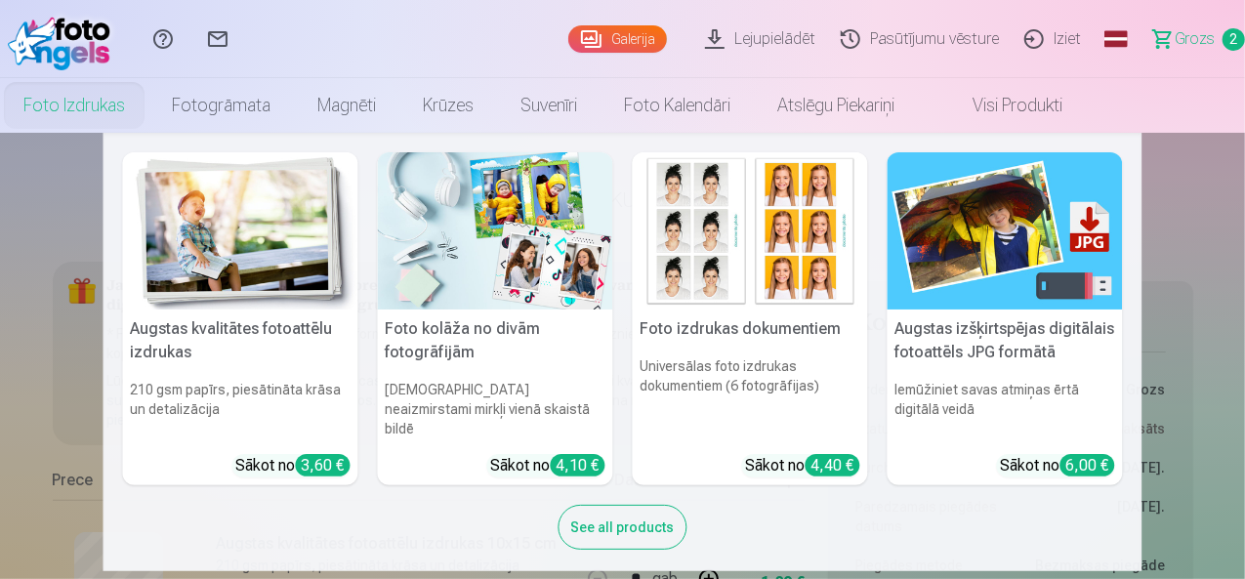
click at [170, 275] on img at bounding box center [240, 230] width 235 height 157
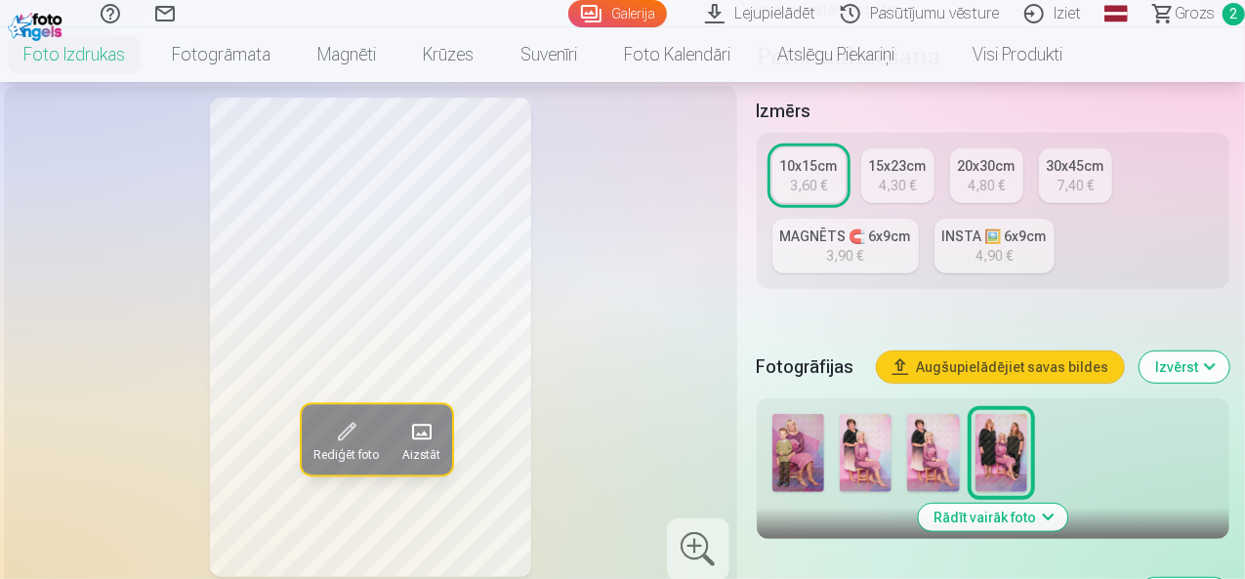
scroll to position [586, 0]
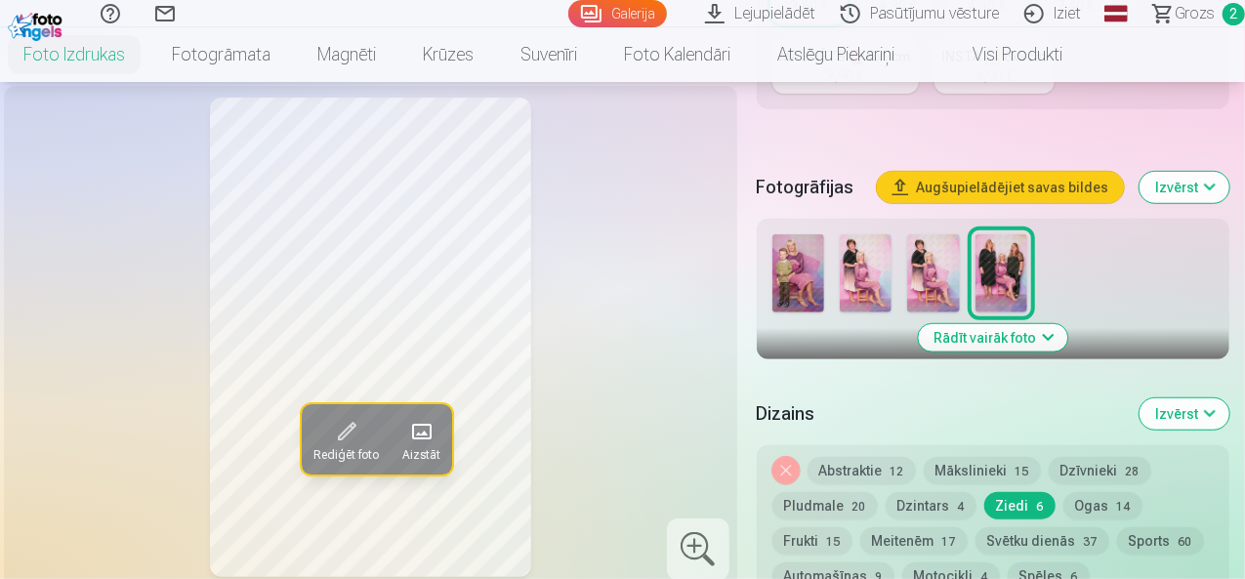
click at [800, 263] on img at bounding box center [798, 273] width 52 height 78
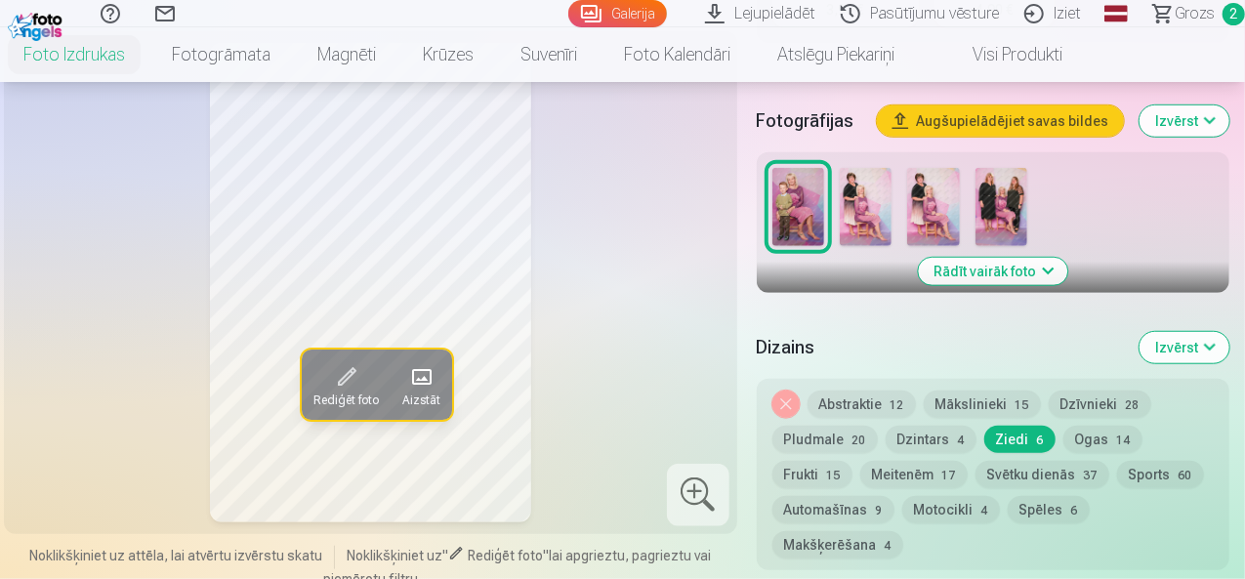
scroll to position [683, 0]
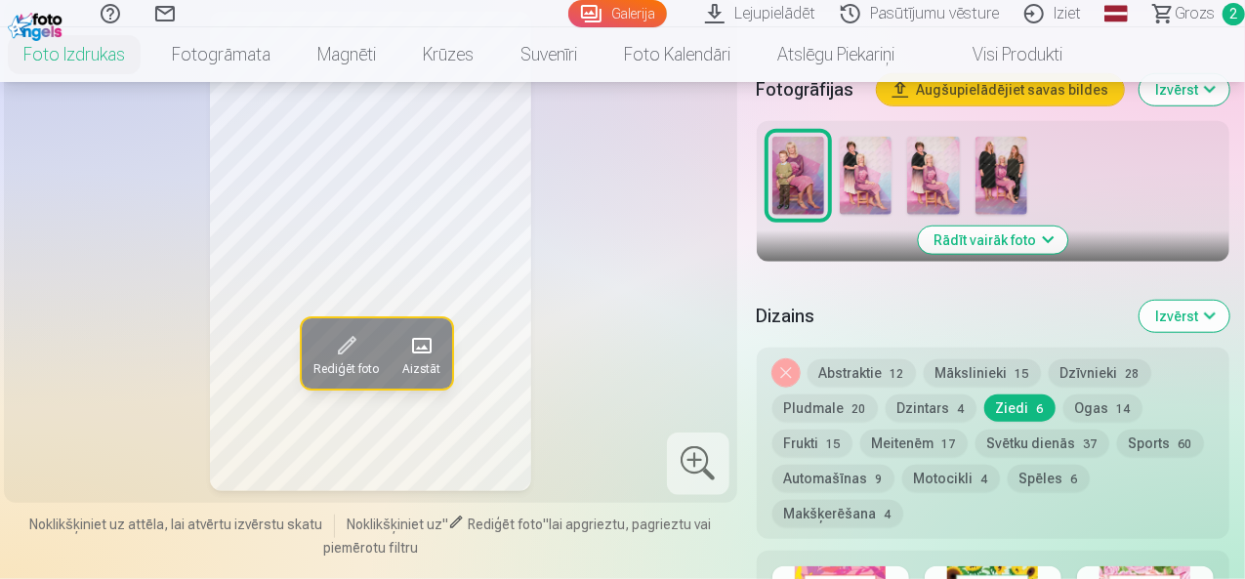
click at [1096, 359] on button "Dzīvnieki 28" at bounding box center [1099, 372] width 102 height 27
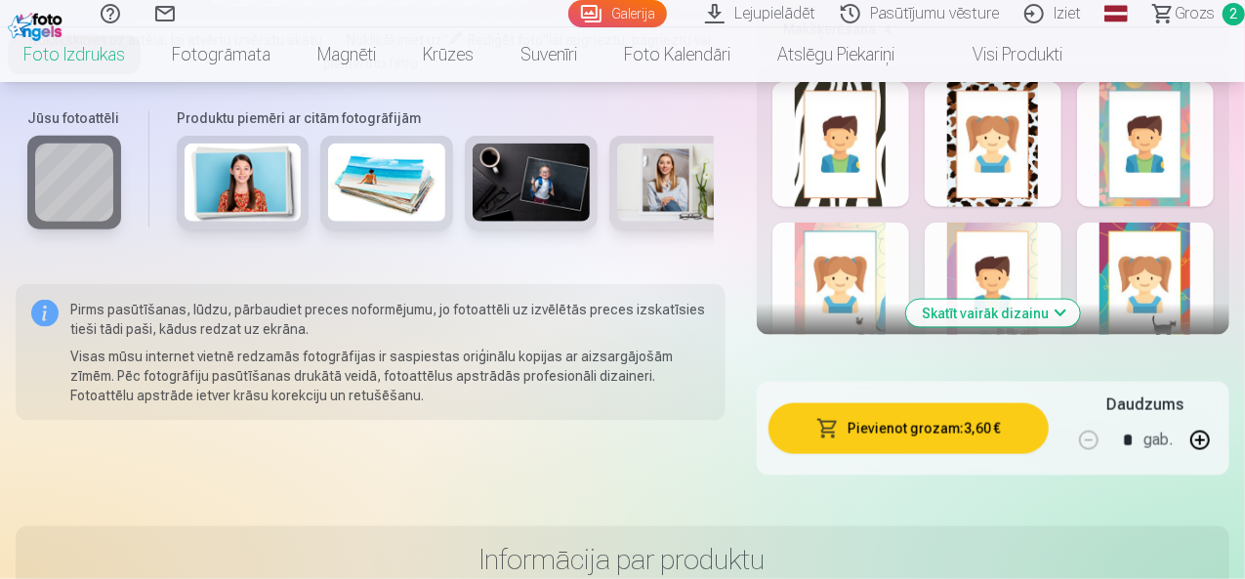
scroll to position [1171, 0]
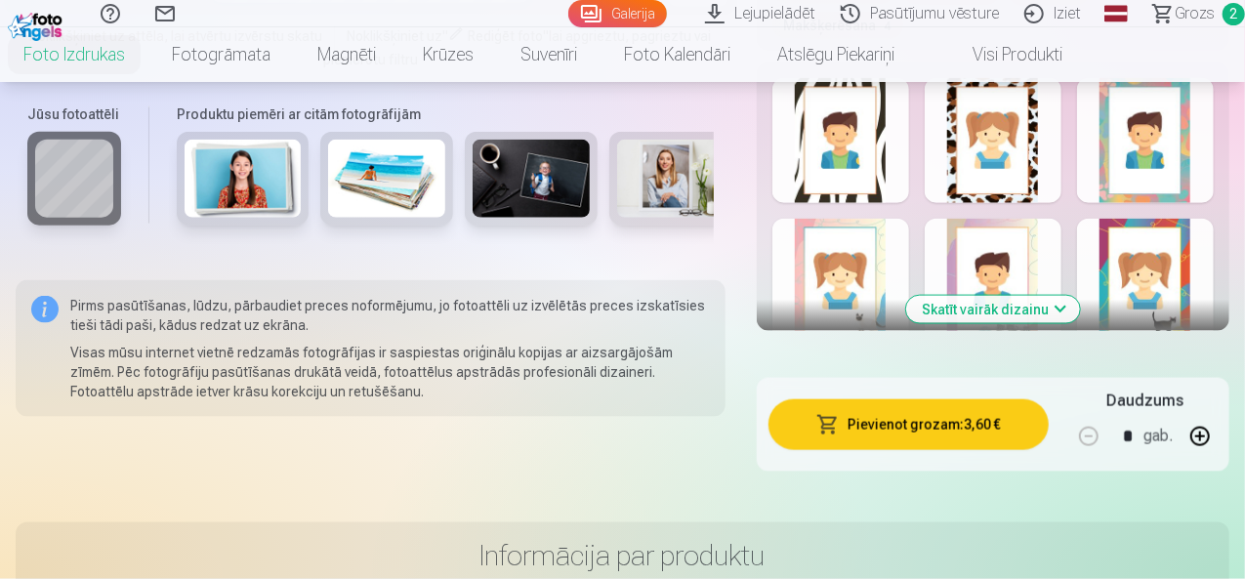
click at [1052, 296] on button "Skatīt vairāk dizainu" at bounding box center [993, 309] width 174 height 27
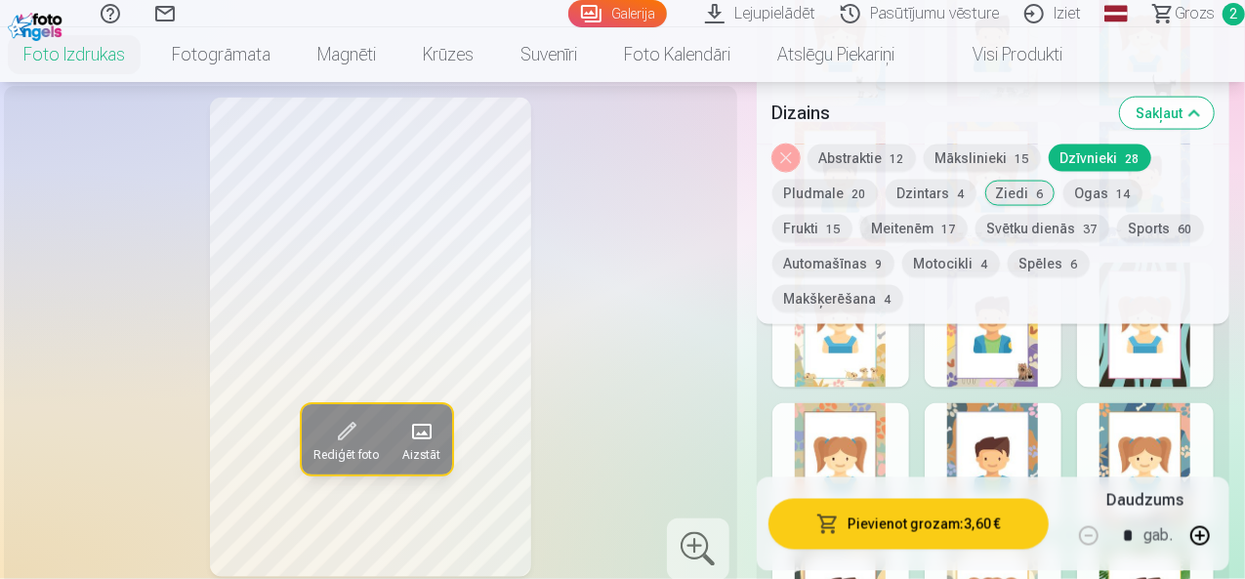
scroll to position [1367, 0]
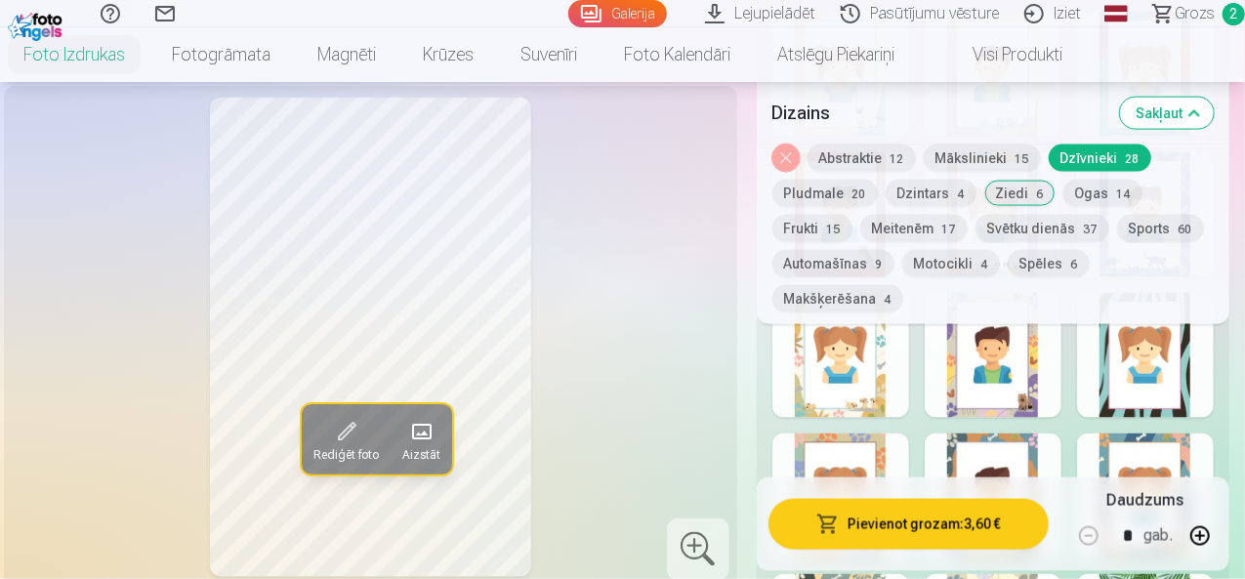
click at [876, 347] on div at bounding box center [840, 355] width 137 height 125
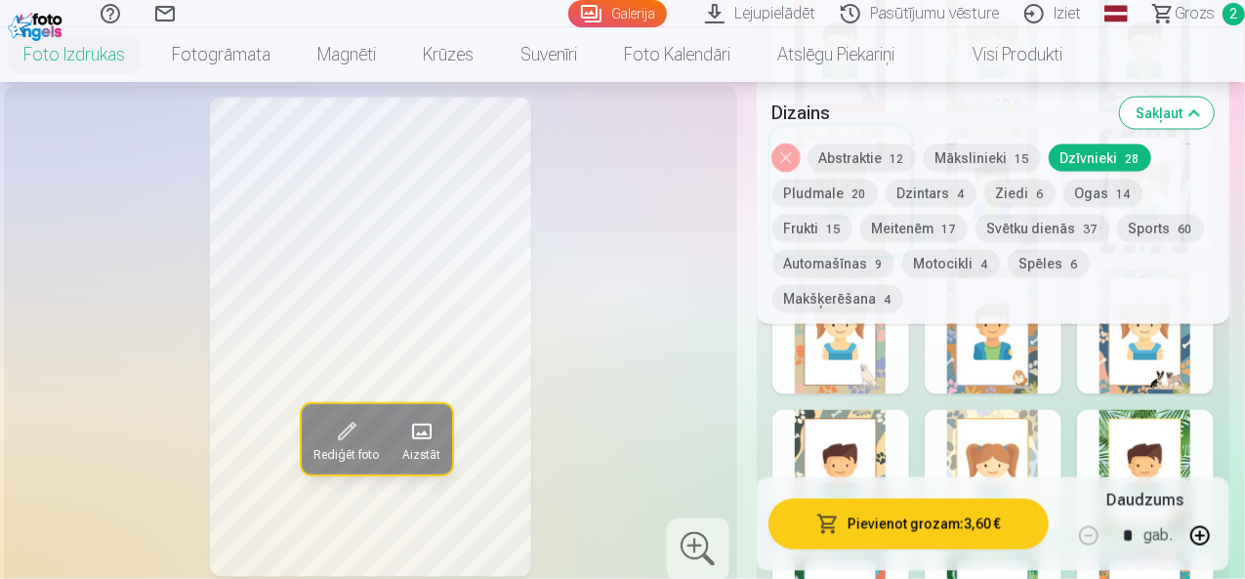
scroll to position [1562, 0]
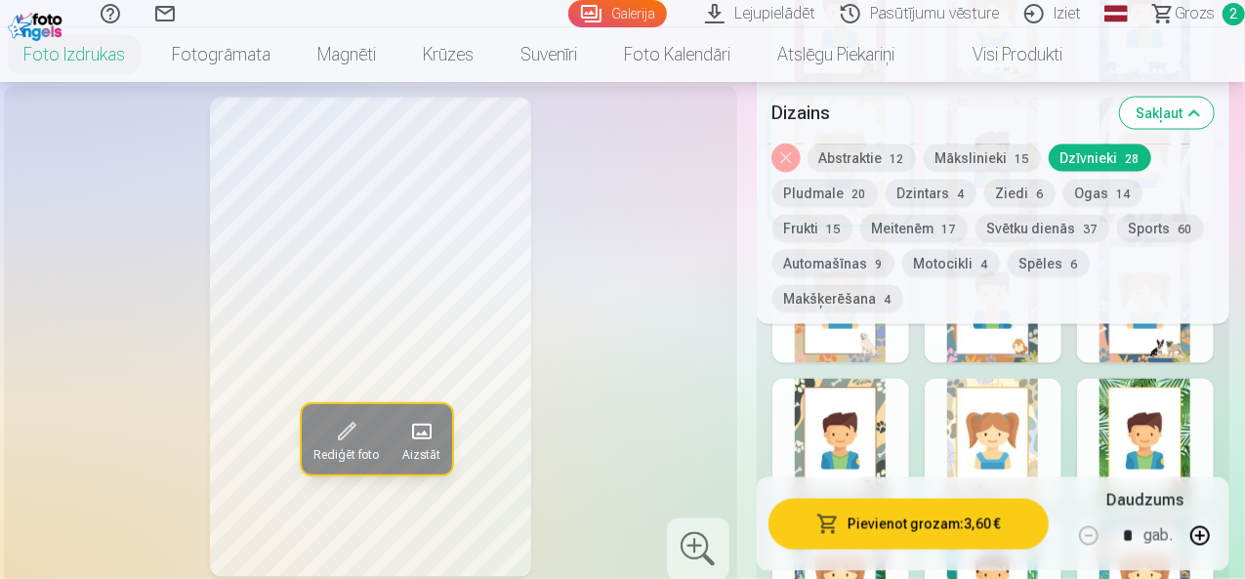
click at [1165, 438] on div at bounding box center [1145, 441] width 137 height 125
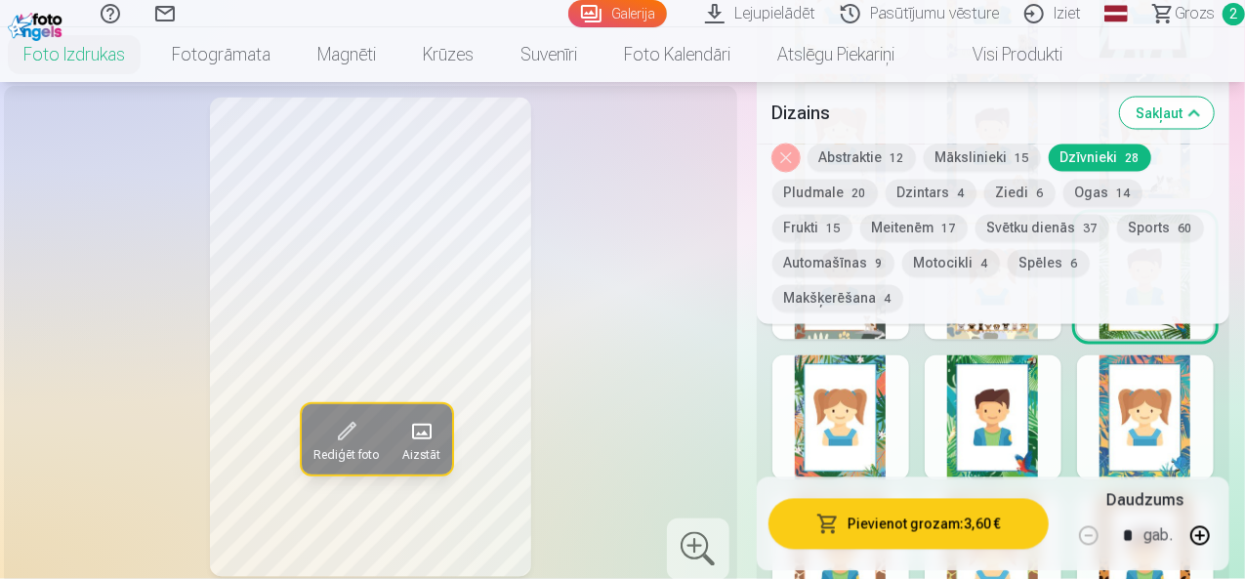
scroll to position [1757, 0]
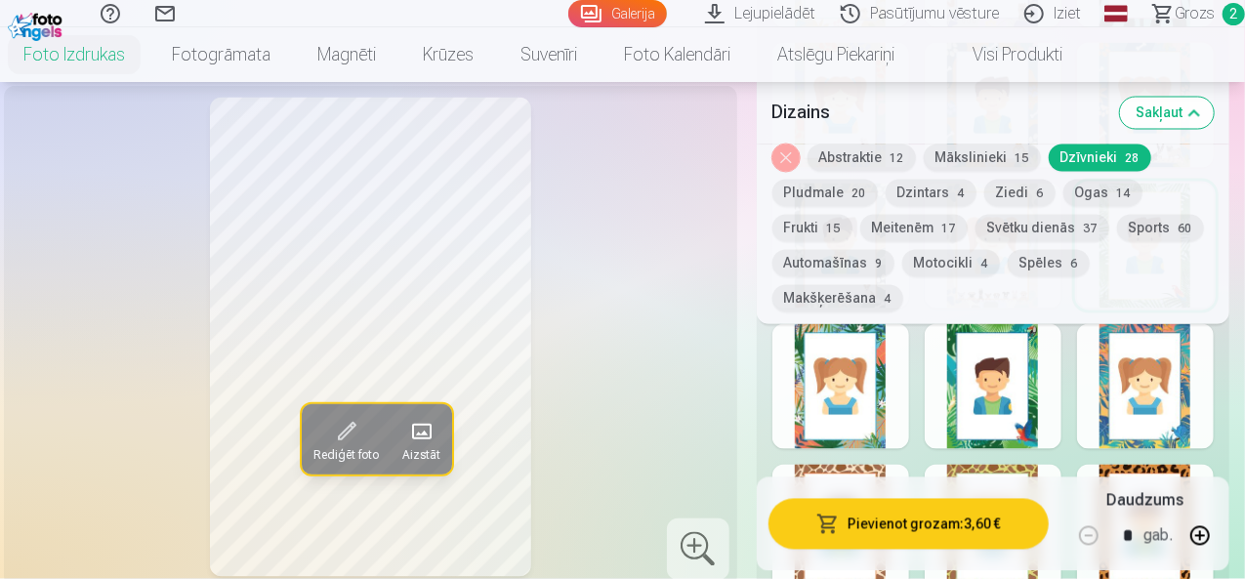
click at [1140, 366] on div at bounding box center [1145, 386] width 137 height 125
click at [1039, 263] on button "Spēles 6" at bounding box center [1048, 263] width 82 height 27
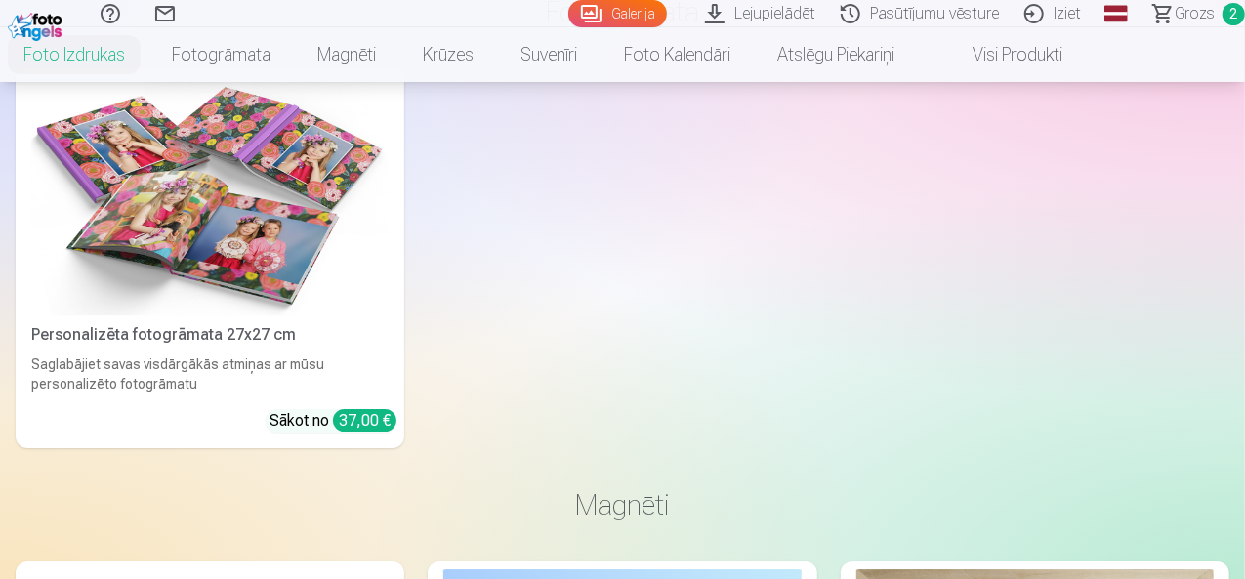
scroll to position [3026, 0]
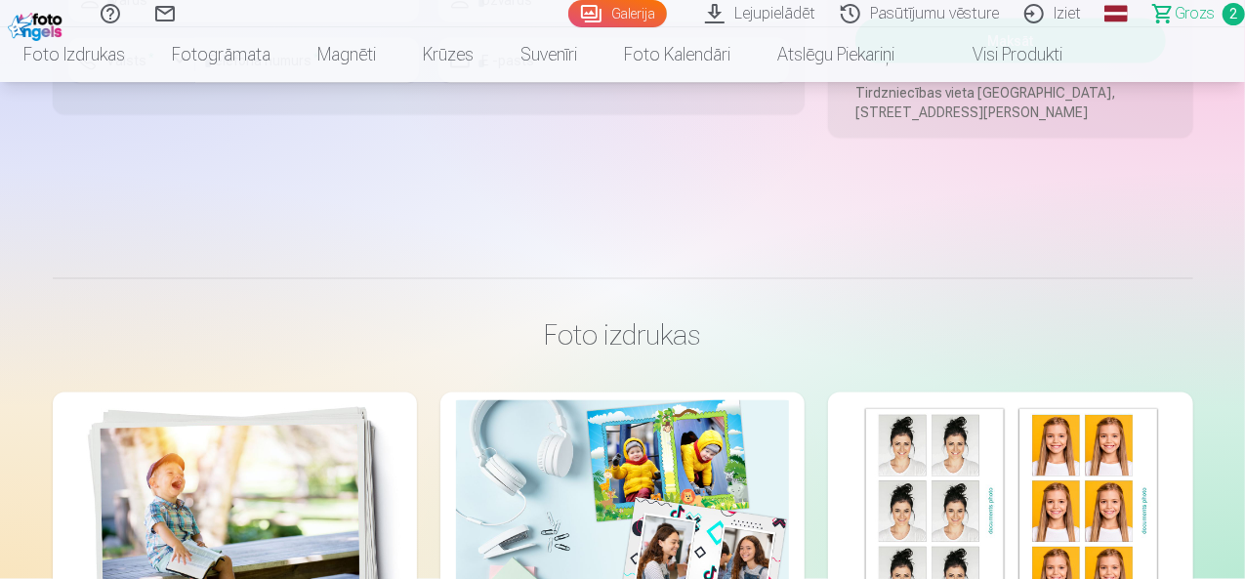
scroll to position [1659, 0]
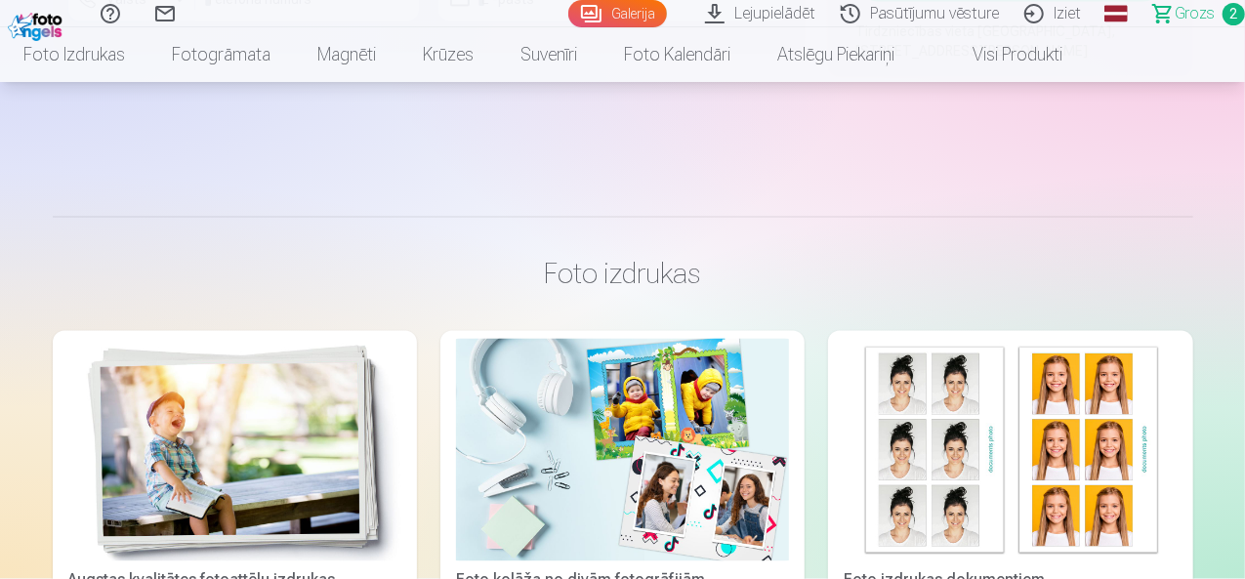
click at [206, 429] on img at bounding box center [234, 450] width 333 height 223
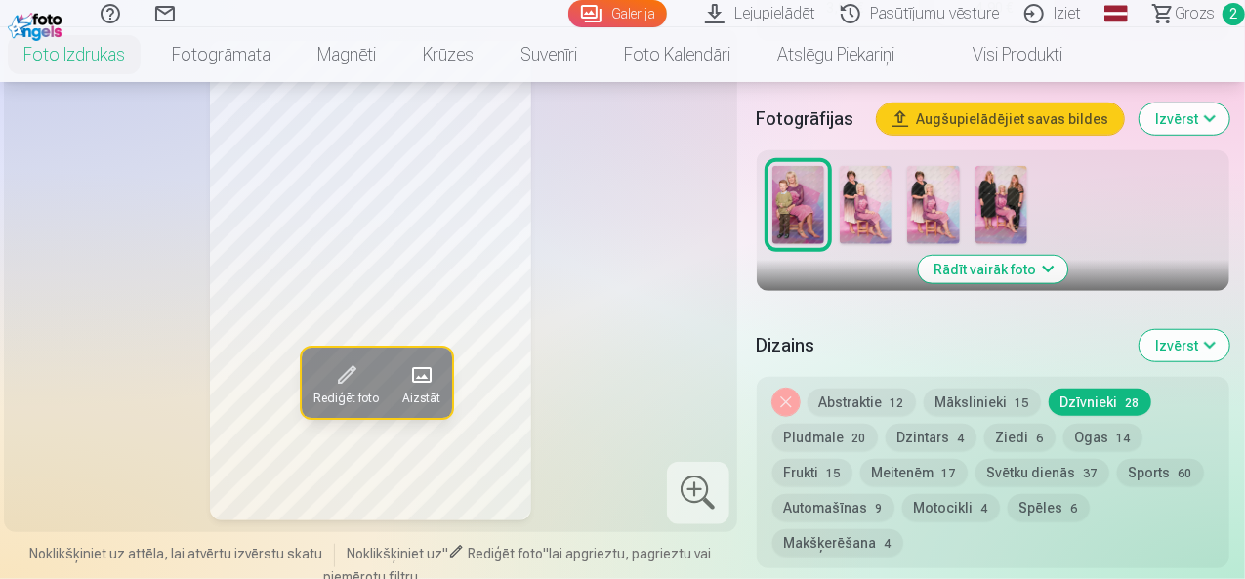
scroll to position [781, 0]
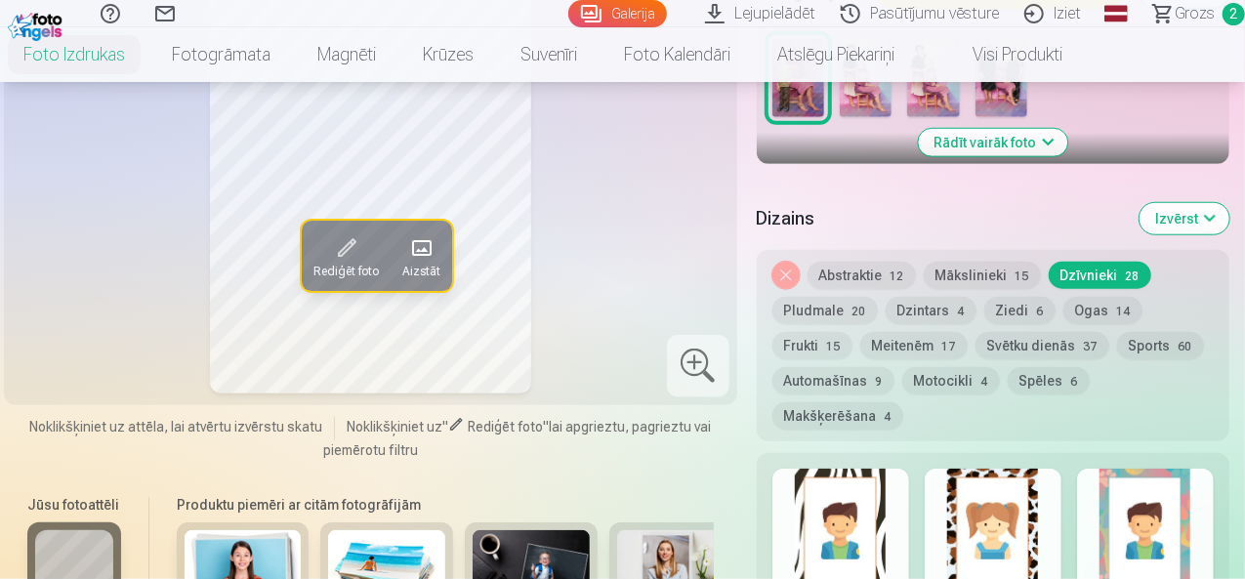
click at [1156, 453] on div "Skatīt vairāk dizainu" at bounding box center [992, 587] width 472 height 268
click at [1208, 469] on div at bounding box center [1145, 531] width 137 height 125
click at [860, 332] on button "Meitenēm 17" at bounding box center [913, 345] width 107 height 27
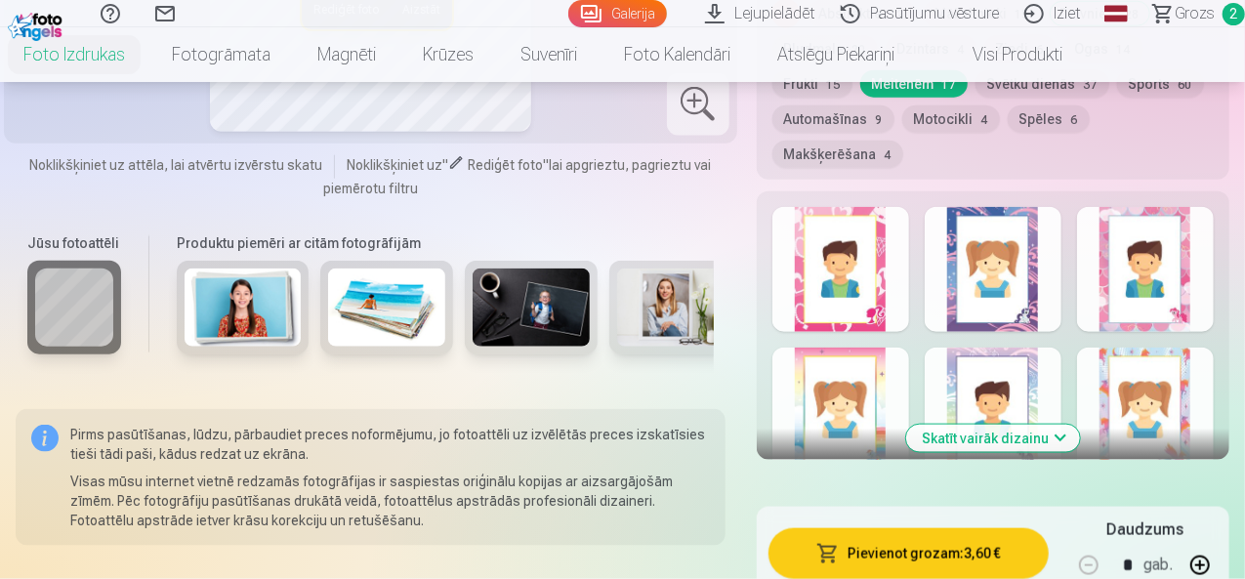
scroll to position [1074, 0]
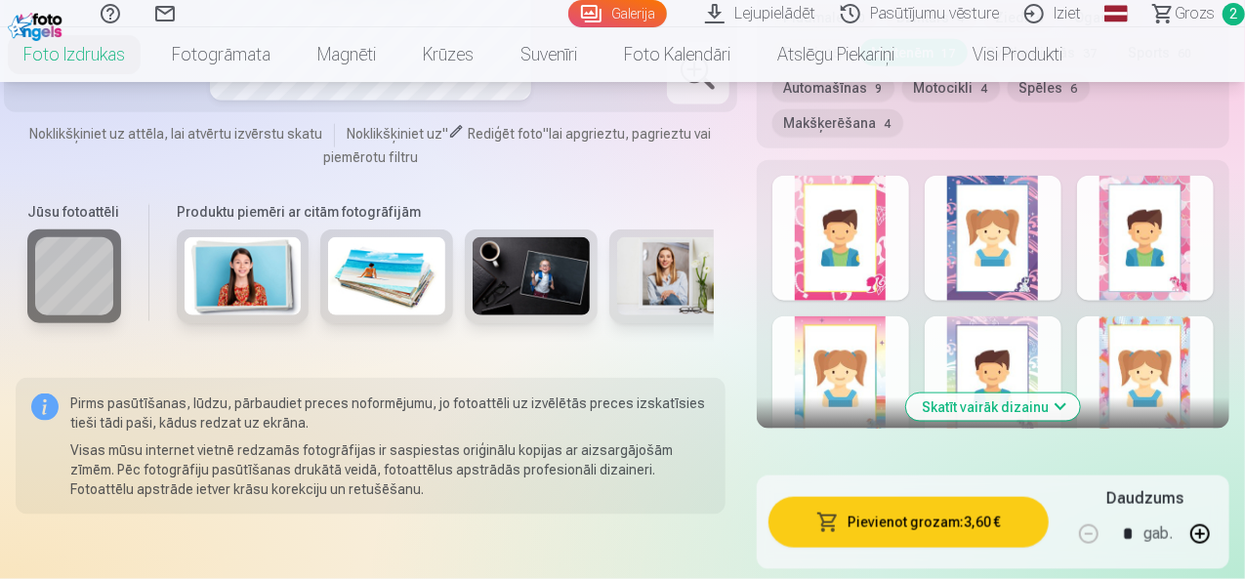
click at [1021, 393] on button "Skatīt vairāk dizainu" at bounding box center [993, 406] width 174 height 27
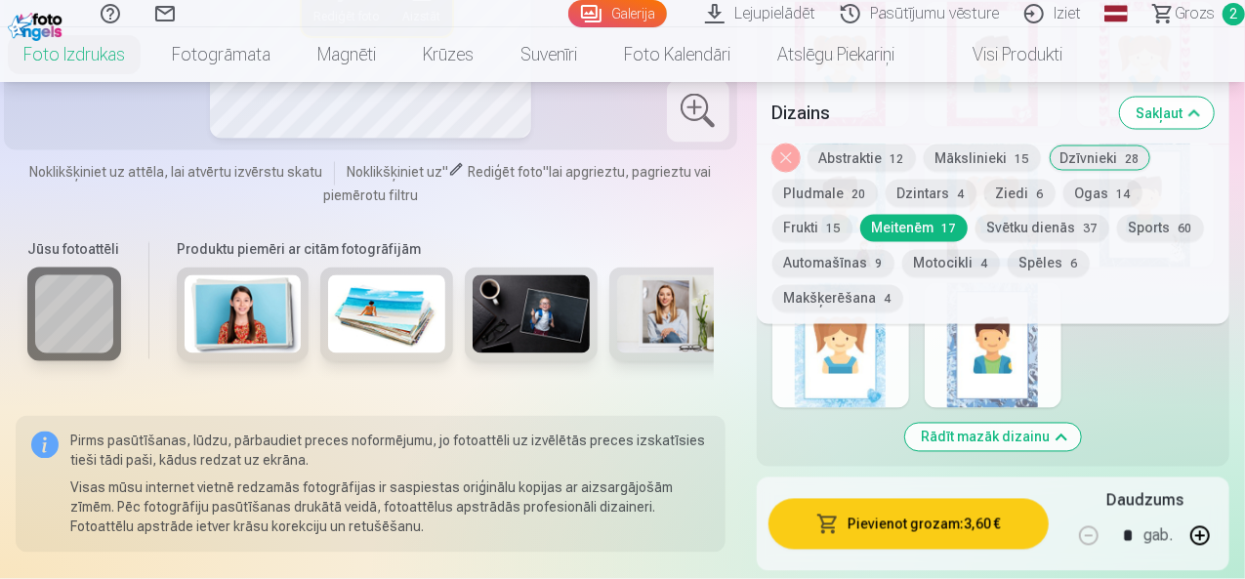
scroll to position [1659, 0]
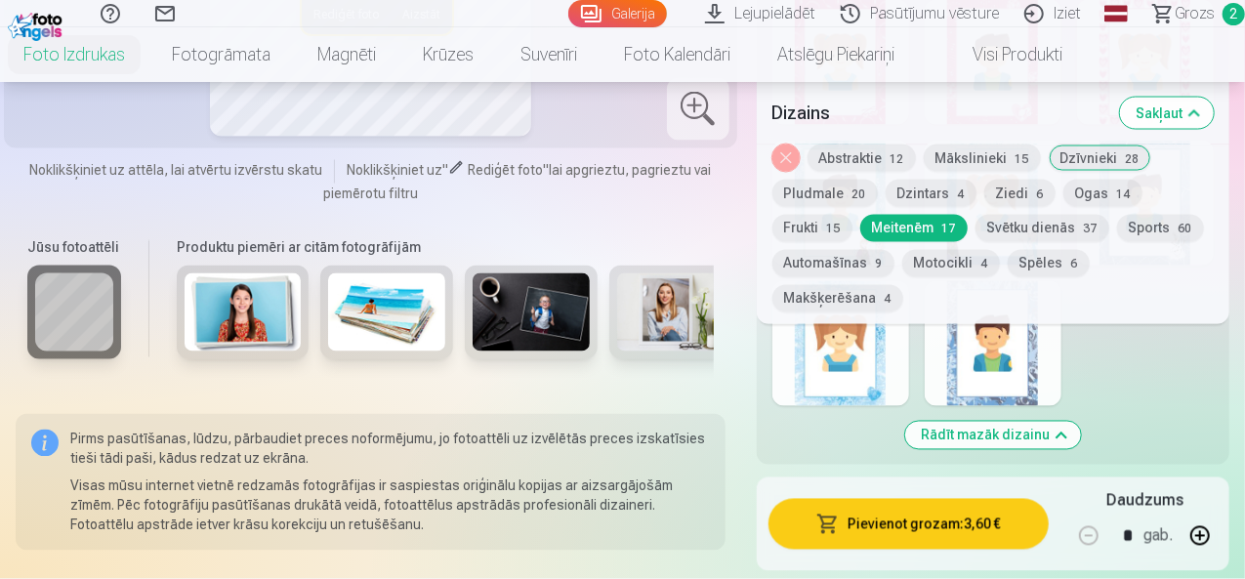
click at [1114, 152] on button "Dzīvnieki 28" at bounding box center [1099, 157] width 102 height 27
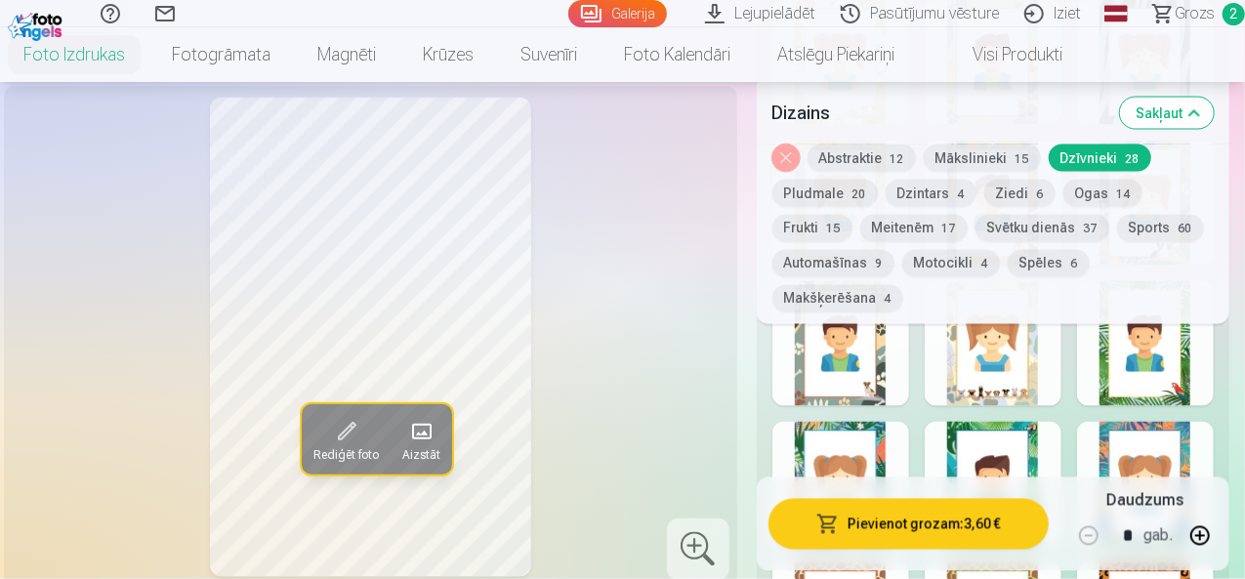
click at [1002, 153] on button "Mākslinieki 15" at bounding box center [981, 157] width 117 height 27
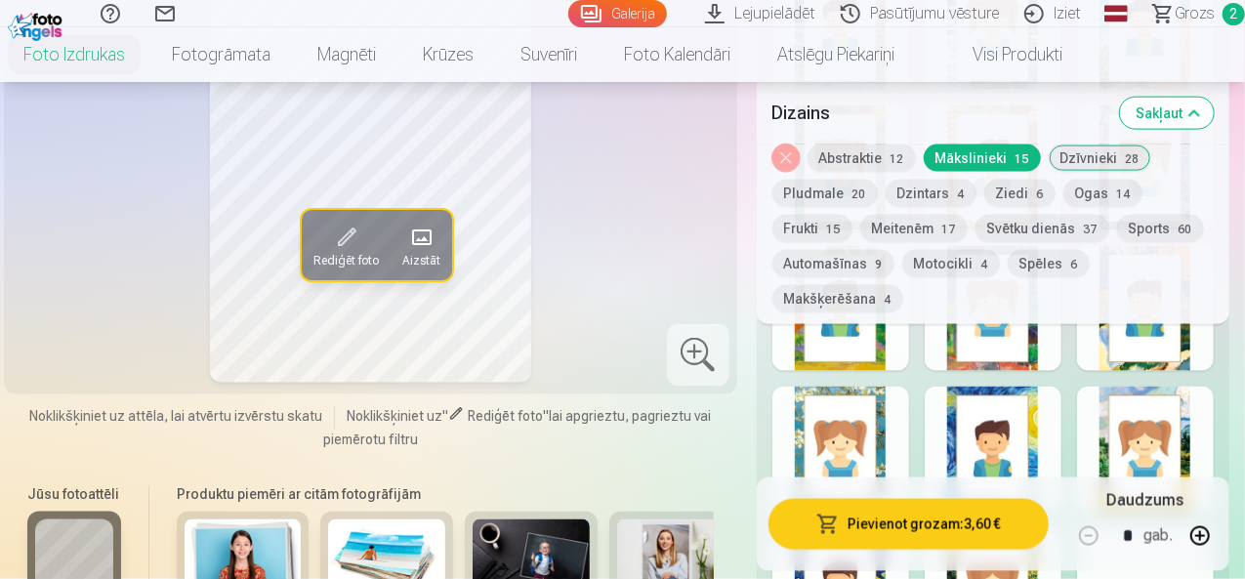
scroll to position [1367, 0]
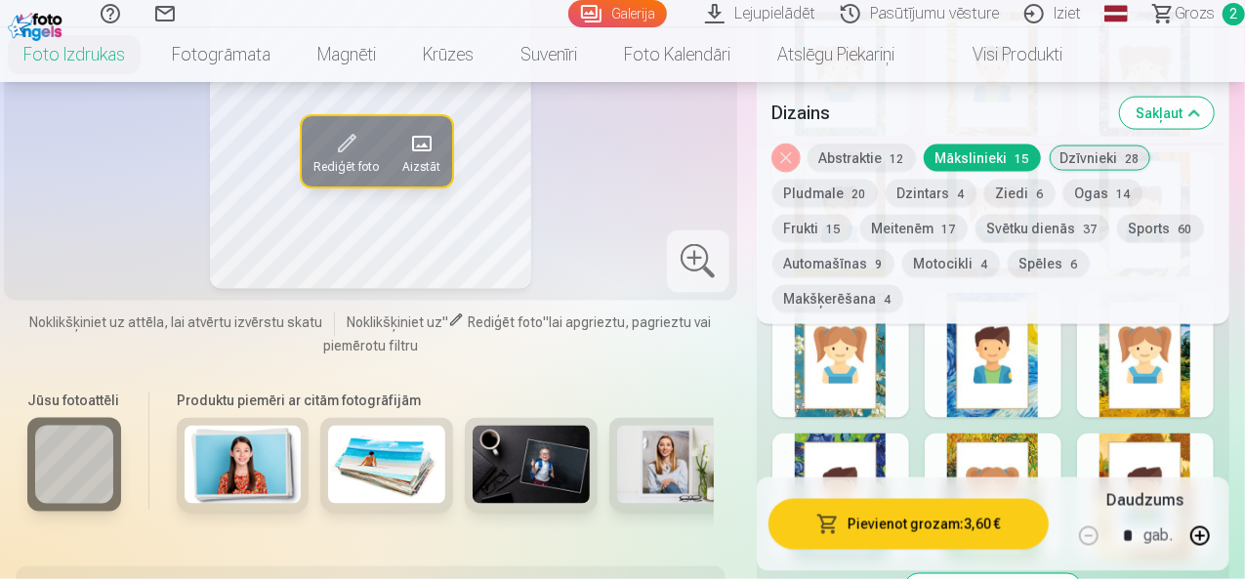
click at [869, 346] on div at bounding box center [840, 355] width 137 height 125
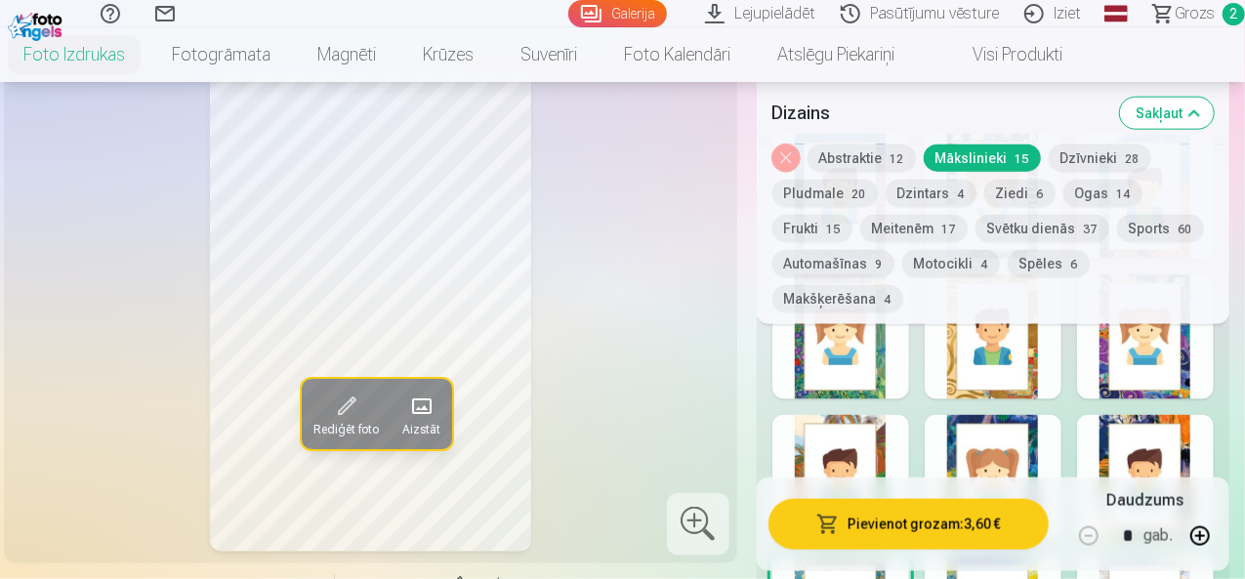
scroll to position [1074, 0]
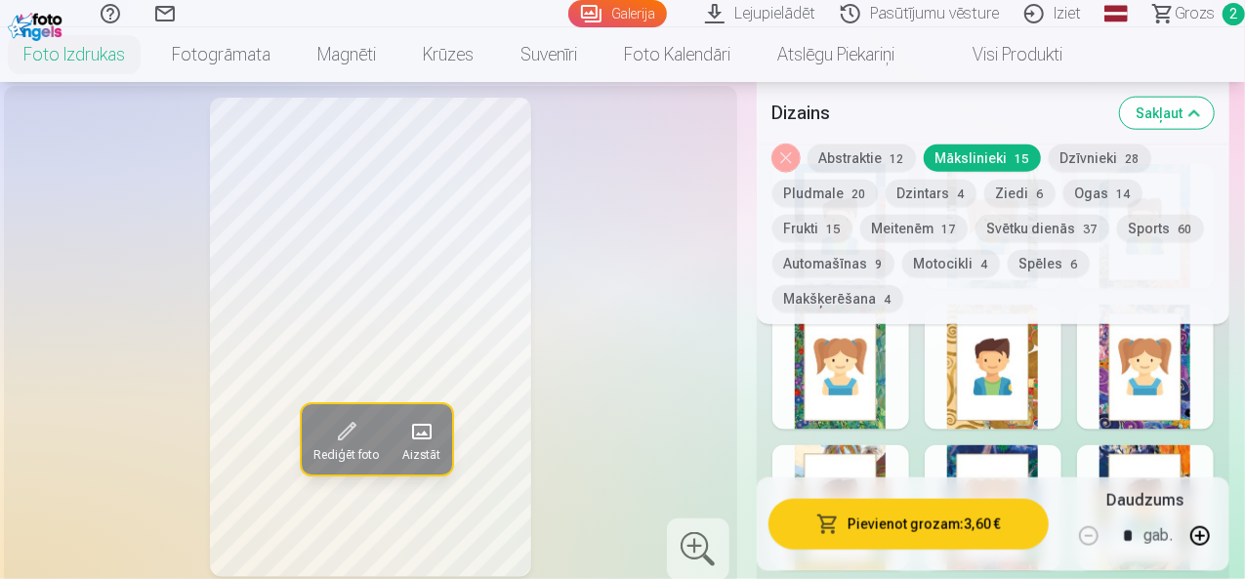
click at [1076, 151] on button "Dzīvnieki 28" at bounding box center [1099, 157] width 102 height 27
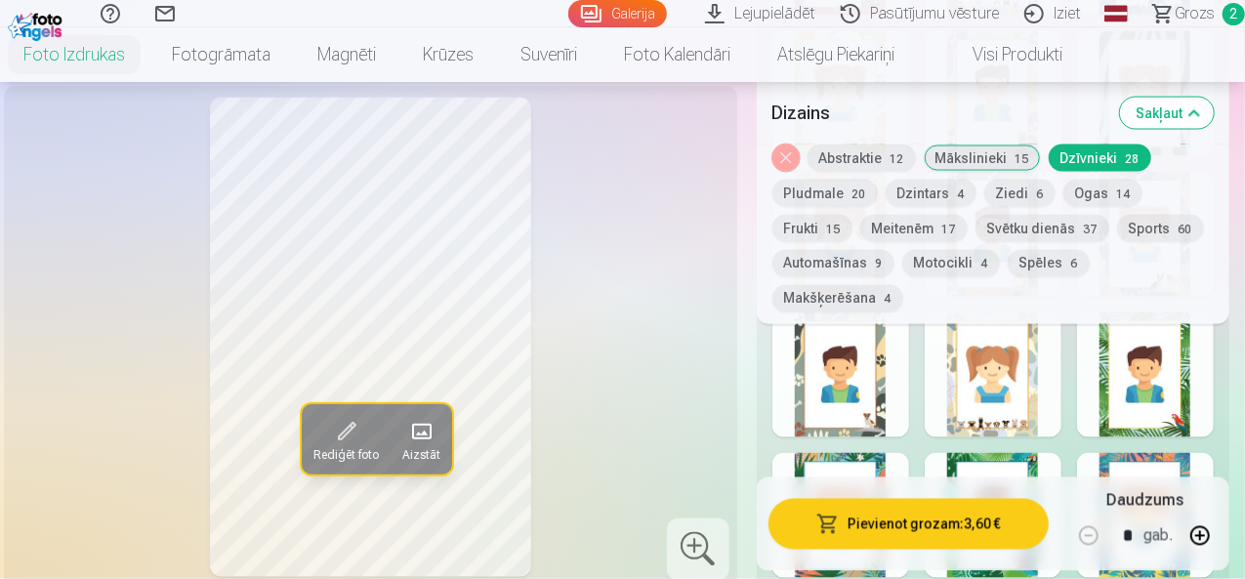
scroll to position [1659, 0]
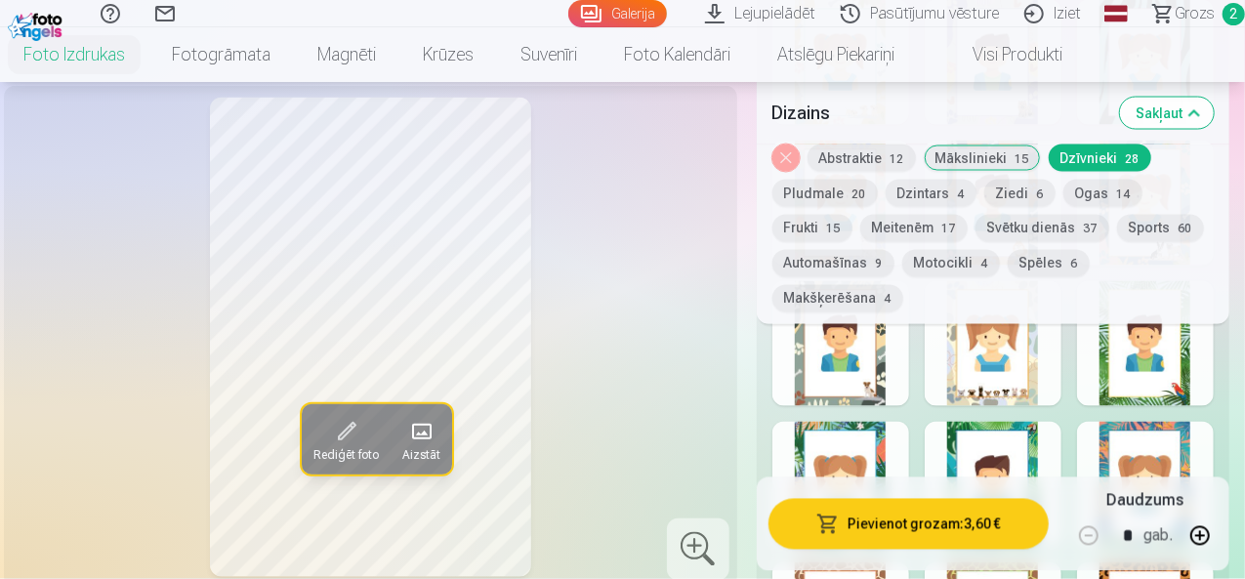
click at [1138, 422] on div at bounding box center [1145, 484] width 137 height 125
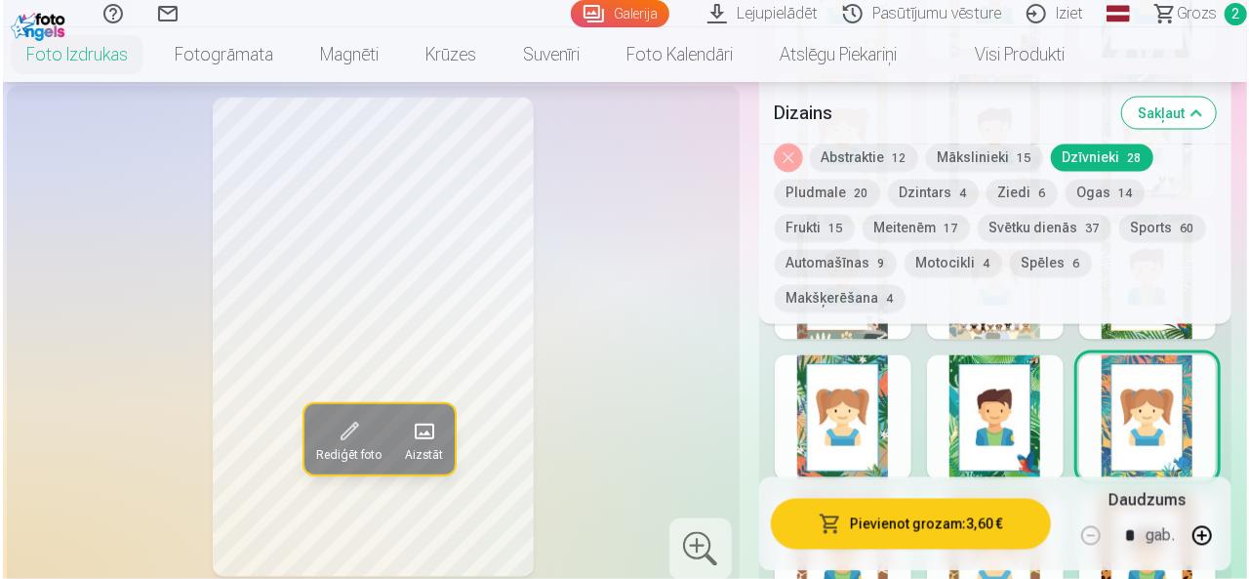
scroll to position [1757, 0]
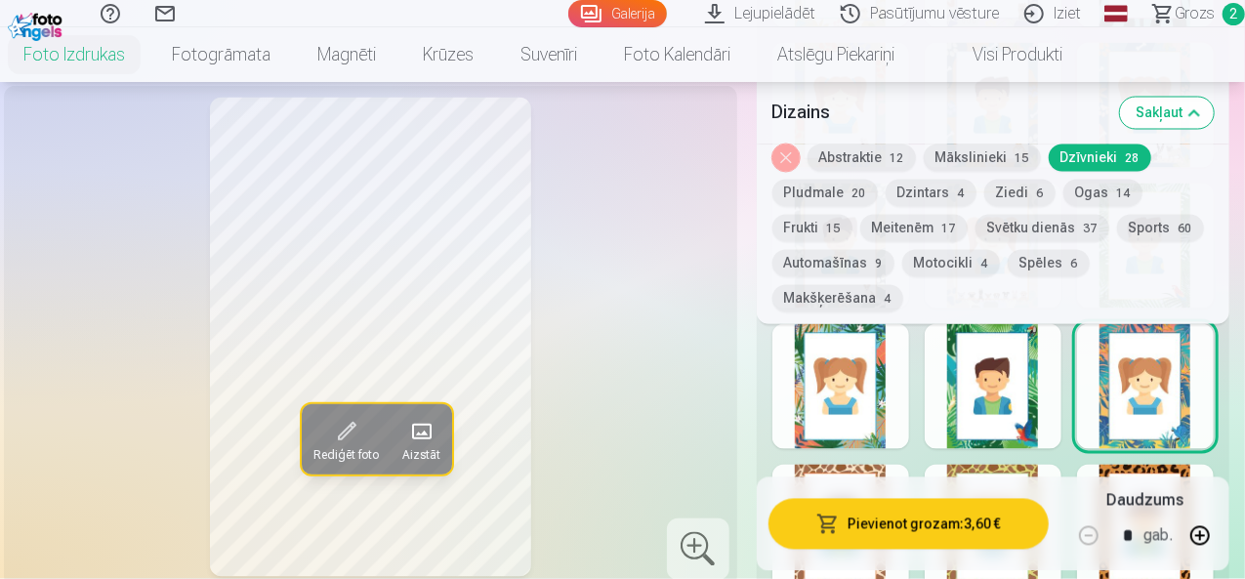
click at [963, 361] on div at bounding box center [992, 386] width 137 height 125
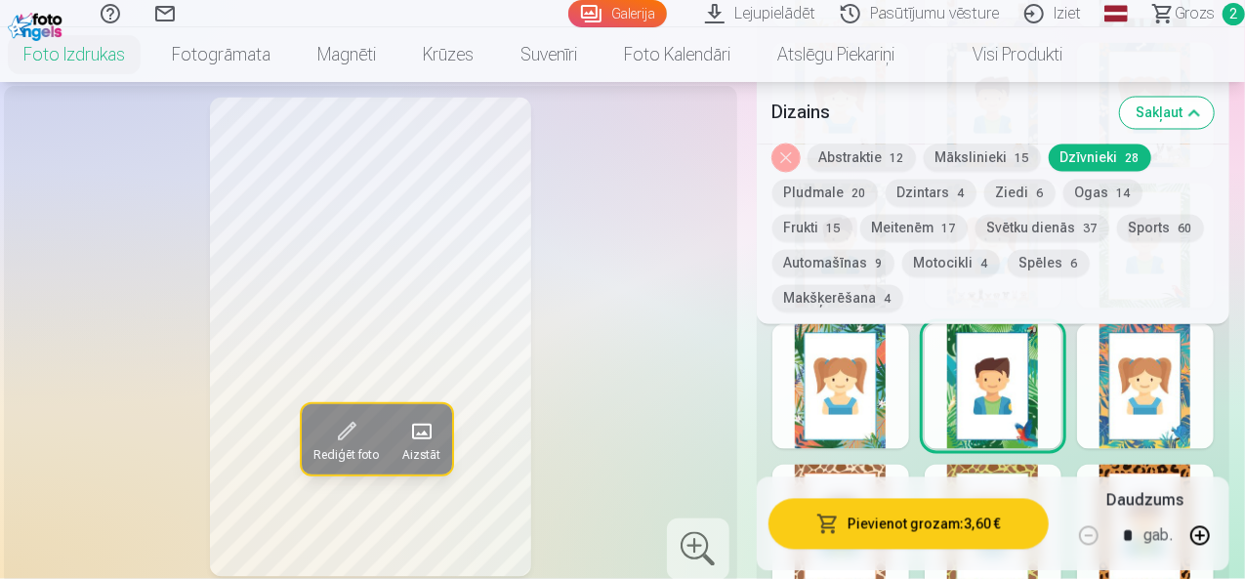
click at [849, 360] on div at bounding box center [840, 386] width 137 height 125
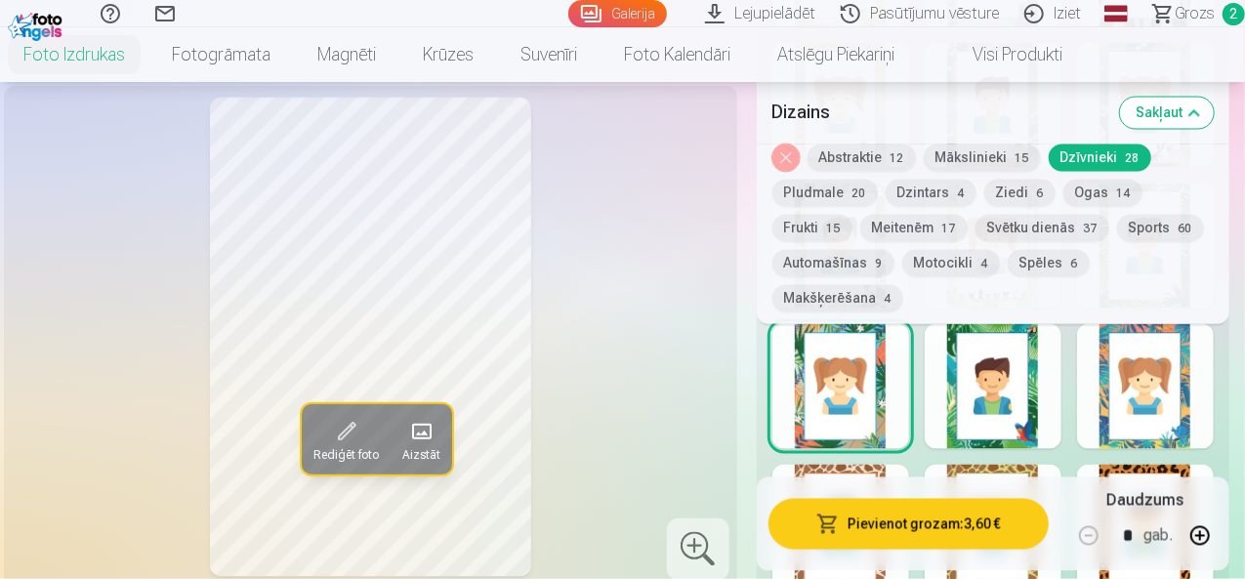
click at [1165, 370] on div at bounding box center [1145, 386] width 137 height 125
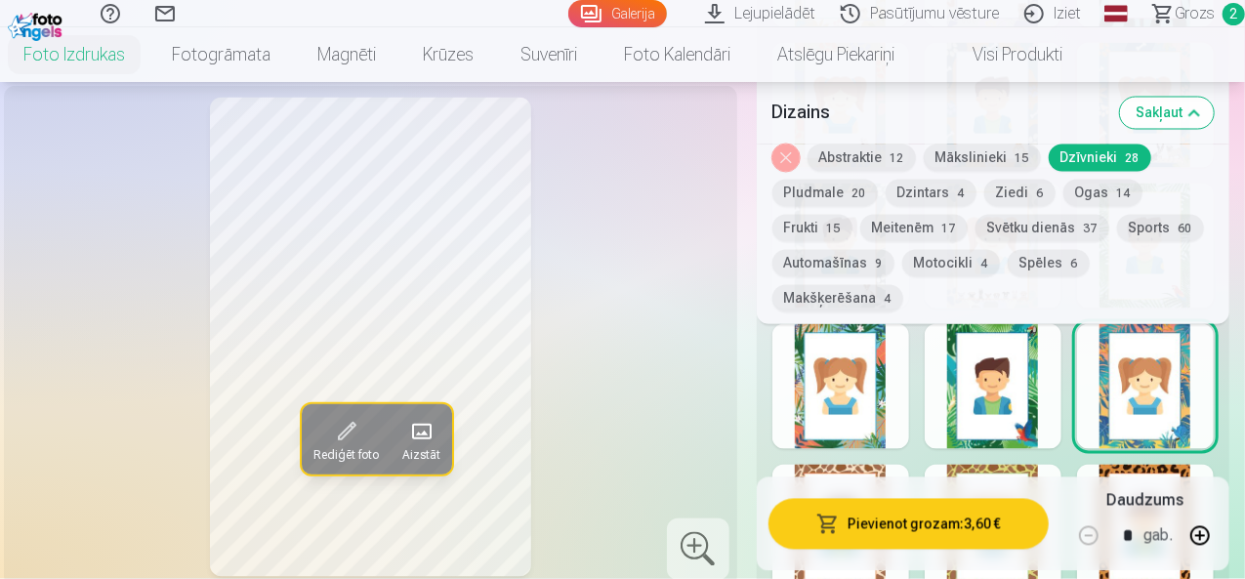
click at [939, 521] on button "Pievienot grozam : 3,60 €" at bounding box center [908, 524] width 280 height 51
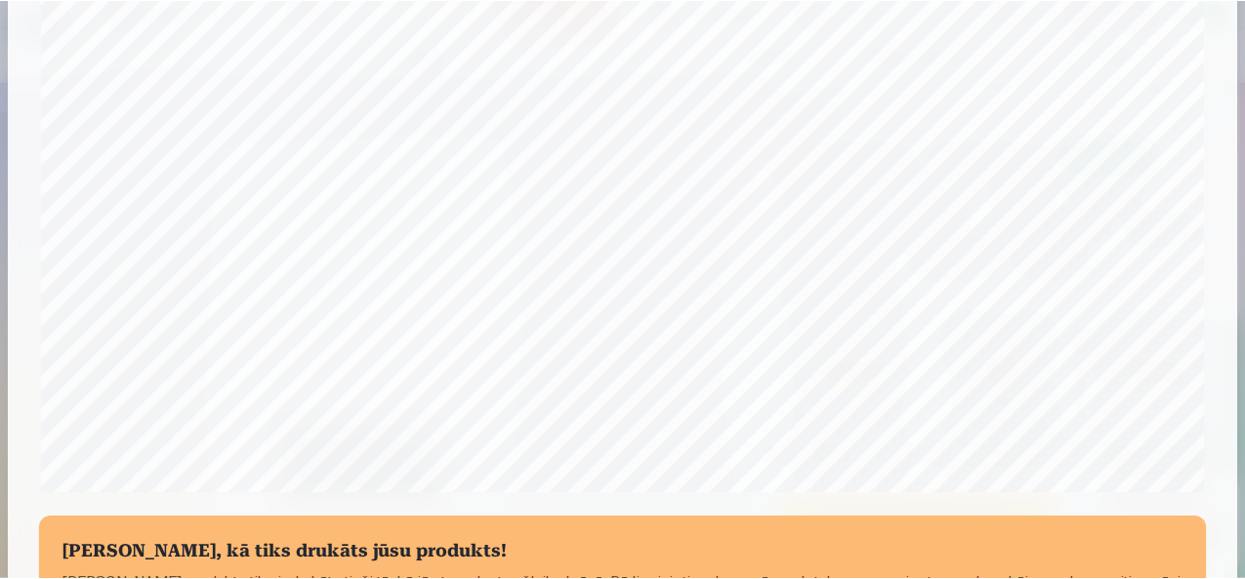
scroll to position [616, 0]
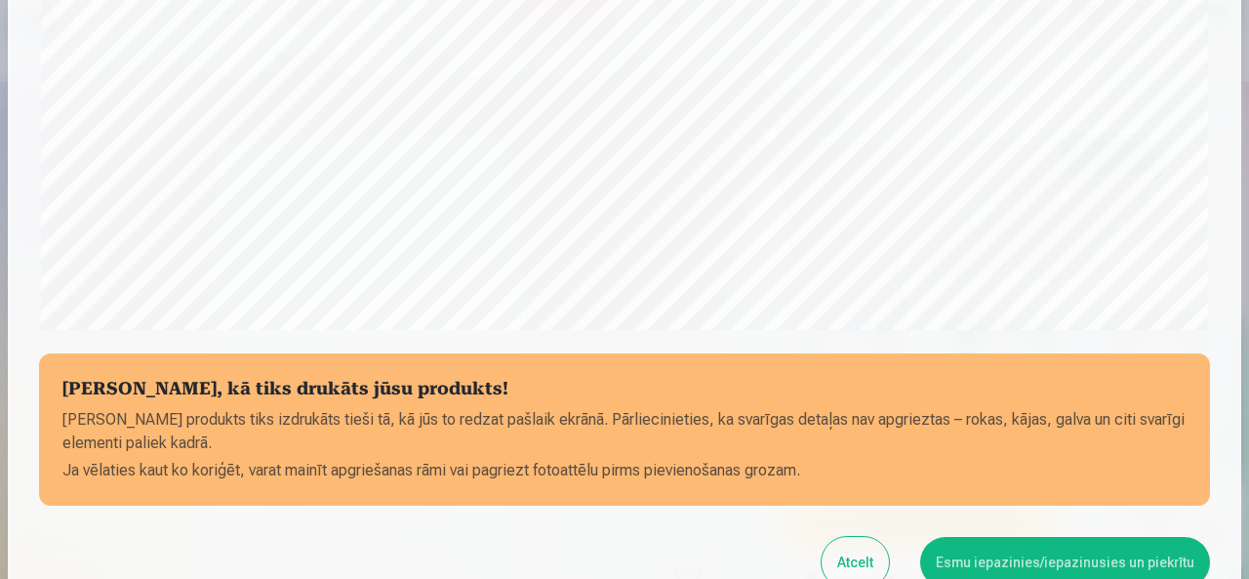
click at [1032, 556] on button "Esmu iepazinies/iepazinusies un piekrītu" at bounding box center [1065, 562] width 290 height 51
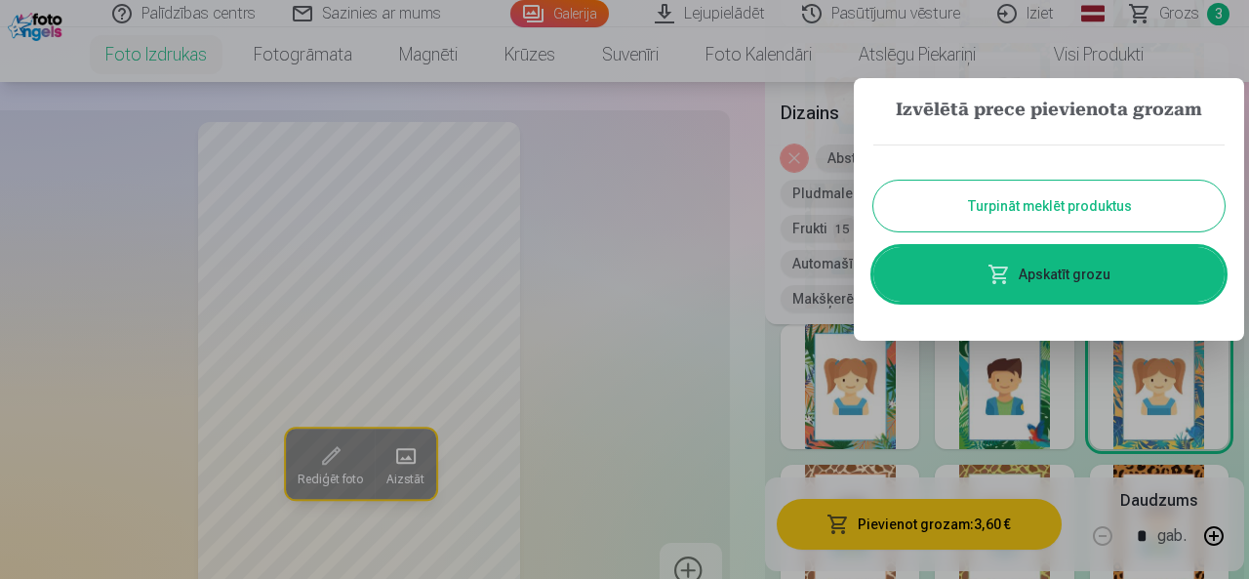
click at [1033, 212] on button "Turpināt meklēt produktus" at bounding box center [1049, 206] width 351 height 51
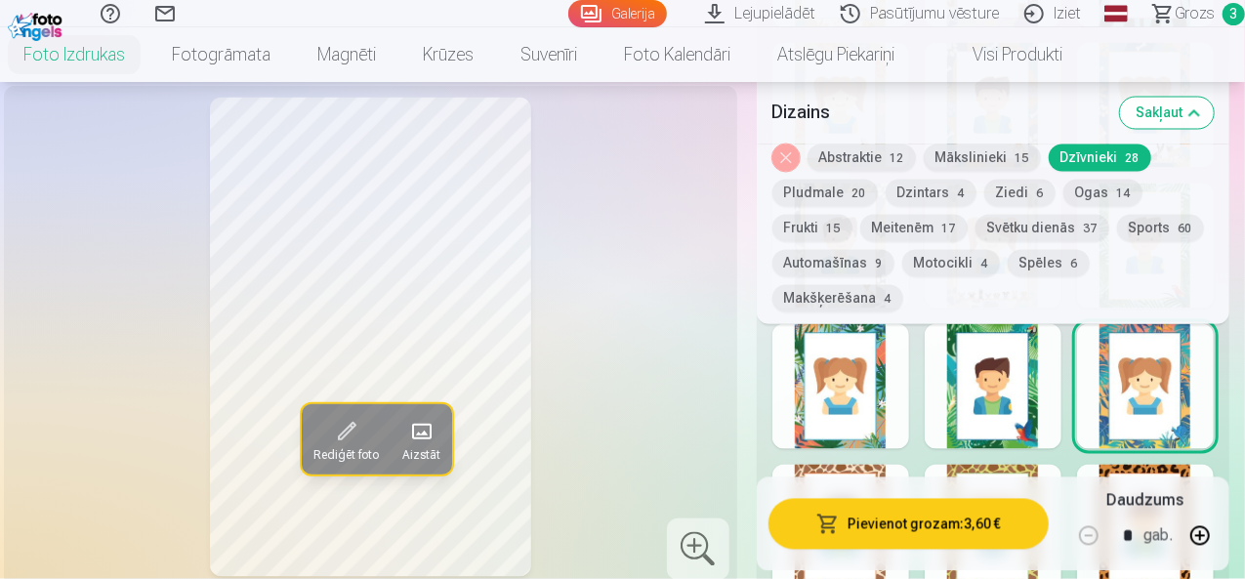
scroll to position [1269, 0]
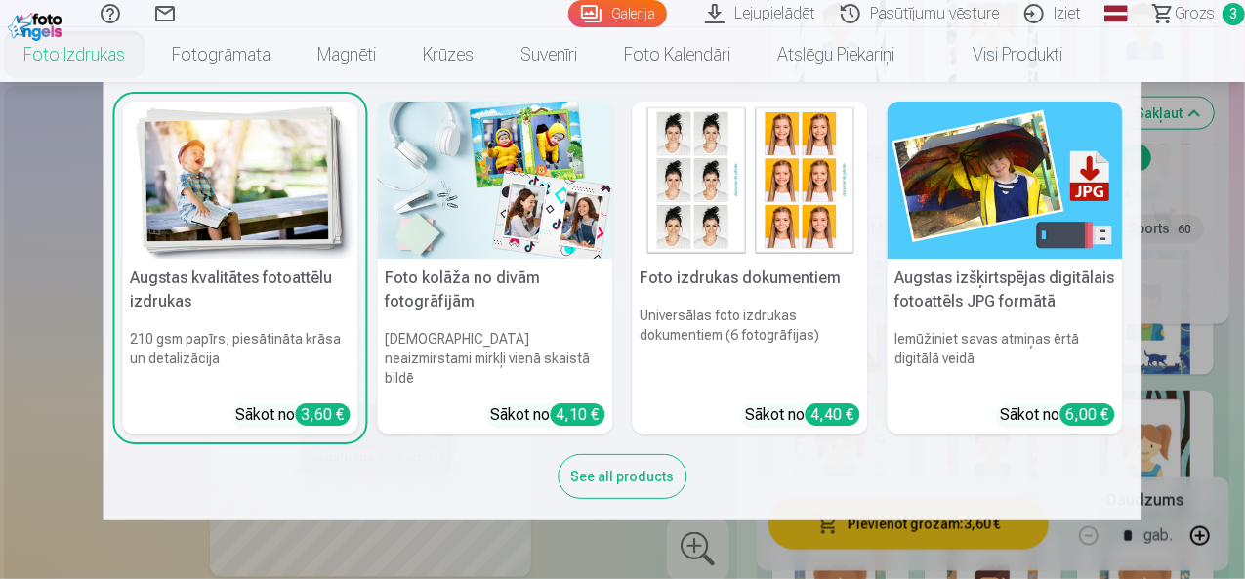
click at [132, 58] on link "Foto izdrukas" at bounding box center [74, 54] width 148 height 55
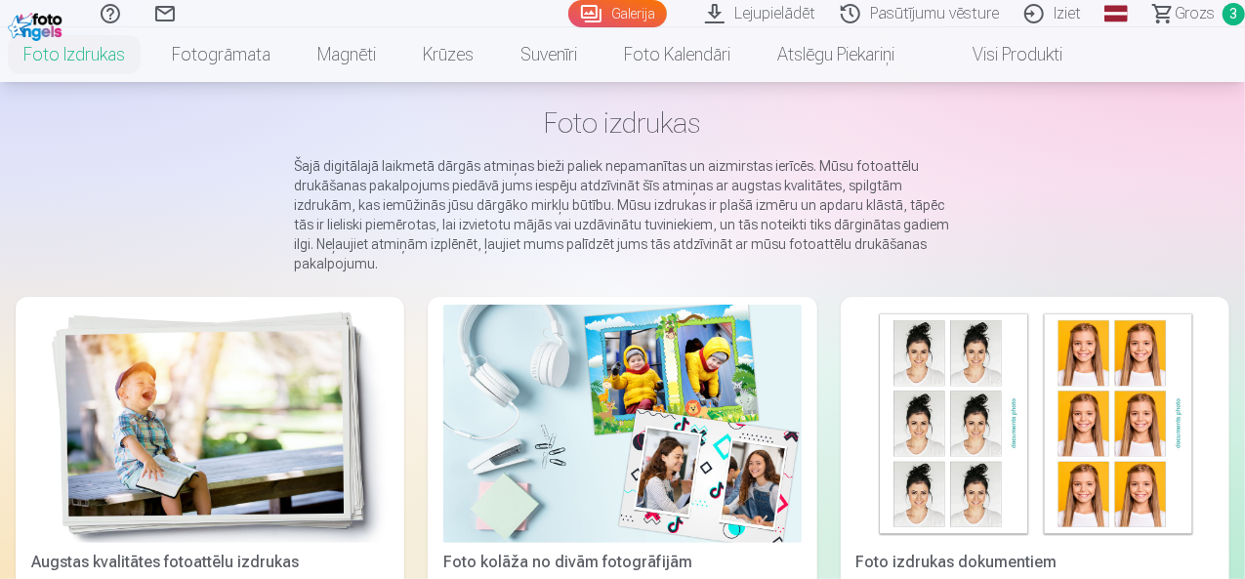
scroll to position [293, 0]
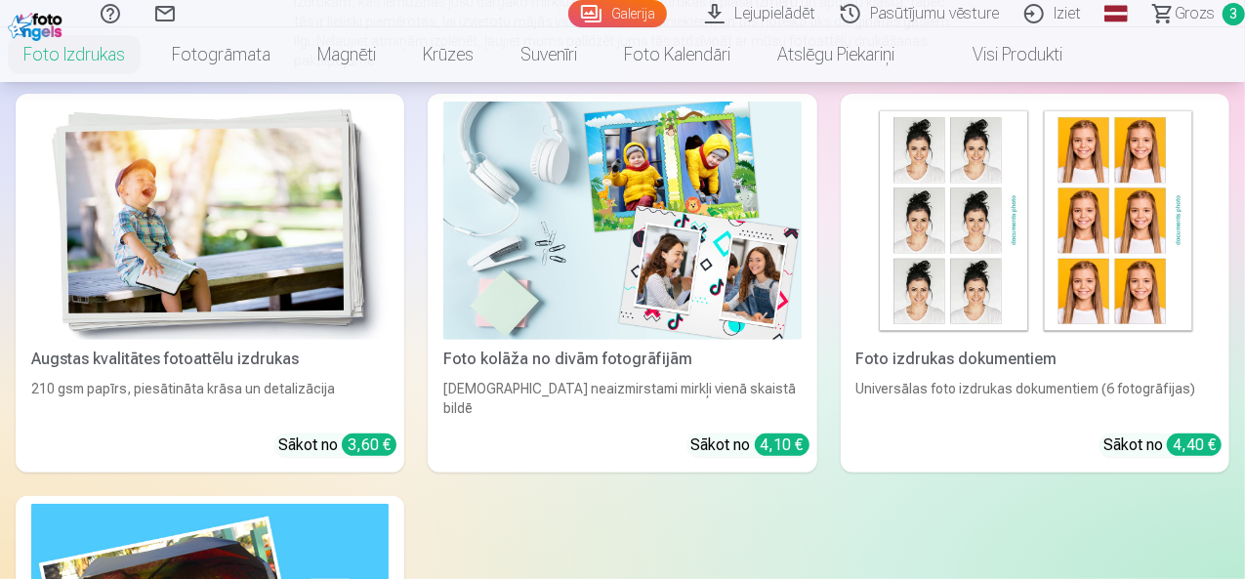
click at [166, 245] on img at bounding box center [209, 221] width 357 height 238
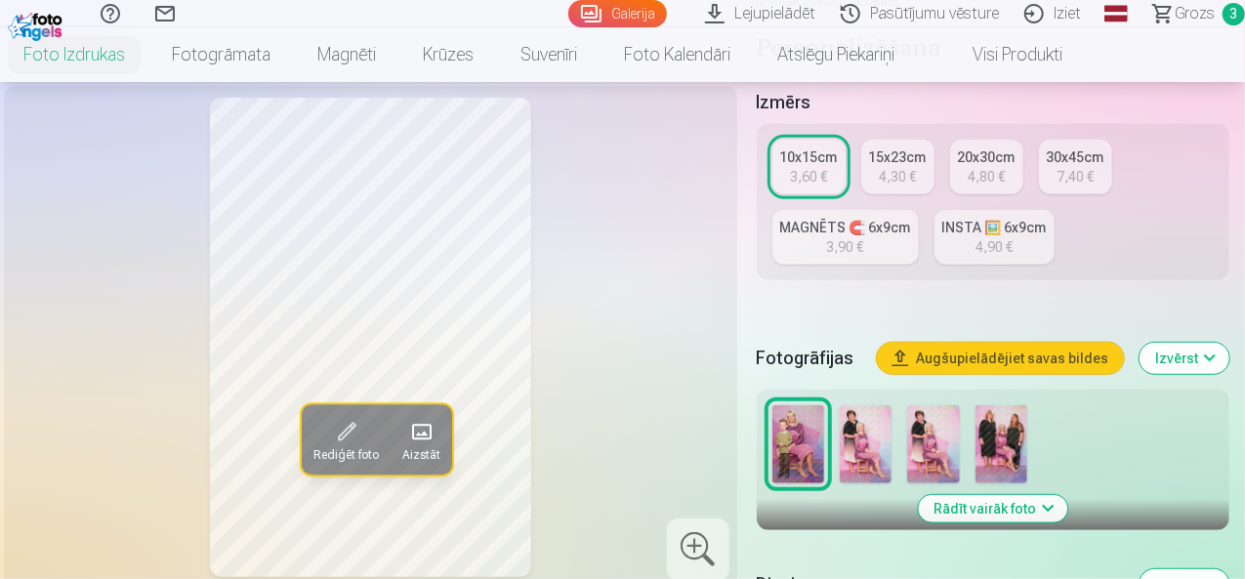
scroll to position [488, 0]
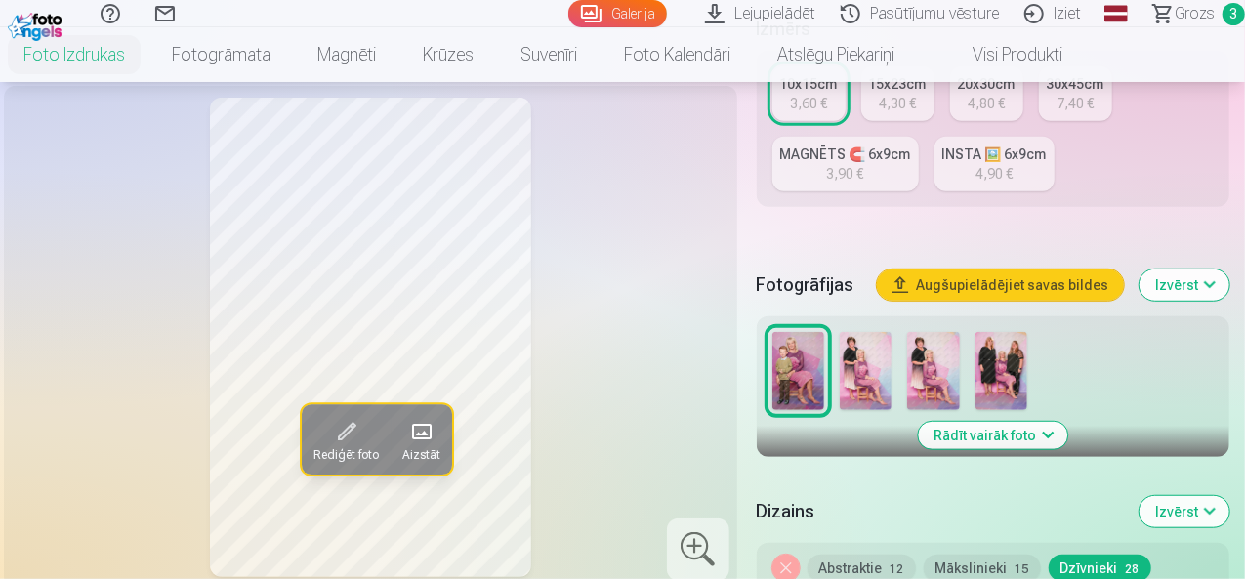
click at [875, 366] on img at bounding box center [865, 371] width 52 height 78
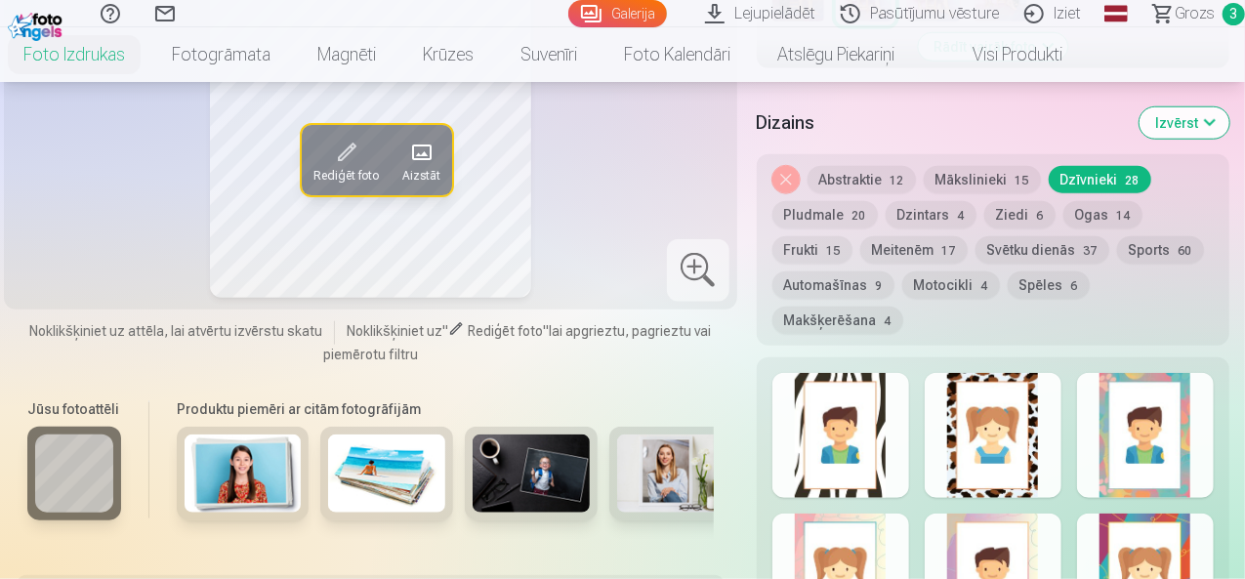
scroll to position [878, 0]
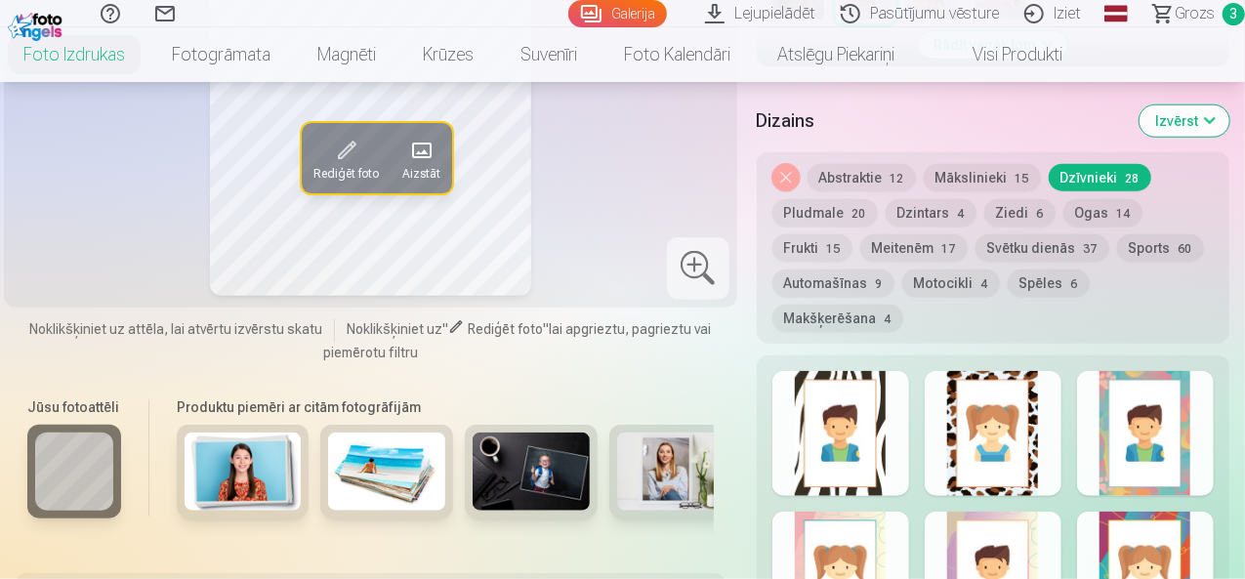
click at [1021, 199] on button "Ziedi 6" at bounding box center [1019, 212] width 71 height 27
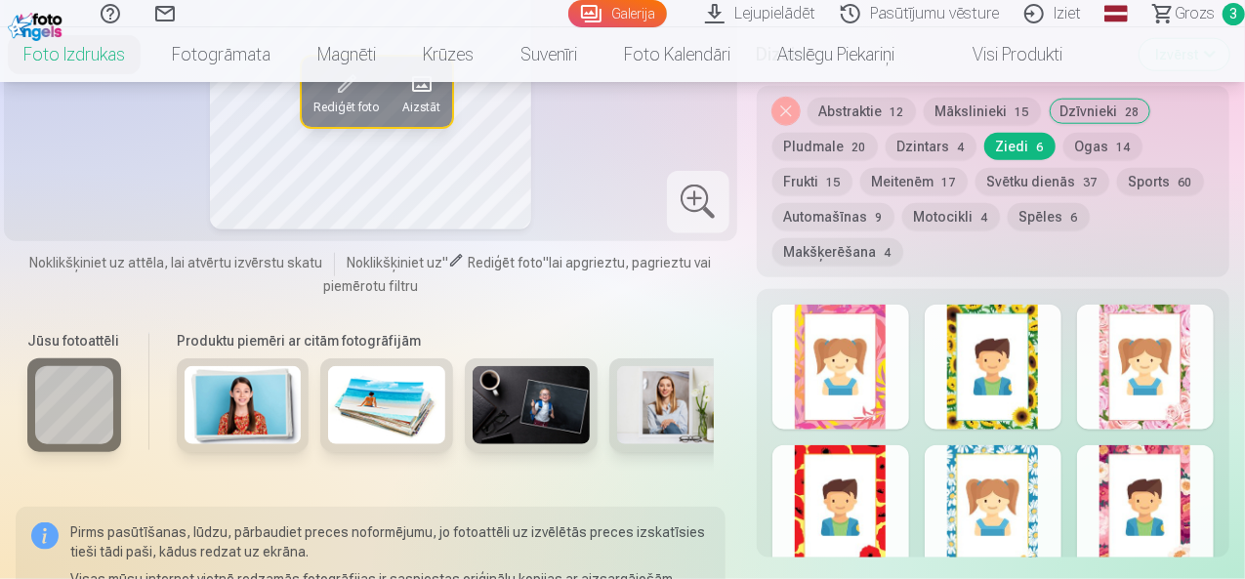
scroll to position [976, 0]
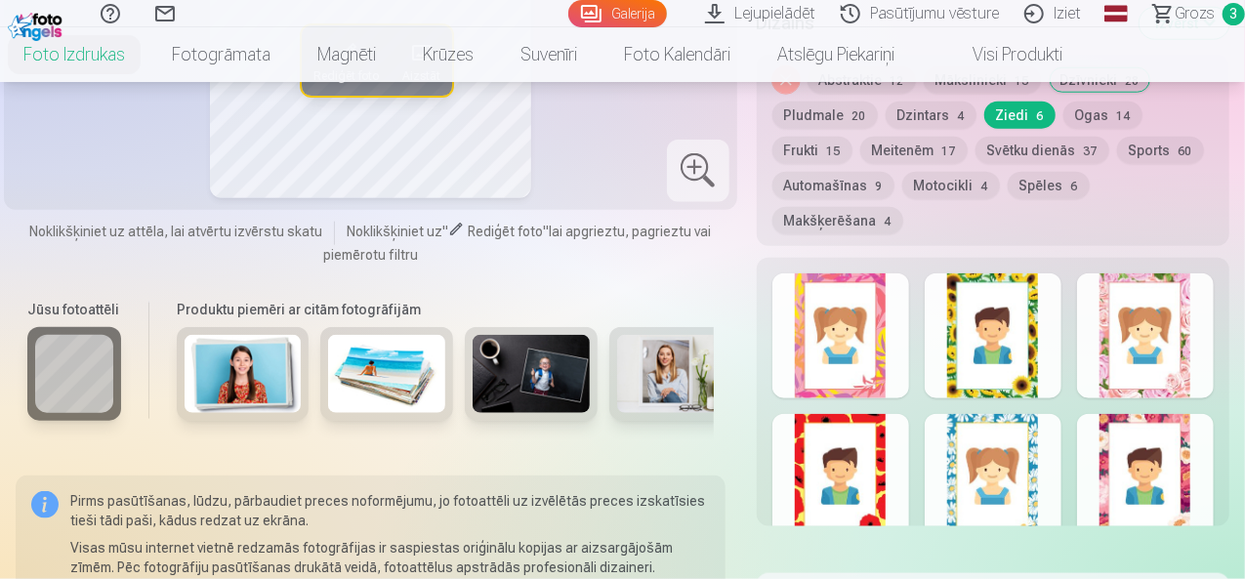
click at [1127, 414] on div at bounding box center [1145, 476] width 137 height 125
click at [1111, 294] on div at bounding box center [1145, 335] width 137 height 125
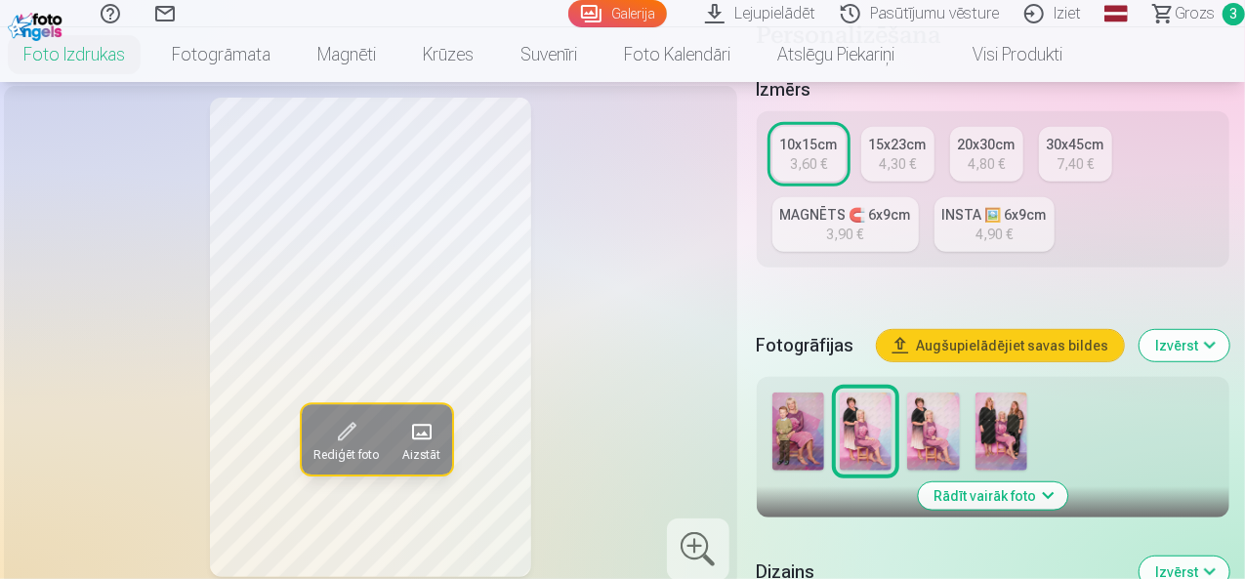
scroll to position [390, 0]
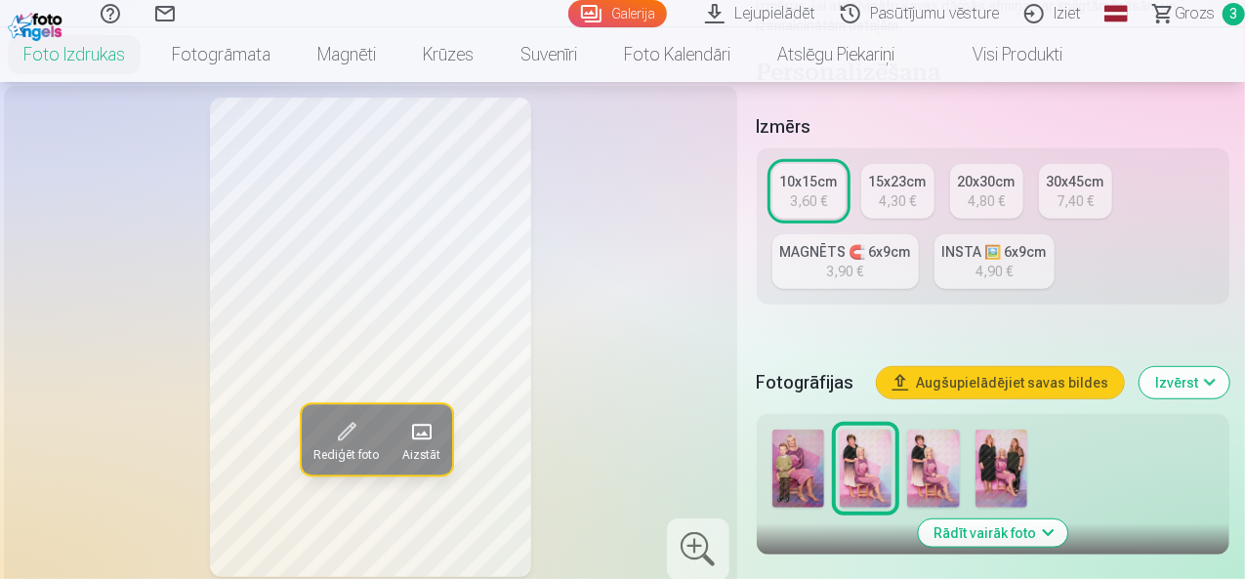
click at [916, 191] on div "4,30 €" at bounding box center [896, 201] width 37 height 20
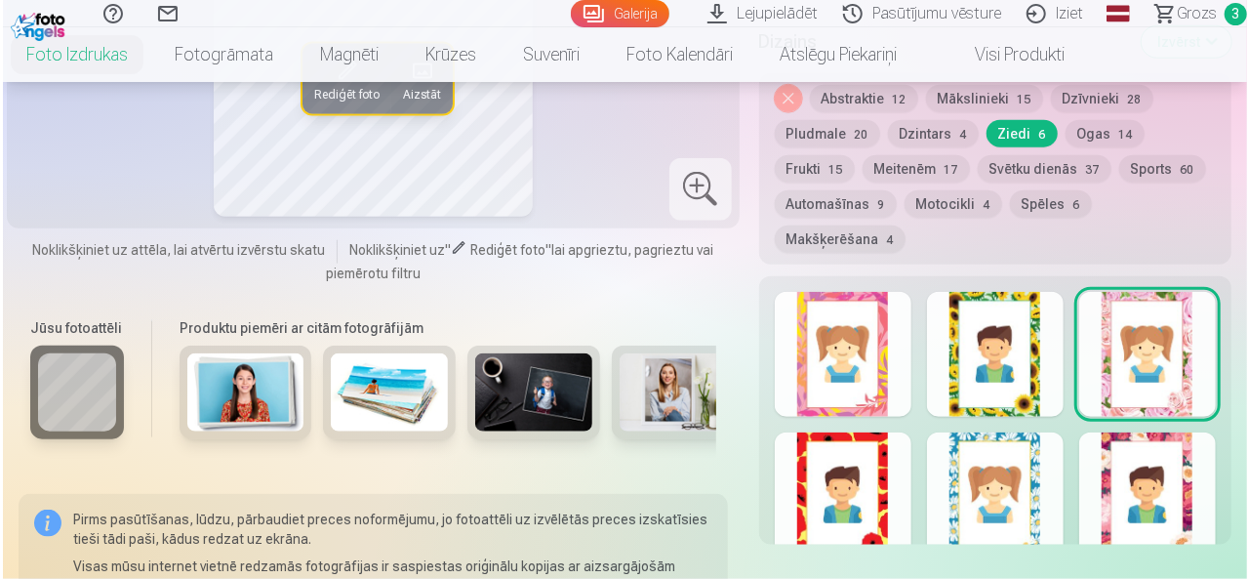
scroll to position [1171, 0]
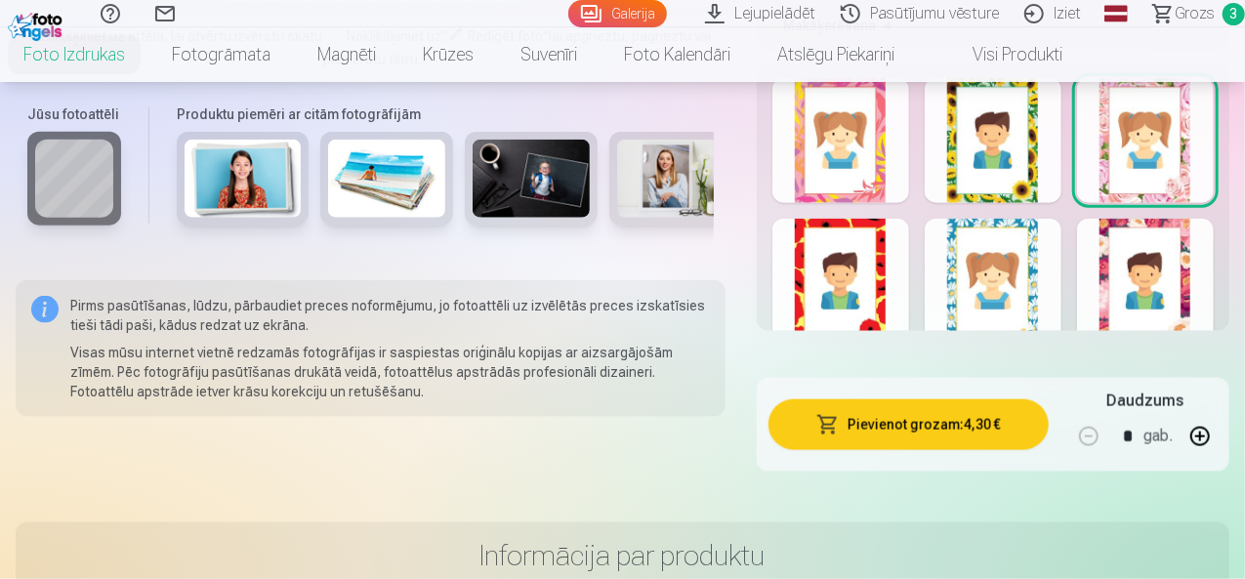
click at [913, 399] on button "Pievienot grozam : 4,30 €" at bounding box center [908, 424] width 280 height 51
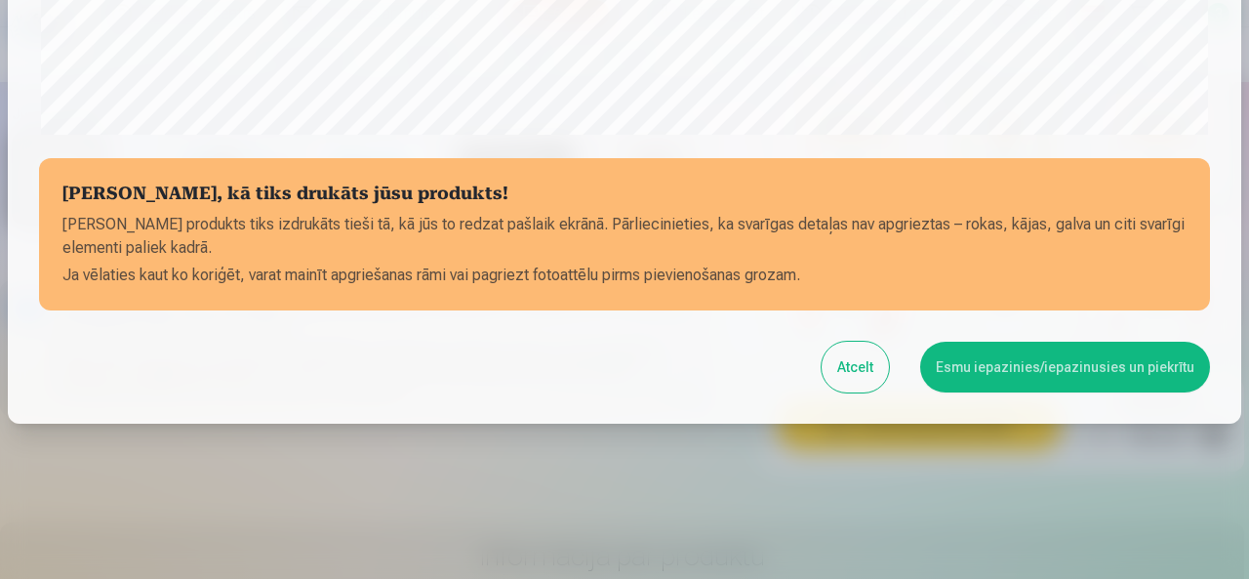
click at [1021, 361] on button "Esmu iepazinies/iepazinusies un piekrītu" at bounding box center [1065, 367] width 290 height 51
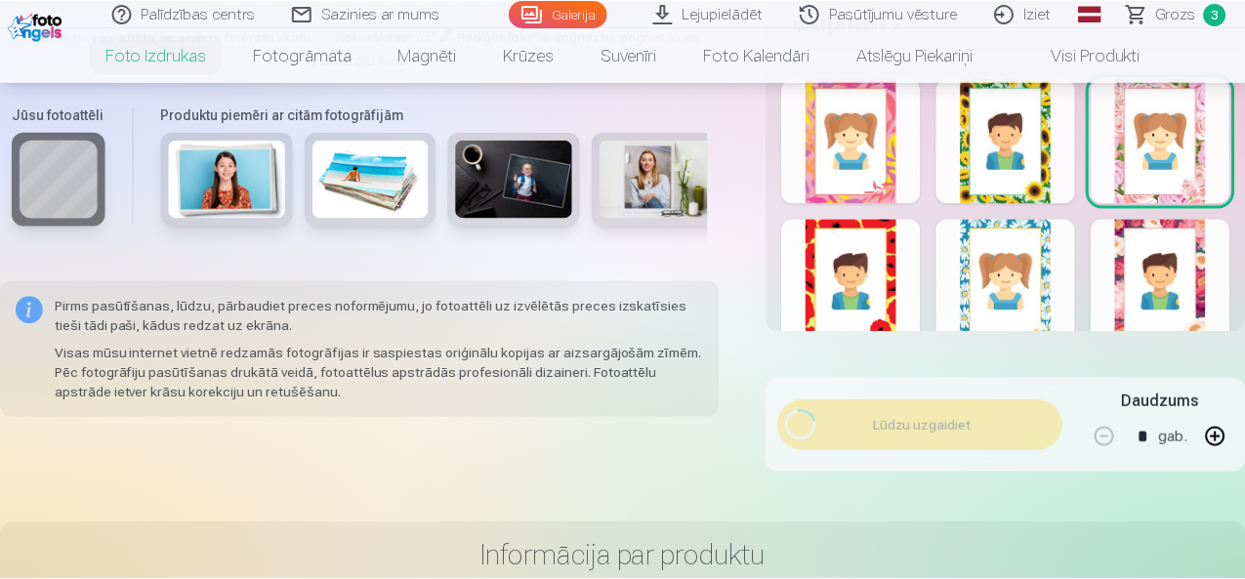
scroll to position [808, 0]
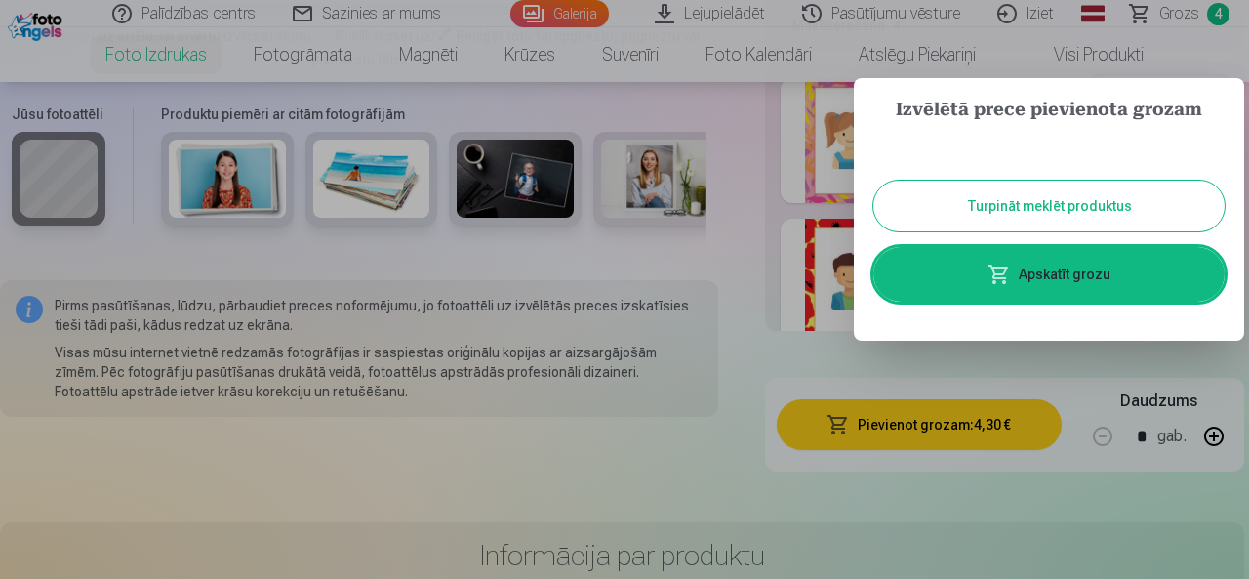
click at [1058, 275] on link "Apskatīt grozu" at bounding box center [1049, 274] width 351 height 55
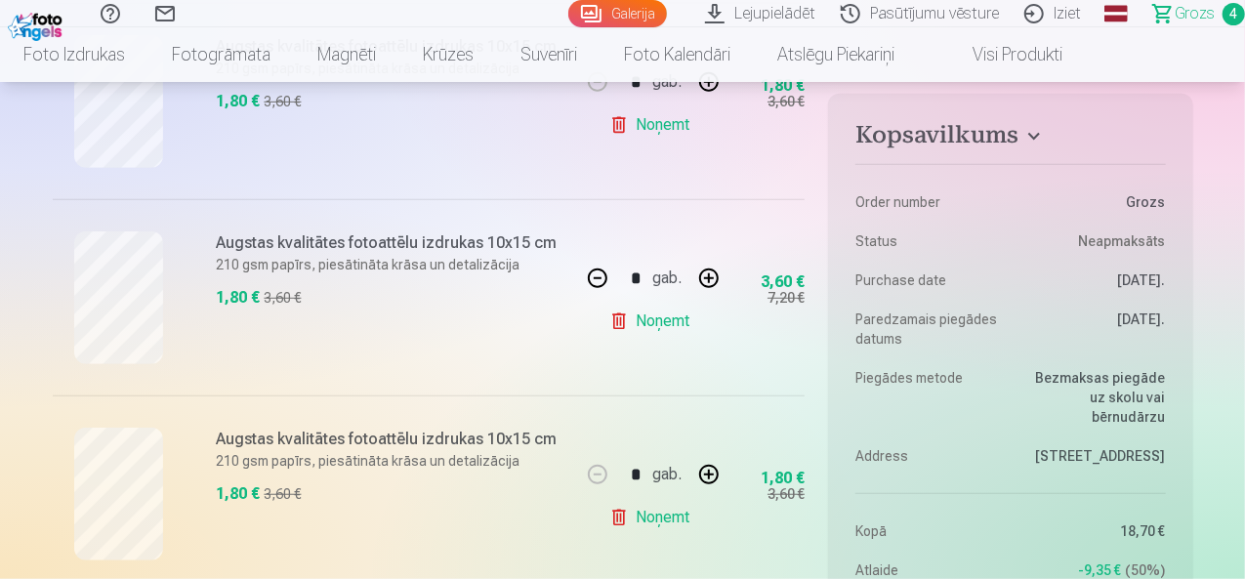
scroll to position [488, 0]
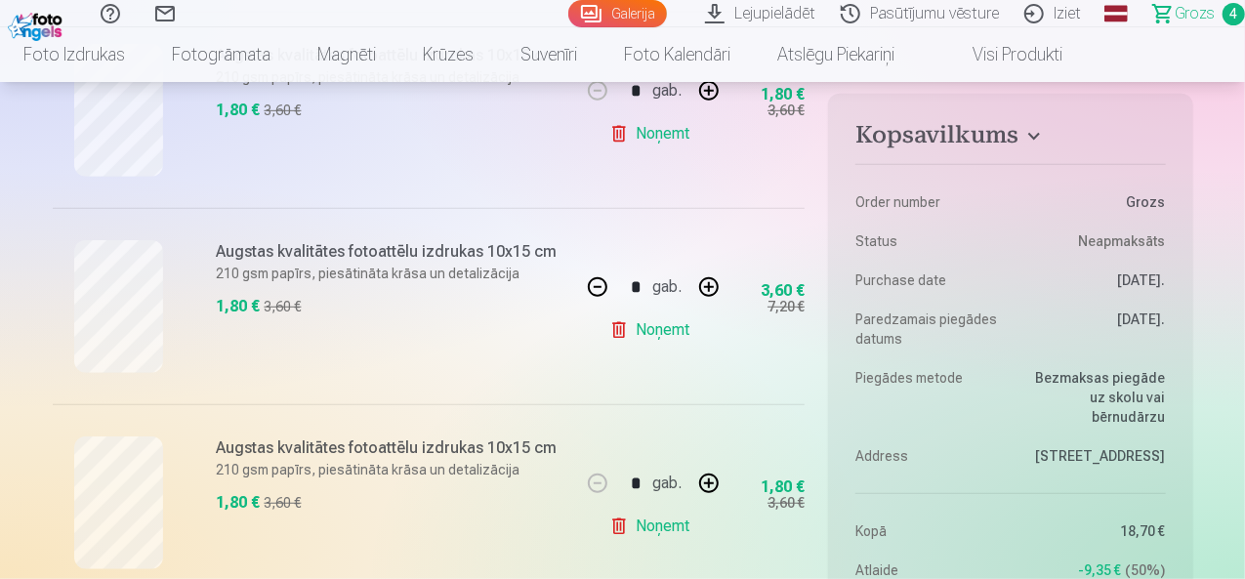
click at [599, 291] on button "button" at bounding box center [597, 287] width 47 height 47
type input "*"
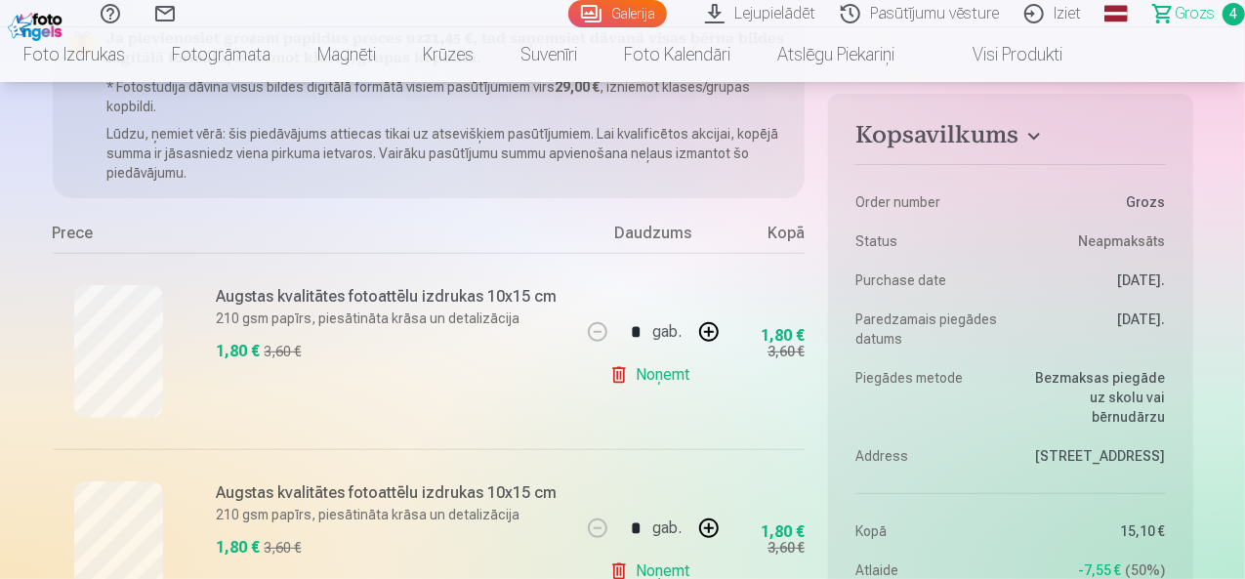
scroll to position [293, 0]
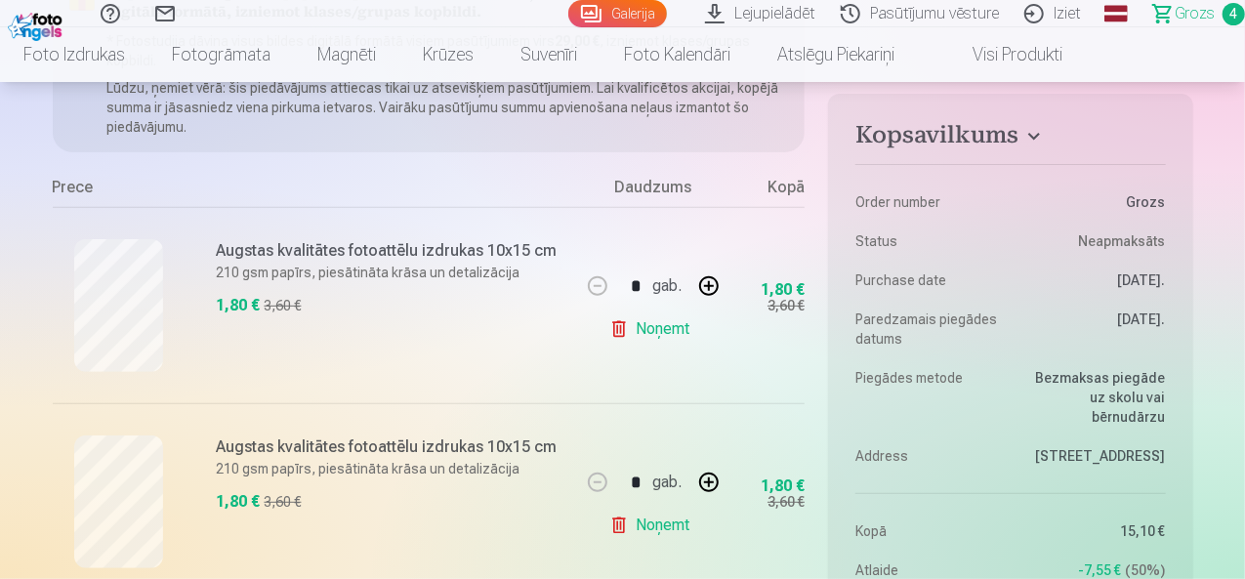
click at [710, 287] on button "button" at bounding box center [708, 286] width 47 height 47
click at [596, 282] on button "button" at bounding box center [597, 286] width 47 height 47
type input "*"
click at [633, 327] on link "Noņemt" at bounding box center [653, 328] width 89 height 39
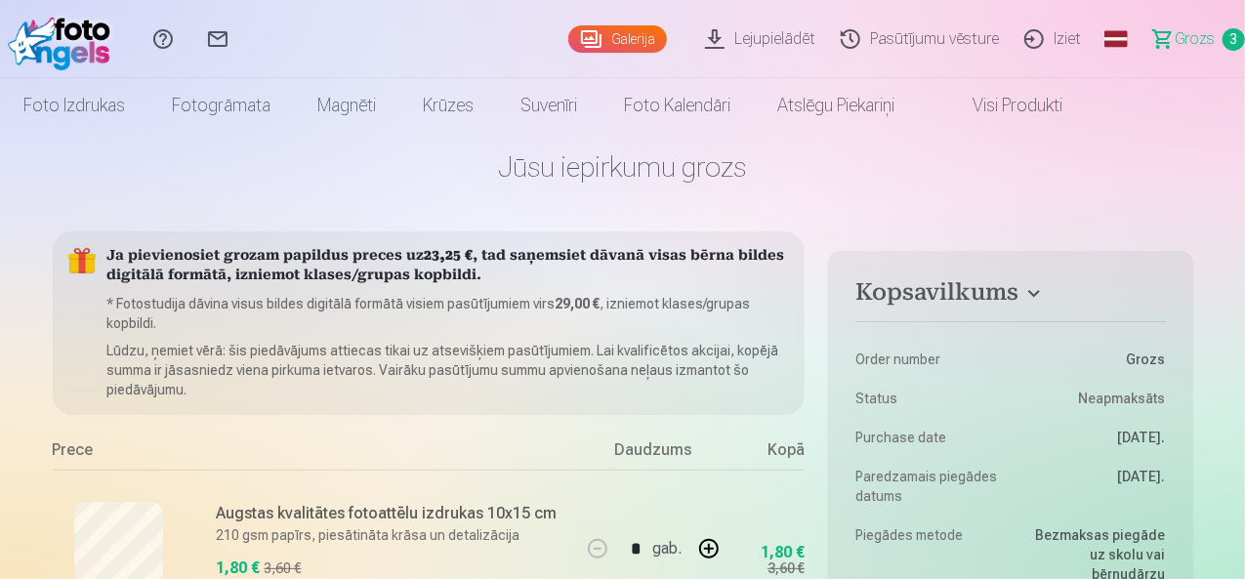
scroll to position [0, 0]
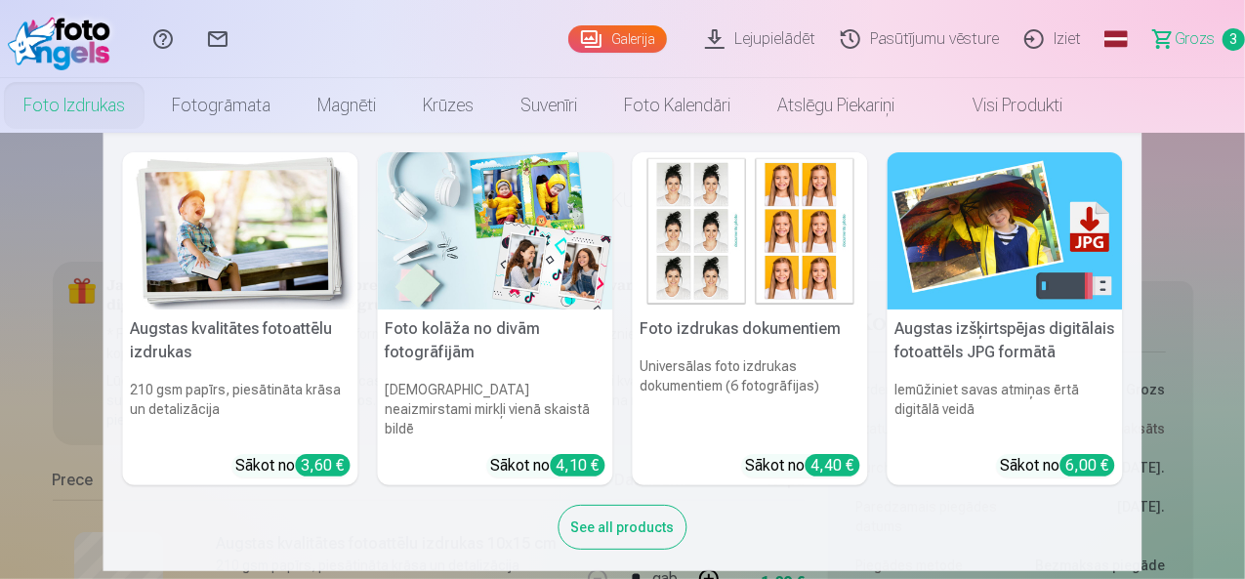
click at [148, 106] on link "Foto izdrukas" at bounding box center [74, 105] width 148 height 55
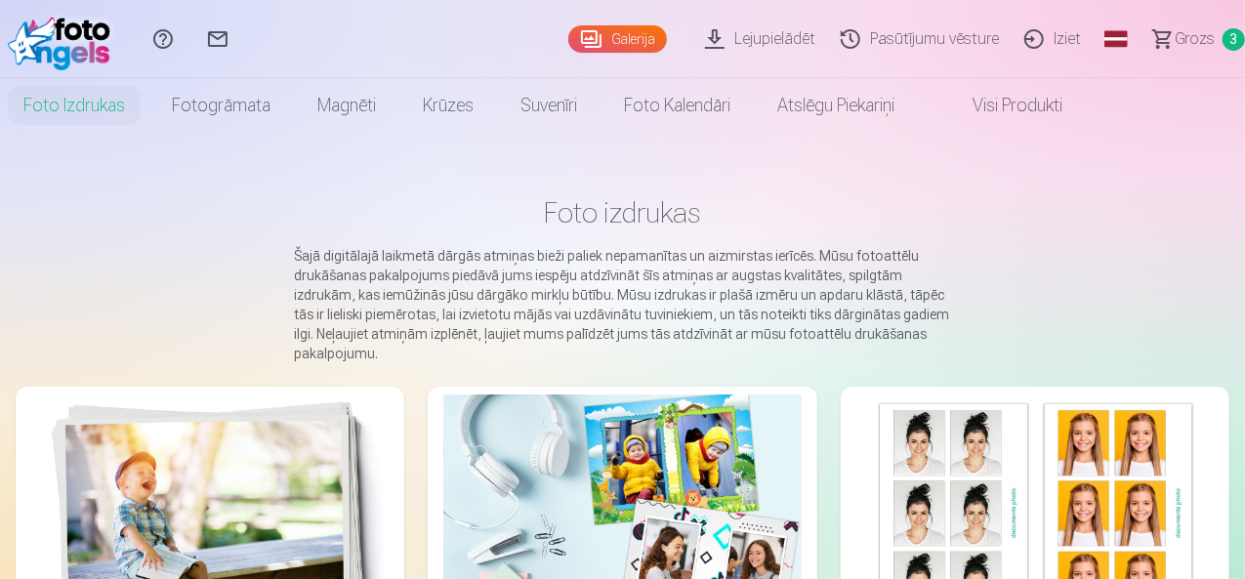
click at [139, 464] on img at bounding box center [209, 513] width 357 height 238
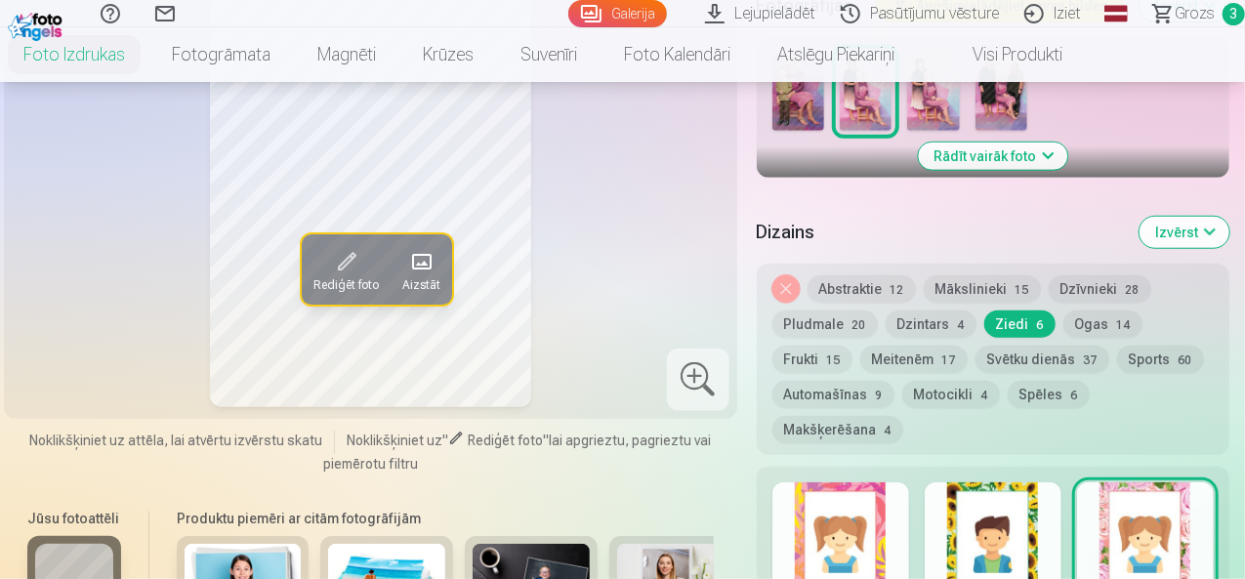
scroll to position [586, 0]
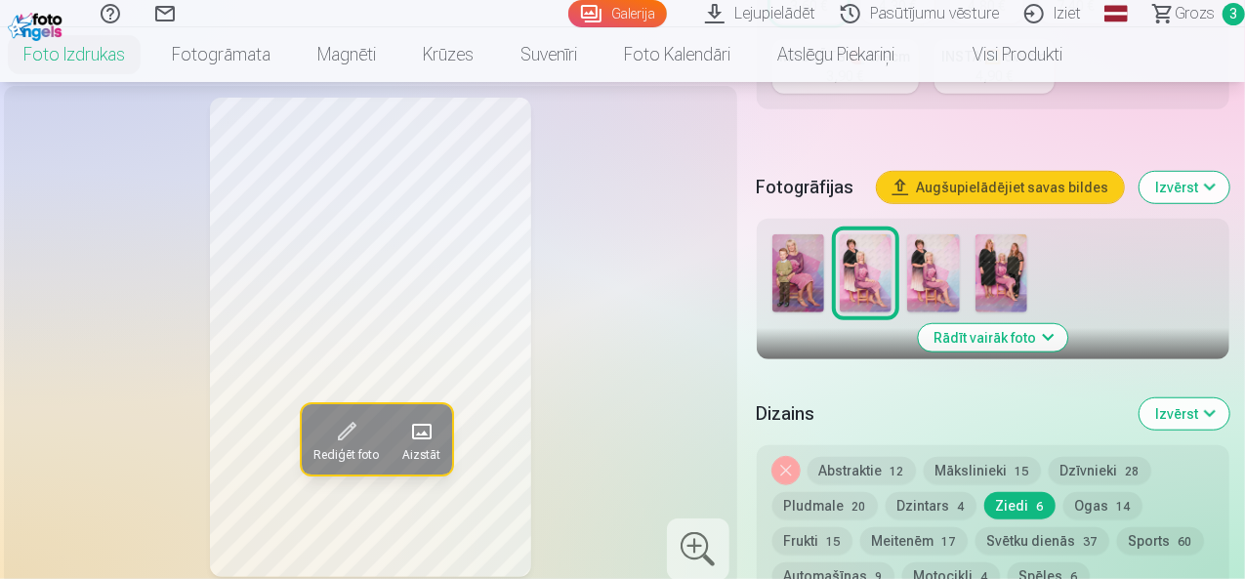
click at [1027, 241] on img at bounding box center [1001, 273] width 52 height 78
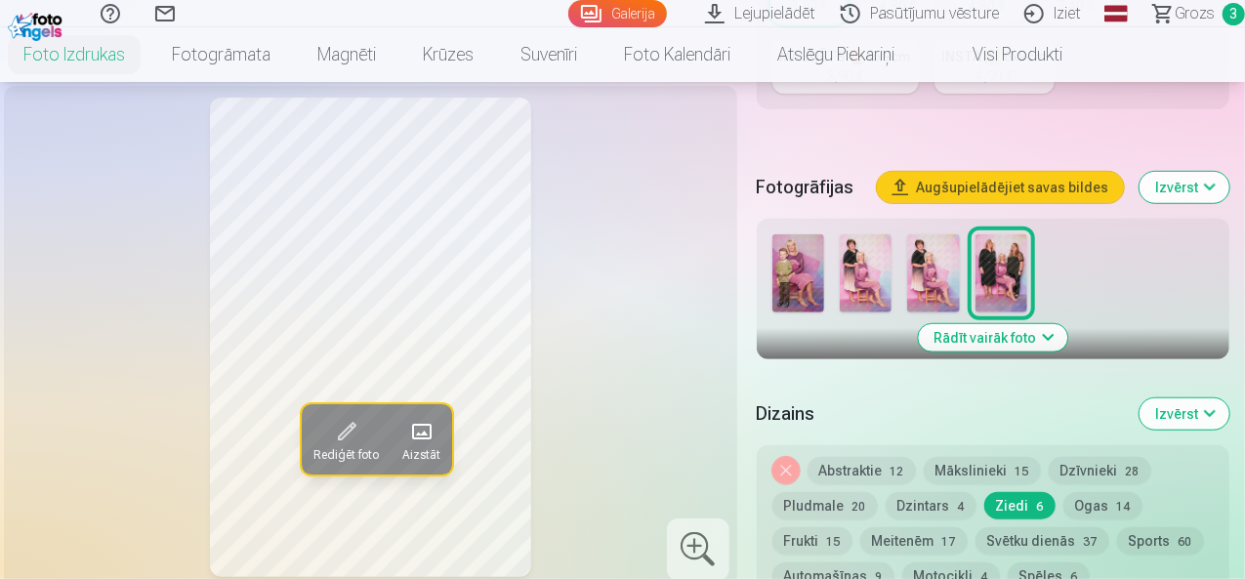
scroll to position [293, 0]
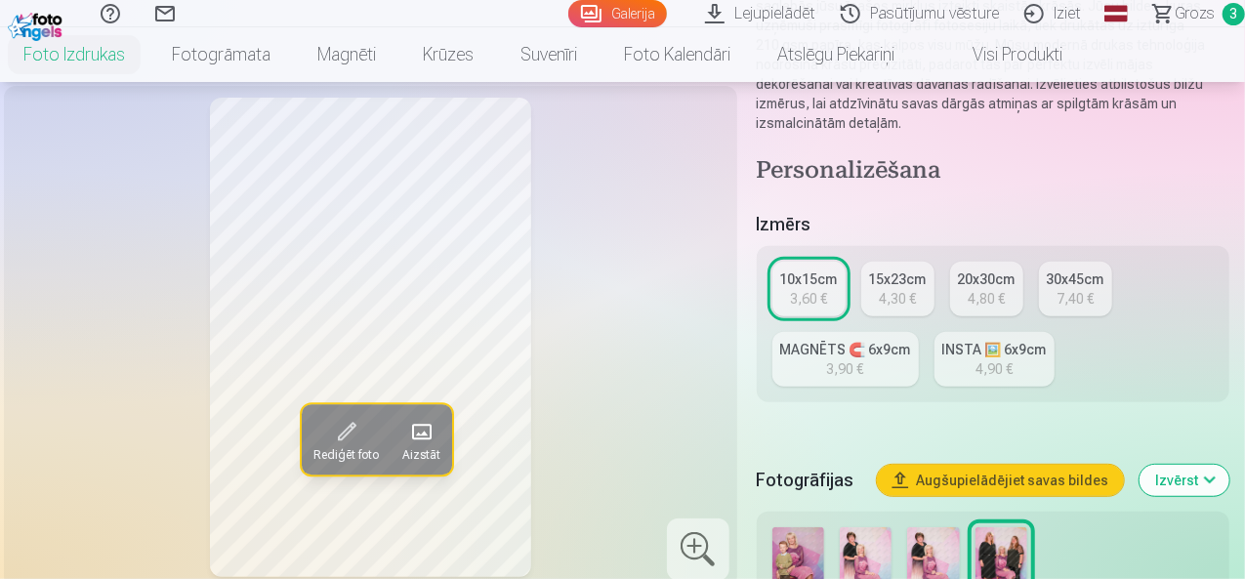
click at [907, 289] on div "4,30 €" at bounding box center [896, 299] width 37 height 20
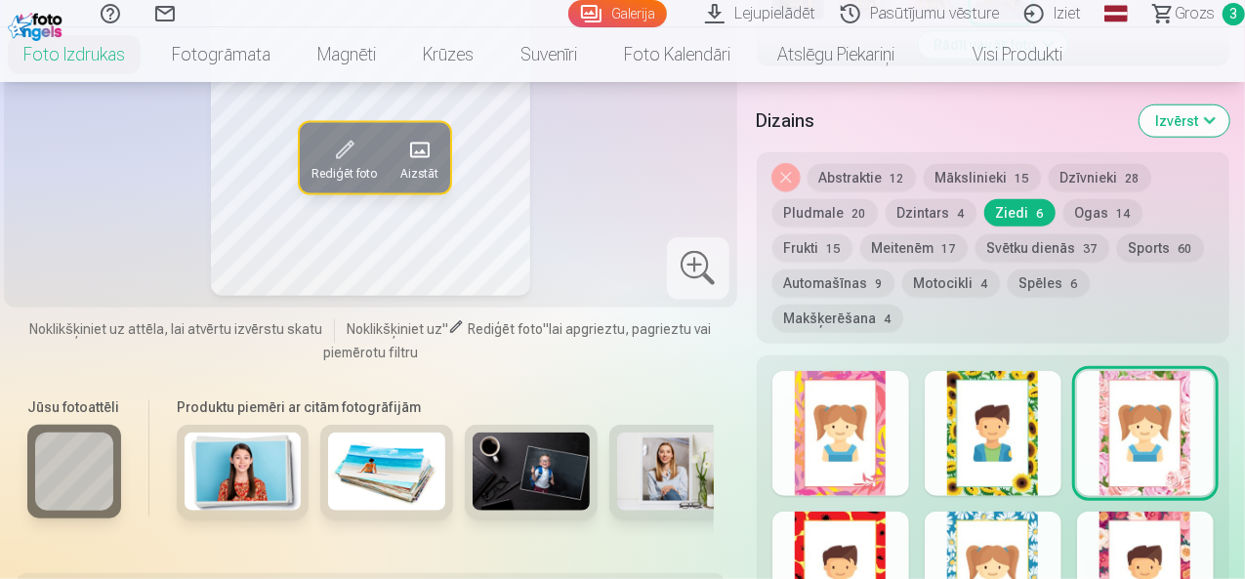
scroll to position [976, 0]
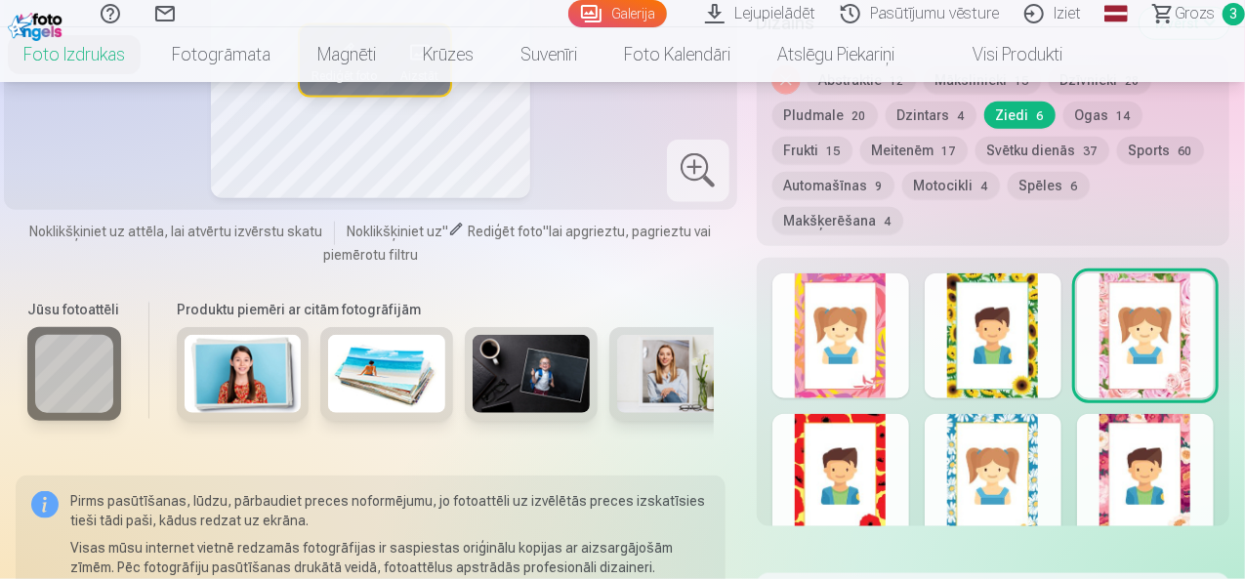
click at [1121, 414] on div at bounding box center [1145, 476] width 137 height 125
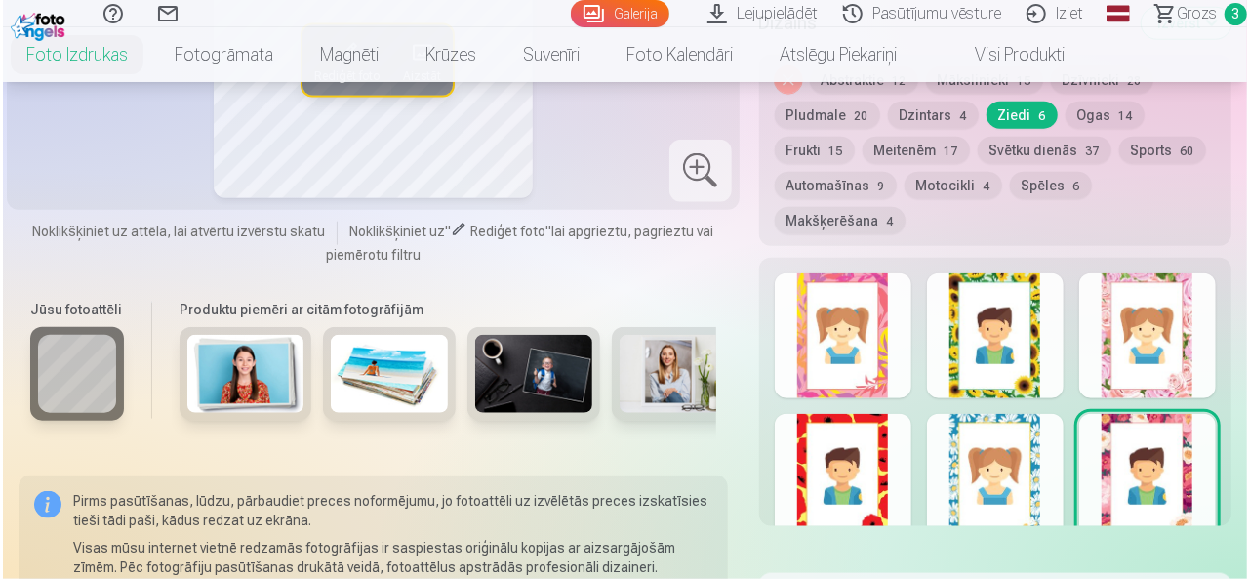
scroll to position [1171, 0]
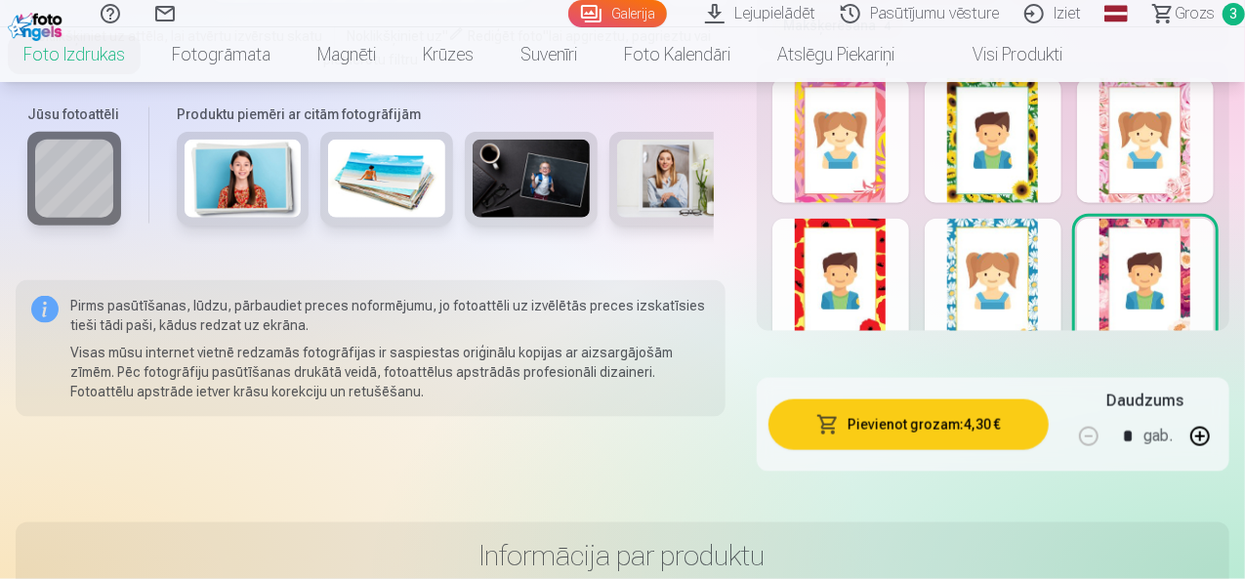
click at [935, 399] on button "Pievienot grozam : 4,30 €" at bounding box center [908, 424] width 280 height 51
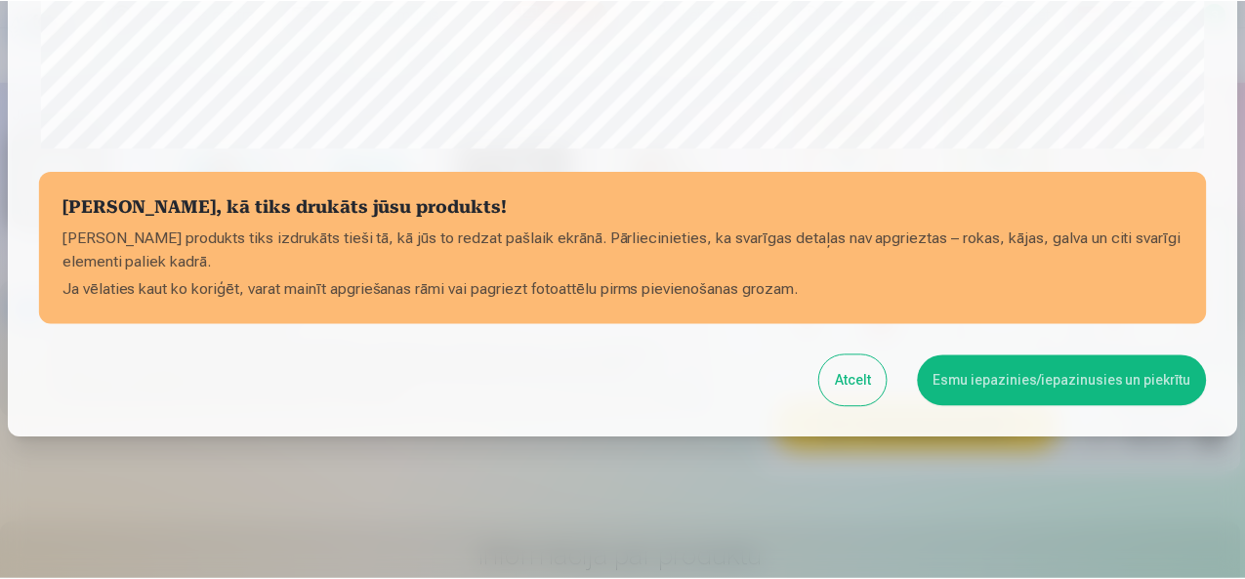
scroll to position [811, 0]
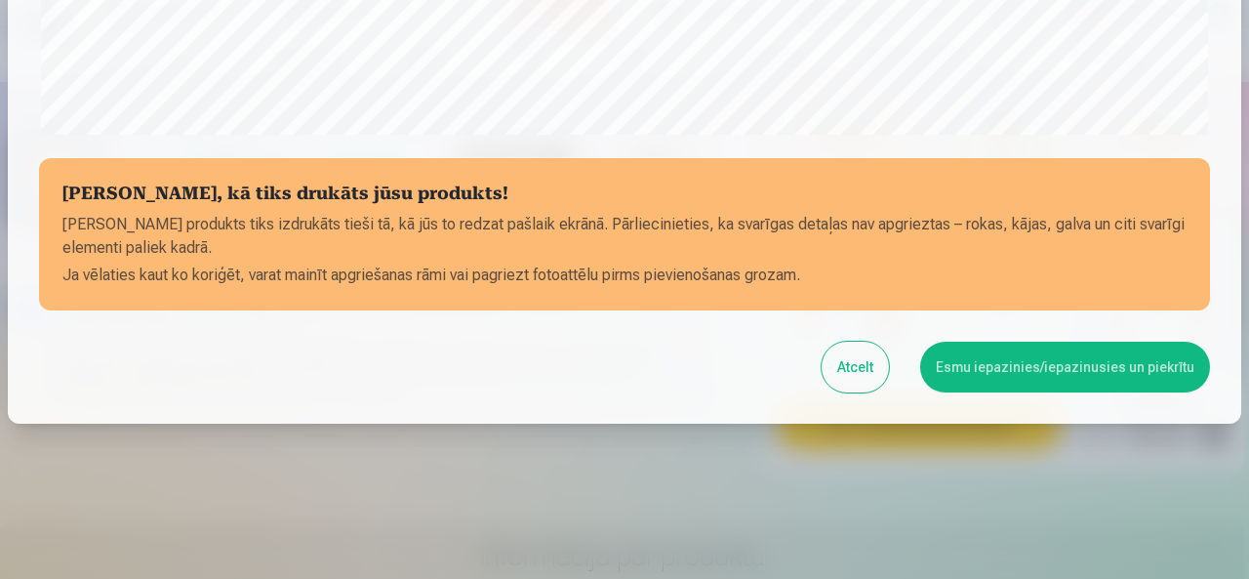
click at [1043, 376] on button "Esmu iepazinies/iepazinusies un piekrītu" at bounding box center [1065, 367] width 290 height 51
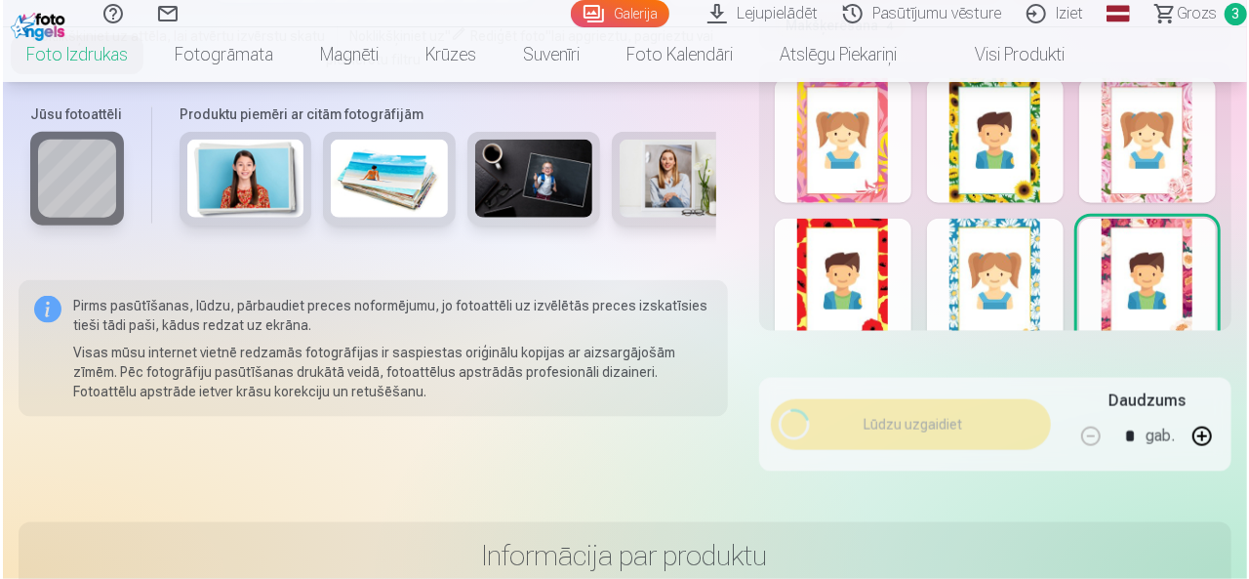
scroll to position [808, 0]
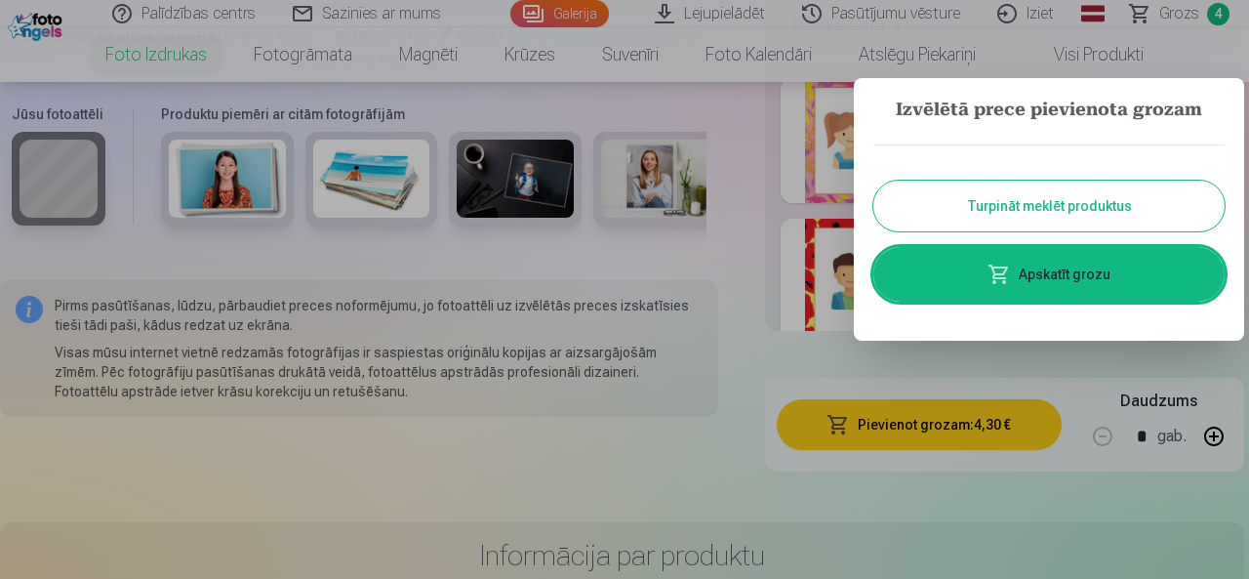
click at [1083, 288] on link "Apskatīt grozu" at bounding box center [1049, 274] width 351 height 55
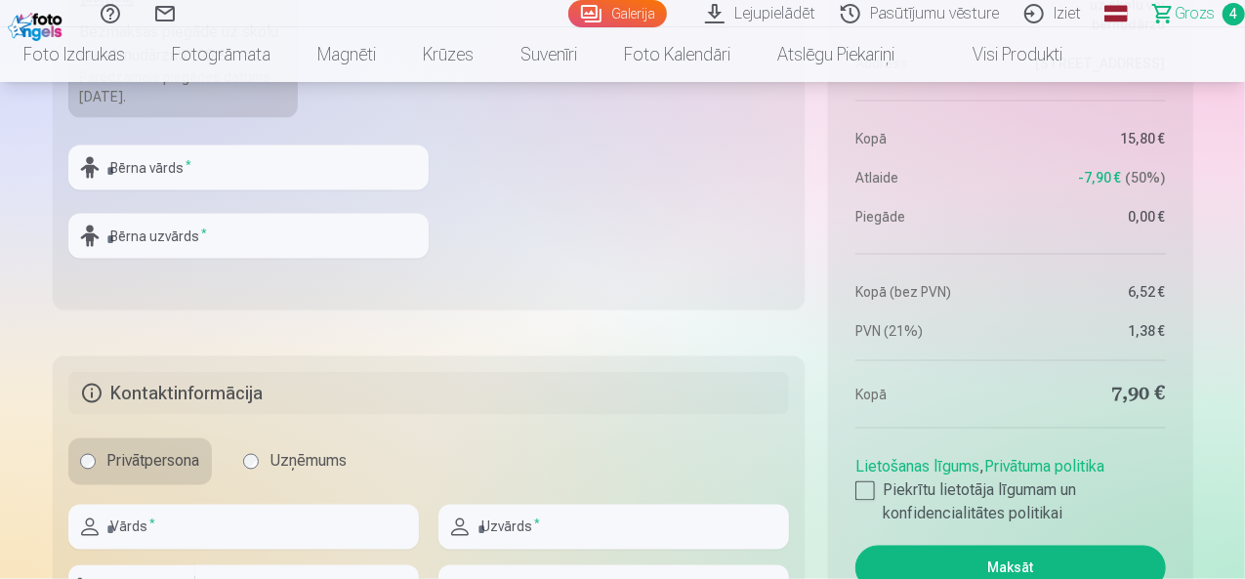
scroll to position [1659, 0]
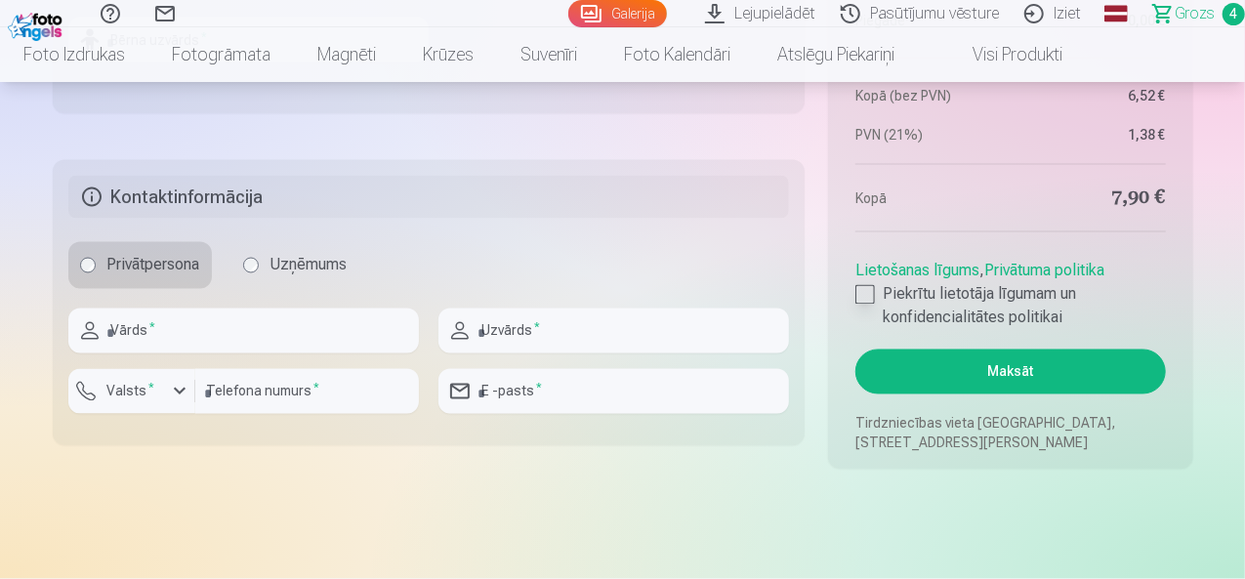
click at [861, 290] on div at bounding box center [865, 295] width 20 height 20
click at [1008, 375] on button "Maksāt" at bounding box center [1009, 371] width 309 height 45
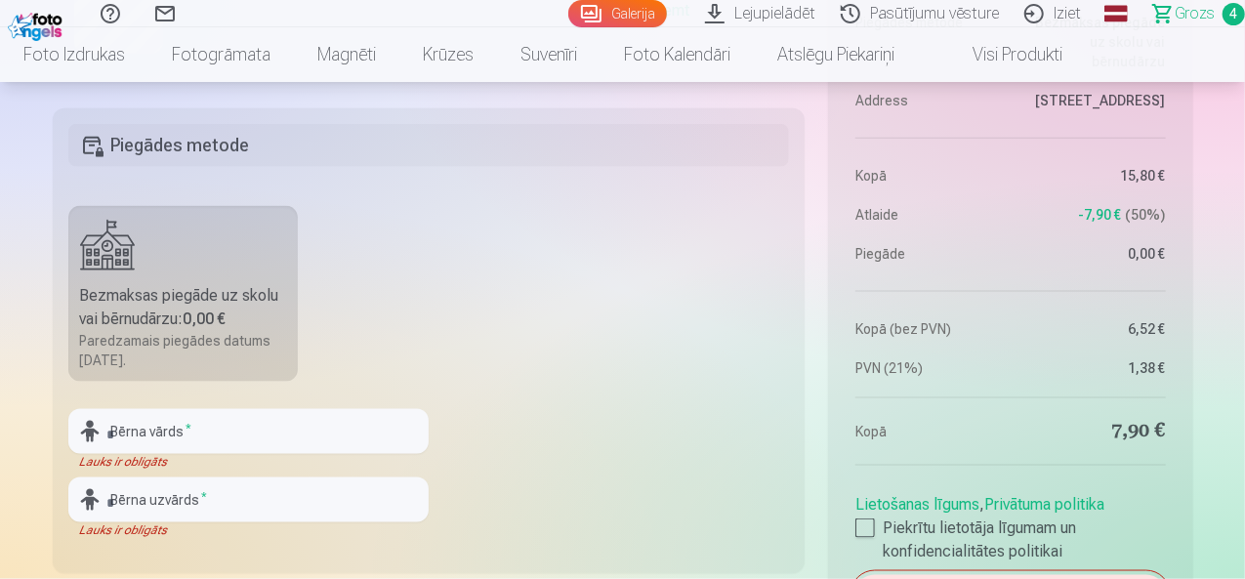
scroll to position [1171, 0]
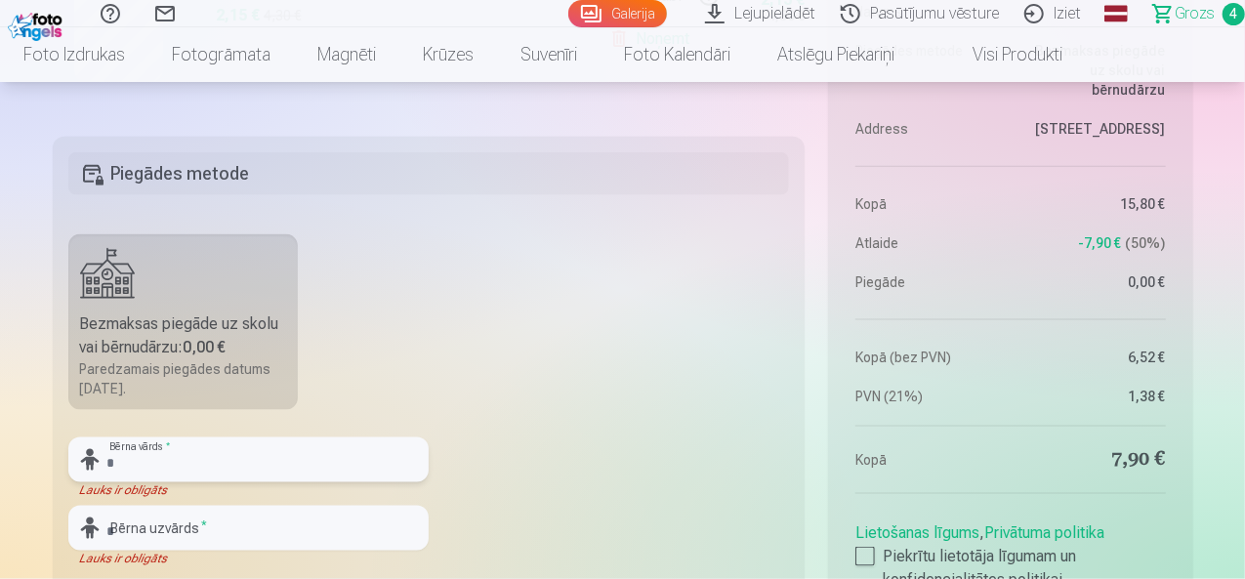
click at [167, 466] on input "text" at bounding box center [248, 459] width 360 height 45
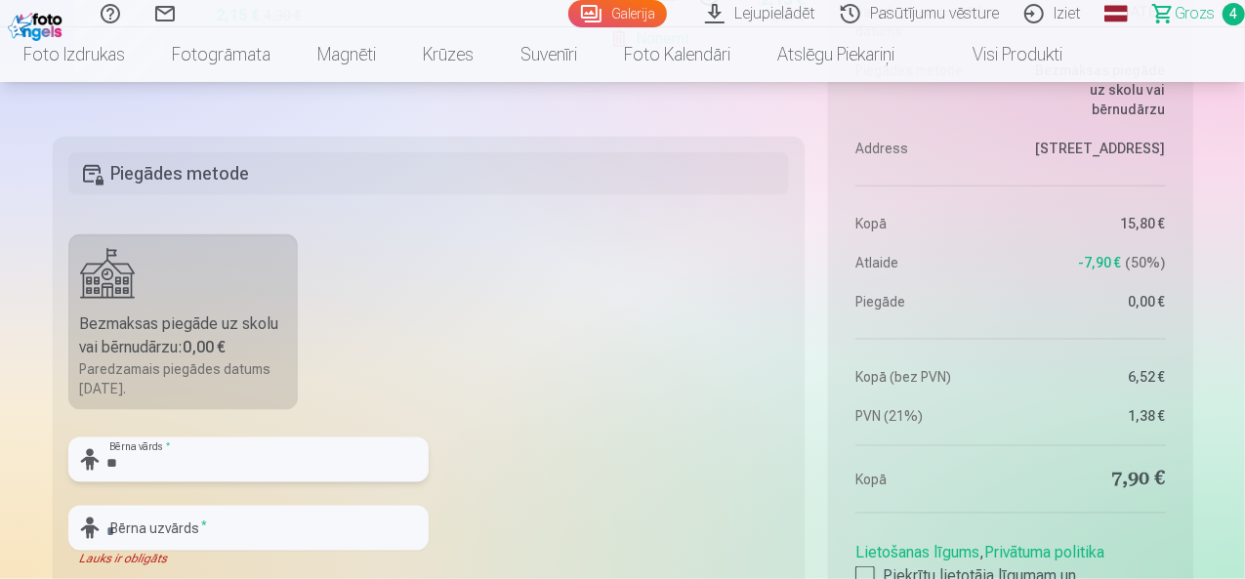
type input "*"
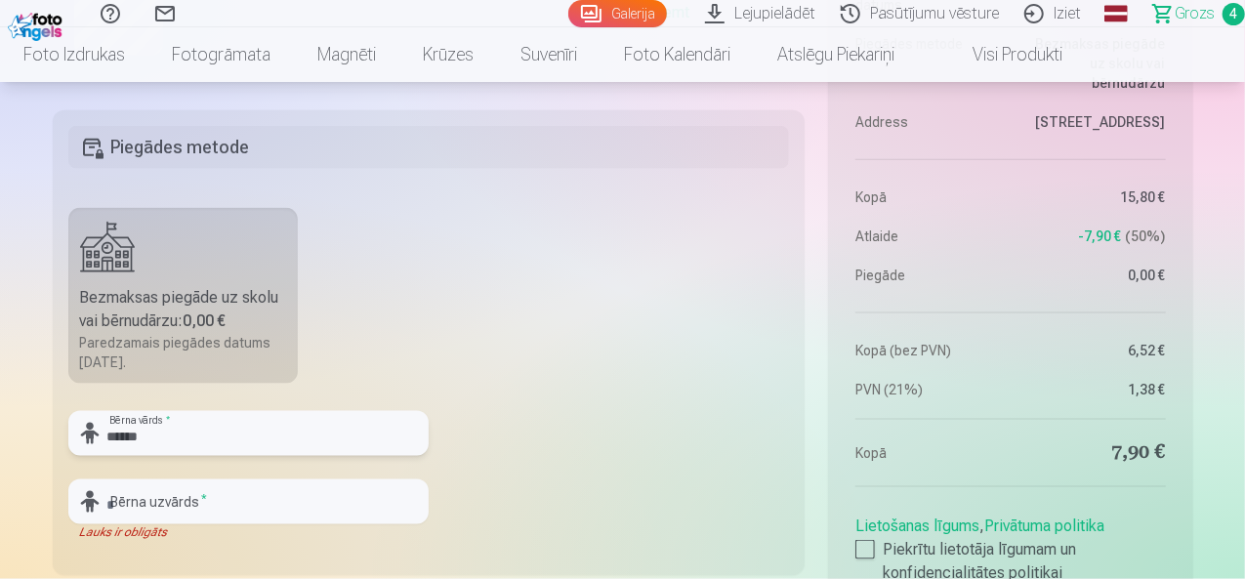
scroll to position [1269, 0]
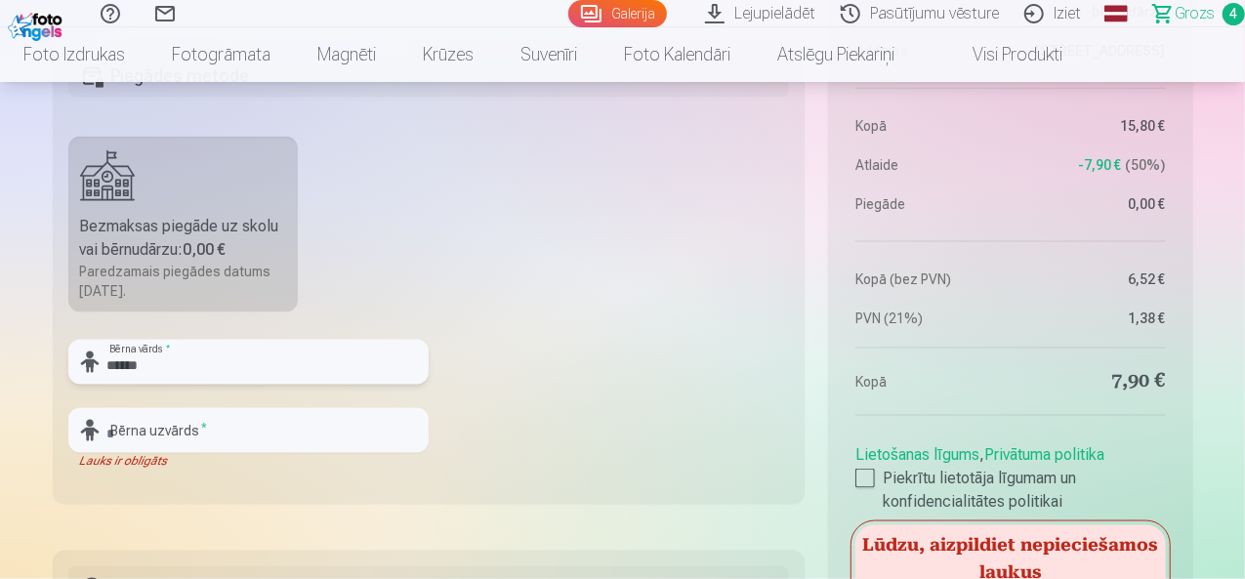
type input "******"
click at [262, 439] on input "text" at bounding box center [248, 430] width 360 height 45
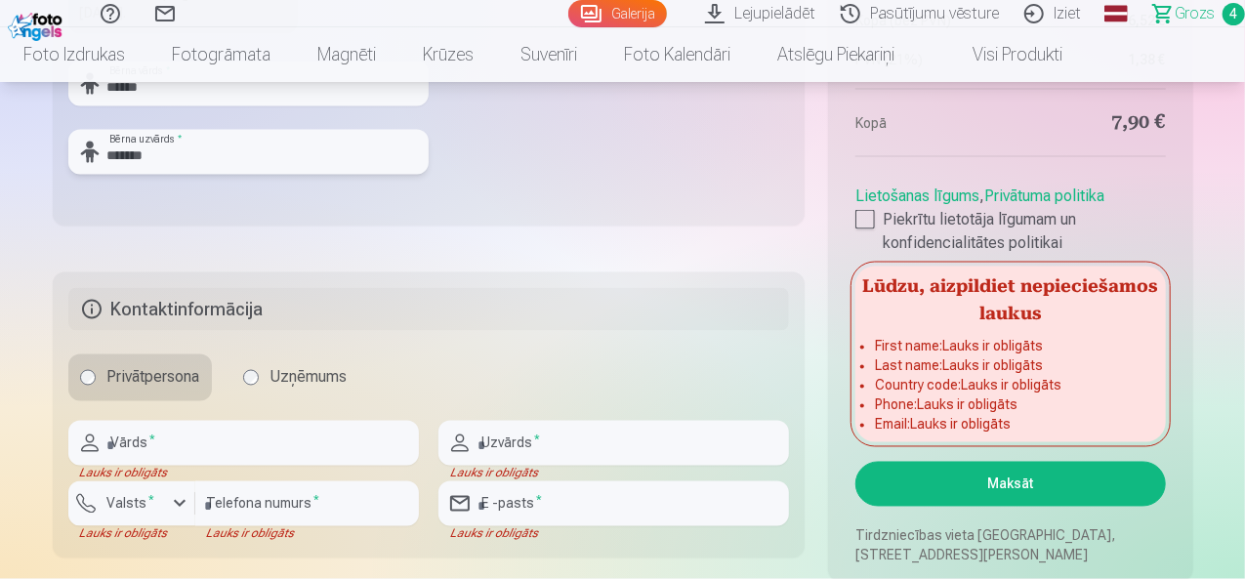
scroll to position [1562, 0]
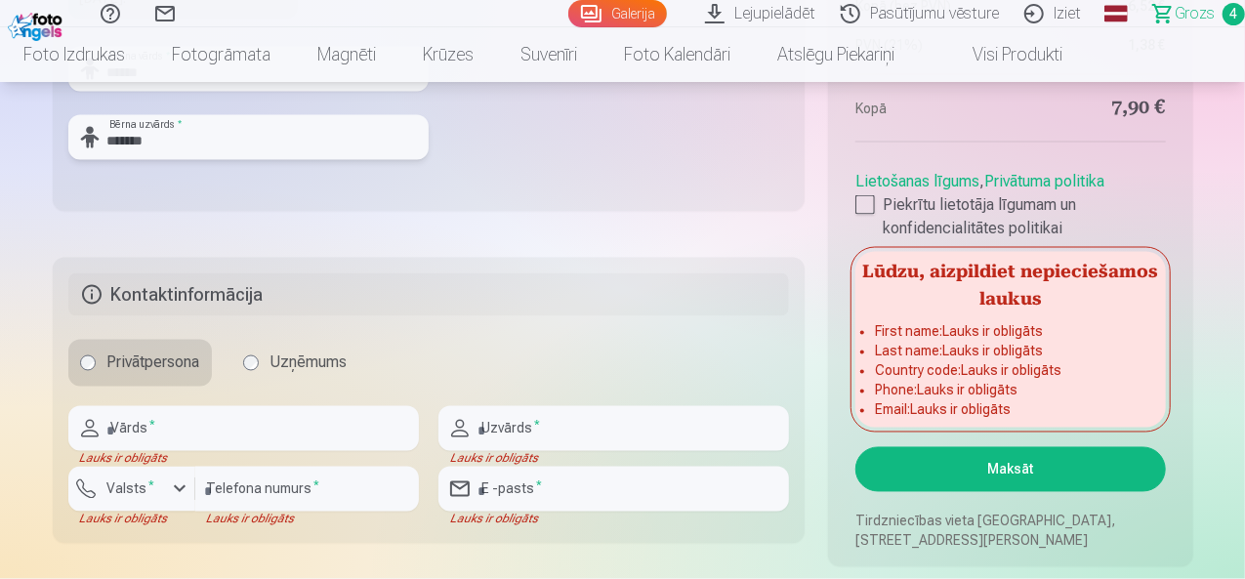
type input "*******"
click at [232, 430] on input "text" at bounding box center [243, 428] width 350 height 45
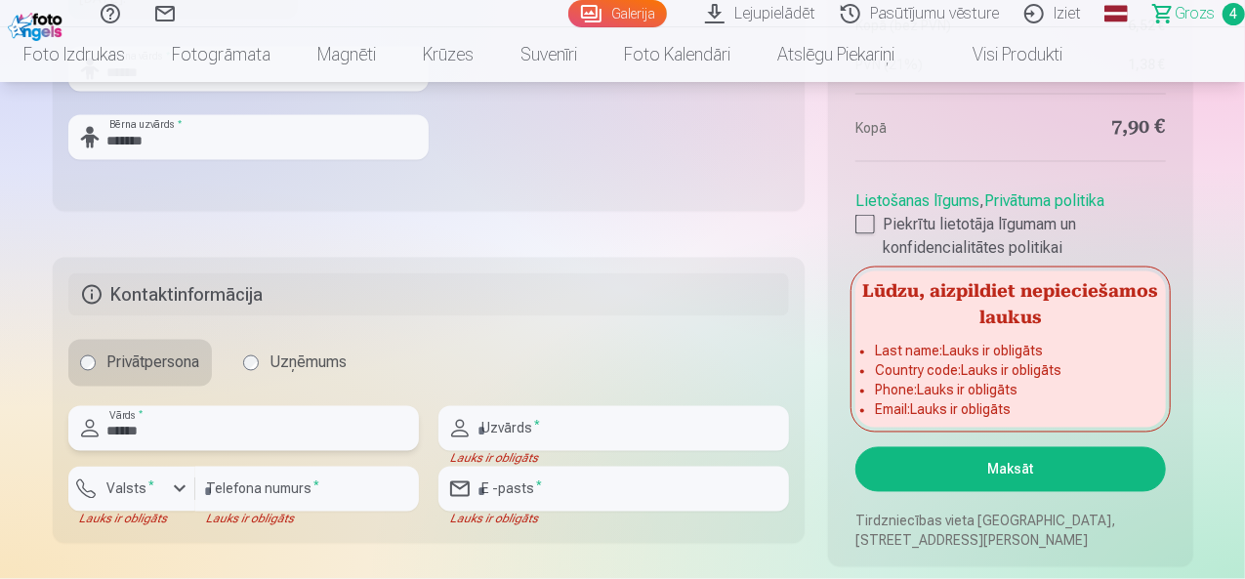
type input "******"
click at [563, 424] on input "text" at bounding box center [613, 428] width 350 height 45
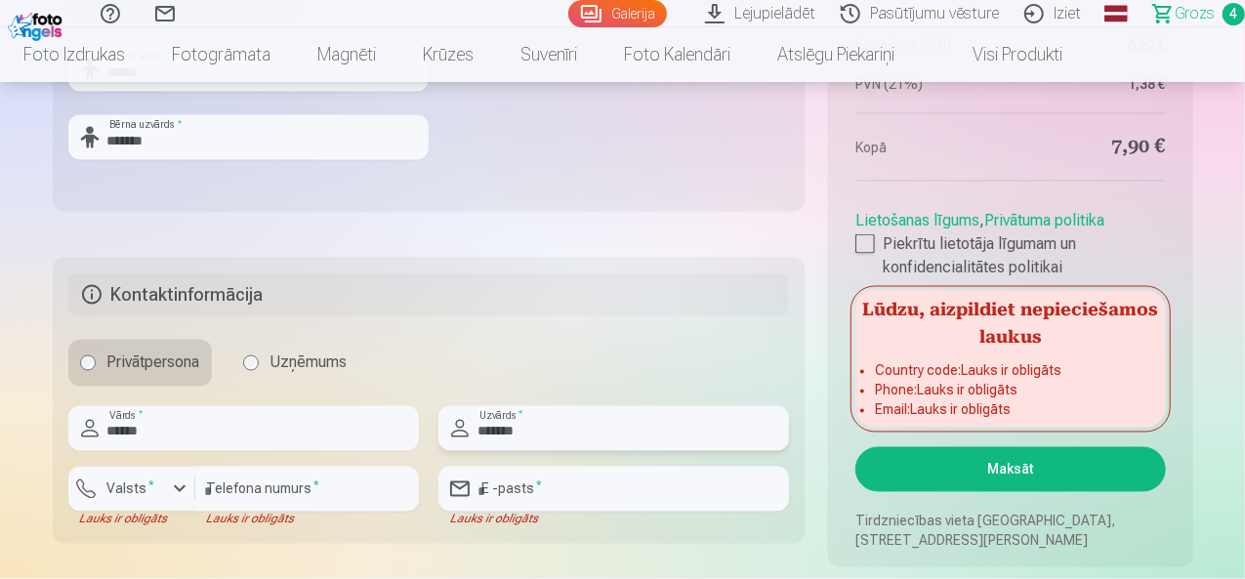
type input "*******"
click at [224, 489] on input "number" at bounding box center [307, 489] width 224 height 45
click at [180, 494] on div "button" at bounding box center [179, 488] width 23 height 23
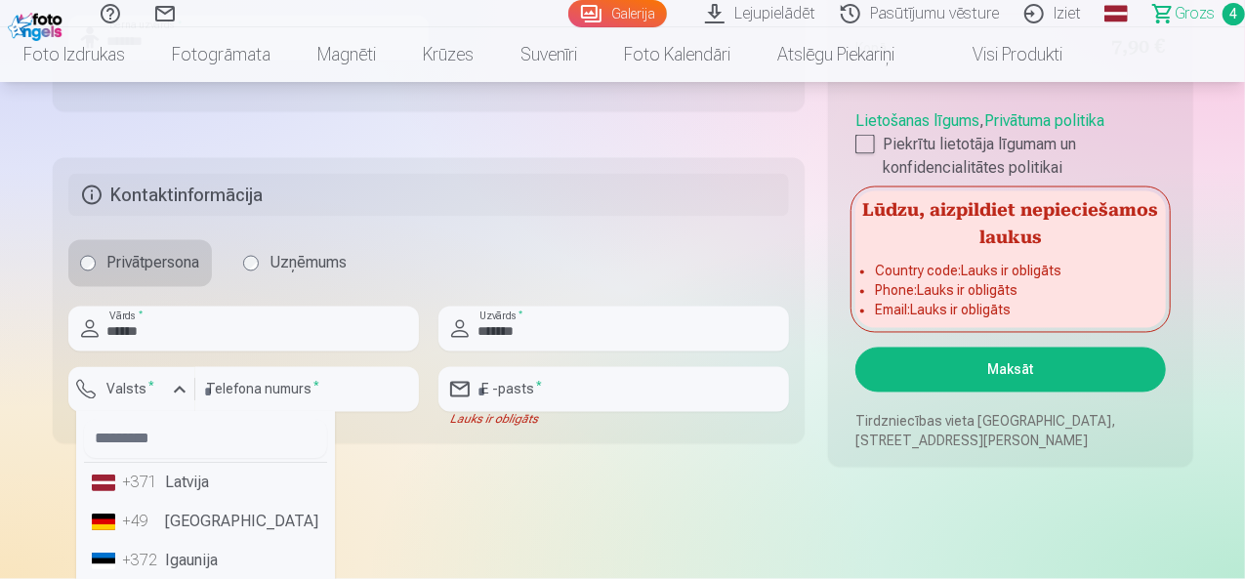
scroll to position [1757, 0]
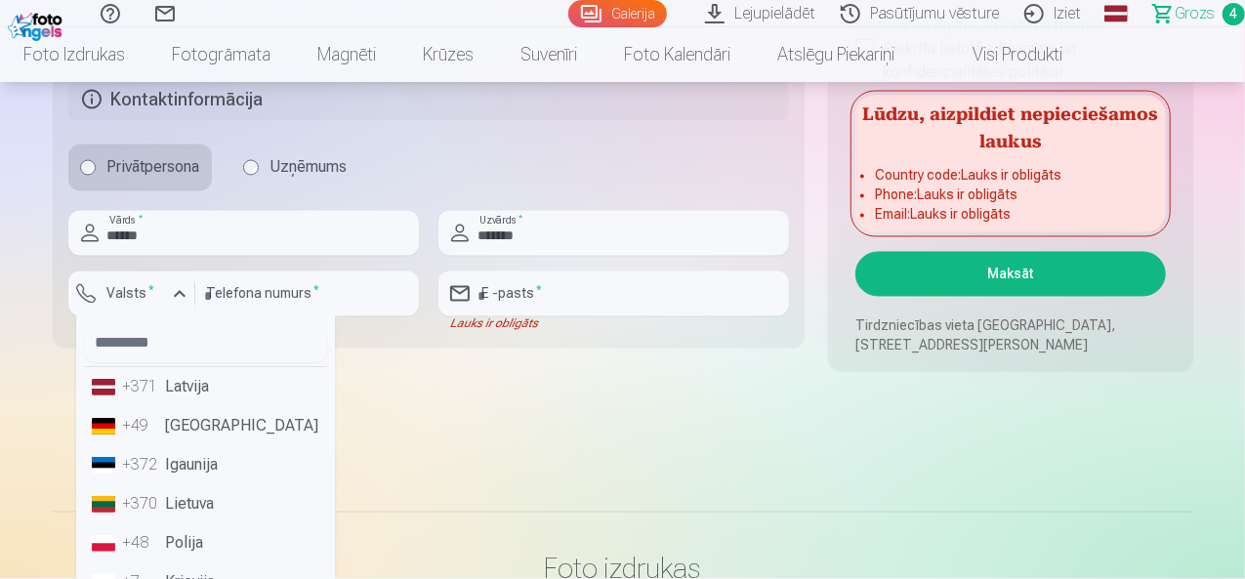
click at [204, 390] on li "+371 Latvija" at bounding box center [205, 387] width 243 height 39
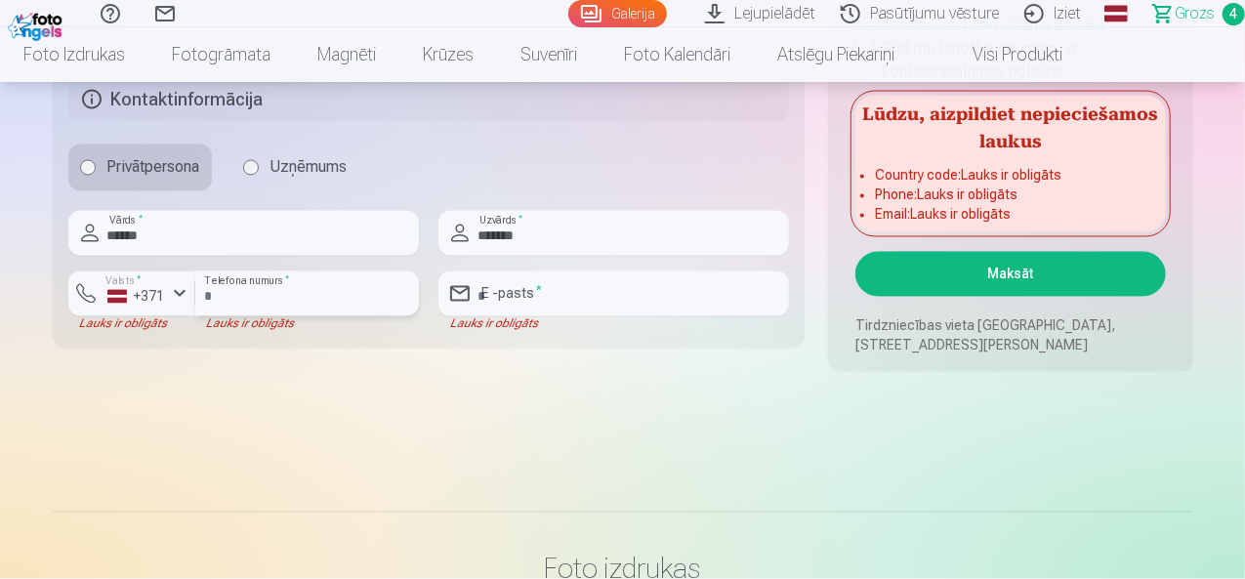
click at [263, 297] on input "number" at bounding box center [307, 293] width 224 height 45
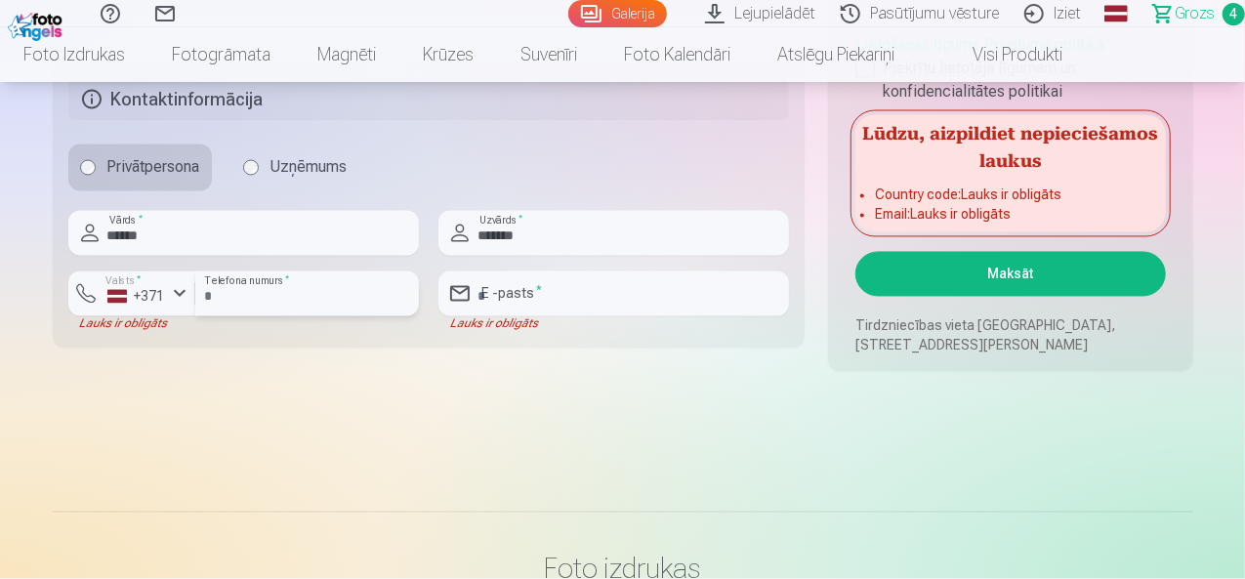
type input "********"
click at [552, 300] on input "email" at bounding box center [613, 293] width 350 height 45
type input "**********"
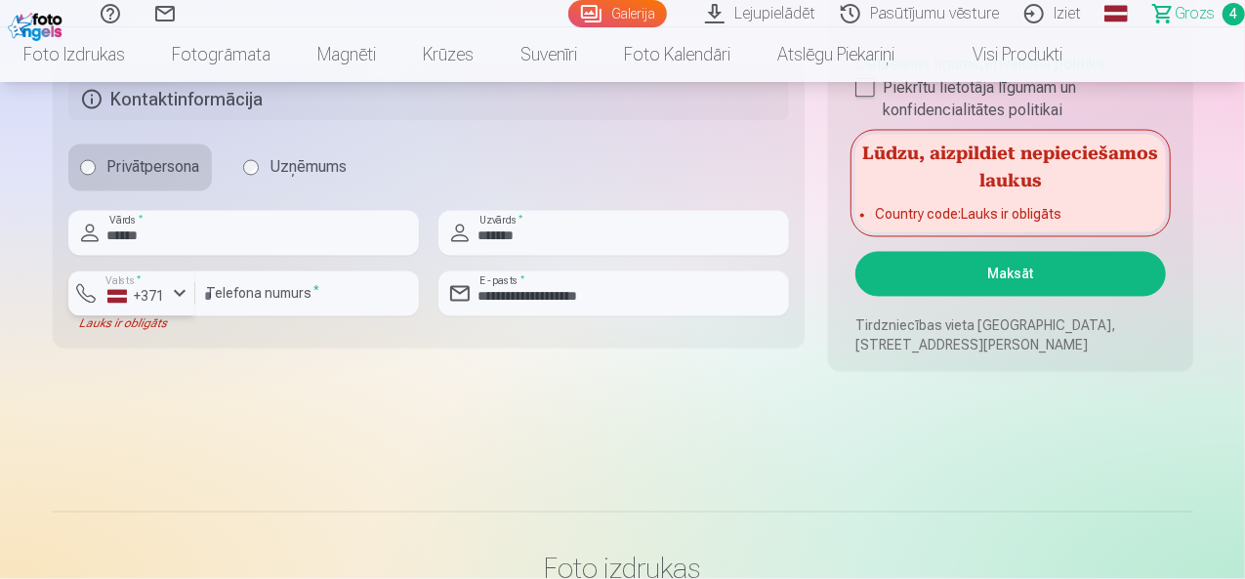
click at [179, 292] on div "button" at bounding box center [179, 293] width 23 height 23
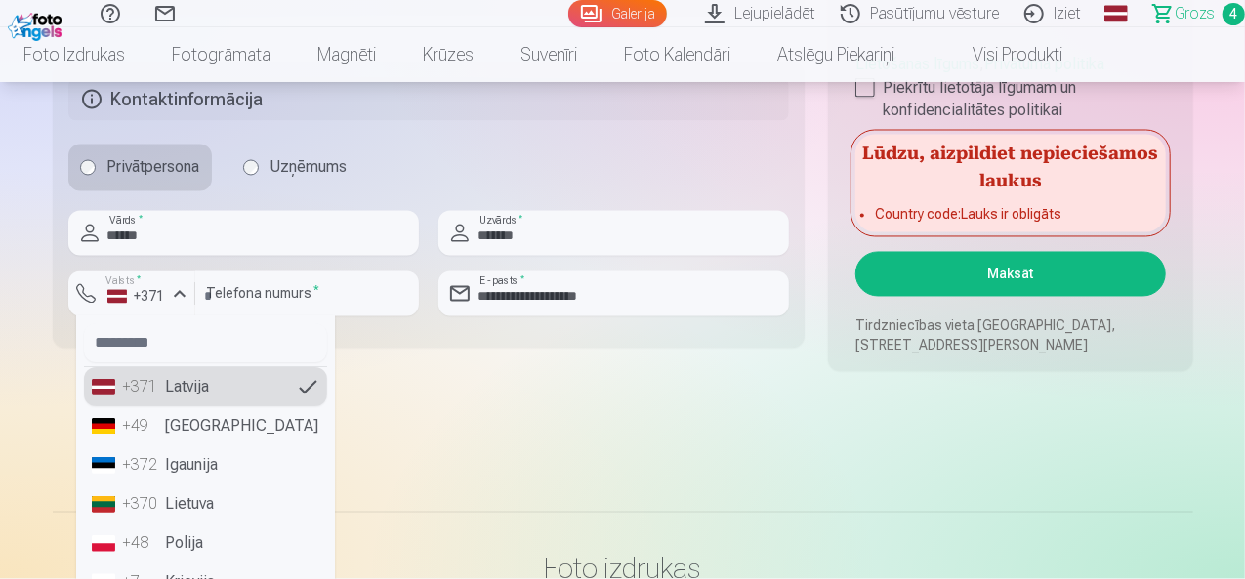
click at [201, 384] on li "+371 Latvija" at bounding box center [205, 387] width 243 height 39
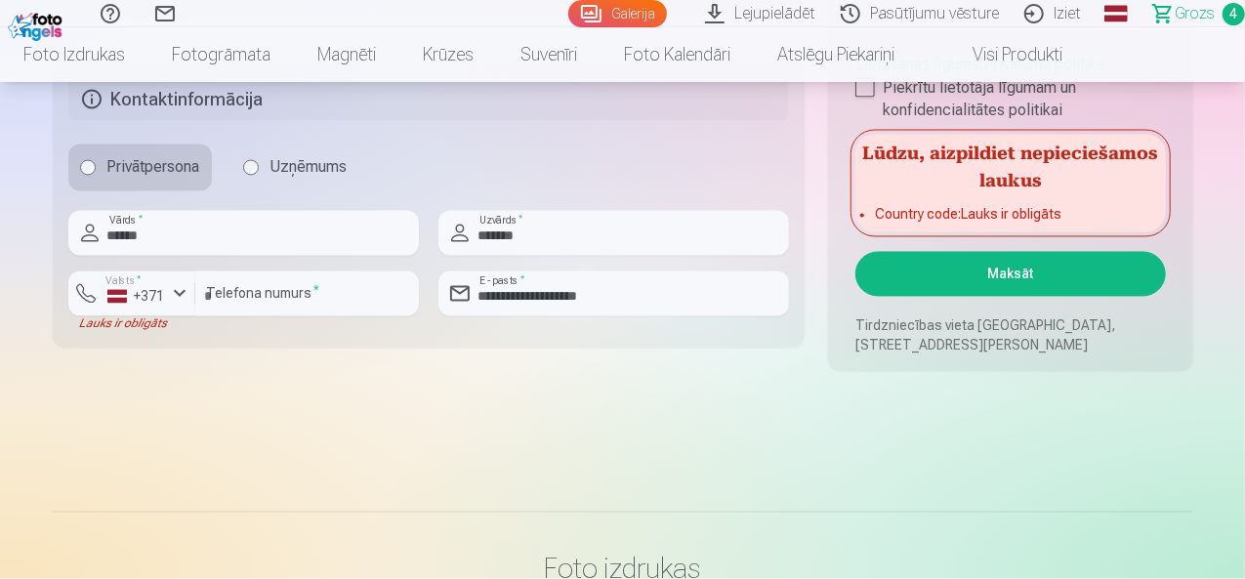
click at [127, 319] on div "Lauks ir obligāts" at bounding box center [131, 324] width 127 height 16
click at [168, 288] on div "button" at bounding box center [179, 293] width 23 height 23
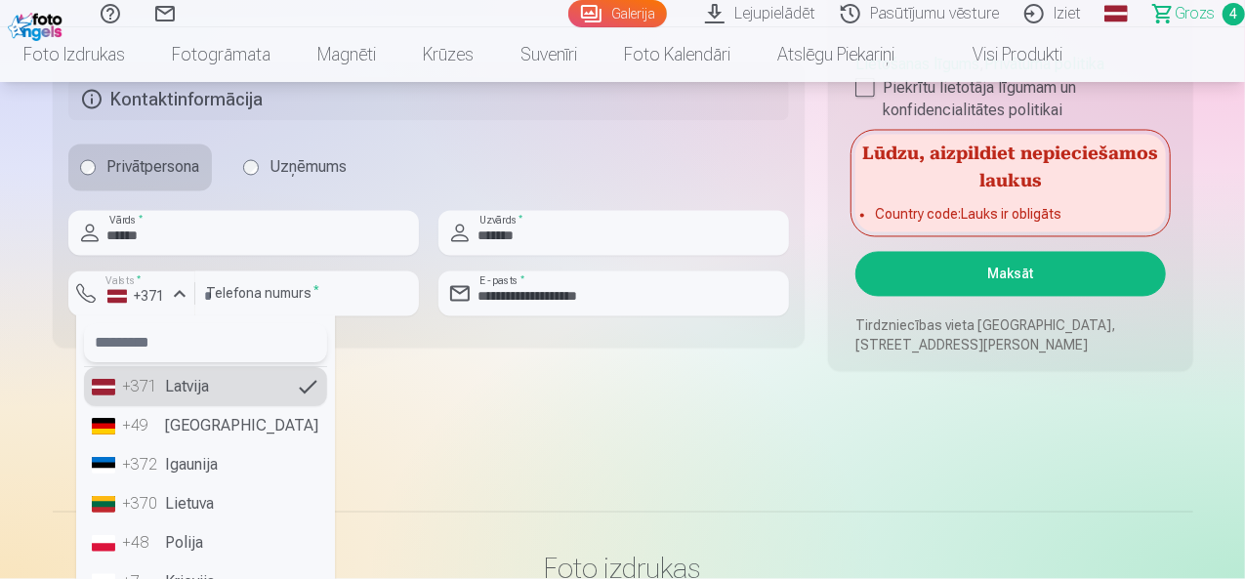
click at [175, 348] on input "text" at bounding box center [205, 343] width 243 height 39
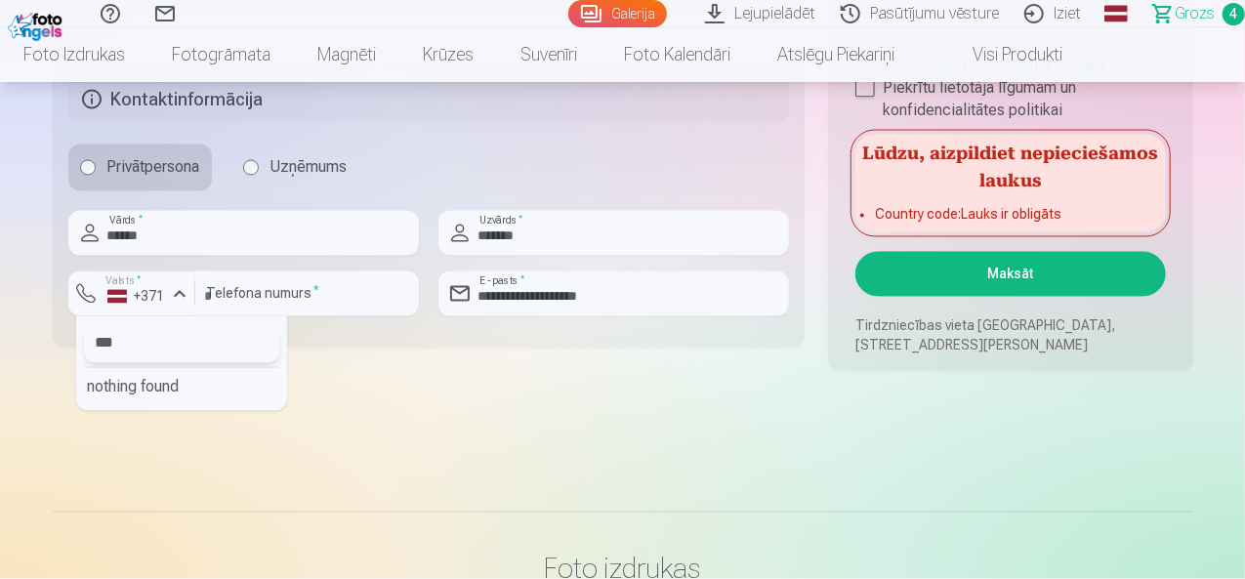
type input "****"
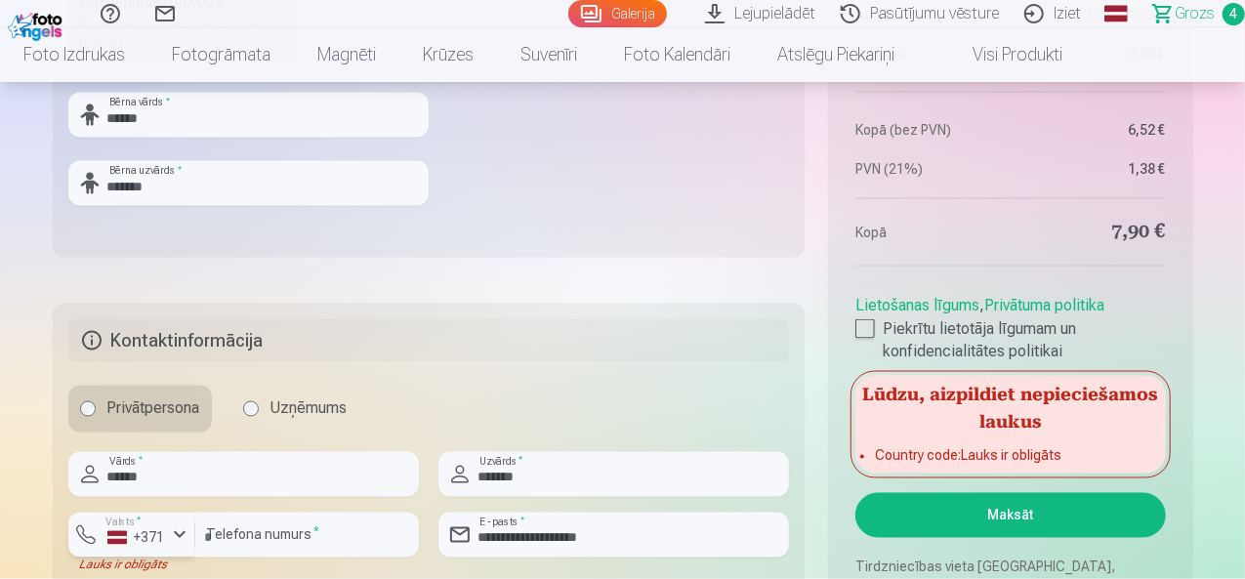
scroll to position [1464, 0]
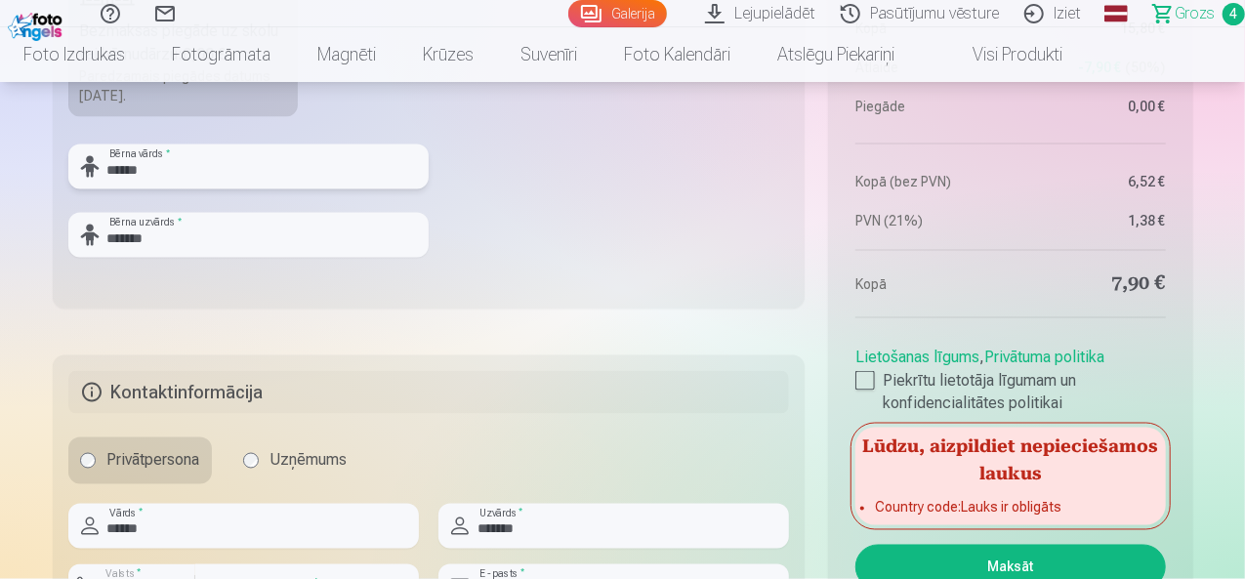
click at [206, 182] on input "******" at bounding box center [248, 166] width 360 height 45
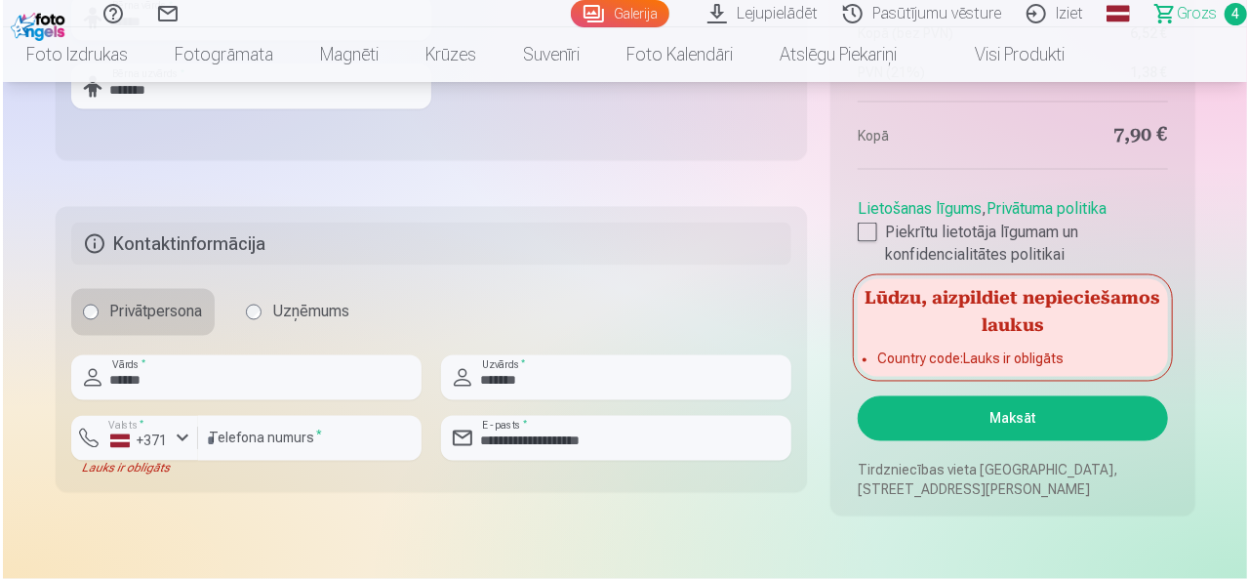
scroll to position [1659, 0]
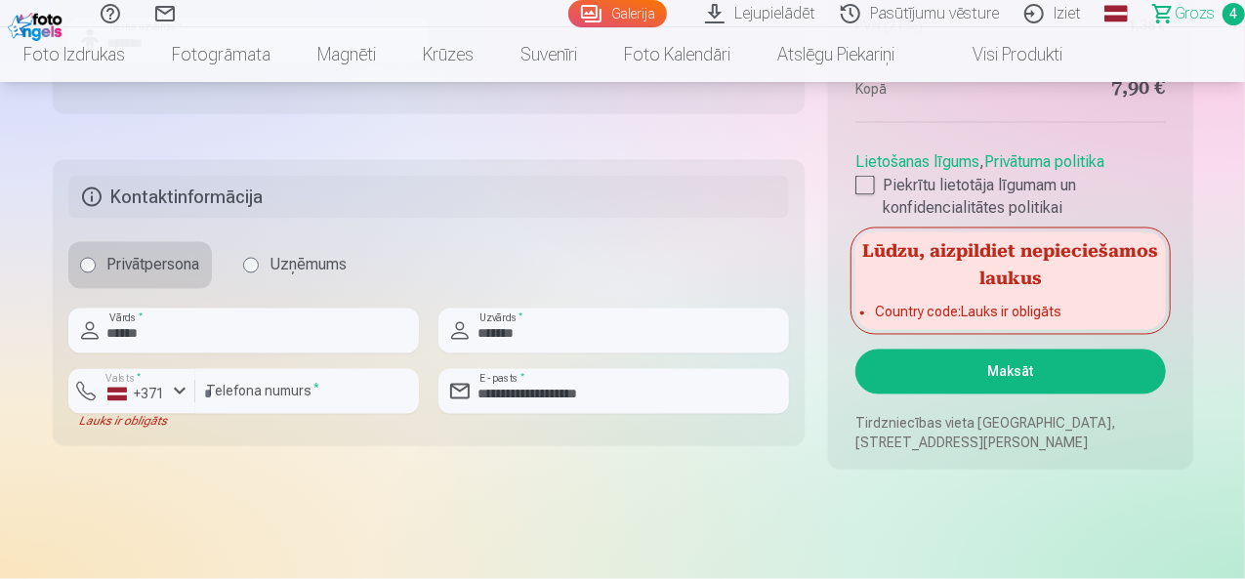
click at [1046, 383] on button "Maksāt" at bounding box center [1009, 371] width 309 height 45
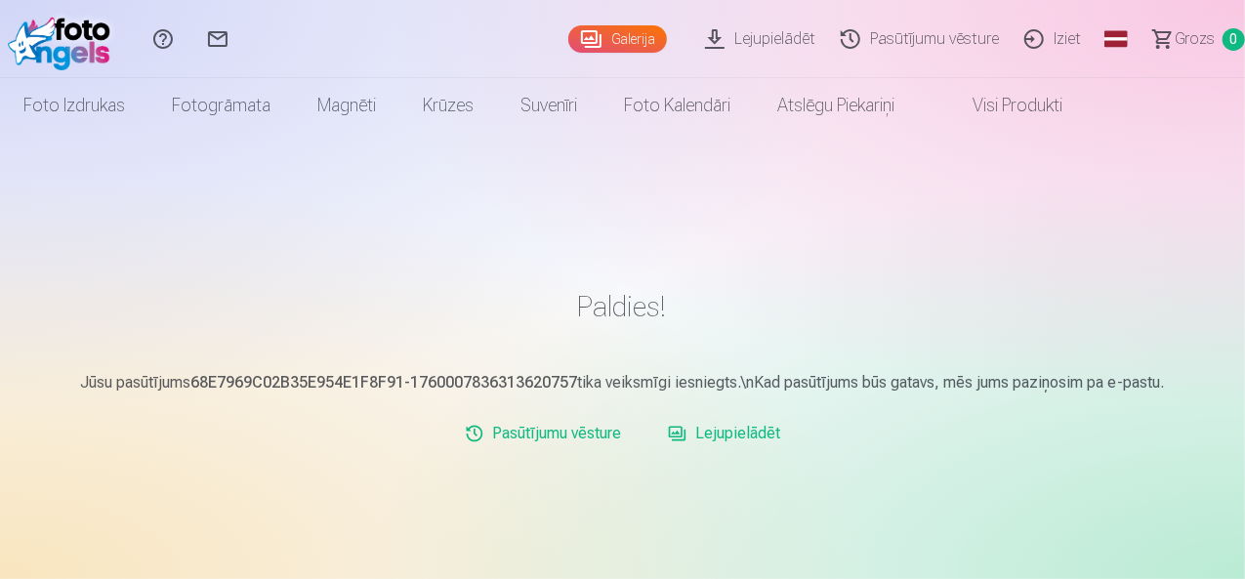
click at [722, 44] on link "Lejupielādēt" at bounding box center [763, 39] width 136 height 78
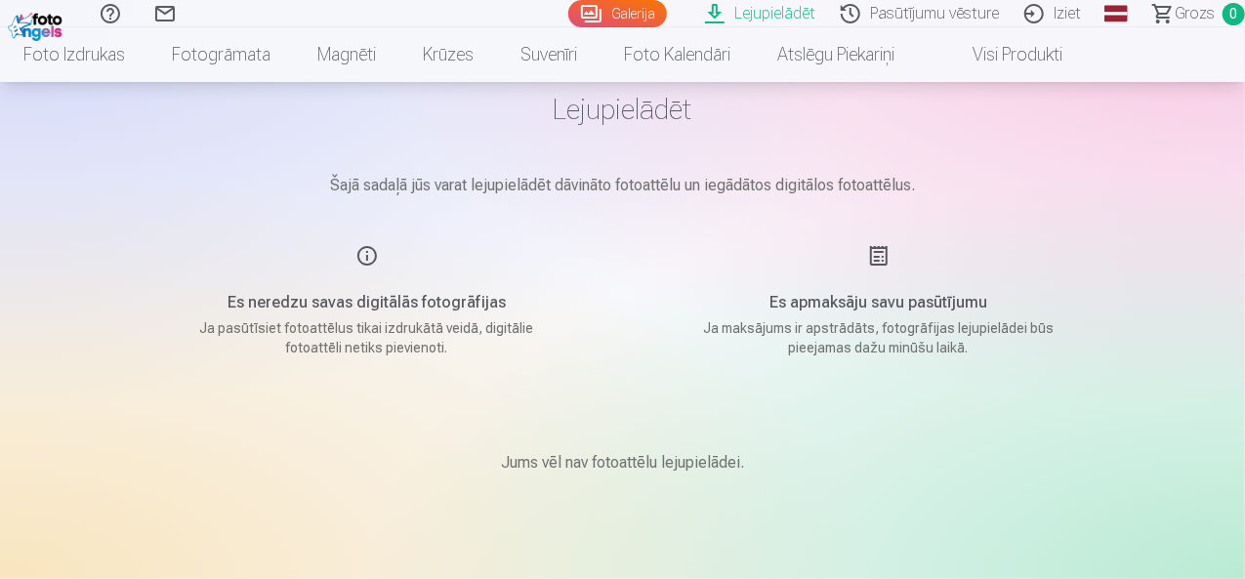
scroll to position [74, 0]
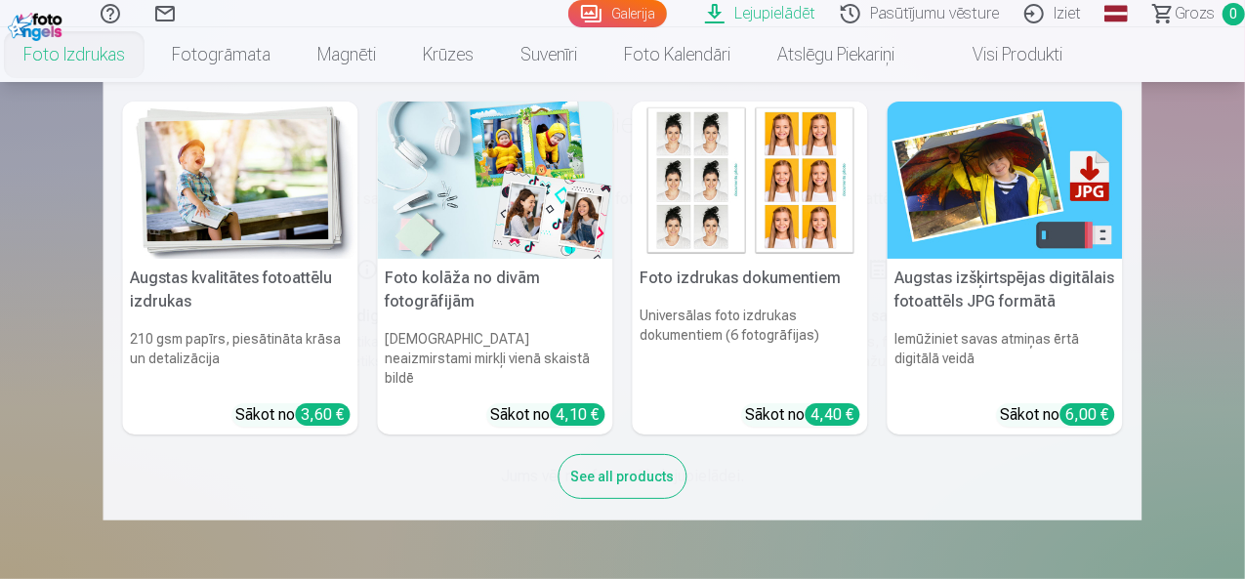
click at [148, 50] on link "Foto izdrukas" at bounding box center [74, 54] width 148 height 55
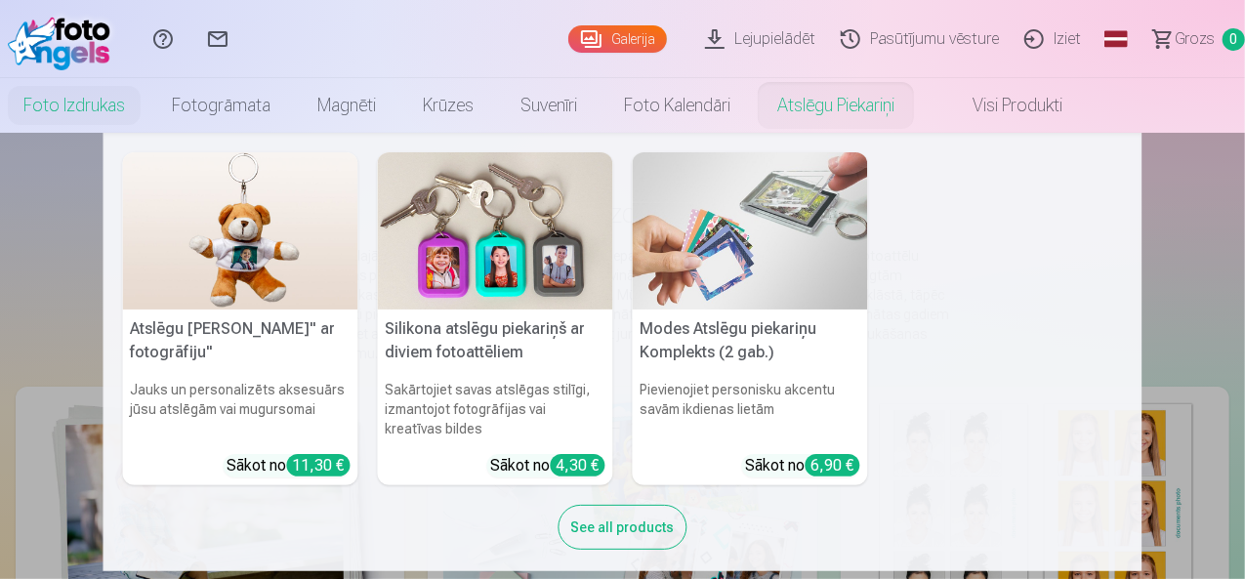
click at [918, 114] on link "Atslēgu piekariņi" at bounding box center [836, 105] width 164 height 55
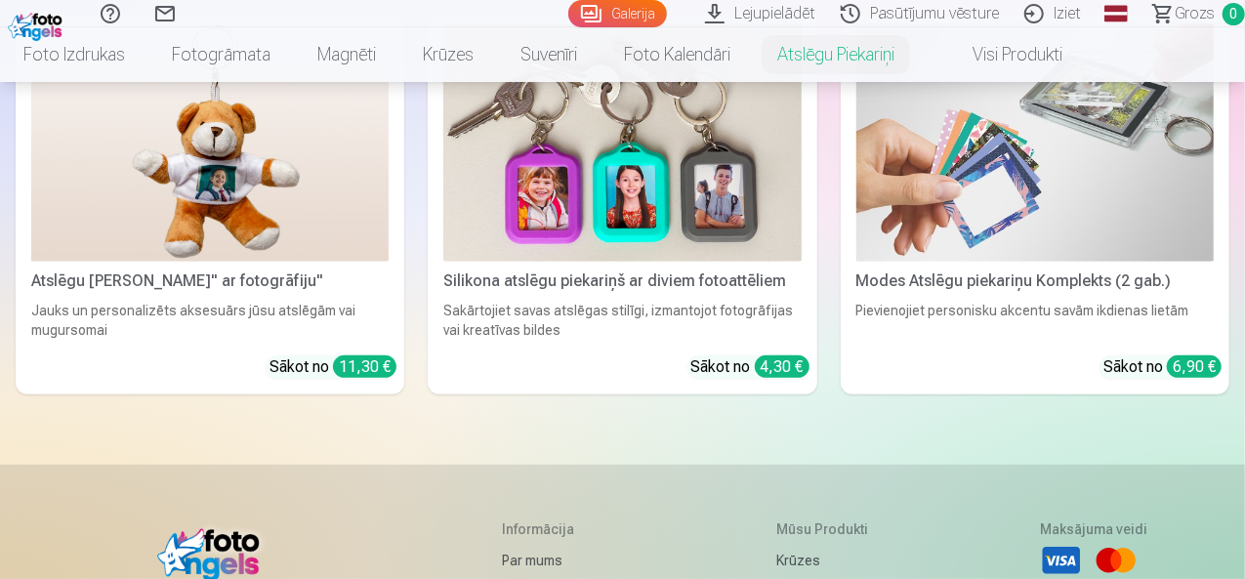
click at [1048, 16] on link "Iziet" at bounding box center [1055, 13] width 82 height 27
